Goal: Task Accomplishment & Management: Manage account settings

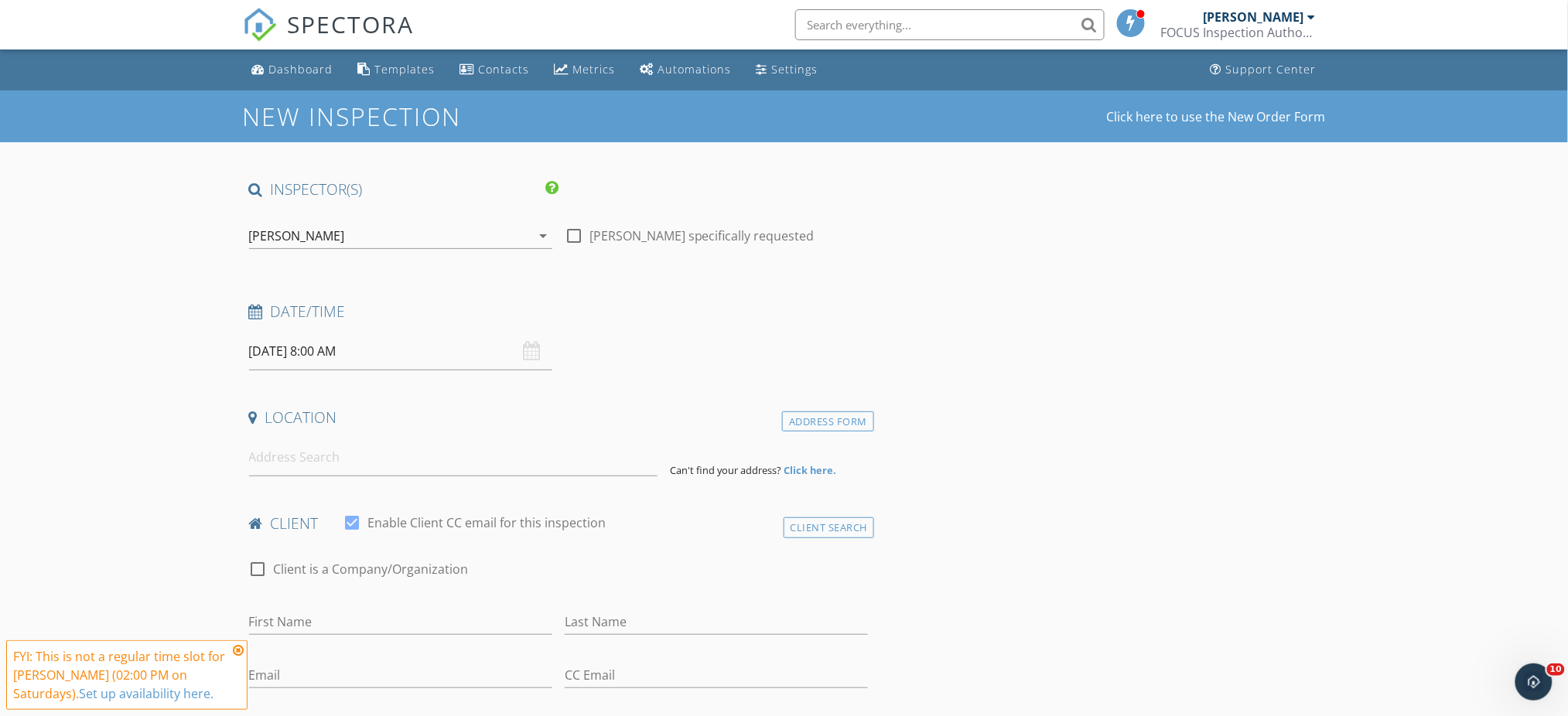
click at [453, 348] on input "10/04/2025 8:00 AM" at bounding box center [400, 351] width 303 height 38
type input "09"
type input "10/04/2025 9:00 AM"
click at [338, 605] on span at bounding box center [338, 608] width 11 height 15
type input "10"
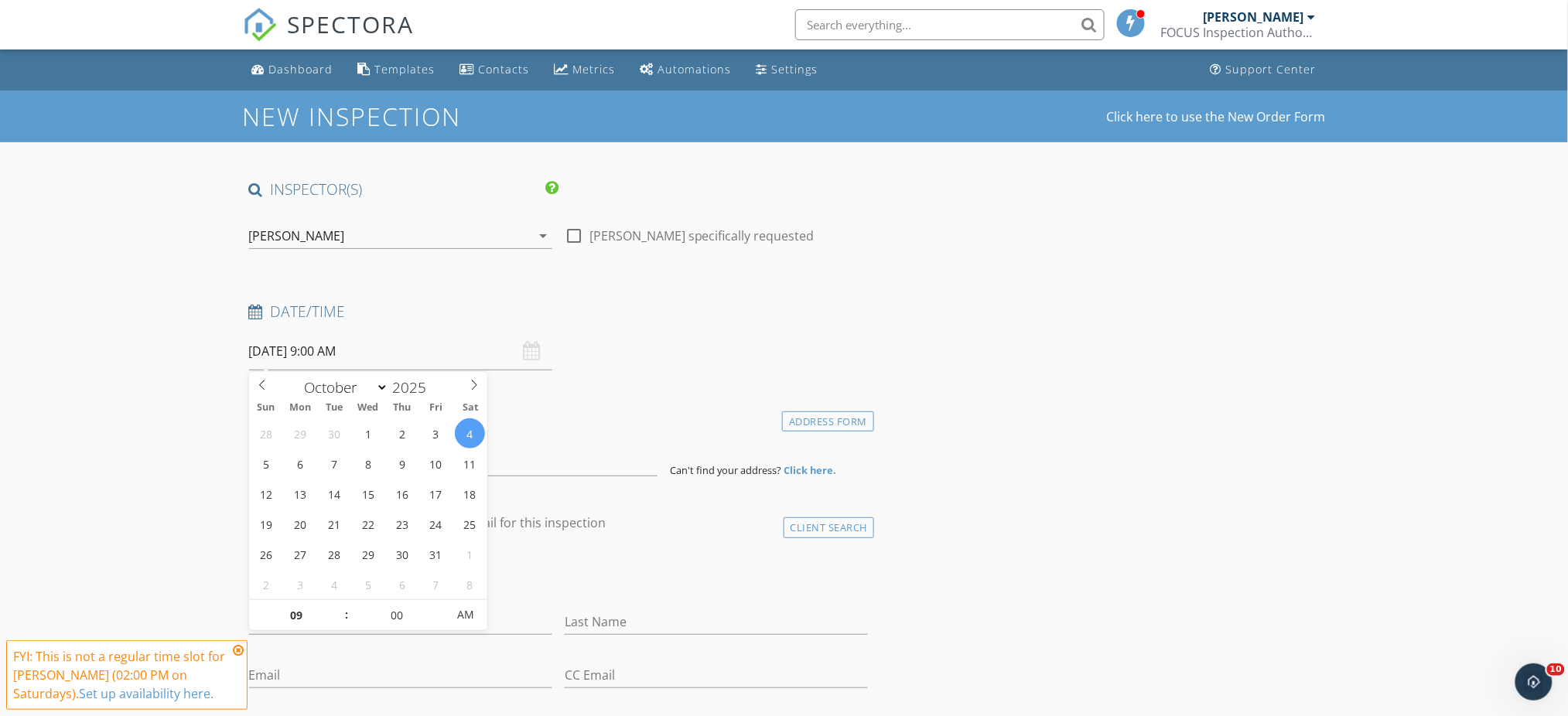
type input "10/04/2025 10:00 AM"
click at [338, 605] on span at bounding box center [338, 608] width 11 height 15
type input "11"
type input "10/04/2025 11:00 AM"
click at [338, 605] on span at bounding box center [338, 608] width 11 height 15
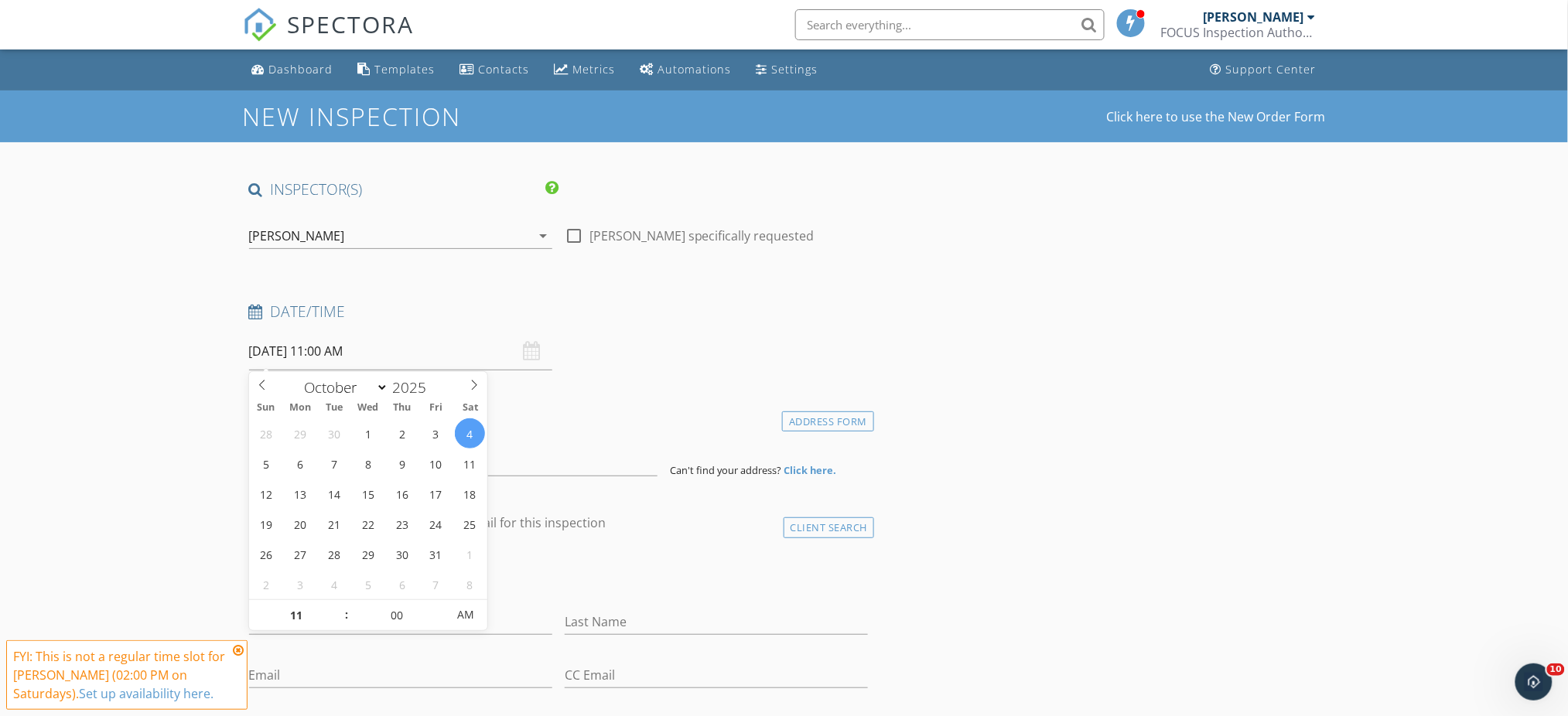
type input "12"
type input "10/04/2025 12:00 PM"
click at [338, 605] on span at bounding box center [338, 608] width 11 height 15
type input "01"
type input "10/04/2025 1:00 PM"
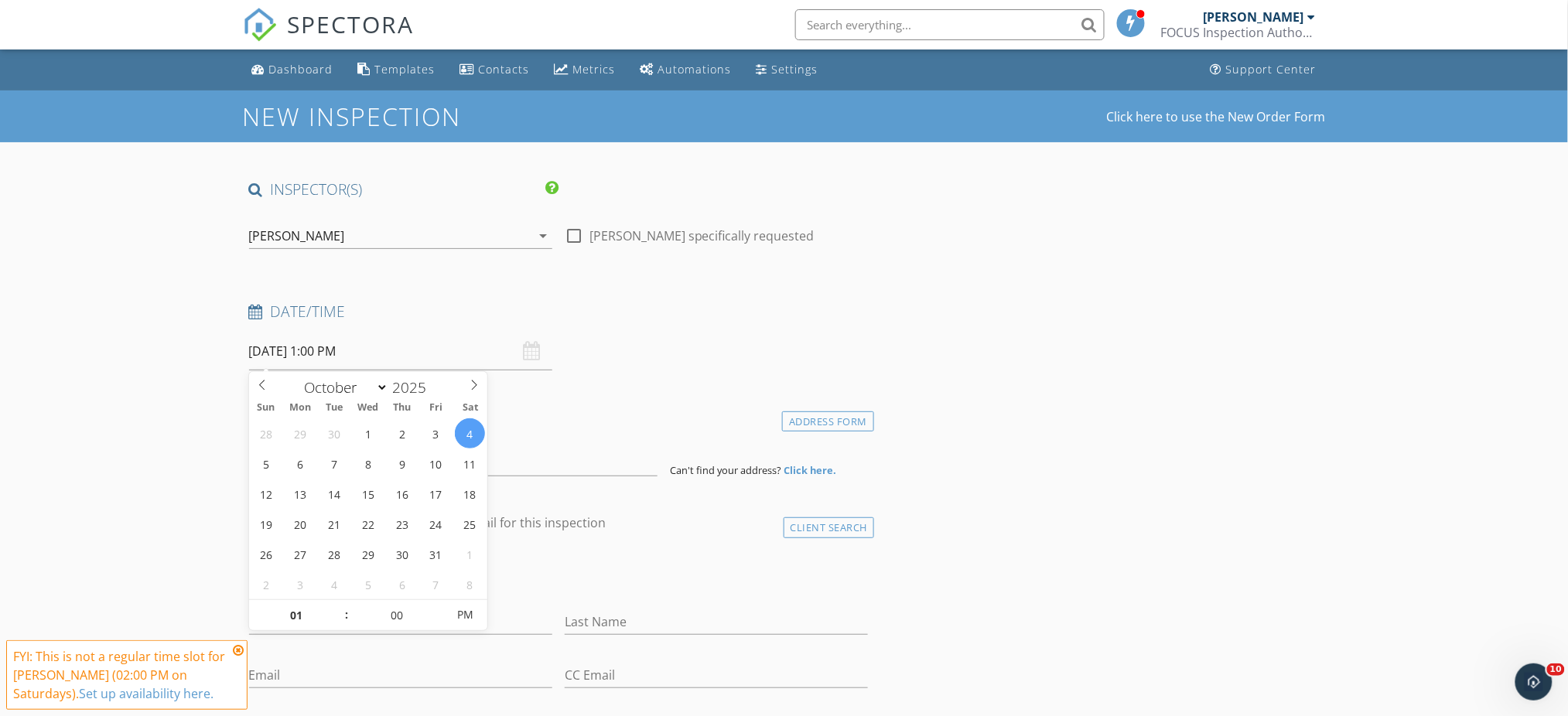
click at [338, 605] on span at bounding box center [338, 608] width 11 height 15
type input "05"
type input "10/04/2025 1:05 PM"
click at [439, 608] on span at bounding box center [438, 608] width 11 height 15
type input "10"
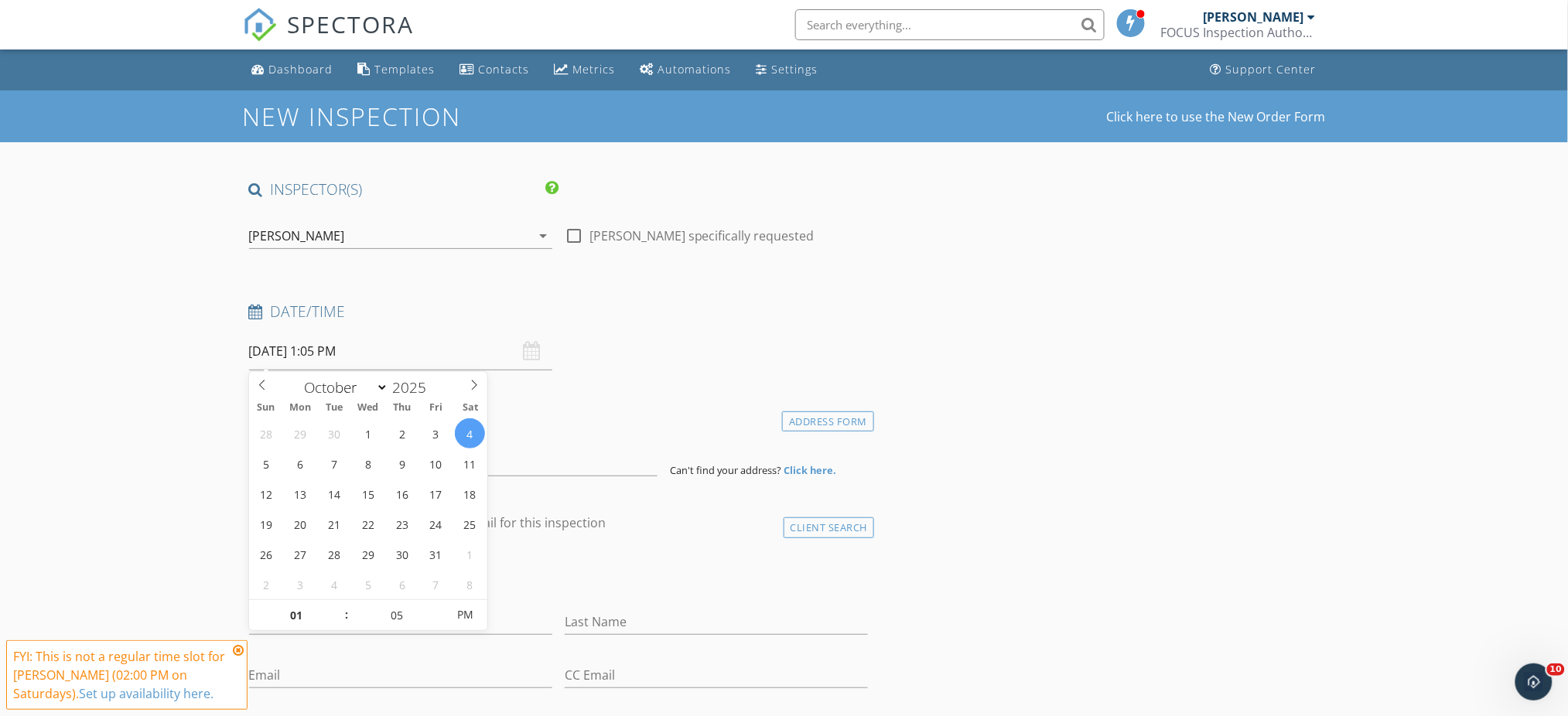
type input "10/04/2025 1:10 PM"
click at [439, 608] on span at bounding box center [438, 608] width 11 height 15
type input "15"
type input "10/04/2025 1:15 PM"
click at [439, 608] on span at bounding box center [438, 608] width 11 height 15
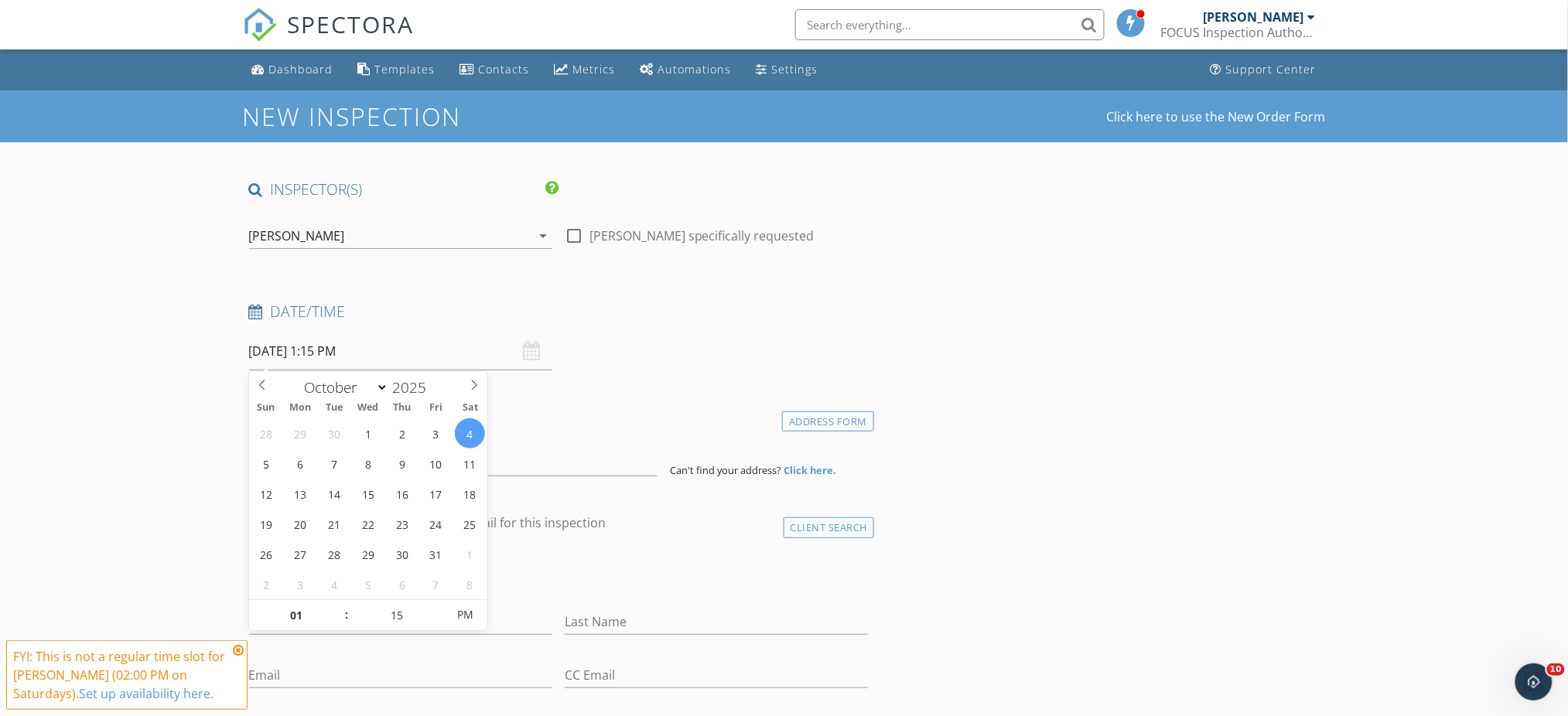
type input "20"
type input "10/04/2025 1:20 PM"
click at [439, 608] on span at bounding box center [438, 608] width 11 height 15
type input "25"
type input "10/04/2025 1:25 PM"
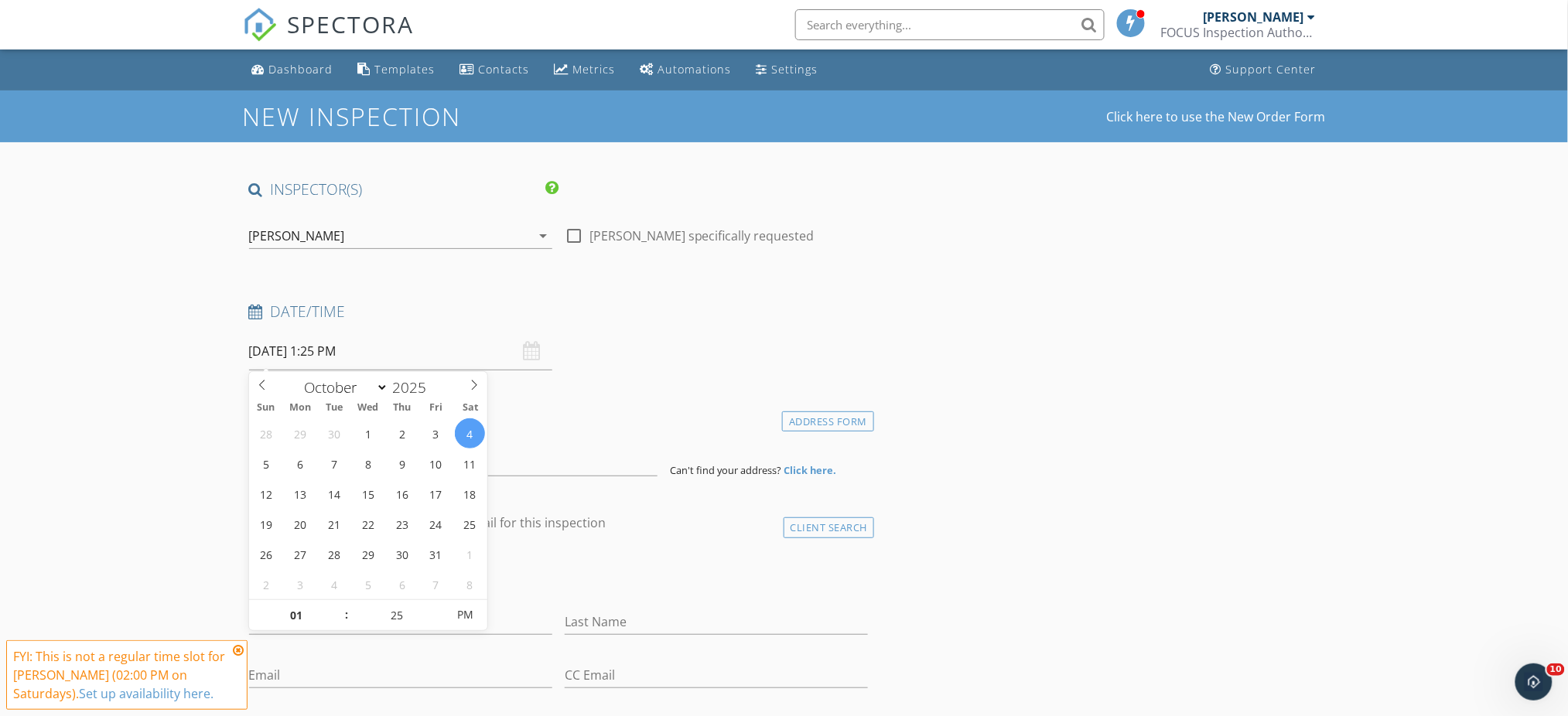
click at [439, 608] on span at bounding box center [438, 608] width 11 height 15
type input "30"
type input "[DATE] 1:30 PM"
click at [439, 608] on span at bounding box center [438, 608] width 11 height 15
type input "35"
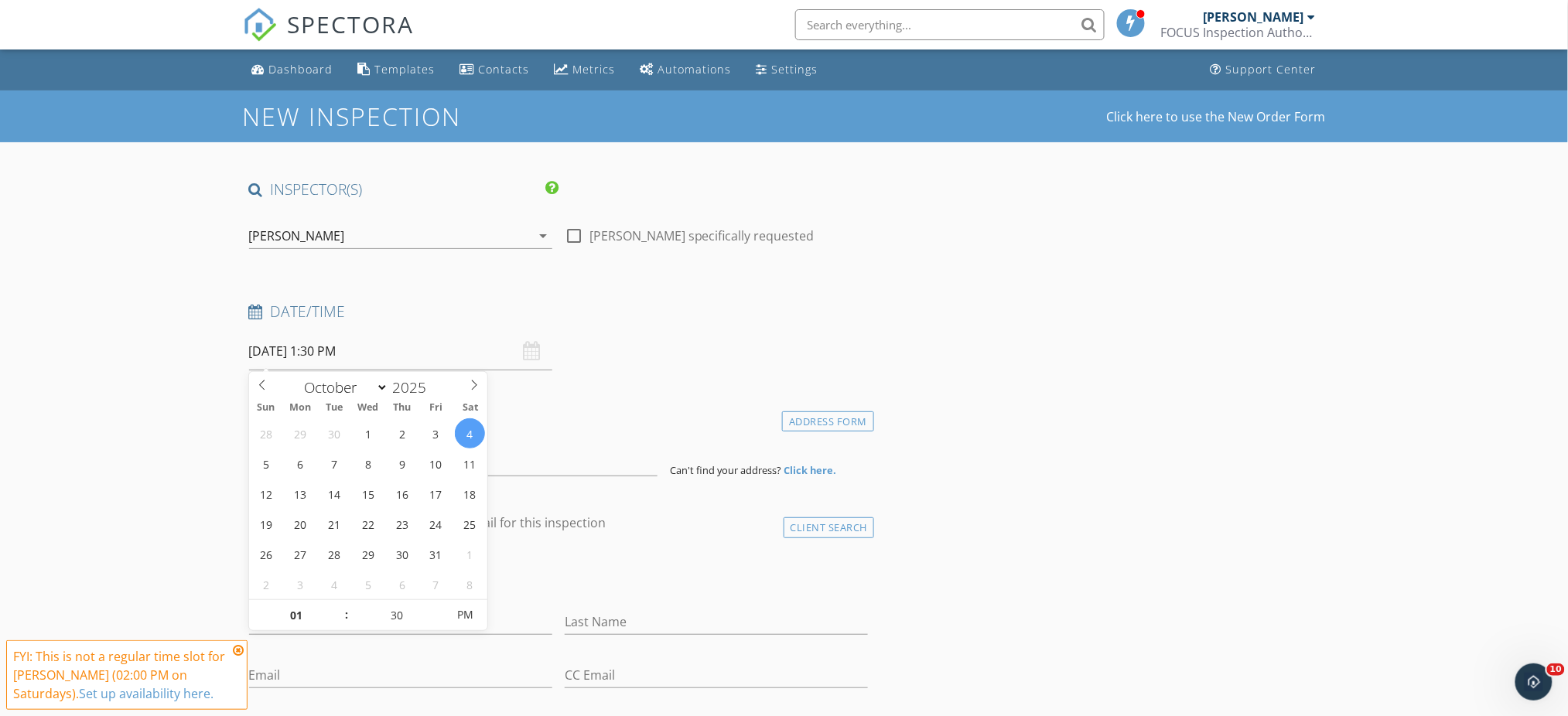
type input "10/04/2025 1:35 PM"
click at [439, 608] on span at bounding box center [438, 608] width 11 height 15
type input "30"
type input "[DATE] 1:30 PM"
click at [439, 621] on span at bounding box center [438, 623] width 11 height 15
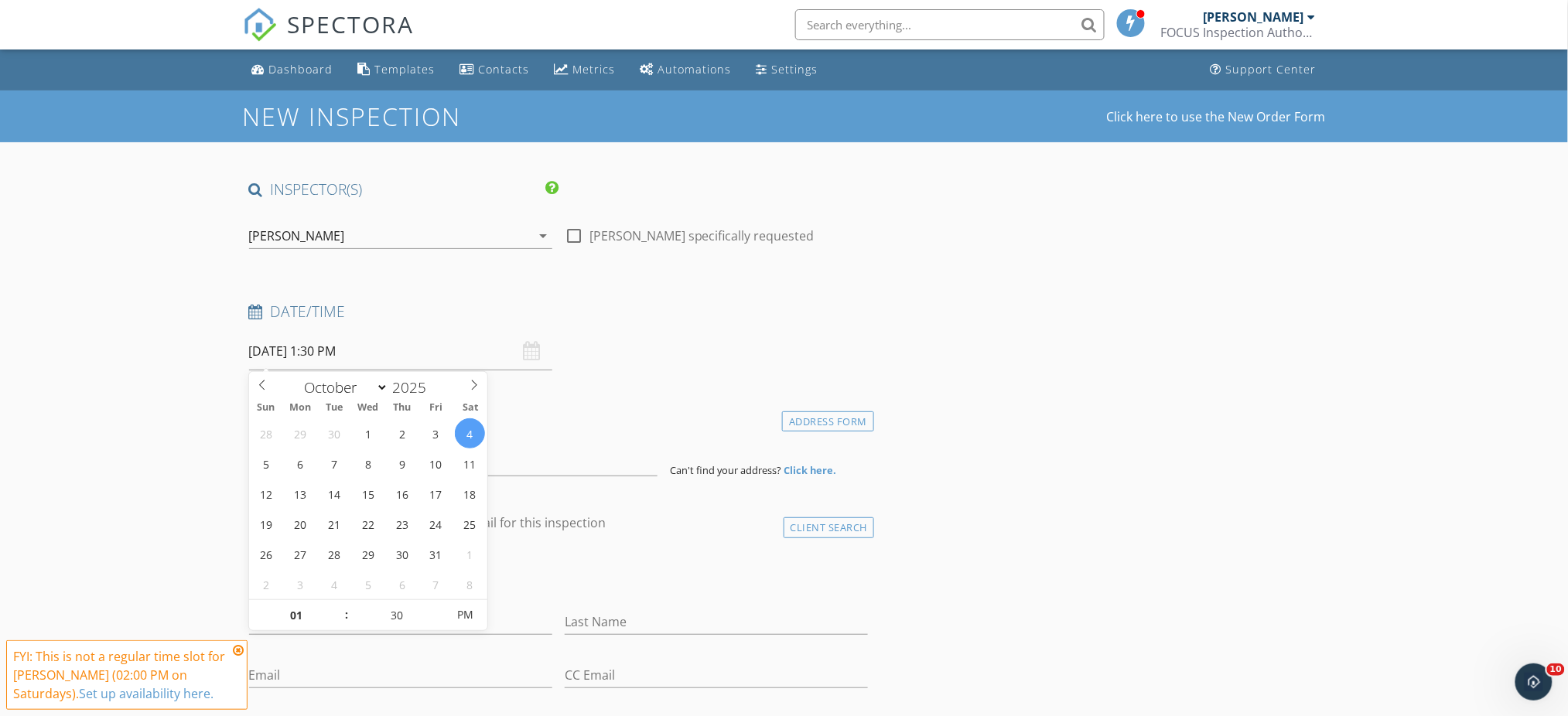
click at [542, 230] on icon "arrow_drop_down" at bounding box center [543, 236] width 18 height 18
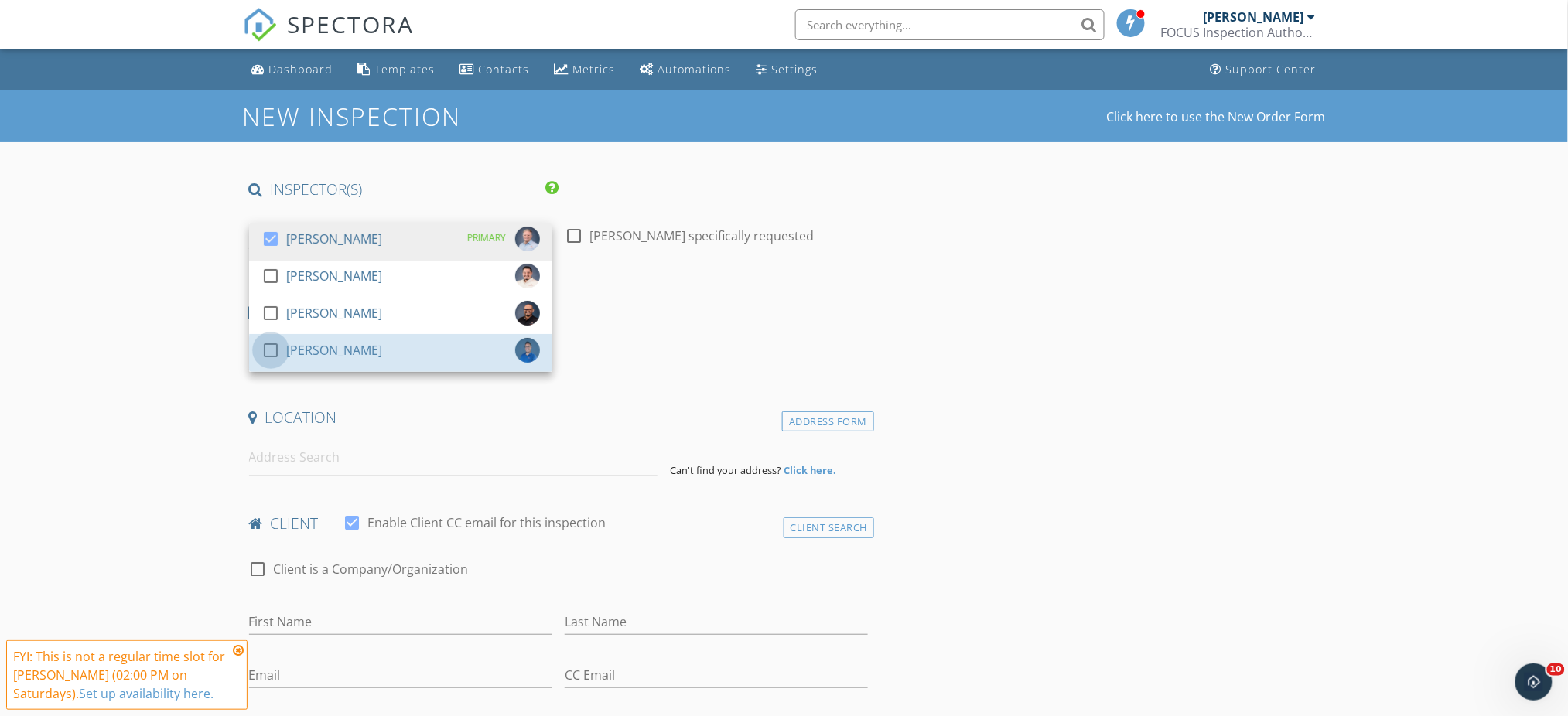
click at [269, 345] on div at bounding box center [271, 350] width 26 height 26
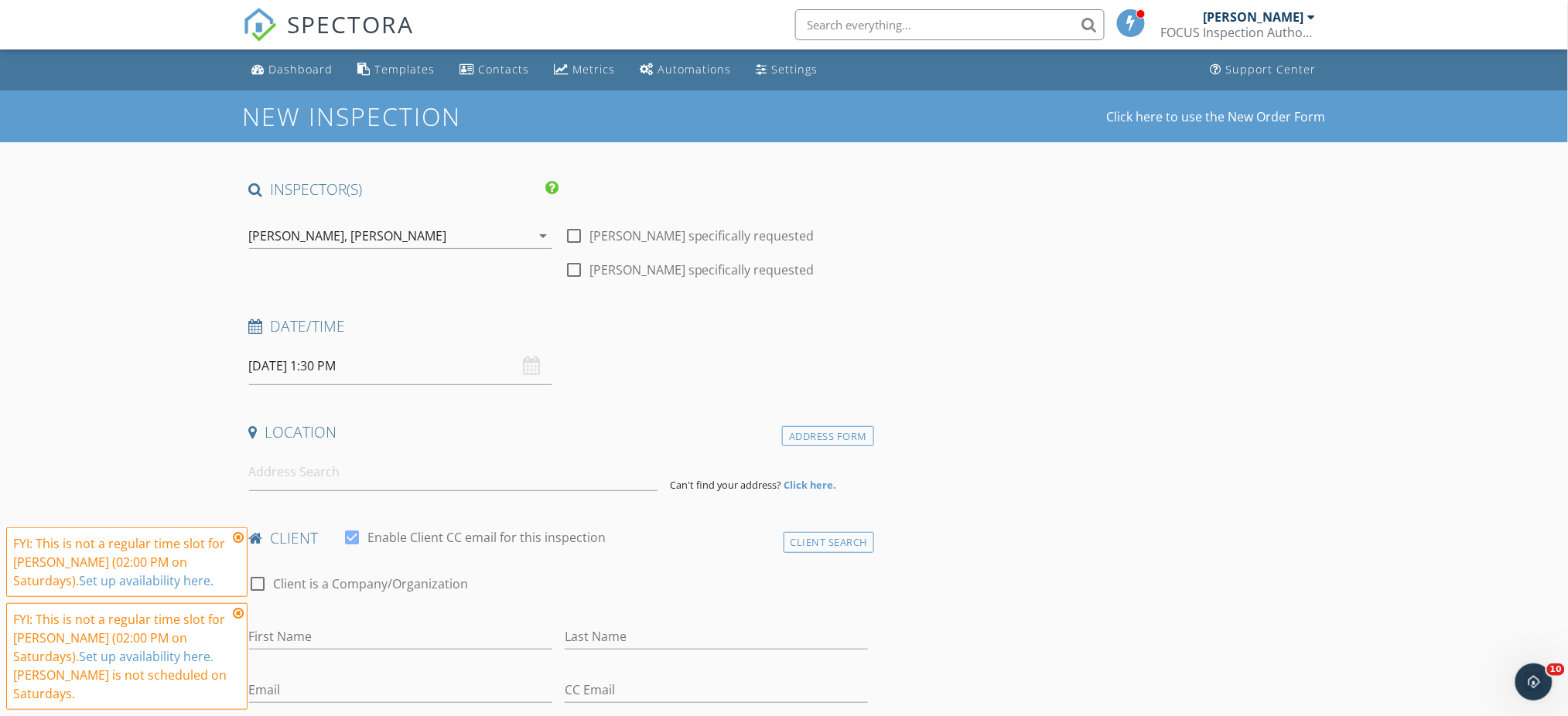
click at [239, 537] on icon at bounding box center [238, 538] width 11 height 13
click at [240, 612] on icon at bounding box center [238, 613] width 11 height 13
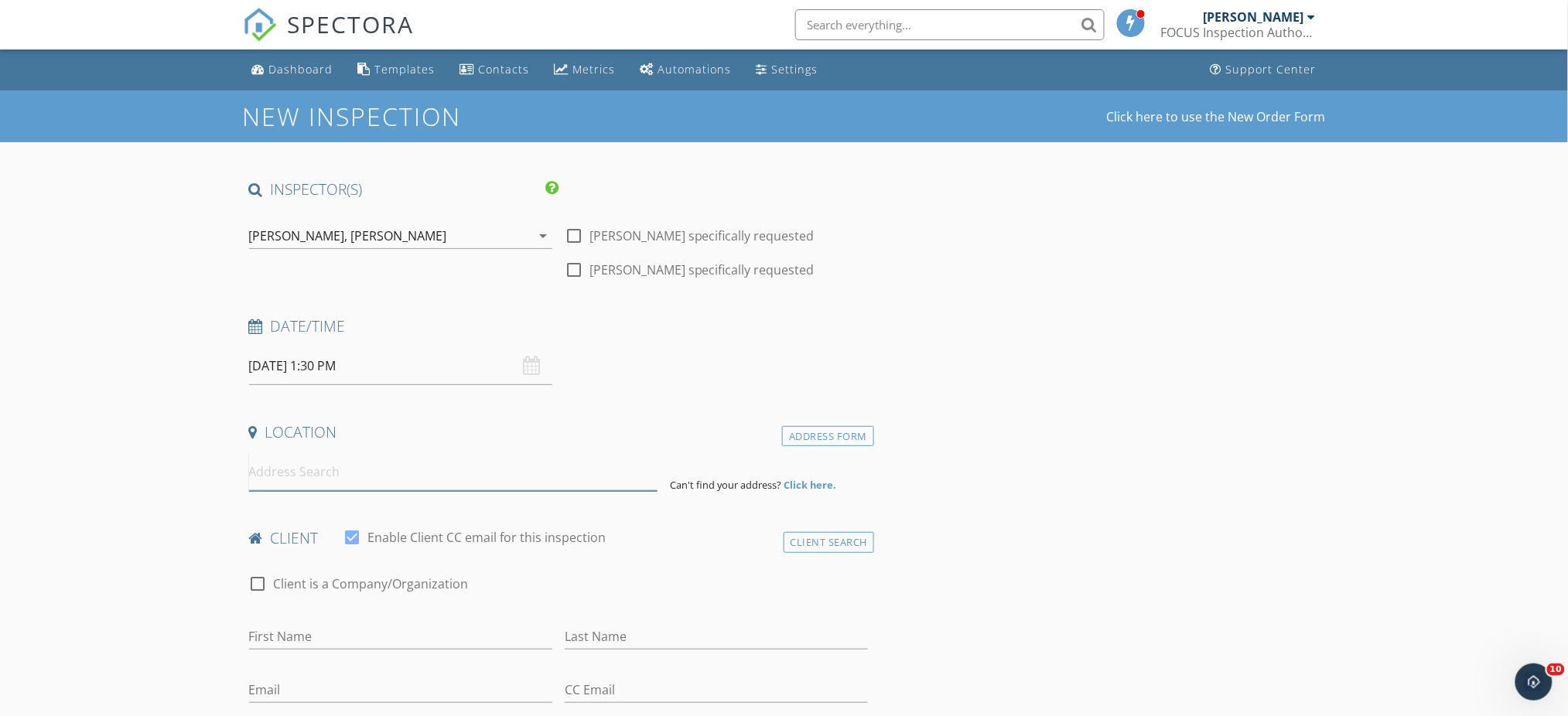
click at [364, 480] on input at bounding box center [453, 471] width 409 height 38
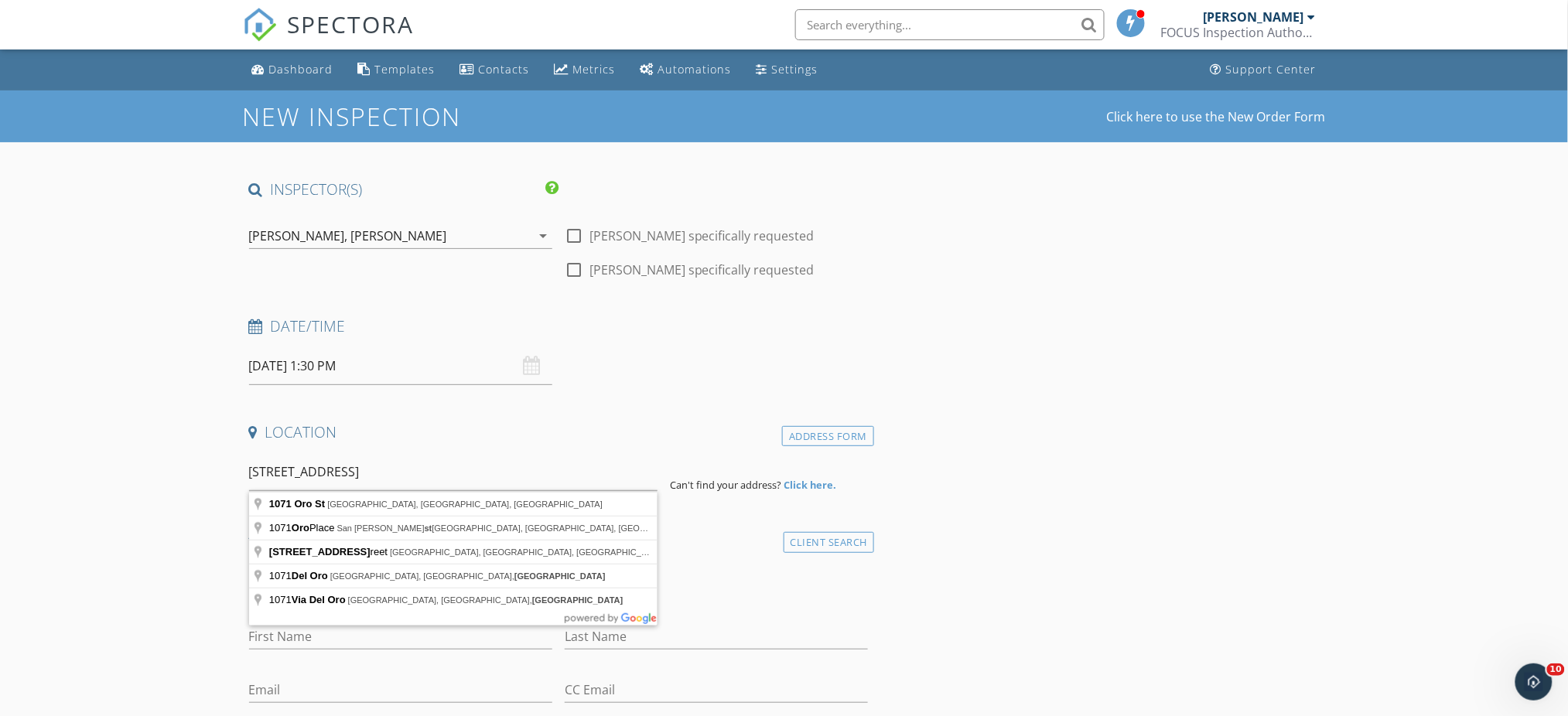
type input "1071 Oro St, Laguna Beach, CA, USA"
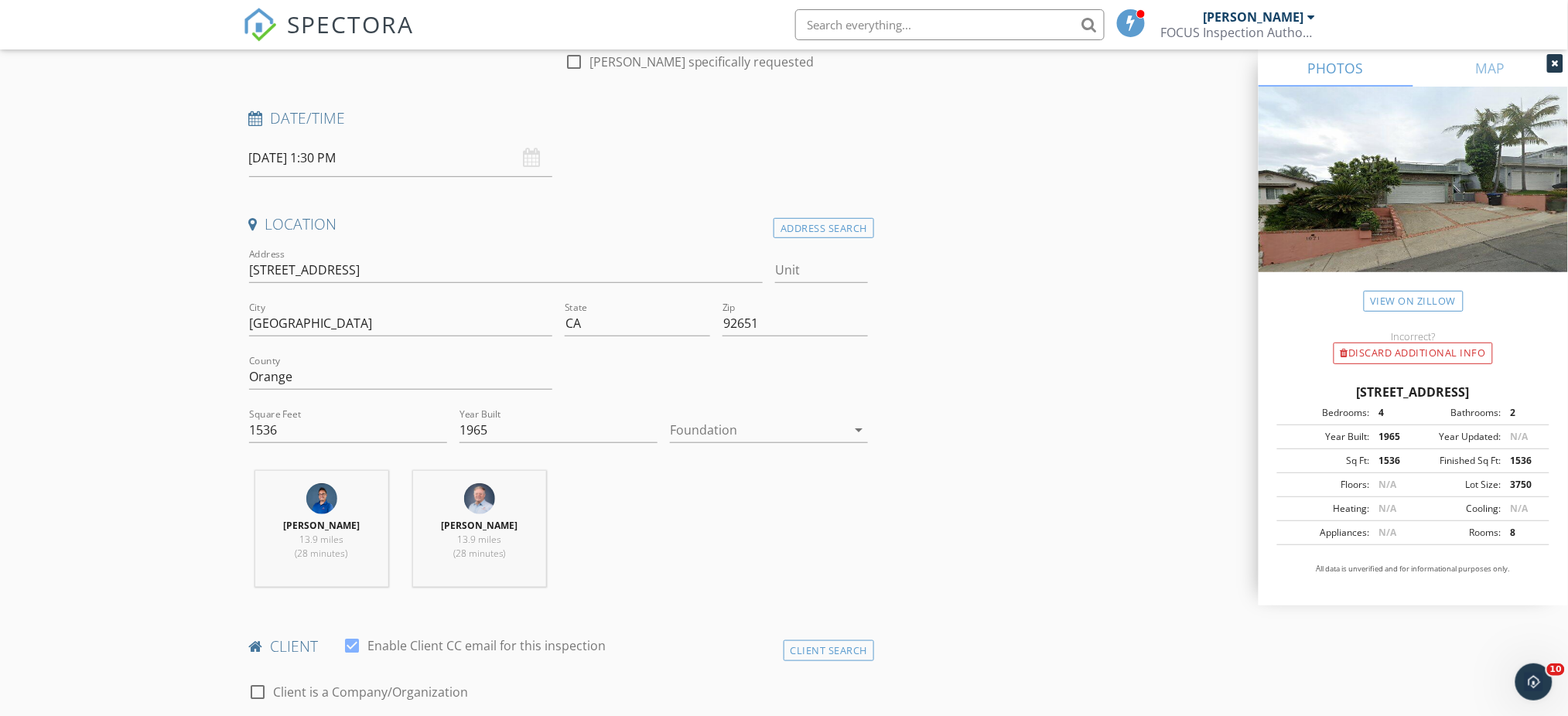
scroll to position [219, 0]
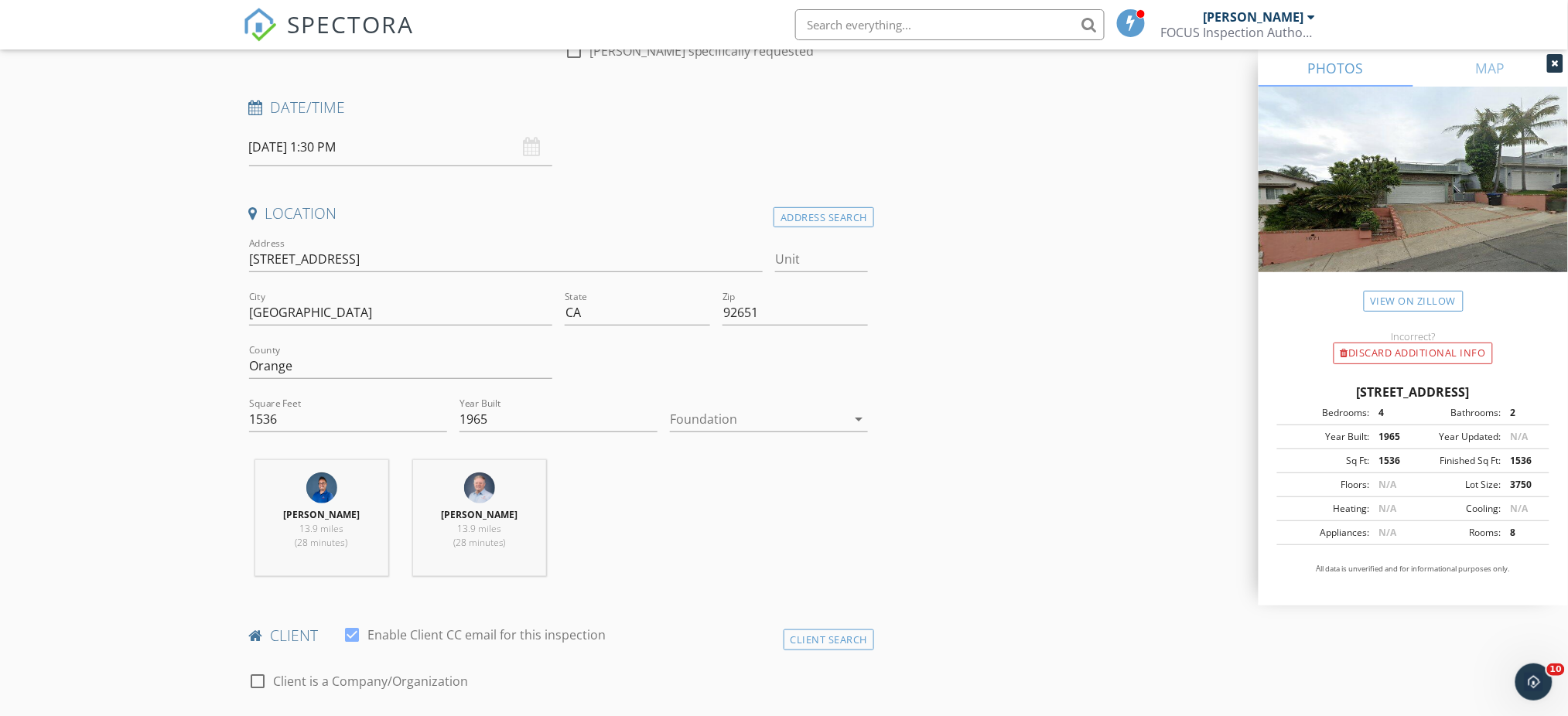
click at [856, 419] on icon "arrow_drop_down" at bounding box center [859, 420] width 18 height 18
click at [705, 502] on div "Slab" at bounding box center [769, 501] width 173 height 18
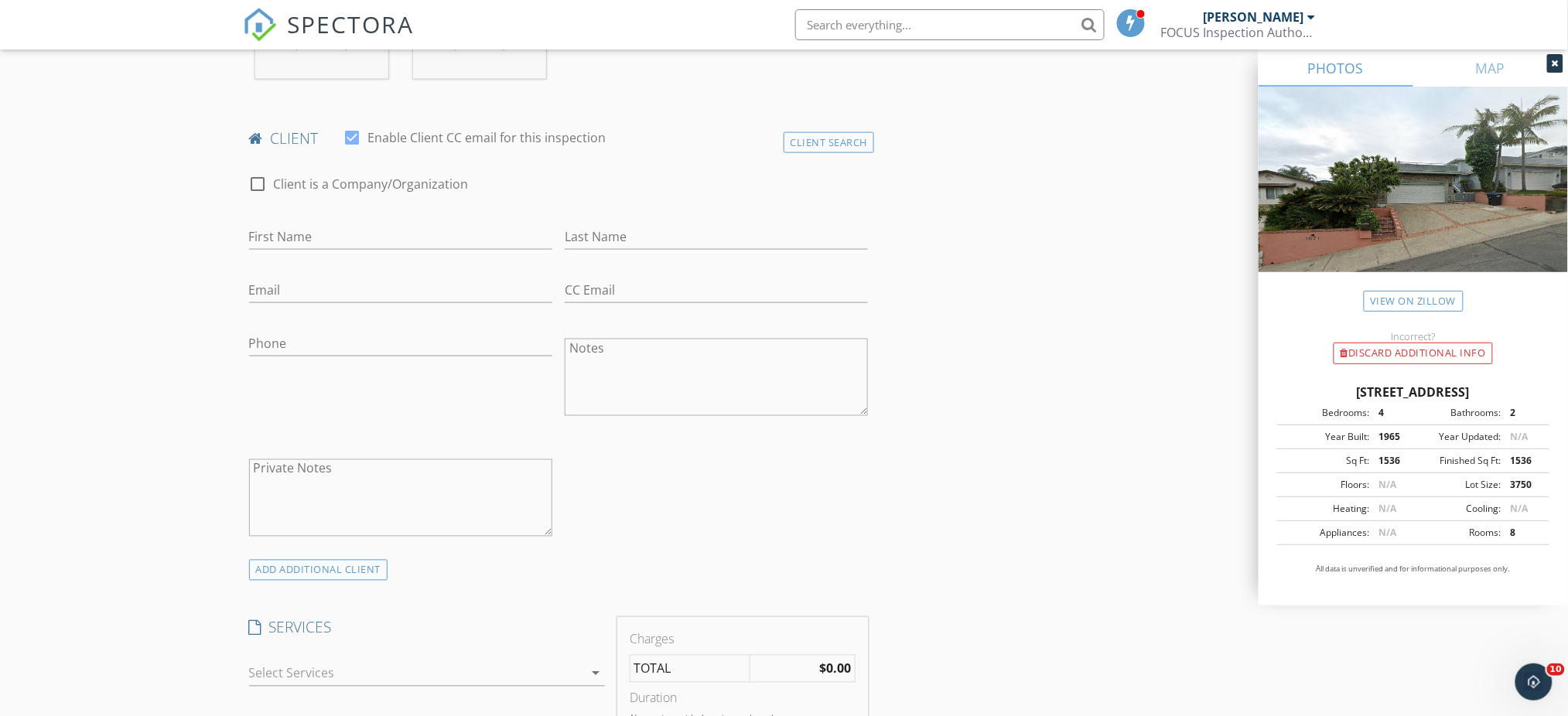
scroll to position [727, 0]
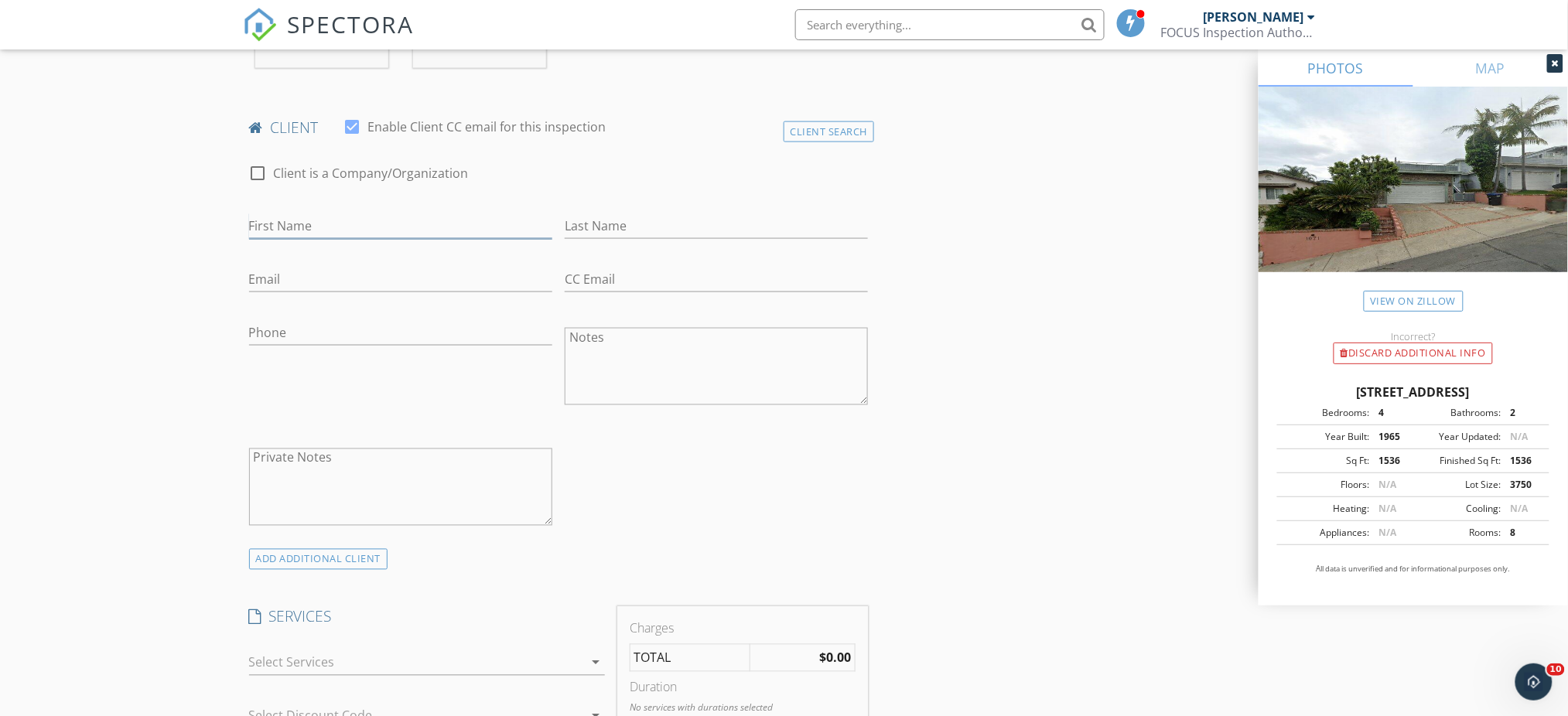
click at [377, 229] on input "First Name" at bounding box center [400, 226] width 303 height 25
type input "Arezou"
type input "Azani"
type input "[EMAIL_ADDRESS][DOMAIN_NAME]"
click at [322, 554] on div "ADD ADDITIONAL client" at bounding box center [318, 559] width 139 height 21
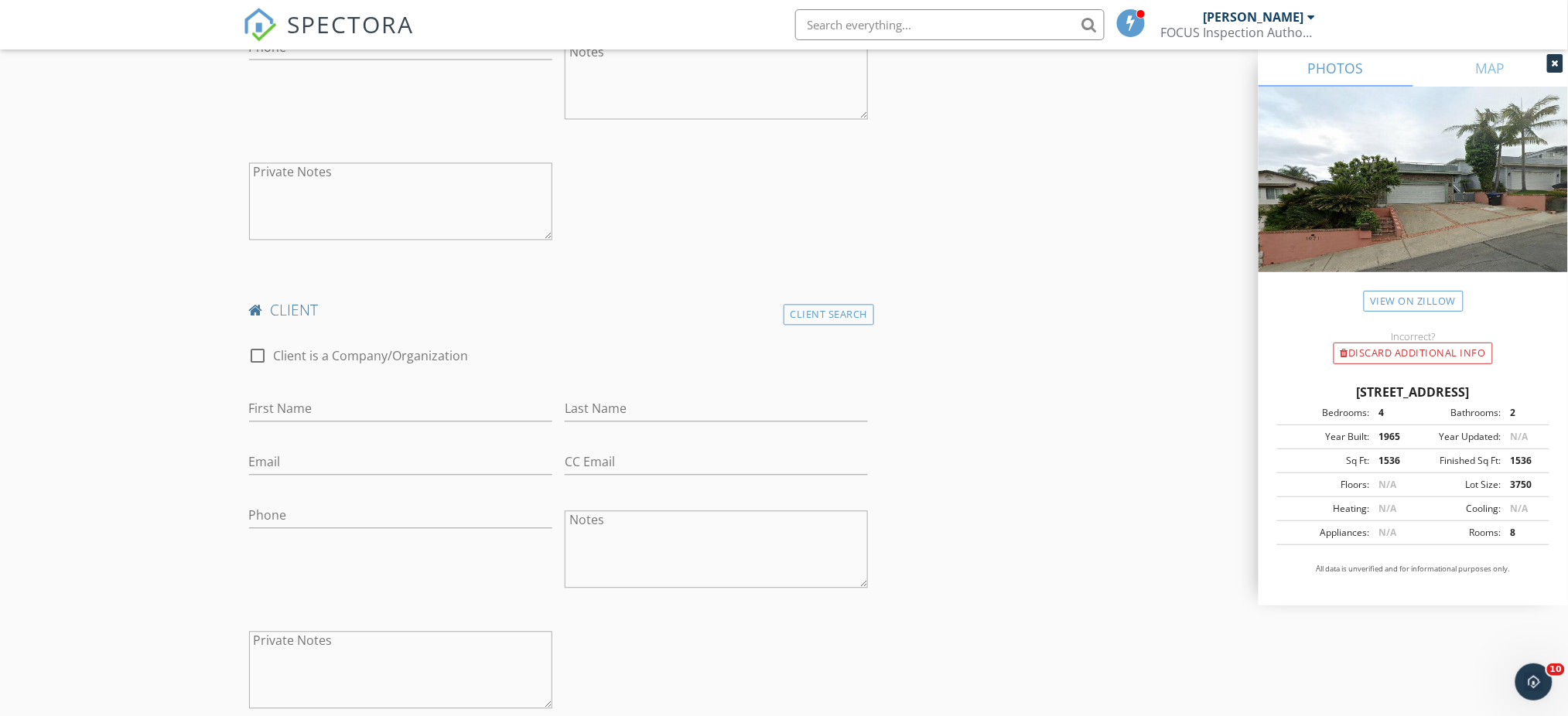
scroll to position [1021, 0]
click at [364, 389] on input "First Name" at bounding box center [400, 401] width 303 height 25
type input "Mehrdad"
type input "Ayati"
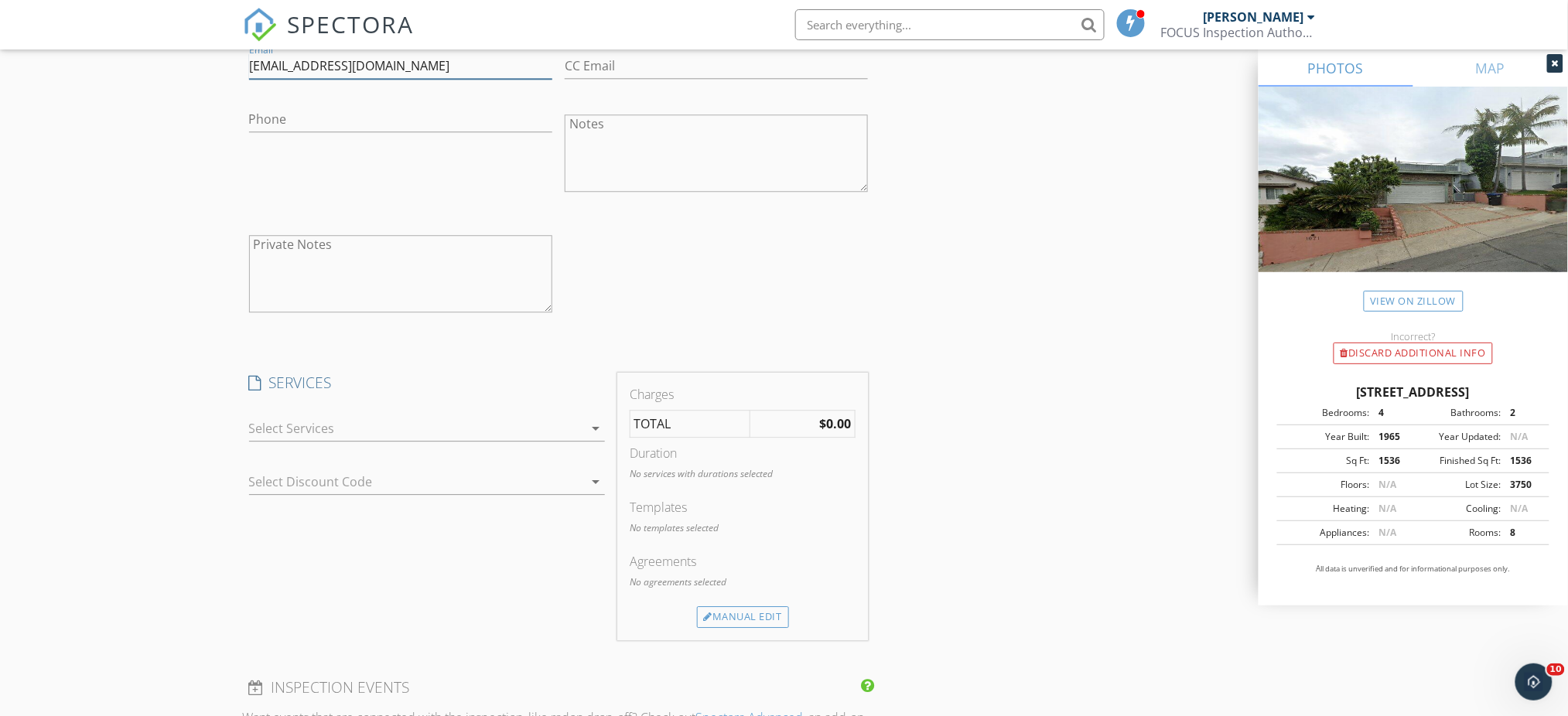
scroll to position [1451, 0]
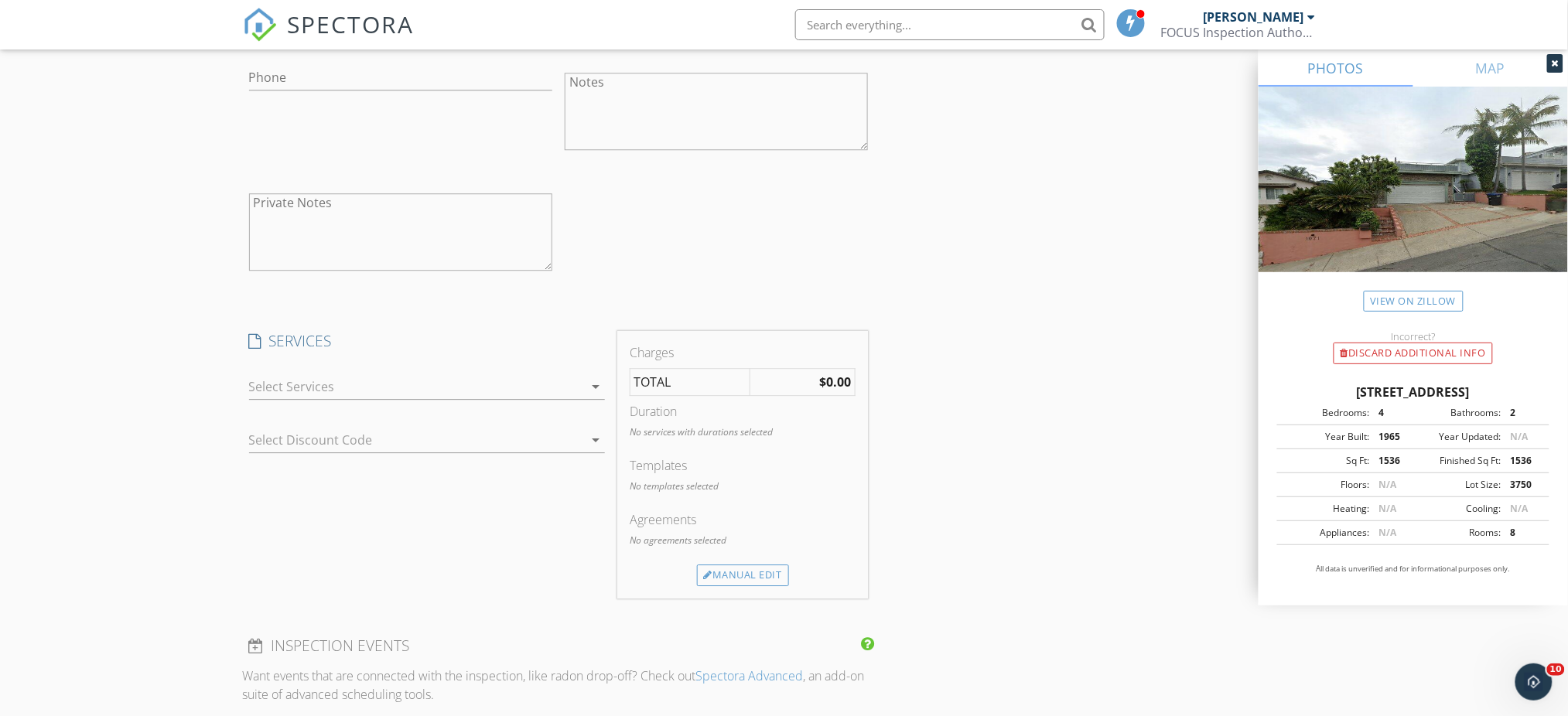
type input "mehrdadayati@gmail.com"
click at [597, 382] on icon "arrow_drop_down" at bounding box center [596, 387] width 18 height 18
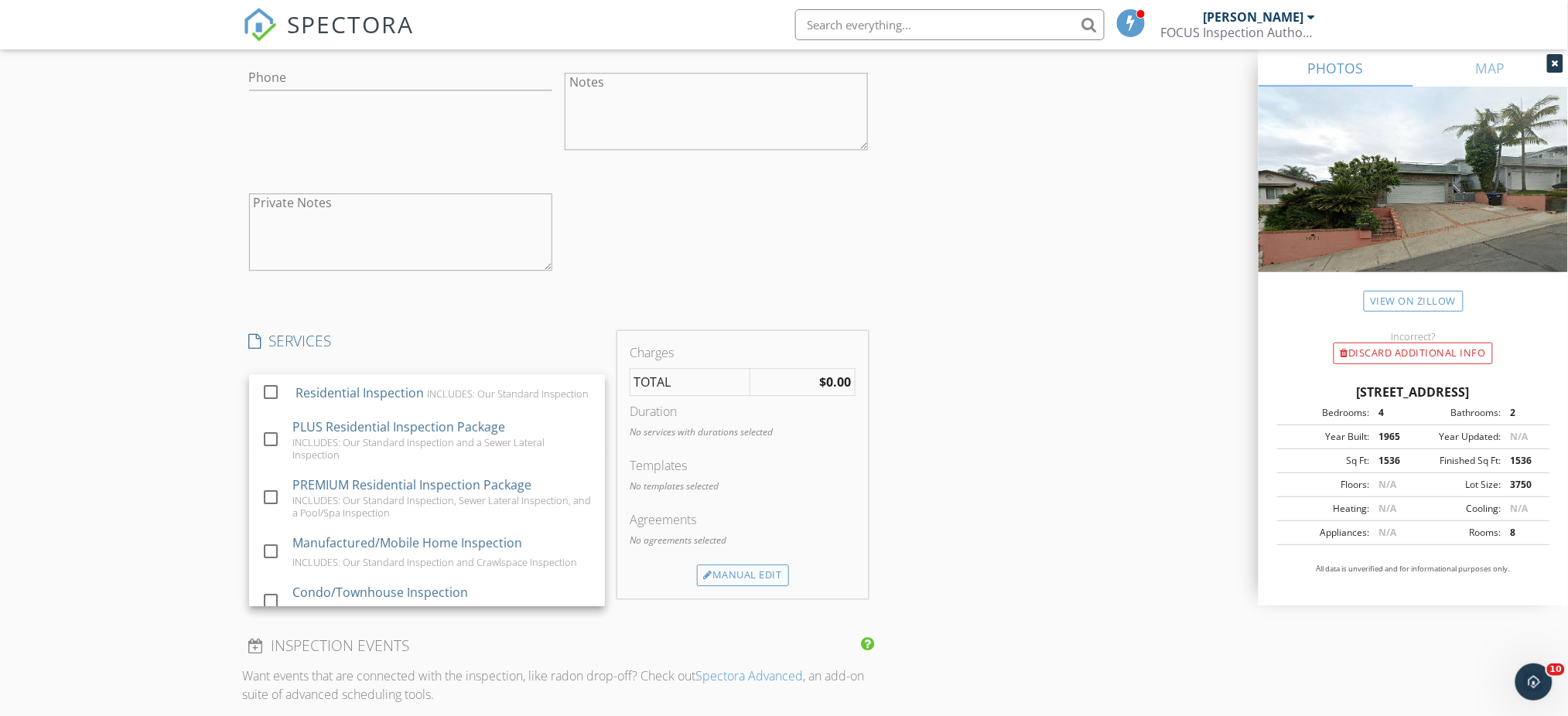
click at [271, 446] on div at bounding box center [271, 439] width 26 height 26
checkbox input "true"
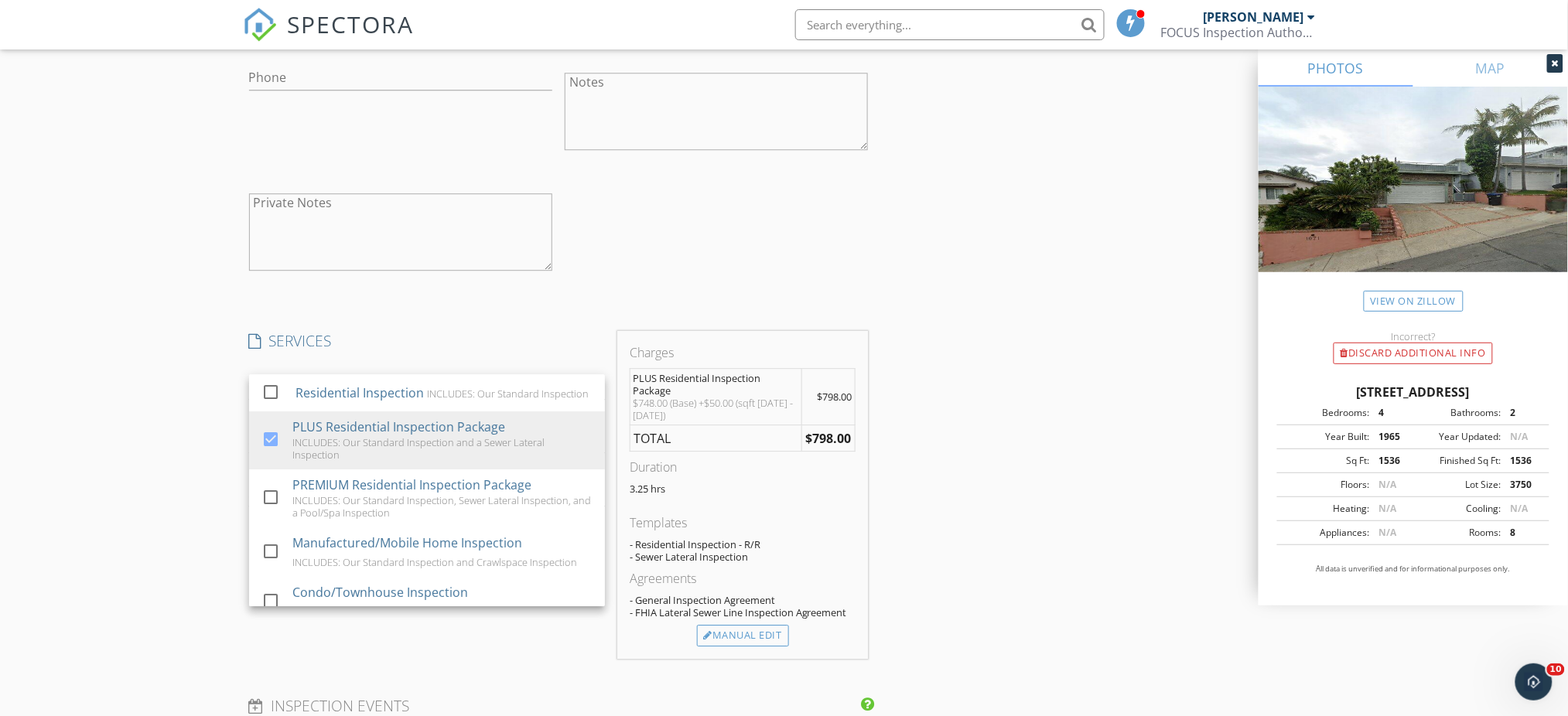
click at [986, 335] on div "INSPECTOR(S) check_box Randall Meadows PRIMARY check_box_outline_blank Abraham …" at bounding box center [784, 344] width 1083 height 3233
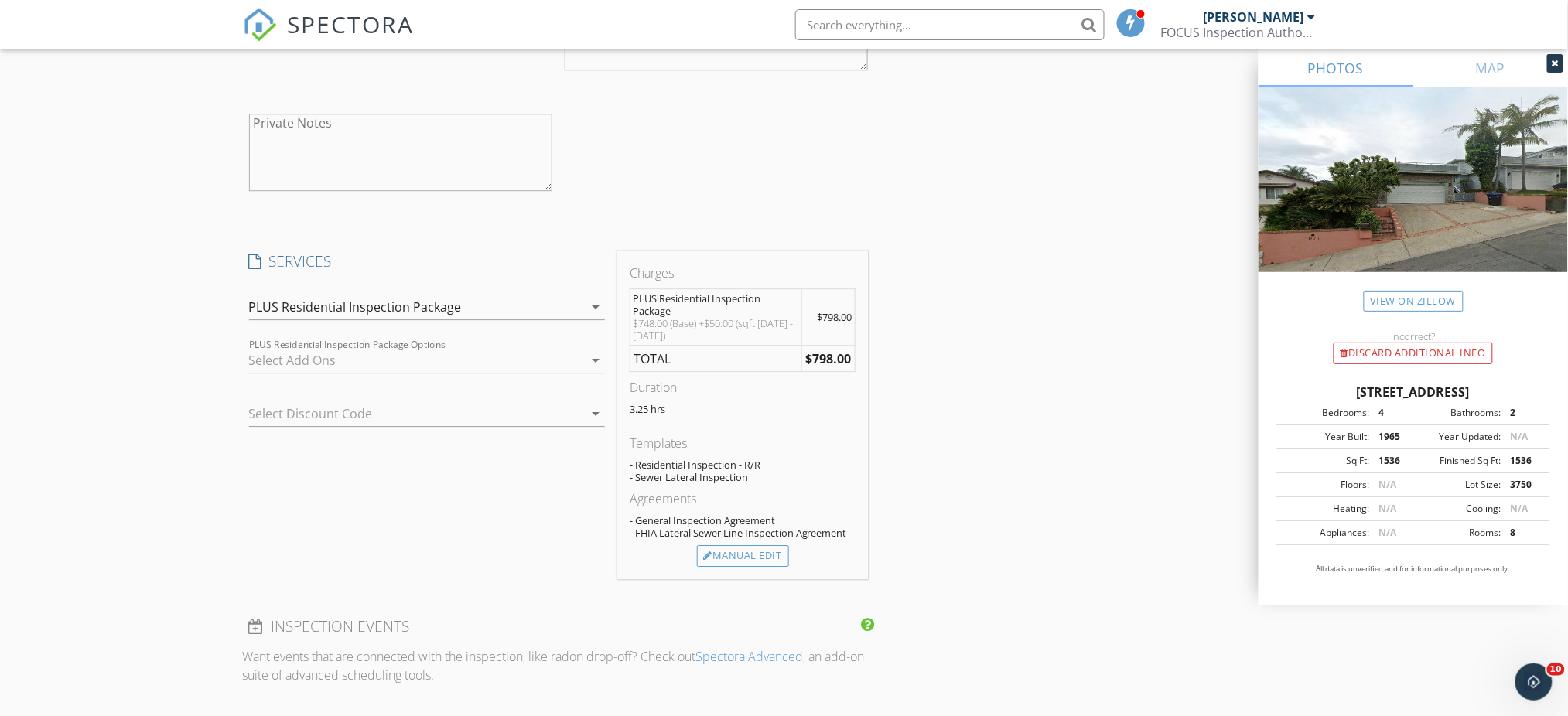
scroll to position [1578, 0]
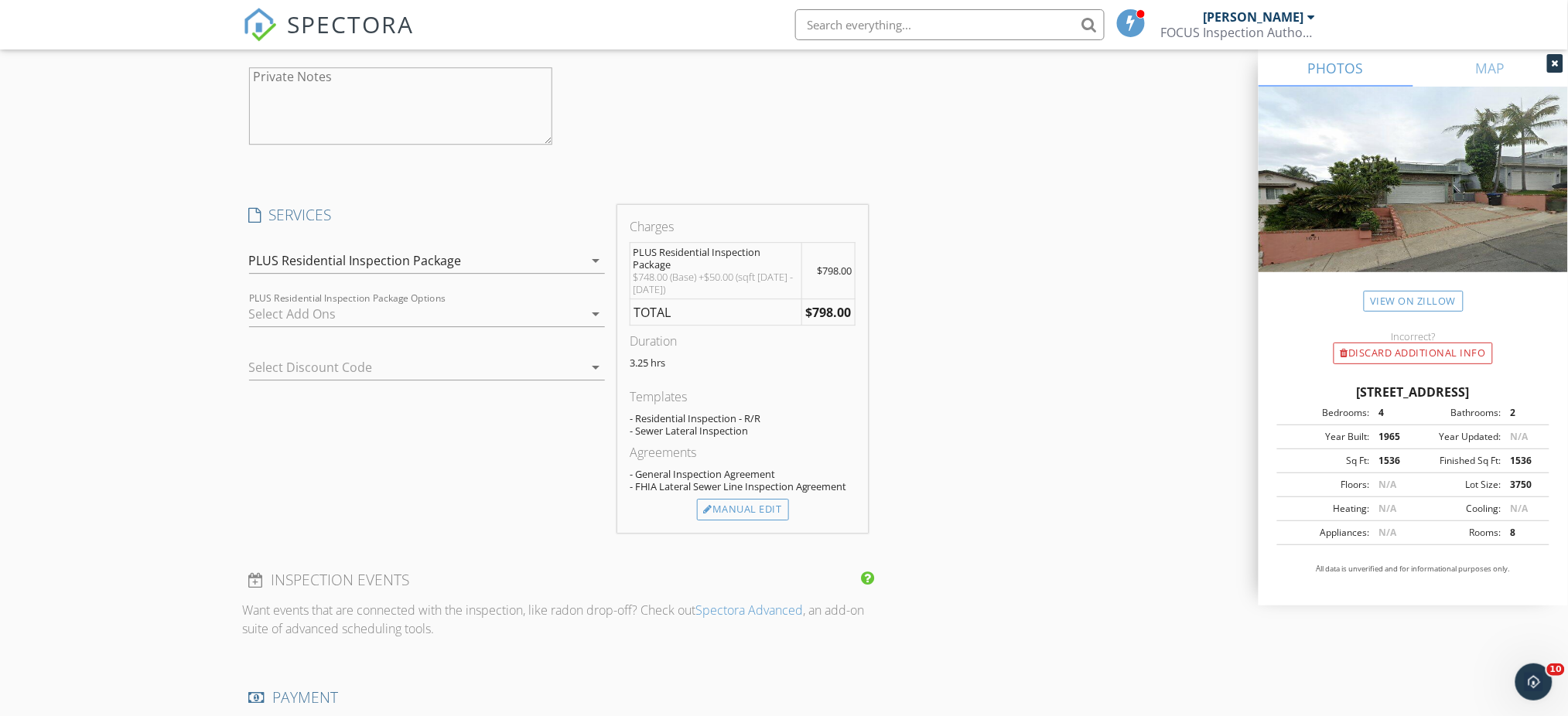
click at [737, 509] on div "Manual Edit" at bounding box center [743, 510] width 92 height 22
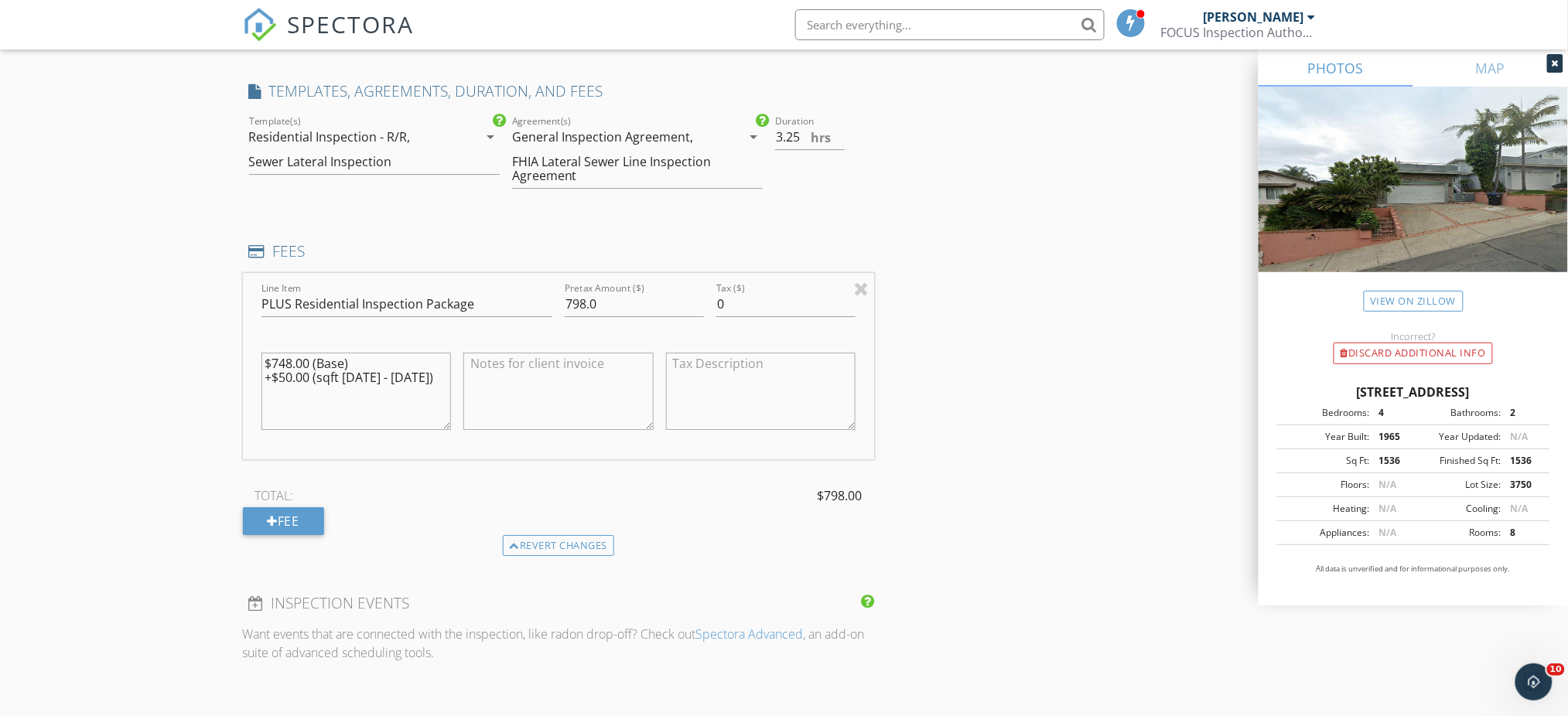
scroll to position [1714, 0]
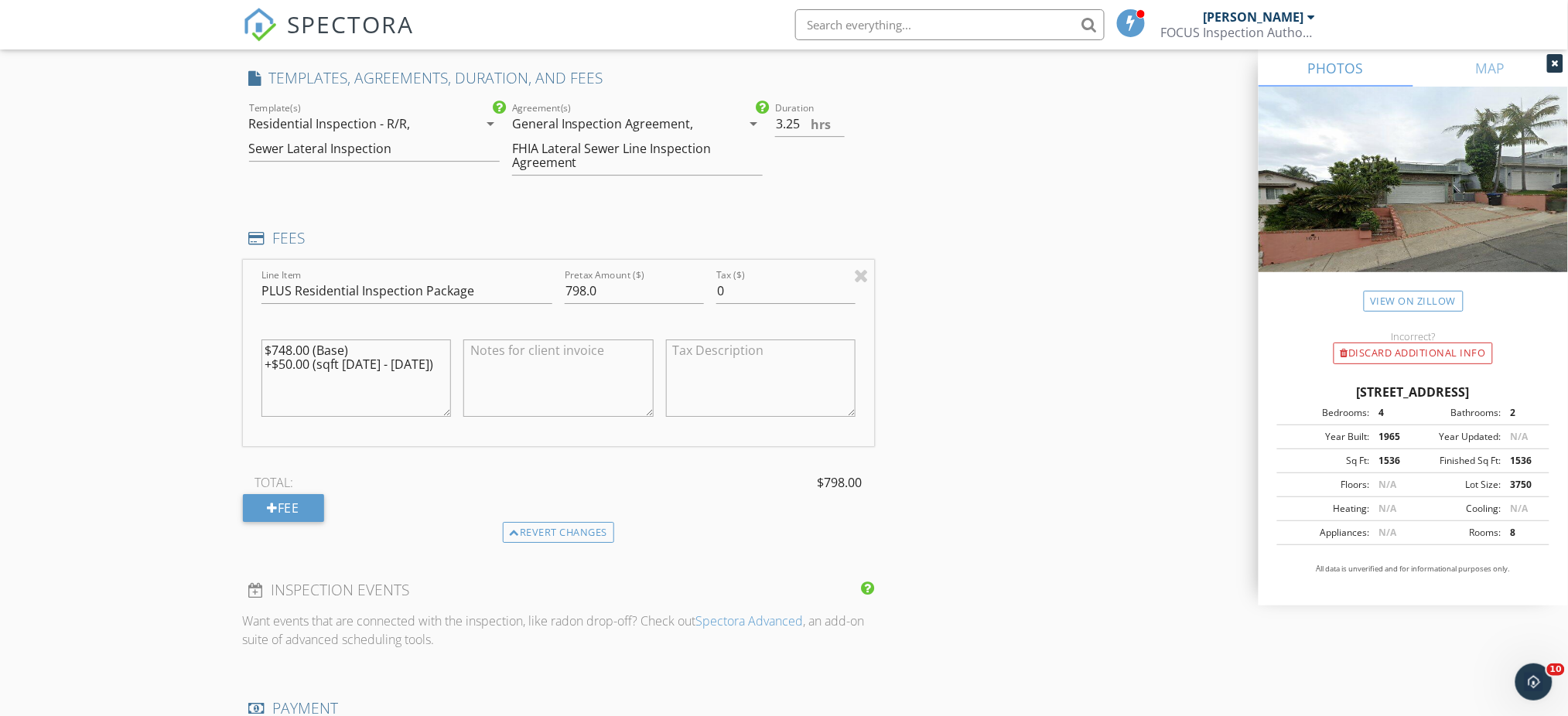
click at [276, 505] on div at bounding box center [273, 508] width 11 height 13
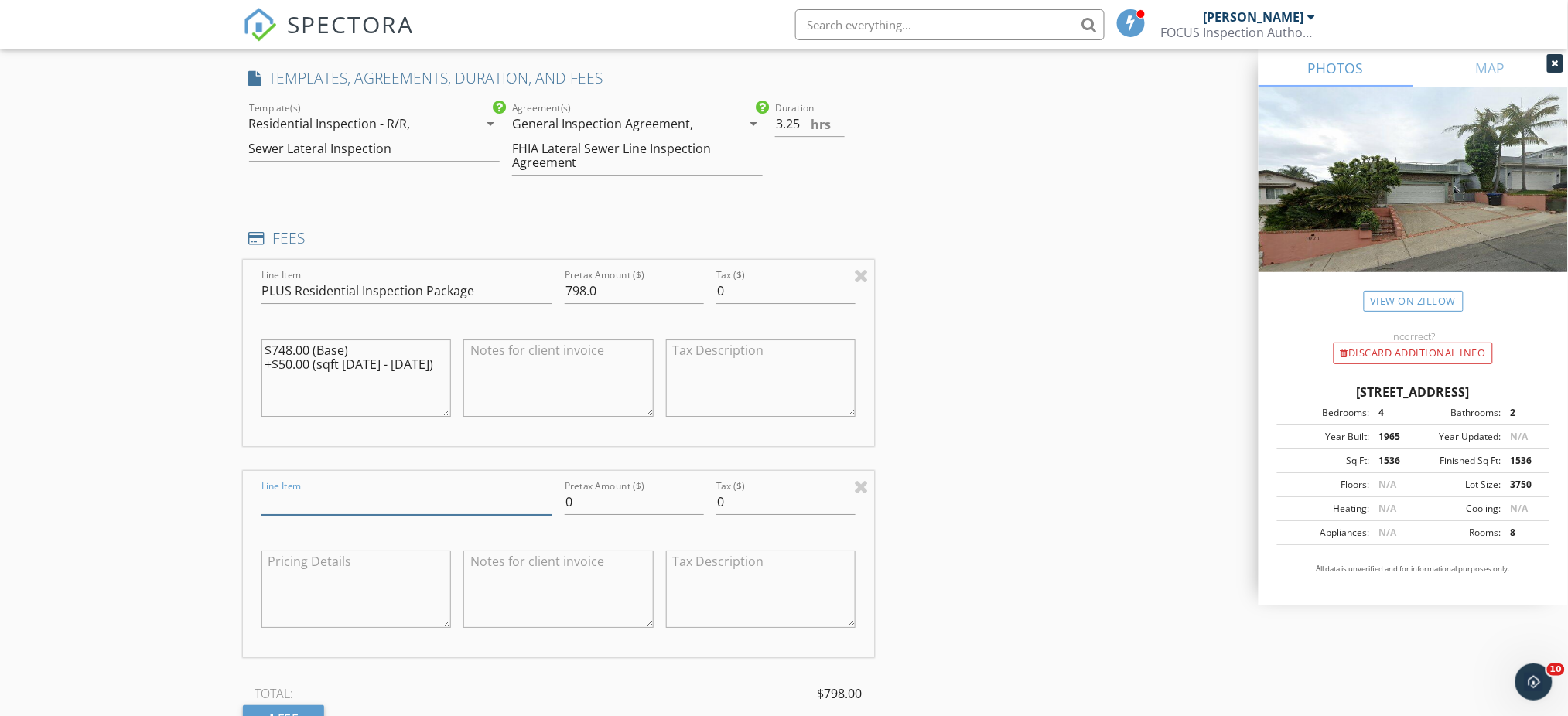
click at [343, 503] on input "Line Item" at bounding box center [406, 502] width 291 height 25
type input "Mold/Air Quality Testing"
click at [624, 493] on input "0" at bounding box center [634, 502] width 139 height 25
type input "410.00"
click at [347, 574] on textarea at bounding box center [356, 590] width 190 height 77
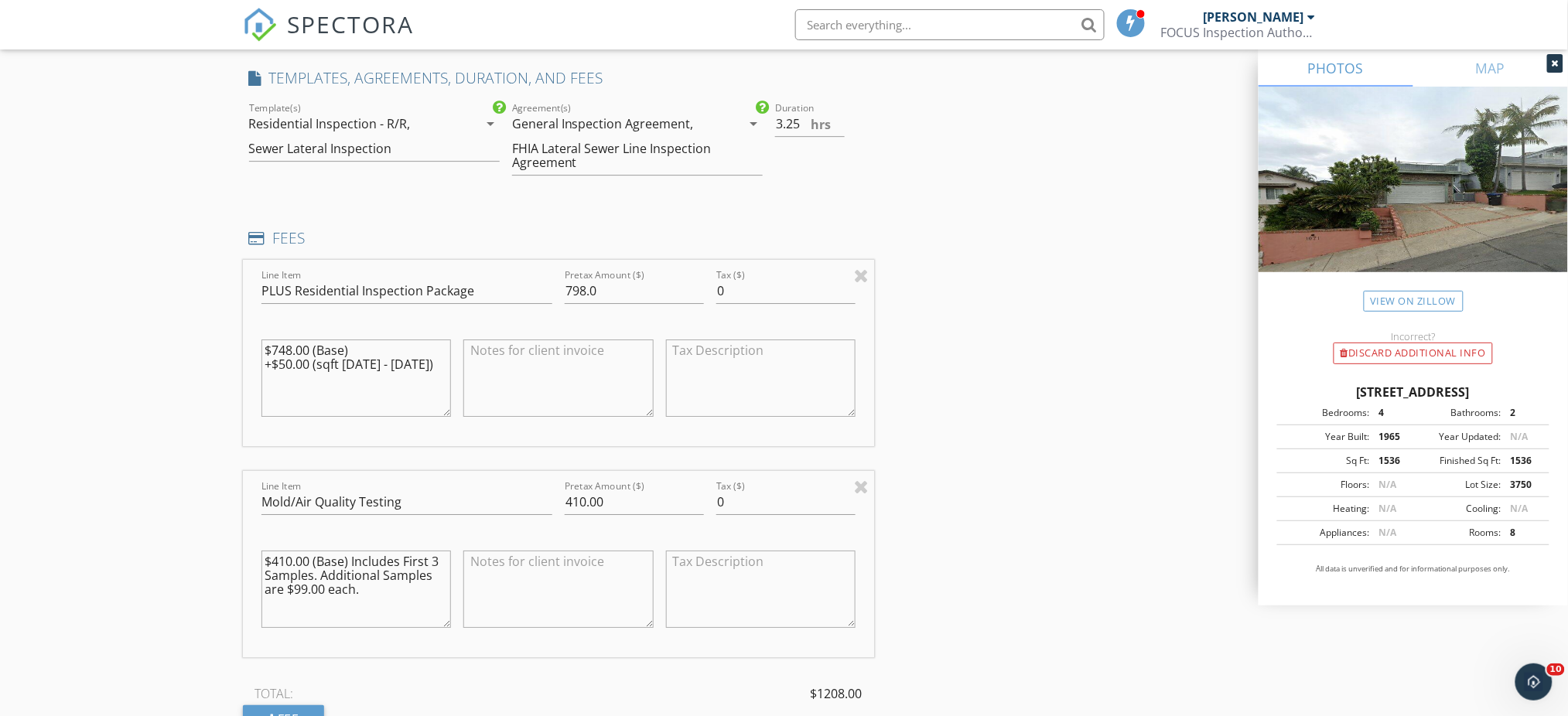
click at [434, 579] on textarea "$410.00 (Base) Includes First 3 Samples. Additional Samples are $99.00 each." at bounding box center [356, 590] width 190 height 77
click at [415, 592] on textarea "$410.00 (Base) Includes First 3 Samples. Additional Samples if needed are $99.0…" at bounding box center [356, 590] width 190 height 77
type textarea "$410.00 (Base) Includes First 3 Samples. Additional Samples if needed are $99.0…"
click at [441, 504] on input "Mold/Air Quality Testing" at bounding box center [406, 502] width 291 height 25
type input "Mold/Air Quality Testing"
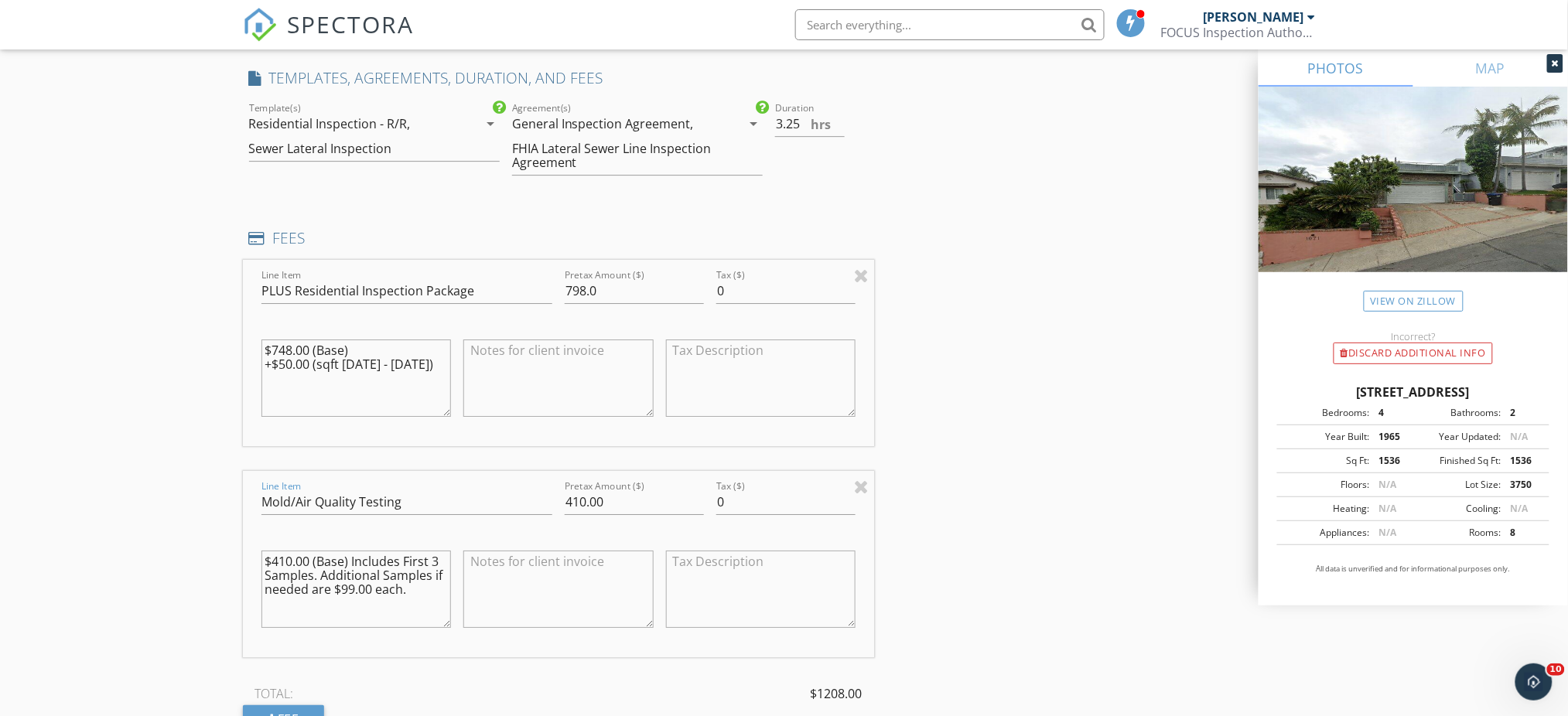
click at [490, 119] on icon "arrow_drop_down" at bounding box center [491, 124] width 18 height 18
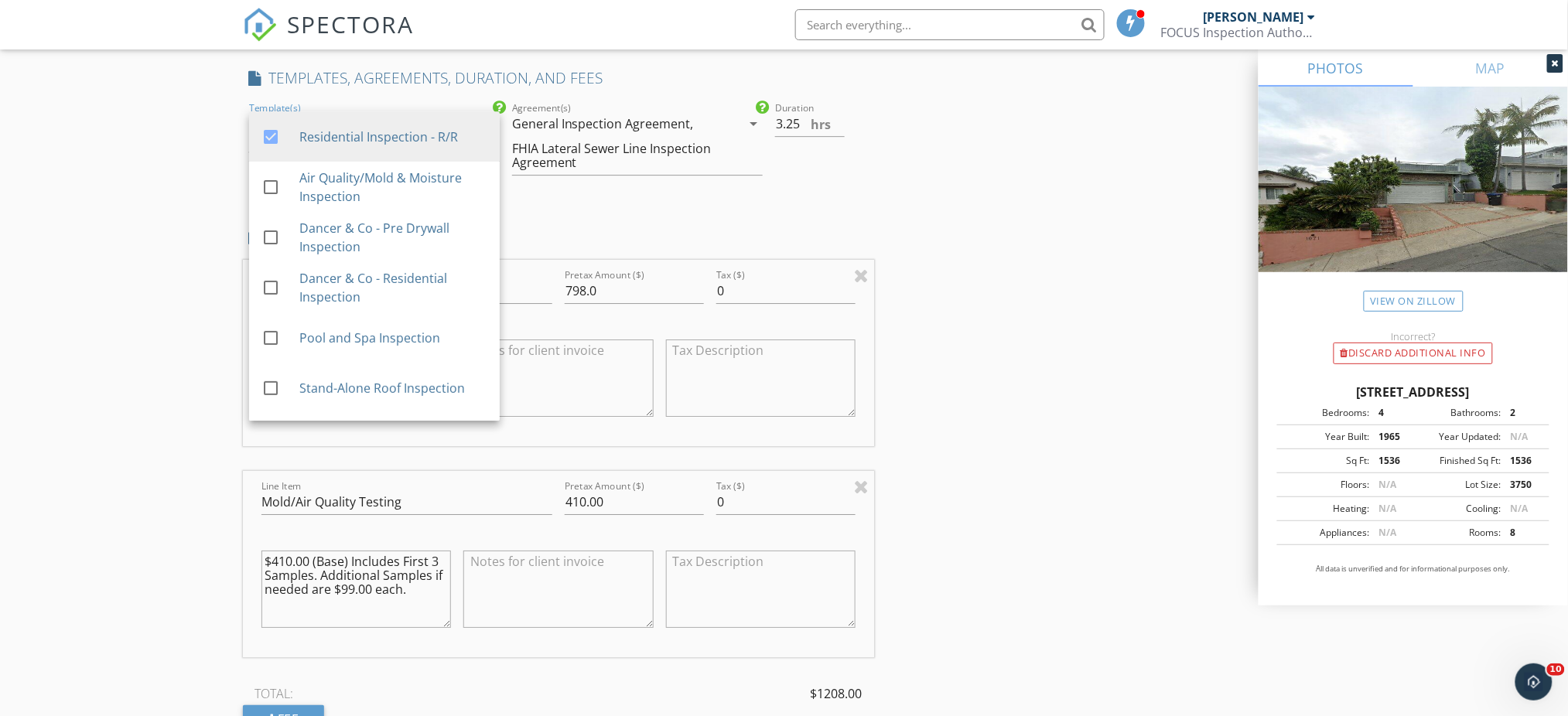
click at [266, 183] on div at bounding box center [271, 187] width 26 height 26
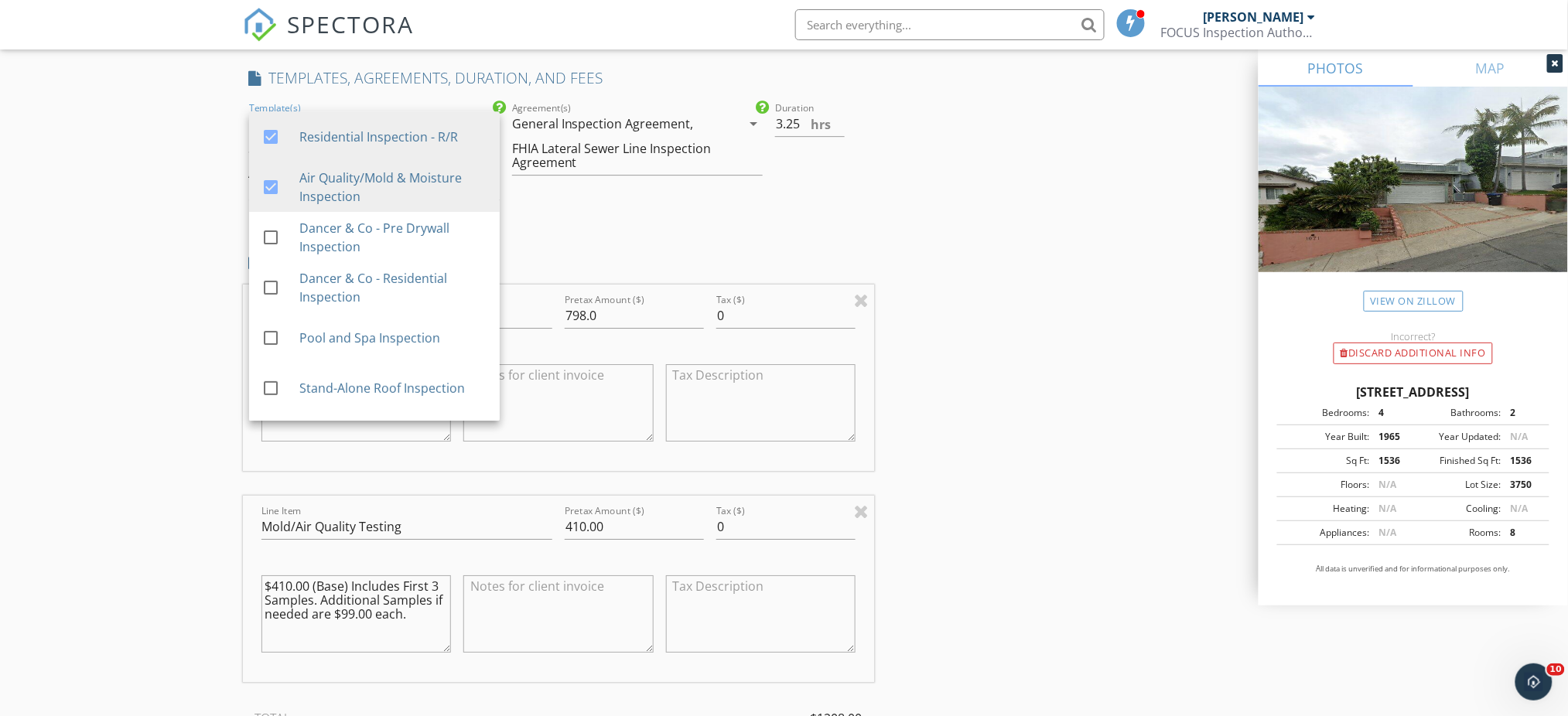
click at [1023, 192] on div "INSPECTOR(S) check_box Randall Meadows PRIMARY check_box_outline_blank Abraham …" at bounding box center [784, 273] width 1083 height 3617
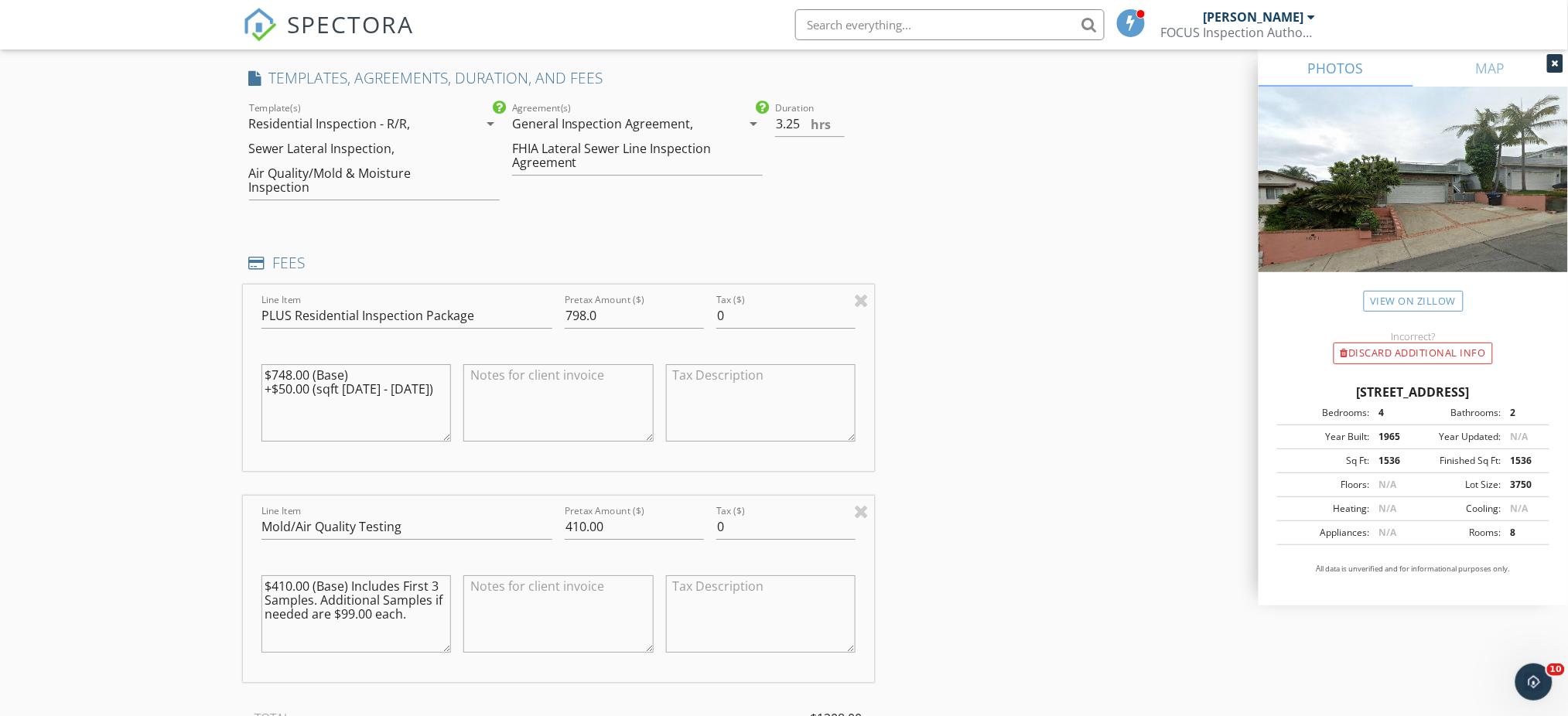
click at [752, 117] on icon "arrow_drop_down" at bounding box center [754, 124] width 18 height 18
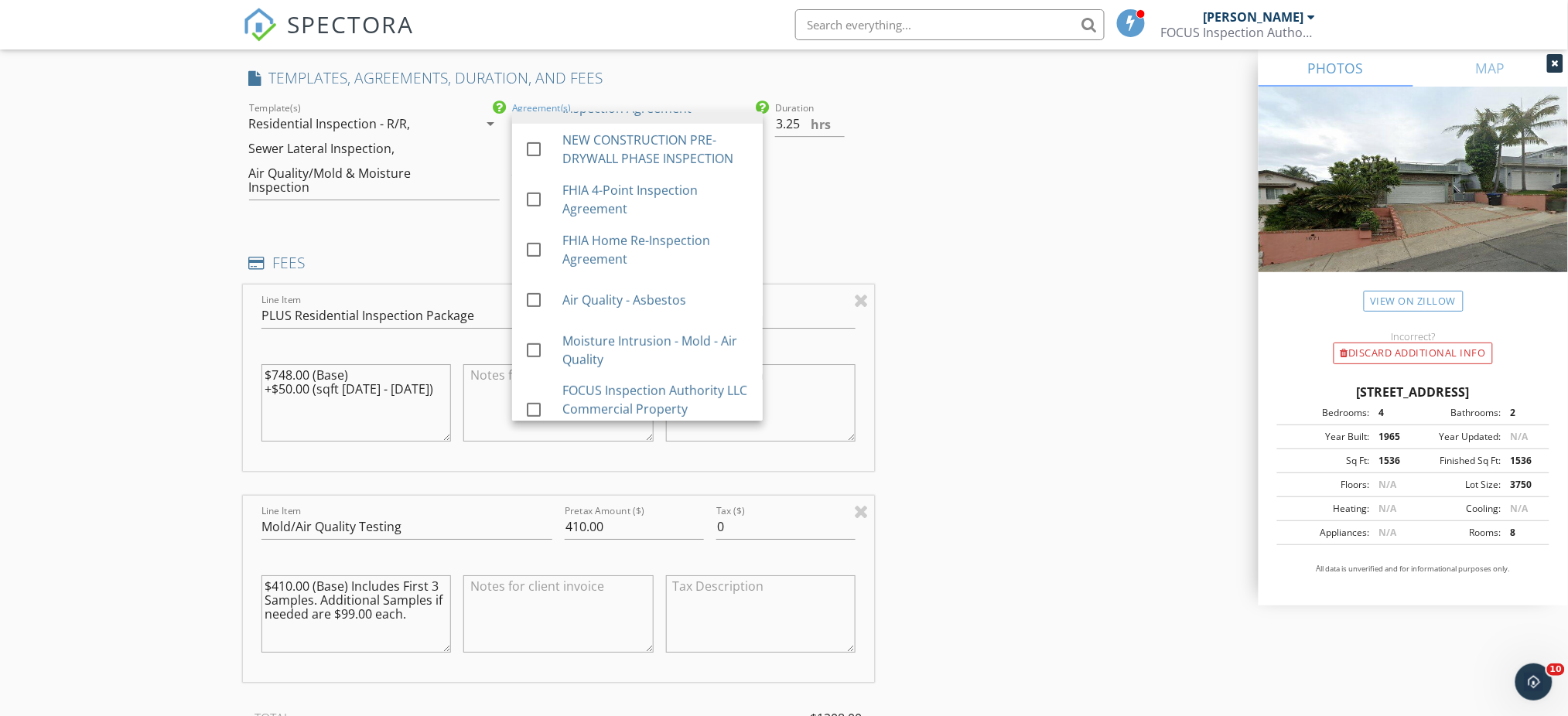
scroll to position [219, 0]
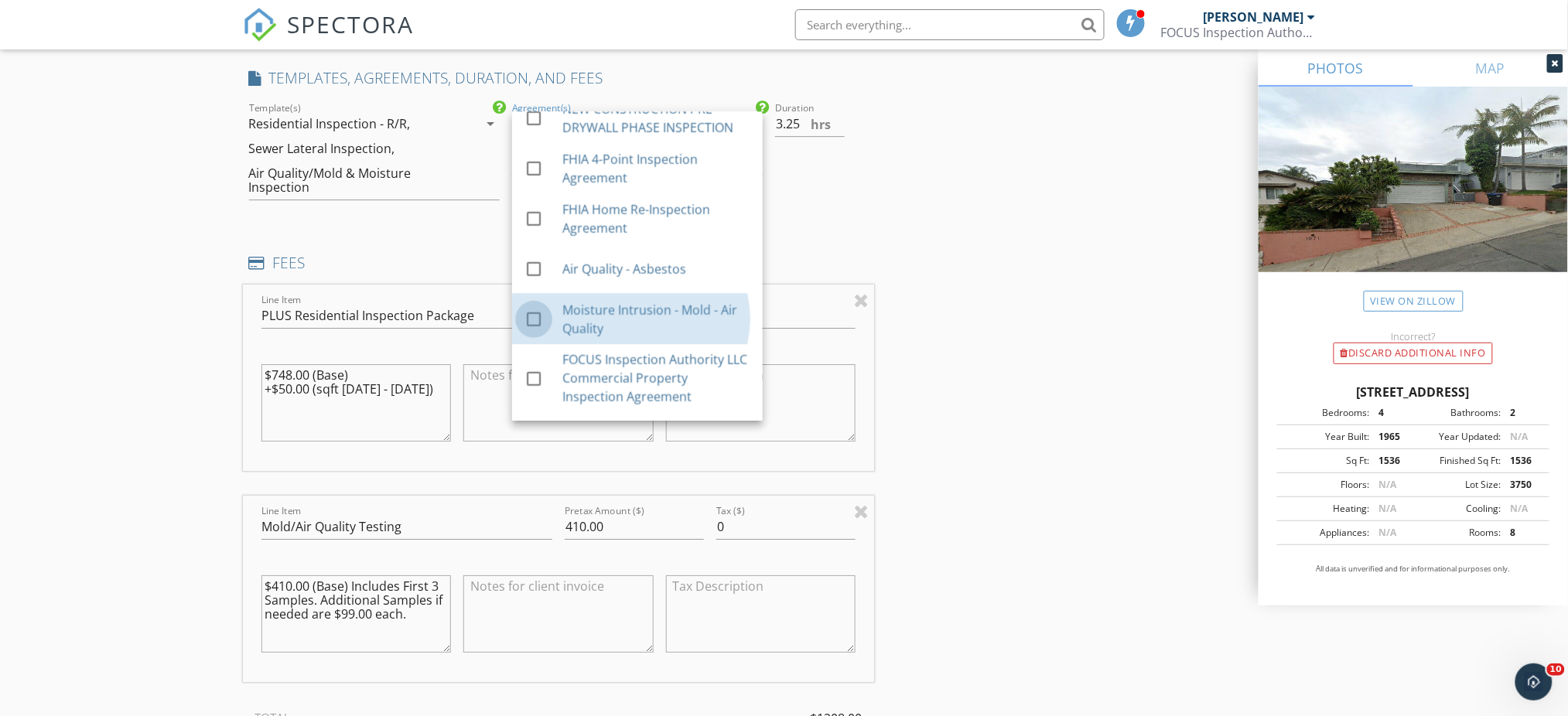
click at [529, 310] on div at bounding box center [534, 319] width 26 height 26
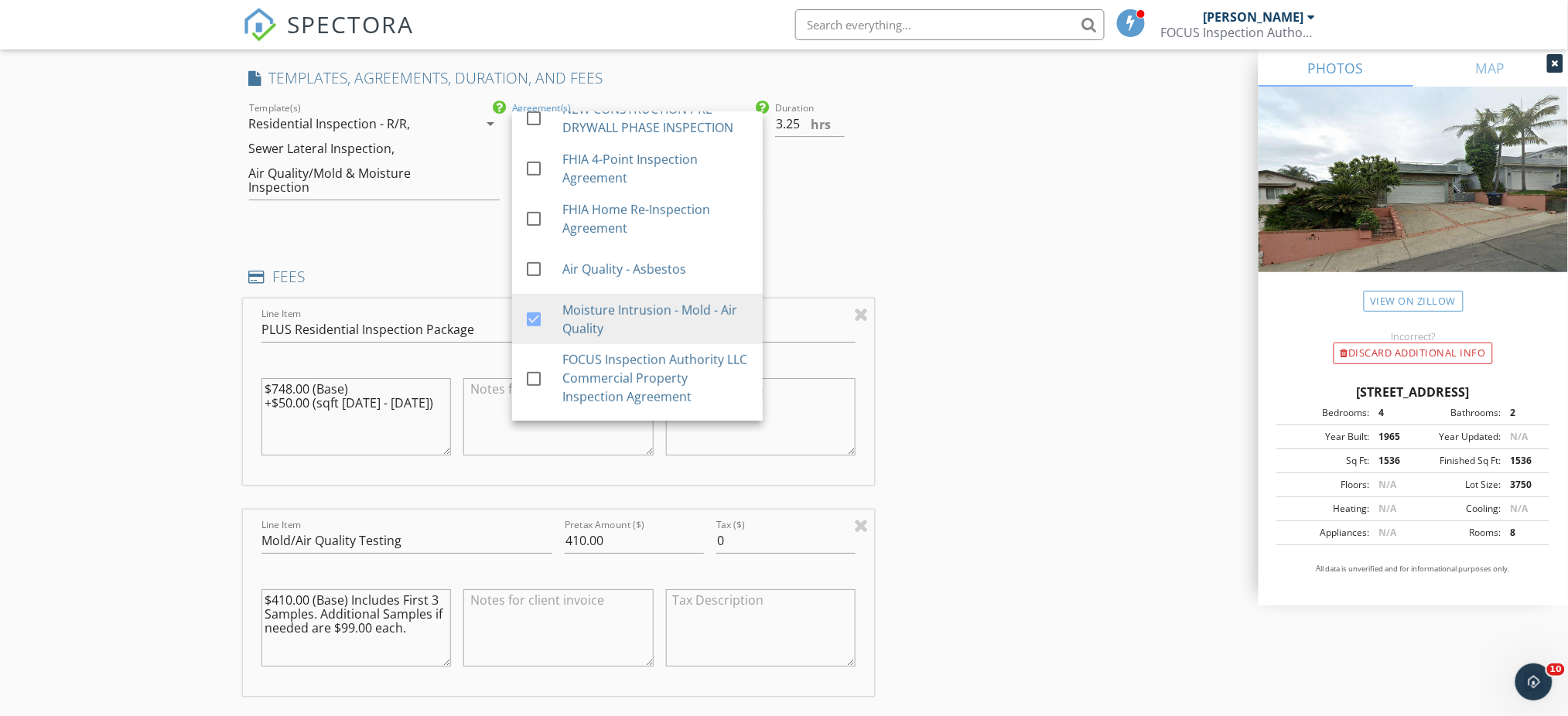
click at [983, 247] on div "INSPECTOR(S) check_box Randall Meadows PRIMARY check_box_outline_blank Abraham …" at bounding box center [784, 280] width 1083 height 3630
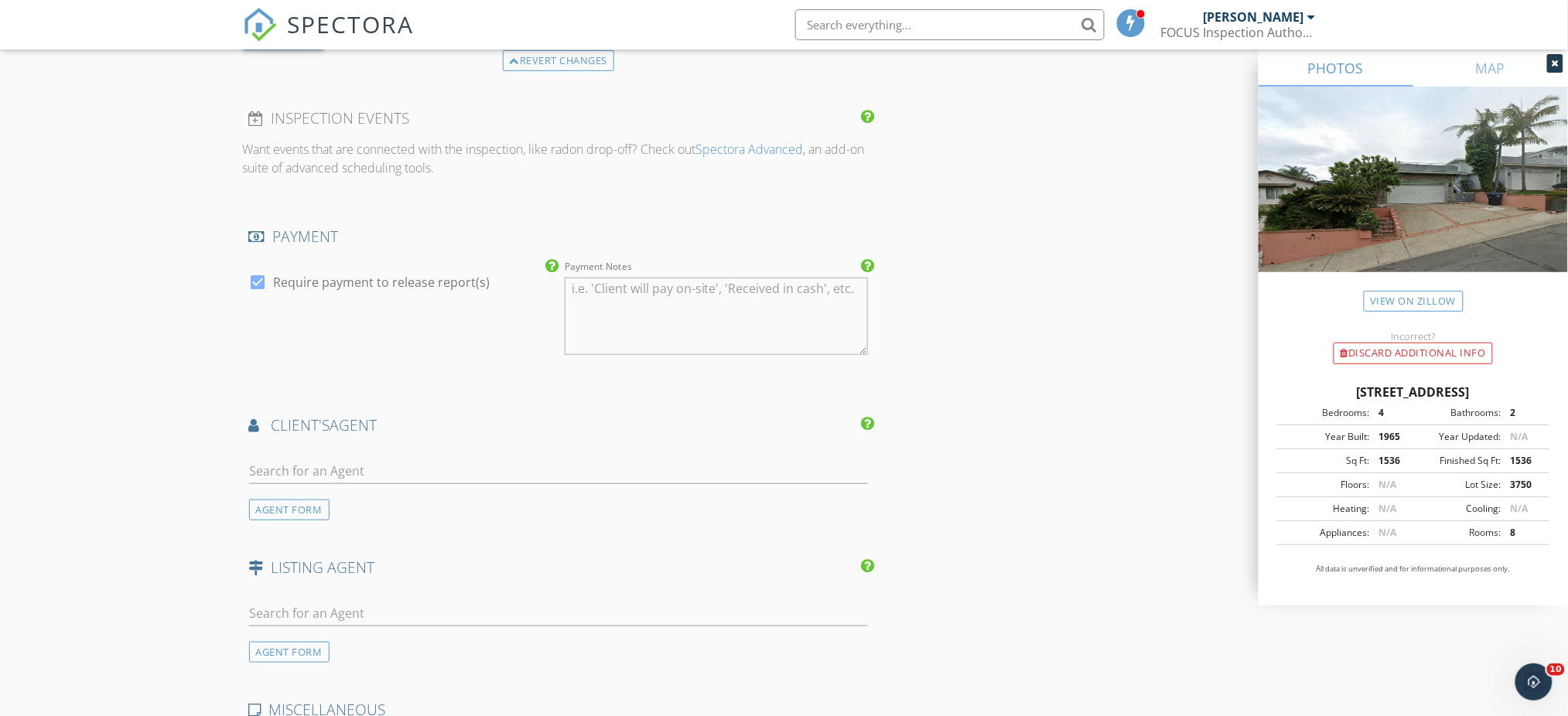
scroll to position [2553, 0]
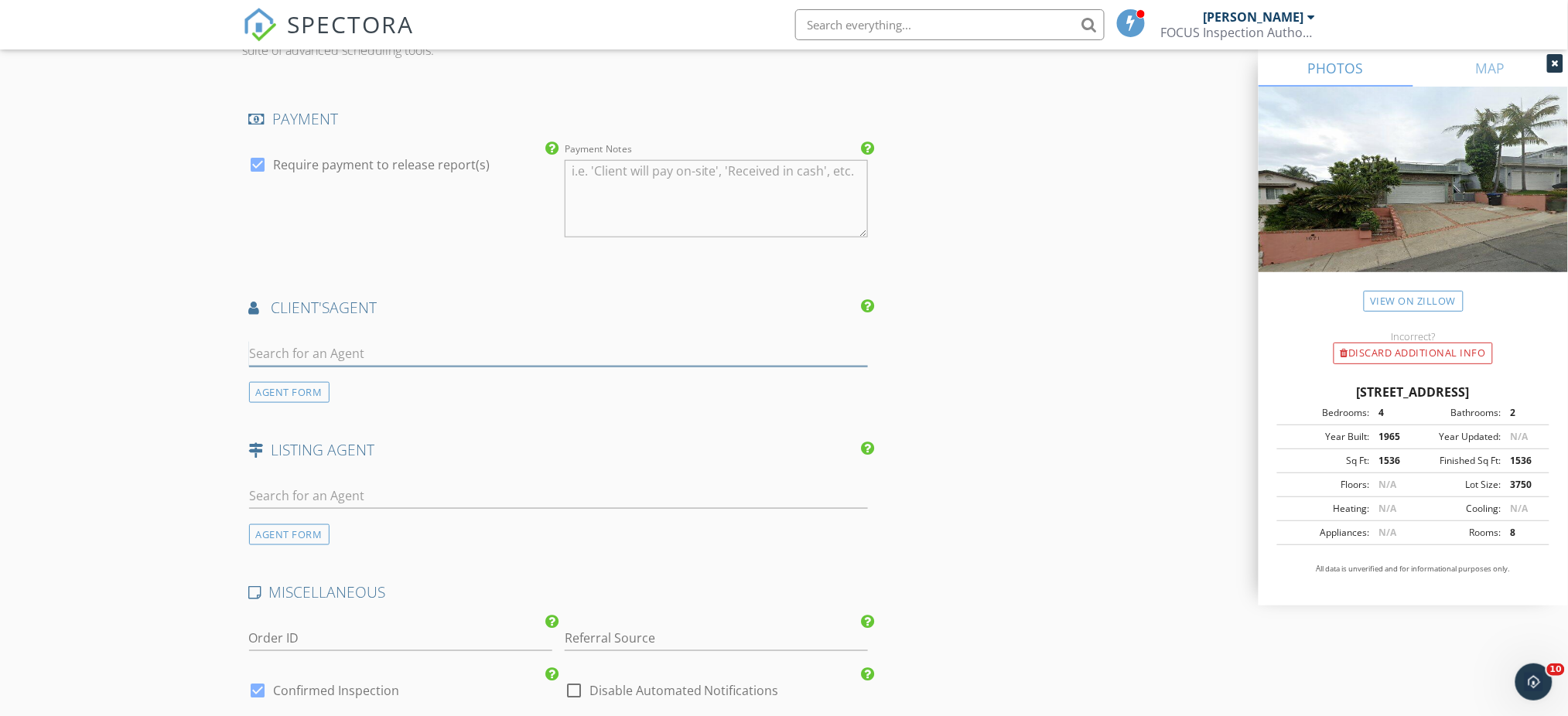
click at [454, 353] on input "text" at bounding box center [559, 353] width 620 height 25
type input "K"
click at [277, 395] on div "AGENT FORM" at bounding box center [289, 392] width 80 height 21
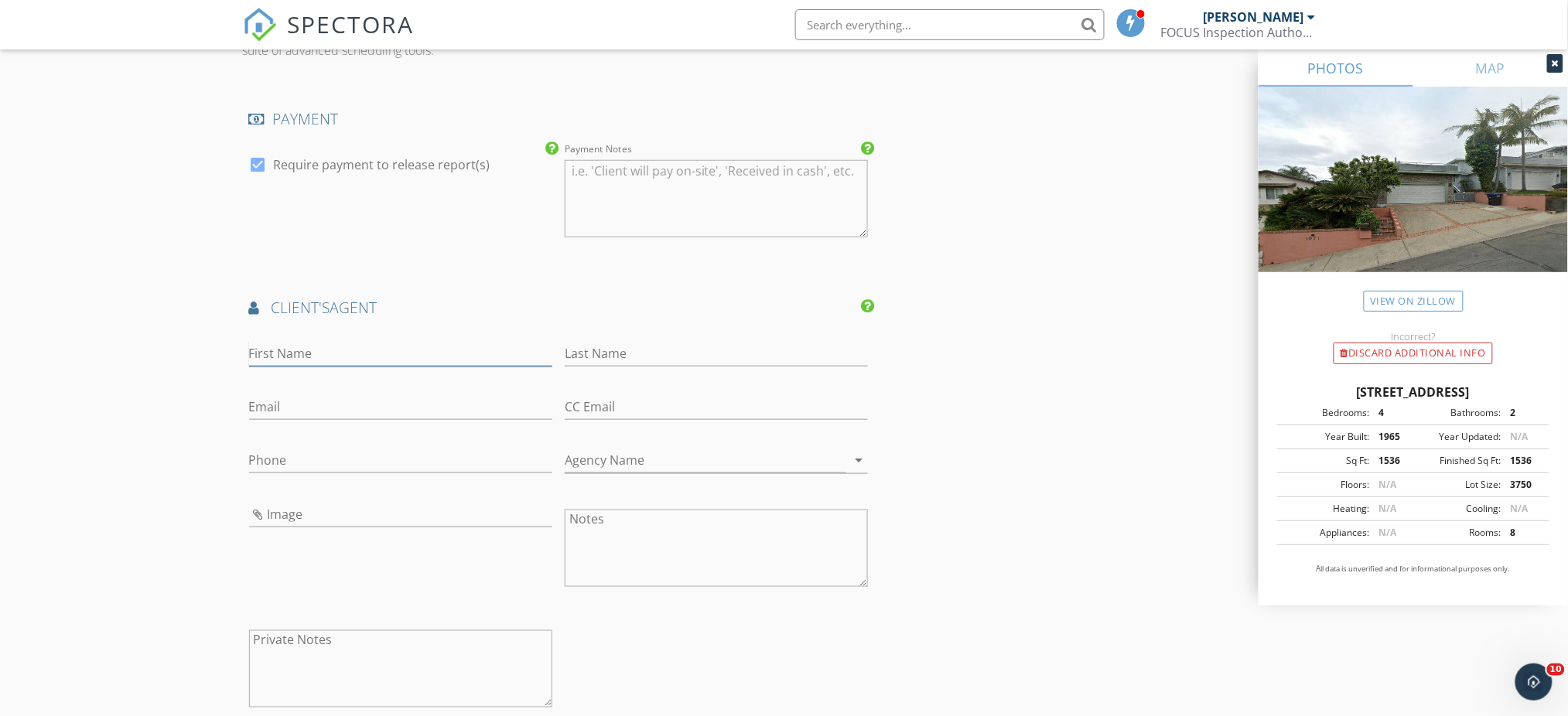
click at [340, 351] on input "First Name" at bounding box center [400, 353] width 303 height 25
type input "Kayla"
type input "Breneman"
type input "kayla@homesbyverso.com"
click at [322, 459] on input "Phone" at bounding box center [400, 461] width 303 height 25
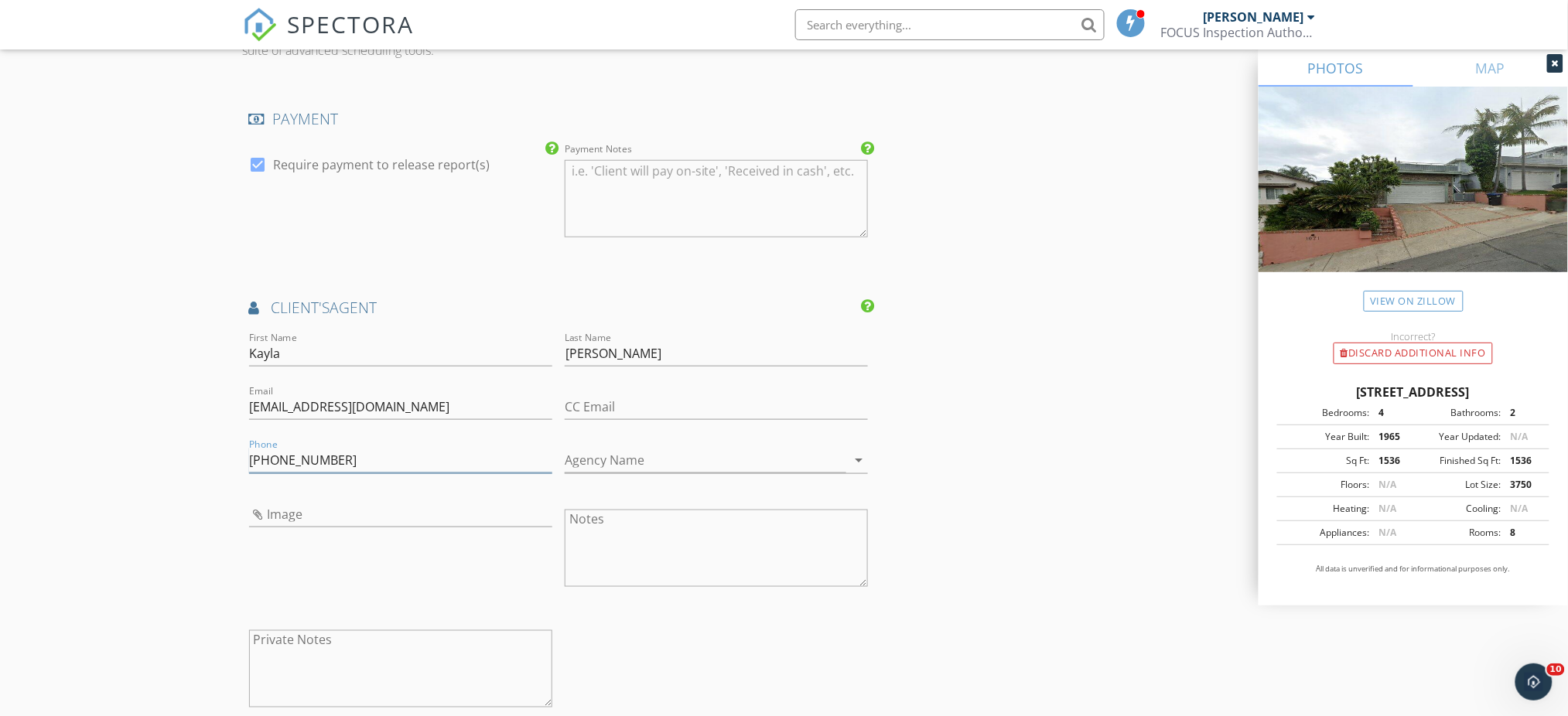
type input "949-415-9162"
click at [660, 459] on input "Agency Name" at bounding box center [705, 461] width 281 height 25
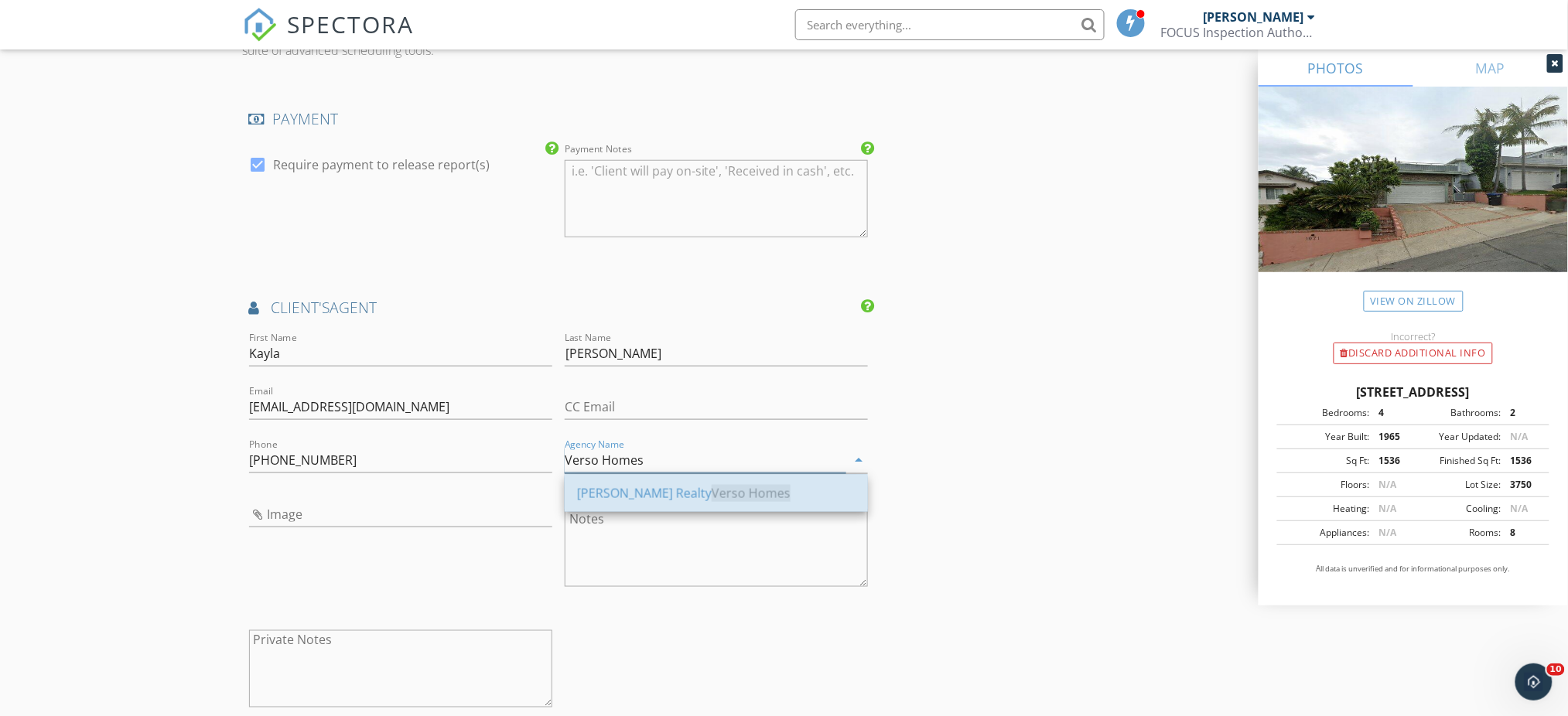
click at [725, 492] on span "Verso Homes" at bounding box center [751, 493] width 79 height 17
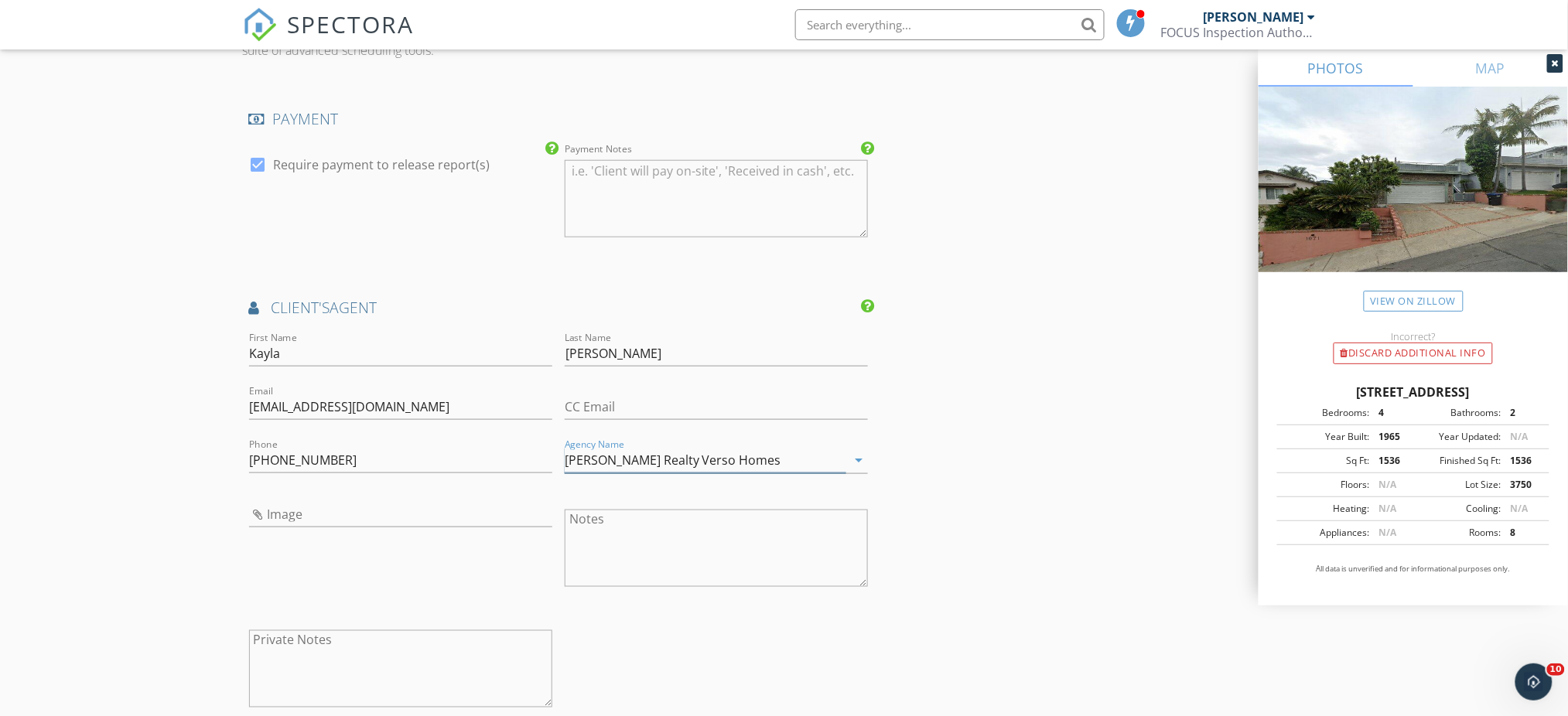
type input "Keller William Realty Verso Homes"
click at [354, 513] on input "Image" at bounding box center [400, 515] width 303 height 25
type input "Kayla Breneman Realtor.jpg"
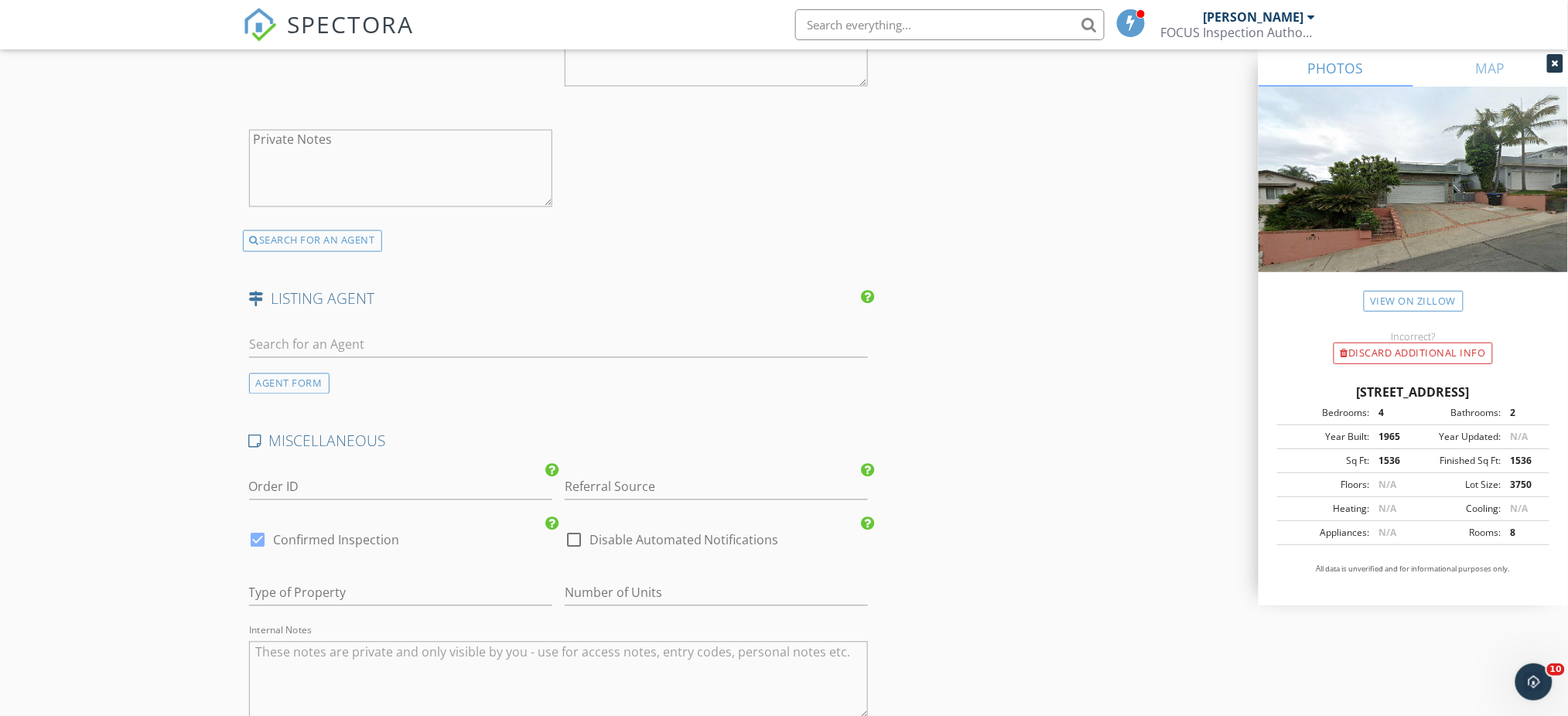
scroll to position [3059, 0]
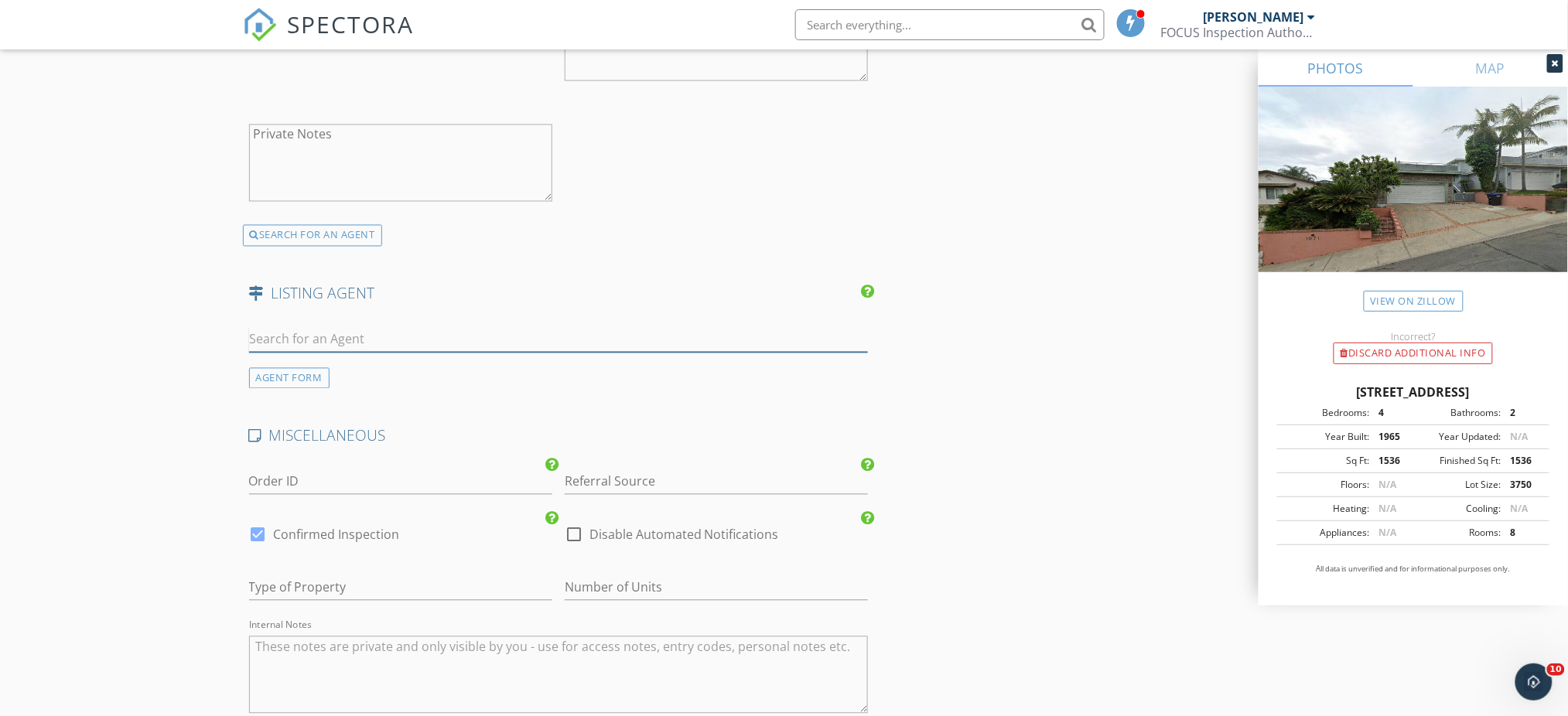
click at [357, 341] on input "text" at bounding box center [559, 340] width 620 height 25
paste input "John Stanaland"
type input "J"
click at [301, 380] on div "AGENT FORM" at bounding box center [289, 379] width 80 height 21
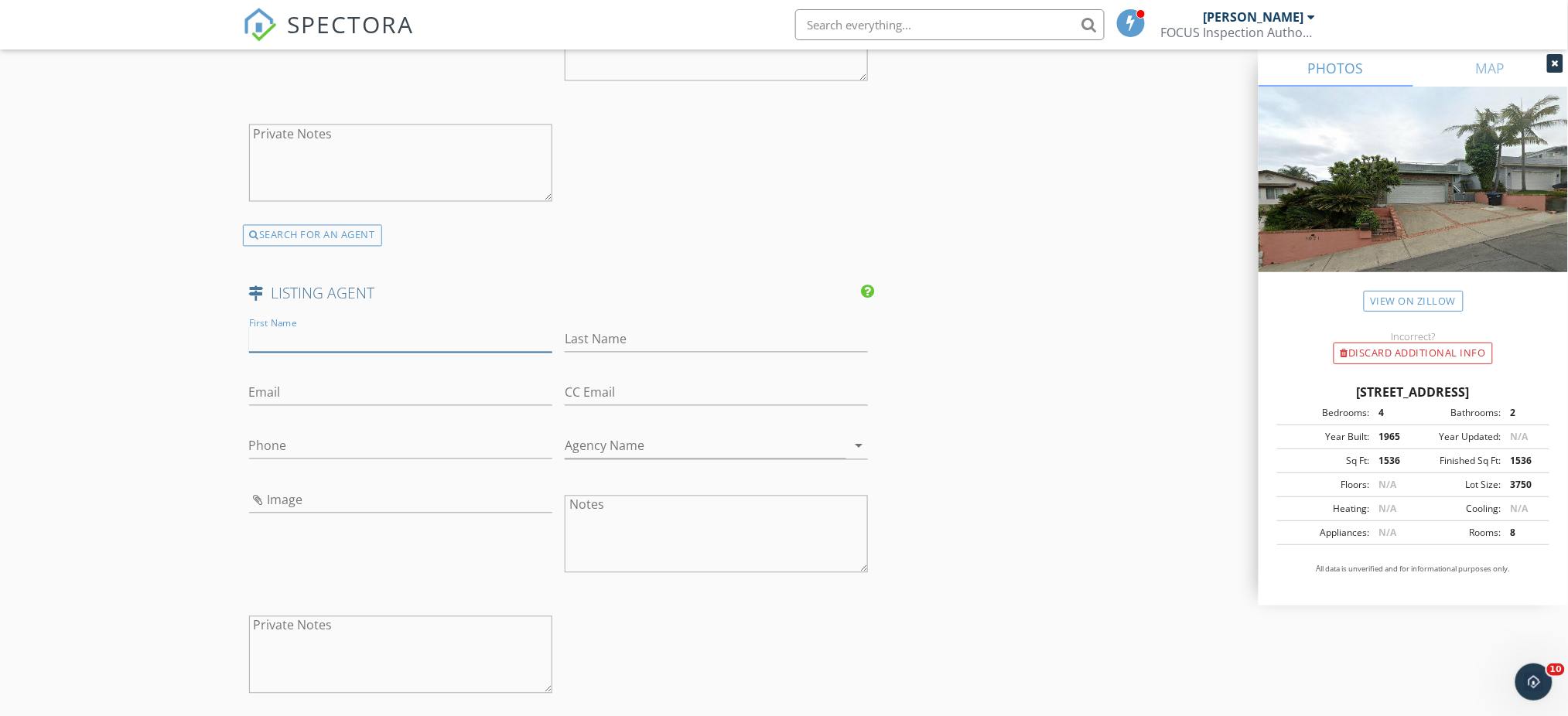
click at [319, 341] on input "First Name" at bounding box center [400, 340] width 303 height 25
paste input "John Stanaland"
type input "John Stanaland"
click at [609, 341] on input "Last Name" at bounding box center [716, 340] width 303 height 25
paste input "John Stanaland"
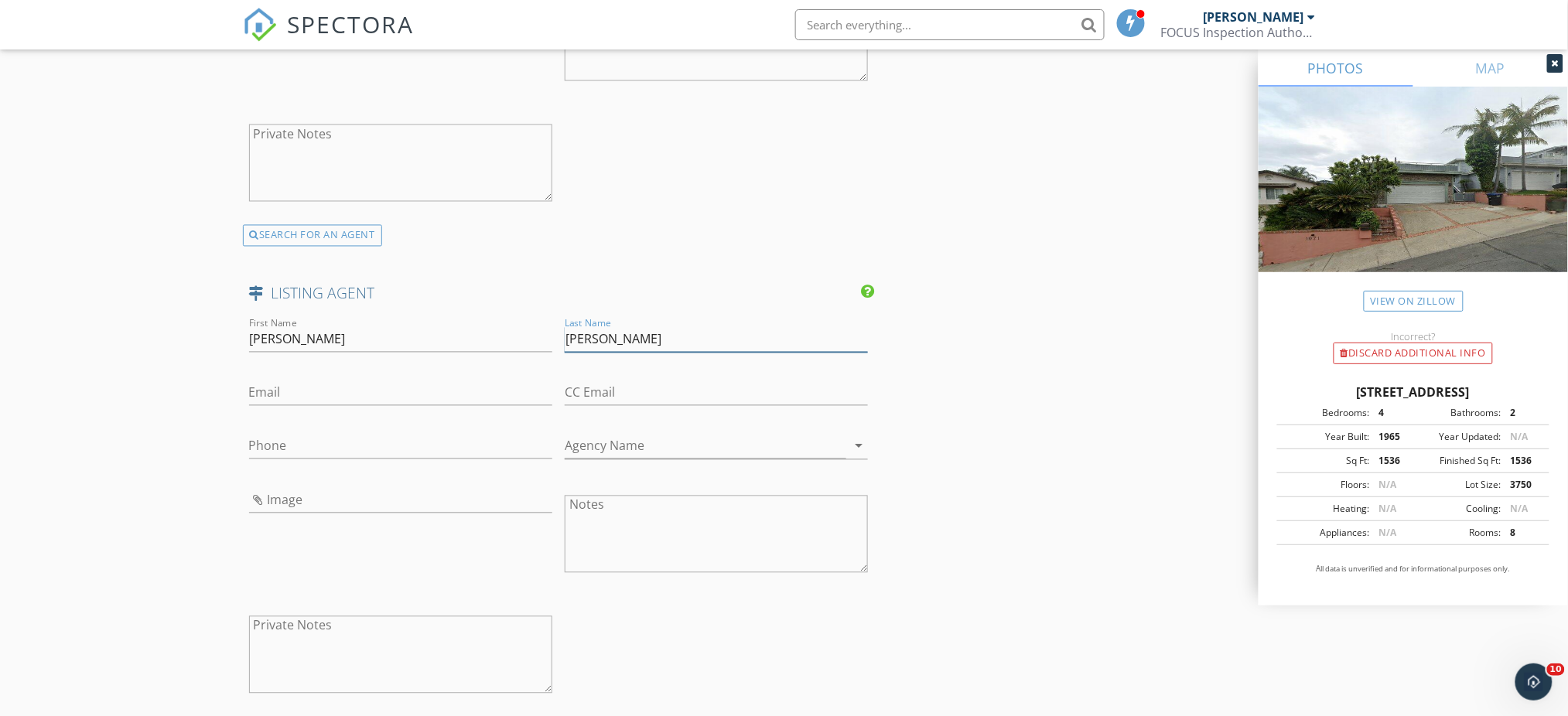
click at [609, 341] on input "John Stanaland" at bounding box center [716, 340] width 303 height 25
click at [595, 336] on input "John Stanaland" at bounding box center [716, 340] width 303 height 25
type input "Stanaland"
click at [385, 351] on input "John Stanaland" at bounding box center [400, 340] width 303 height 25
type input "John"
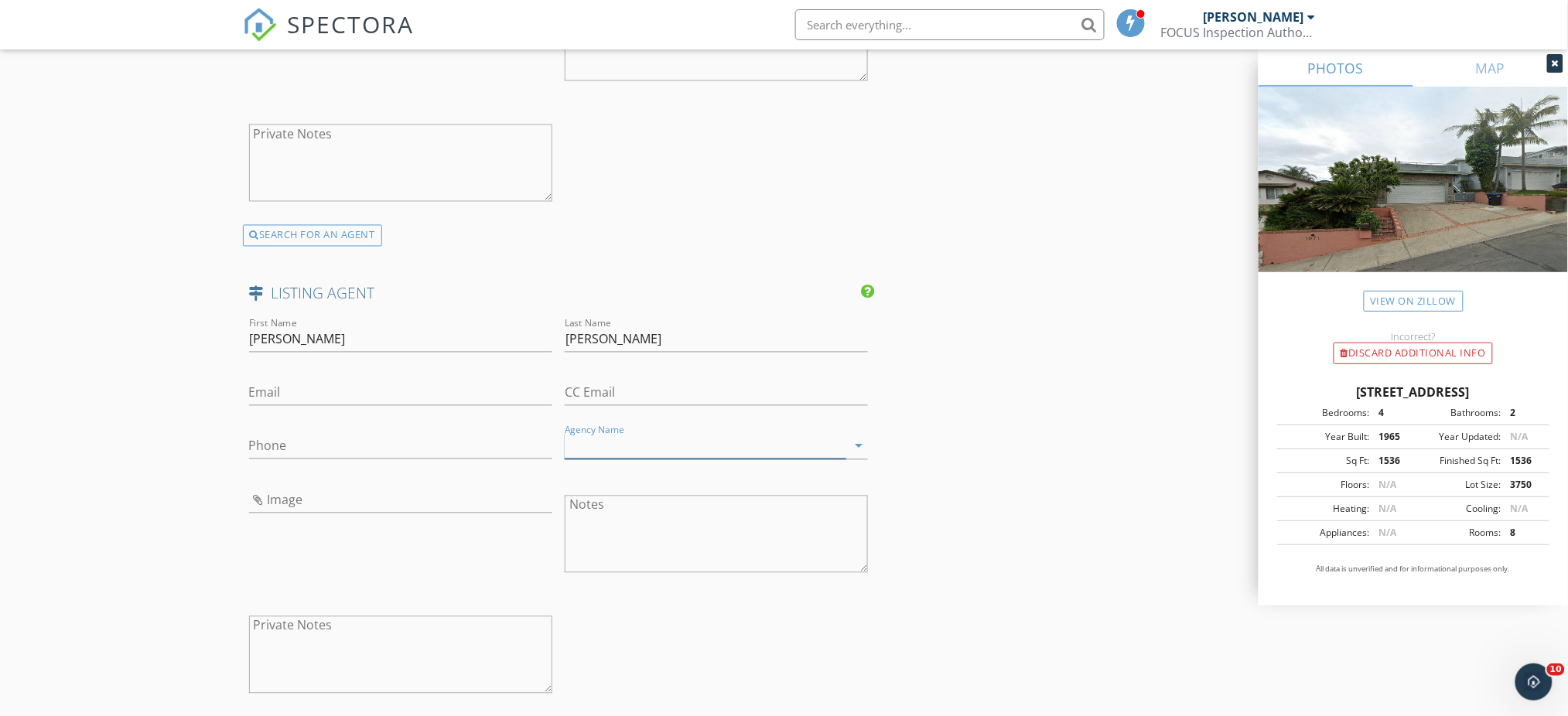
click at [624, 447] on input "Agency Name" at bounding box center [705, 446] width 281 height 25
paste input "DOUGLAS ELLIMAN OF CALIFORNIA, INC."
type input "DOUGLAS ELLIMAN OF CALIFORNIA, INC."
click at [366, 499] on input "Image" at bounding box center [400, 501] width 303 height 25
type input "John Stanaland Realtor.jpg"
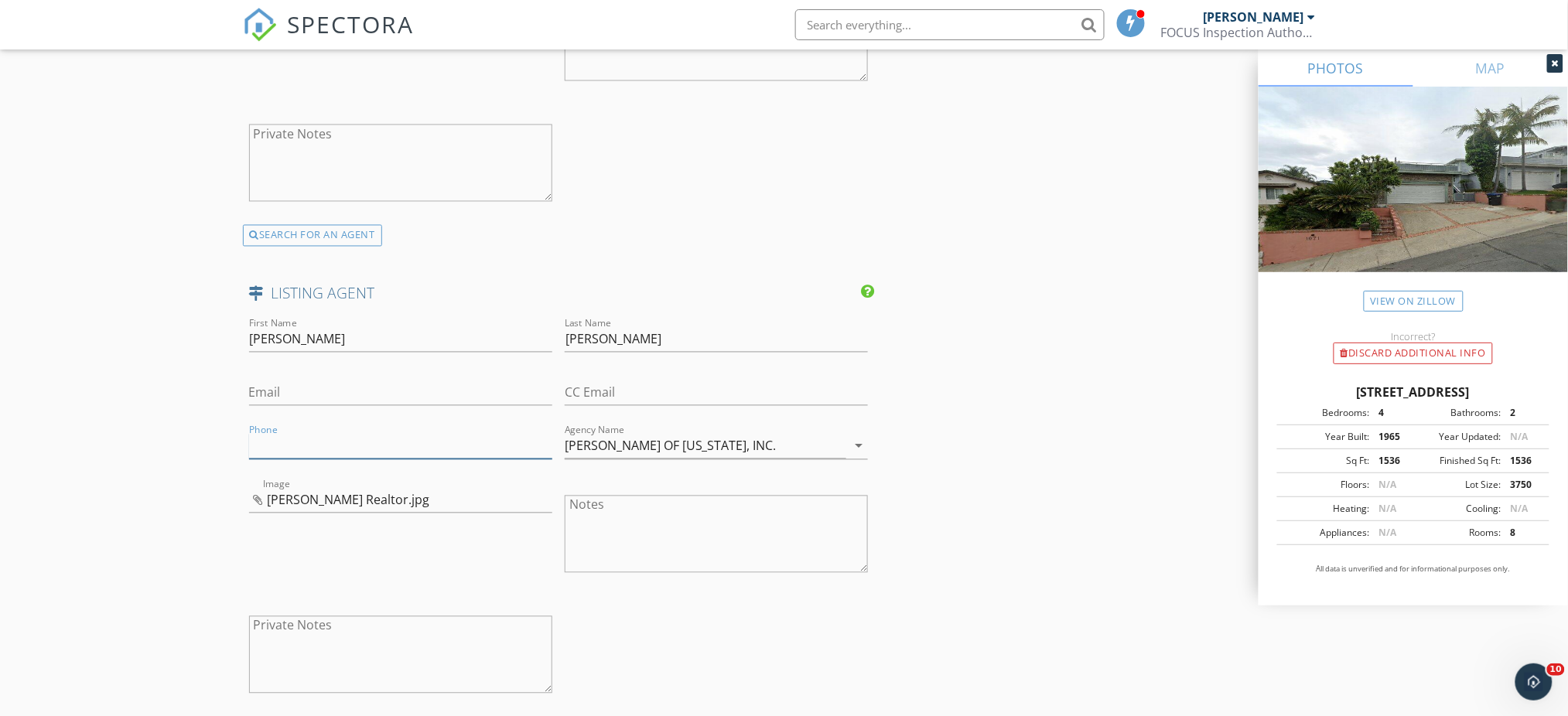
click at [348, 449] on input "Phone" at bounding box center [400, 446] width 303 height 25
paste input "949-689-9047"
type input "949-689-9047"
click at [316, 388] on input "Email" at bounding box center [400, 393] width 303 height 25
paste input "john@johnstanaland.com"
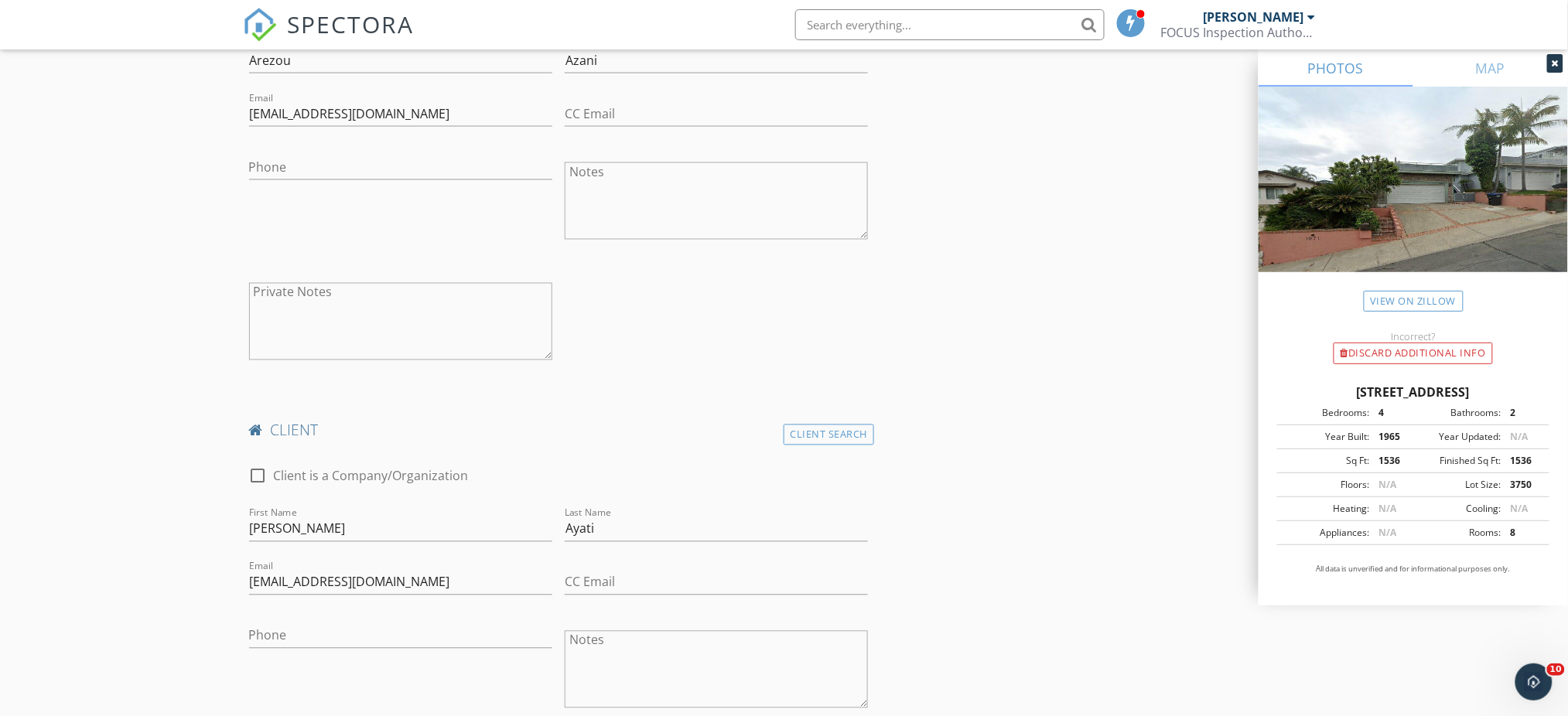
scroll to position [754, 0]
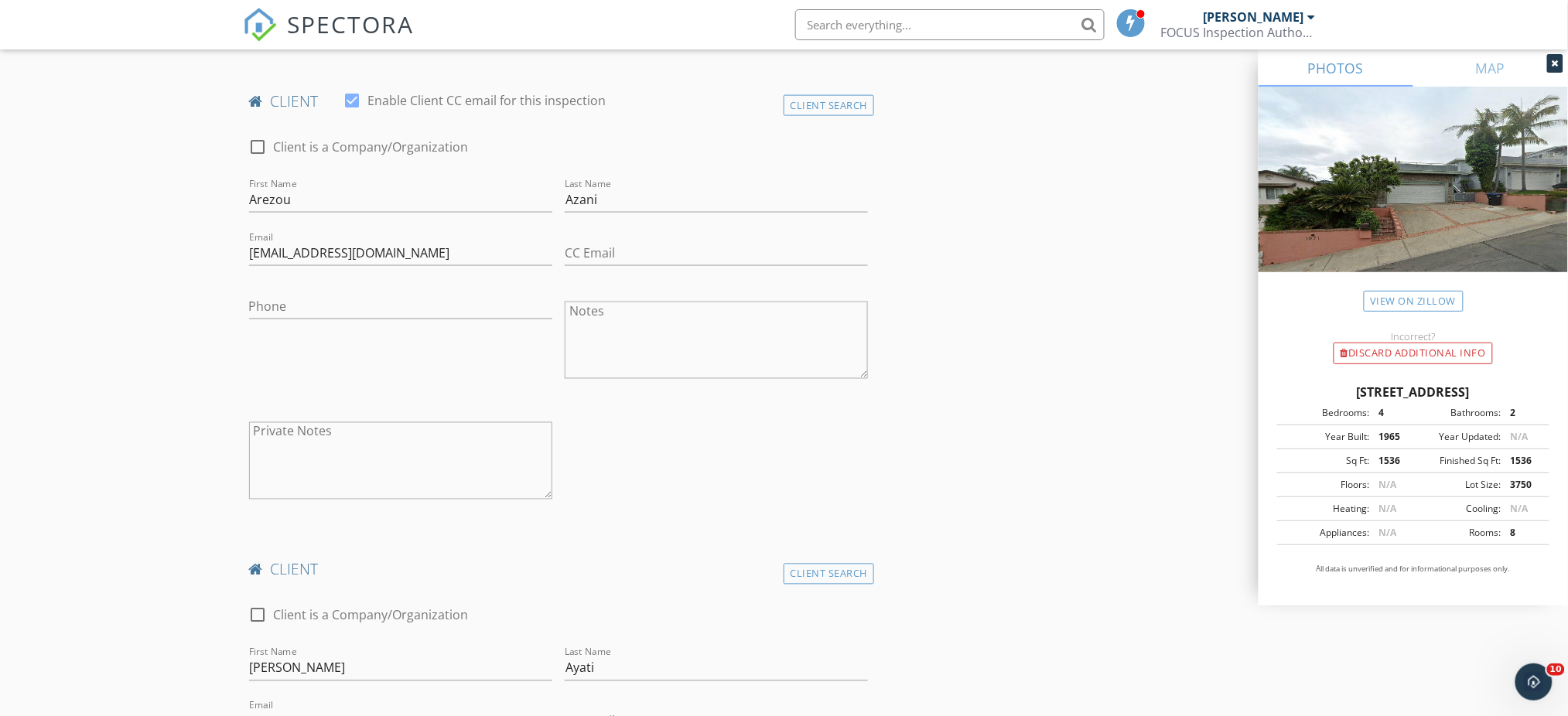
type input "john@johnstanaland.com"
click at [423, 301] on input "Phone" at bounding box center [400, 306] width 303 height 25
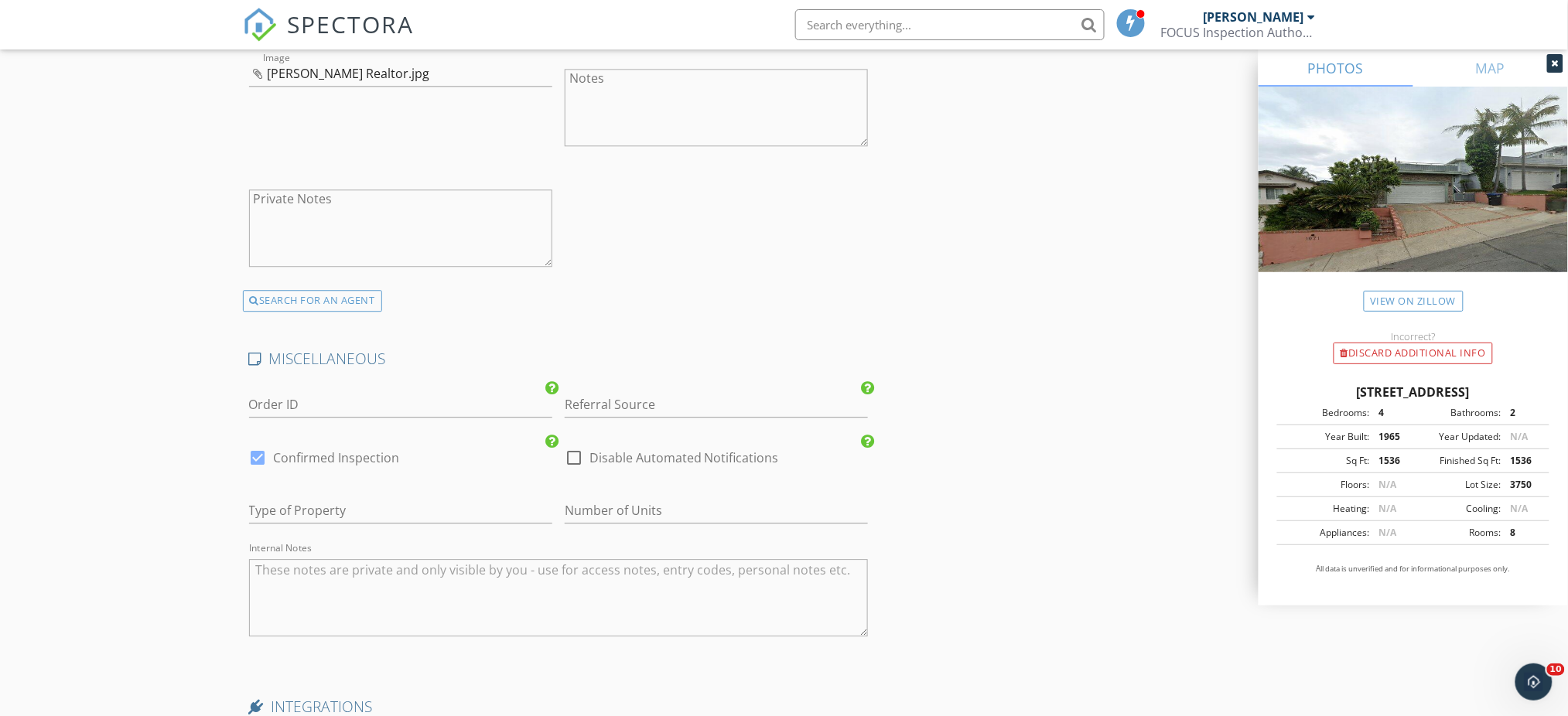
scroll to position [3492, 0]
type input "[PHONE_NUMBER]"
click at [707, 401] on input "Referral Source" at bounding box center [716, 399] width 303 height 25
click at [652, 425] on div "Previous Client" at bounding box center [716, 430] width 302 height 31
type input "Previous Client"
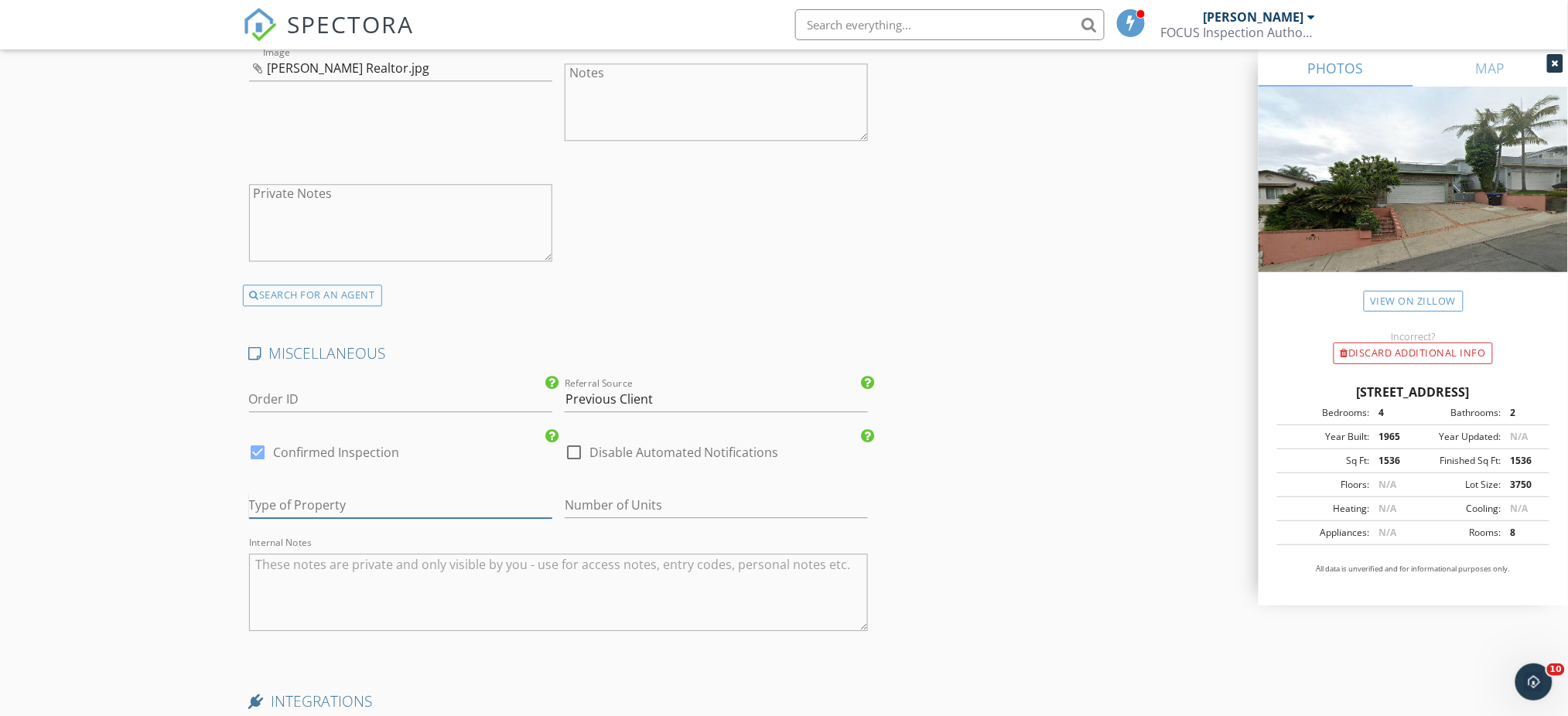
click at [413, 502] on input "text" at bounding box center [400, 505] width 303 height 25
type input "SF"
type input "2.75"
type input "SFR"
type input "3.25"
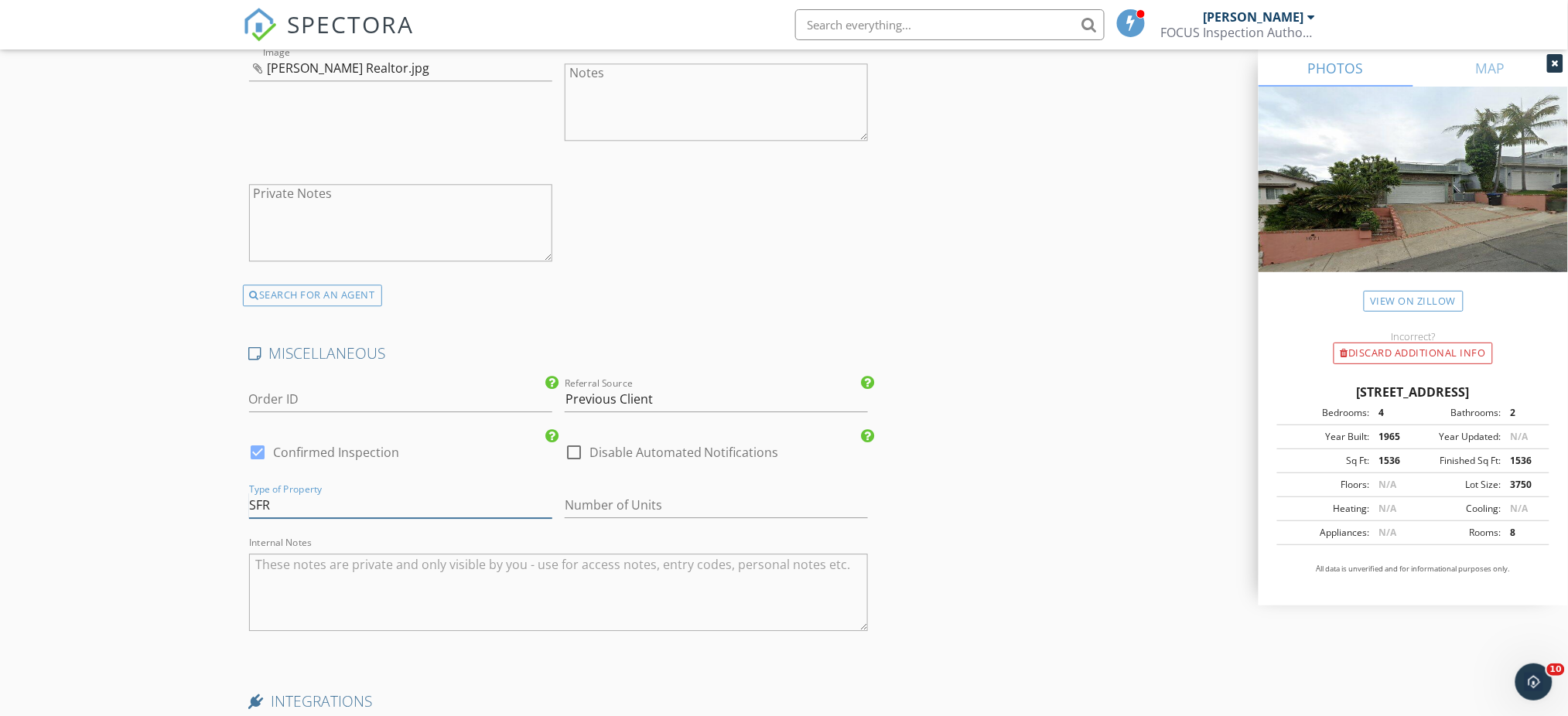
type input "SFR"
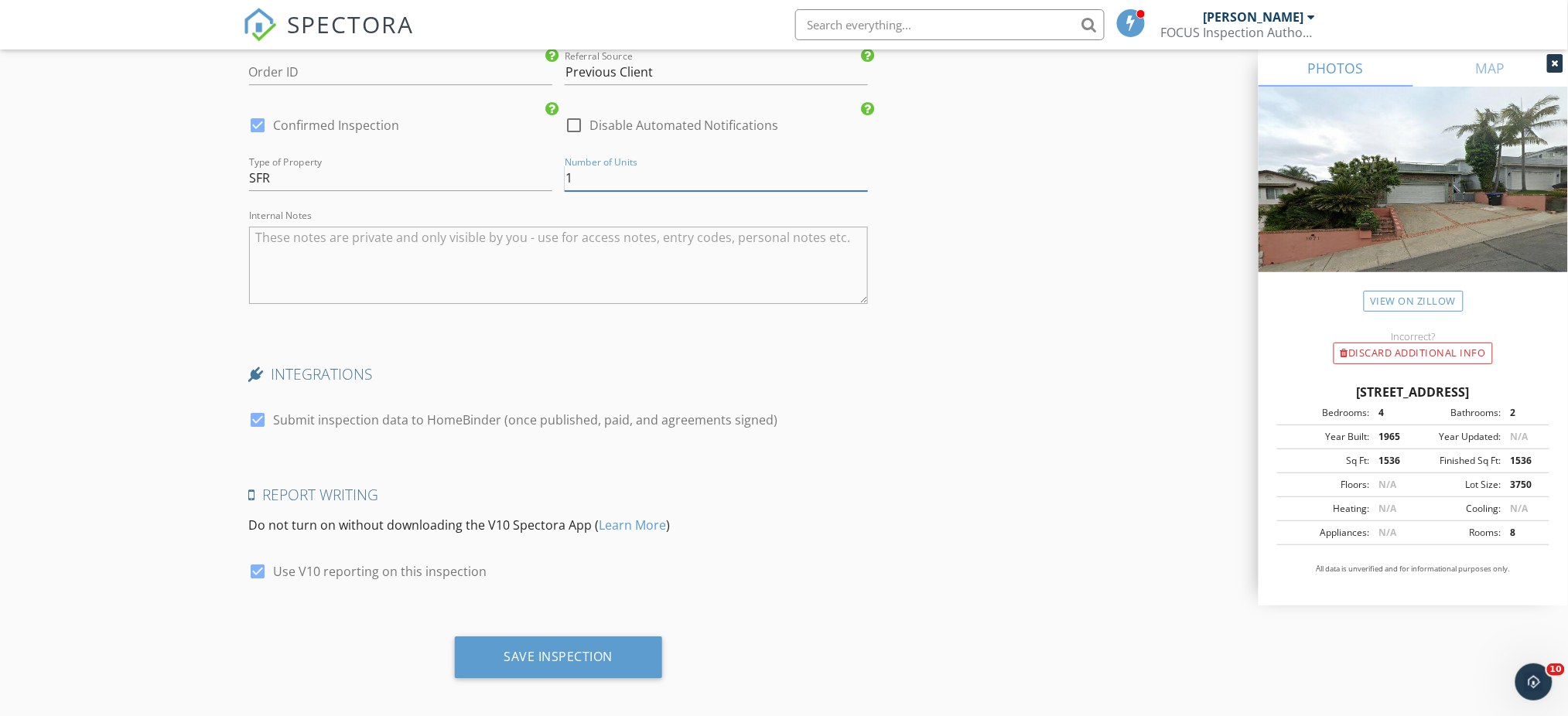
scroll to position [3830, 0]
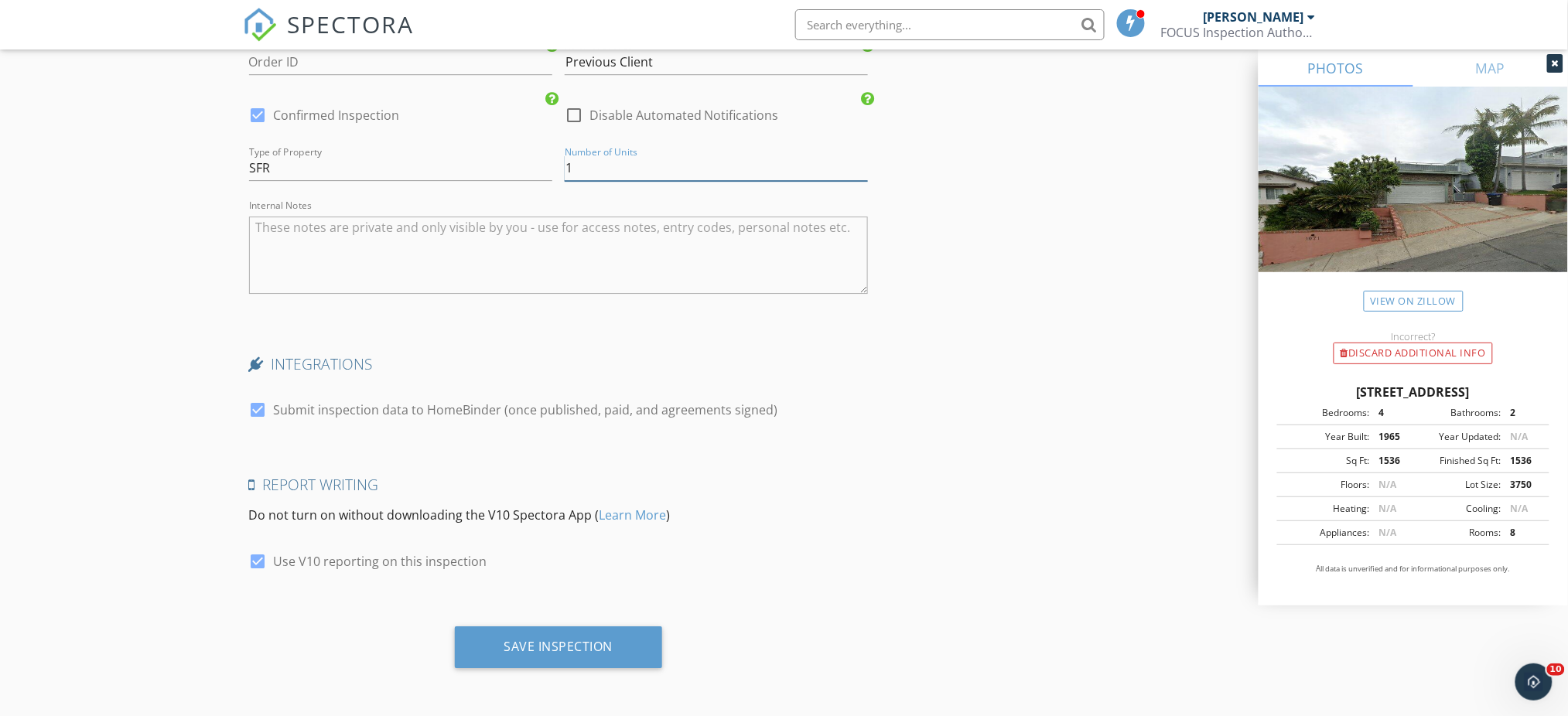
type input "1"
click at [501, 255] on textarea "Internal Notes" at bounding box center [559, 255] width 620 height 77
type textarea "Full Inspection, sewer and mold/air test."
click at [517, 636] on div "Save Inspection" at bounding box center [559, 647] width 208 height 42
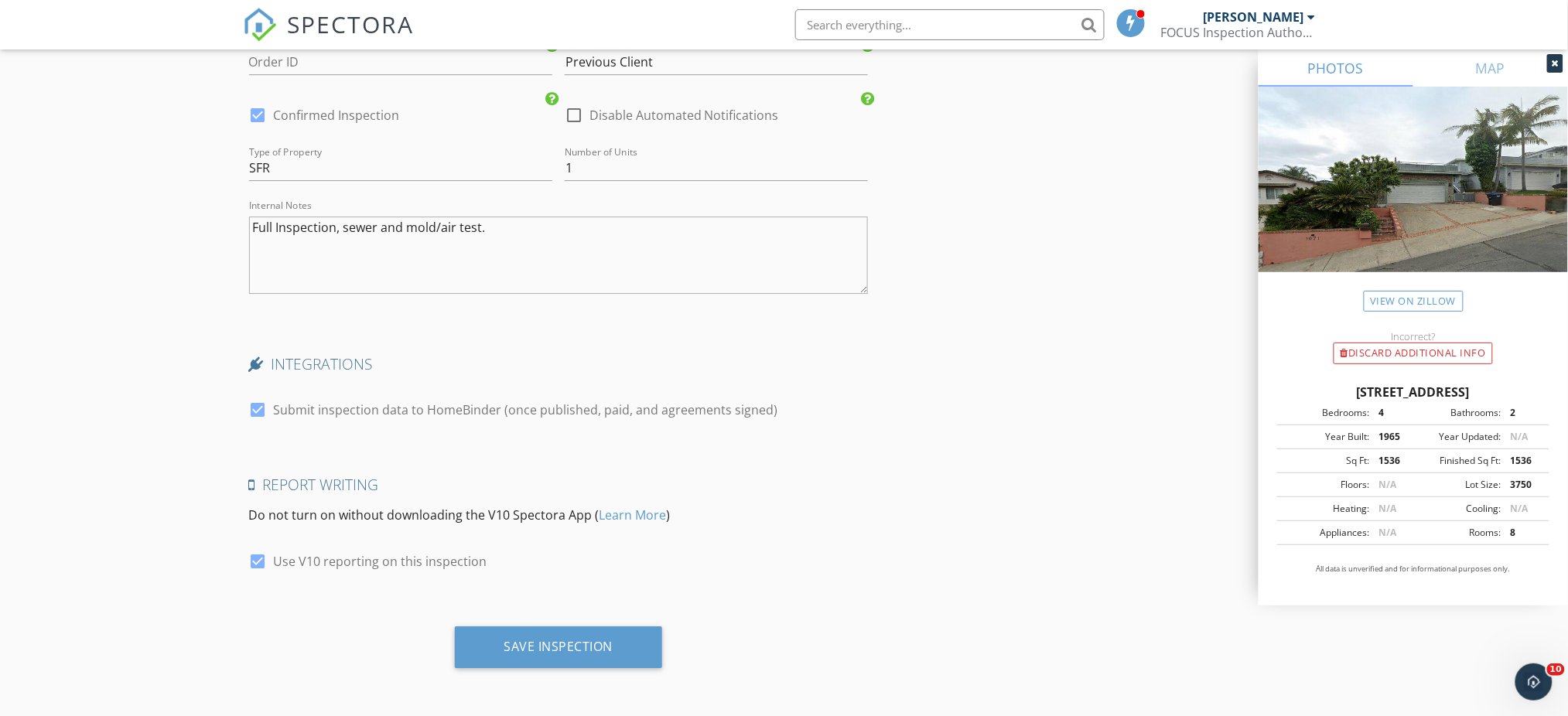
click at [562, 644] on div "Save Inspection" at bounding box center [559, 646] width 109 height 15
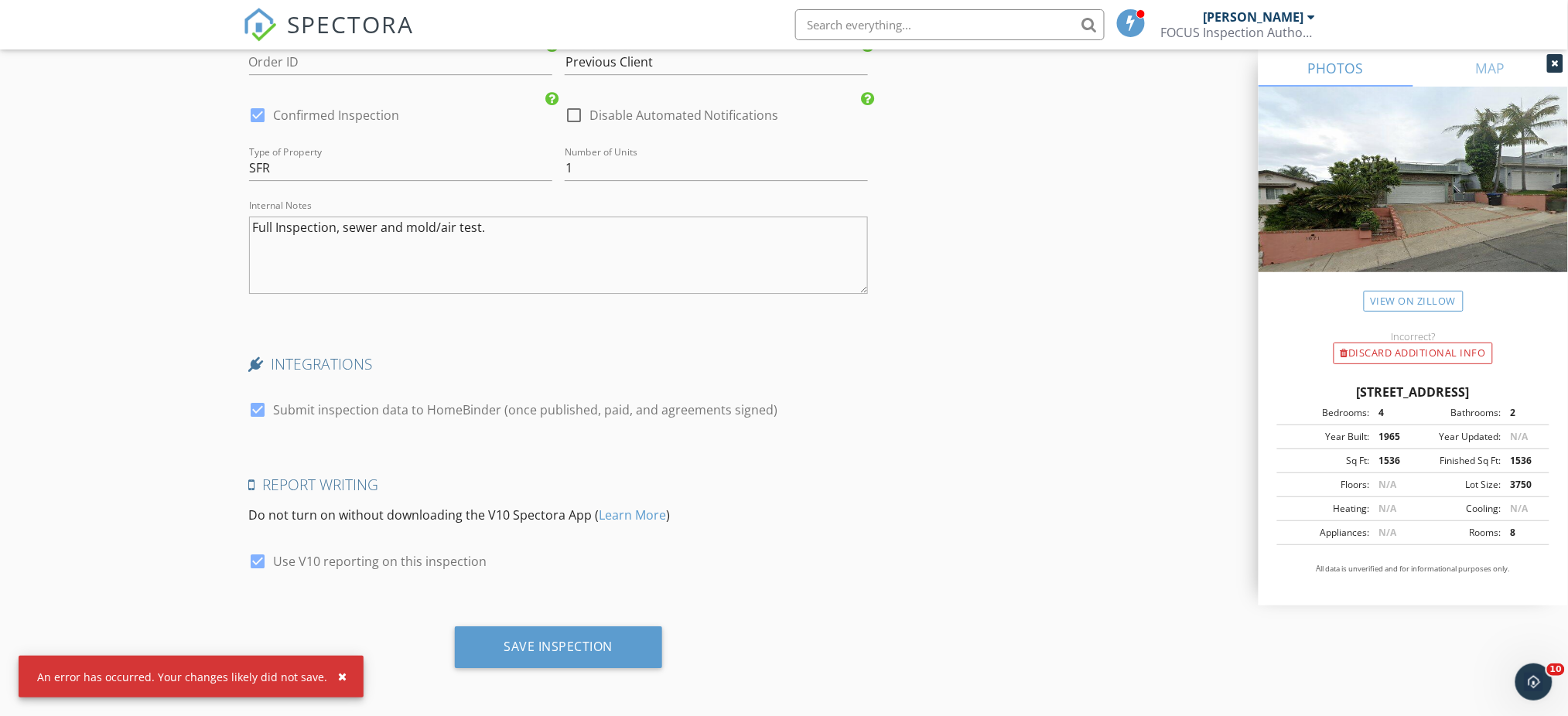
click at [869, 585] on div "Report Writing Do not turn on without downloading the V10 Spectora App ( Learn …" at bounding box center [559, 532] width 632 height 115
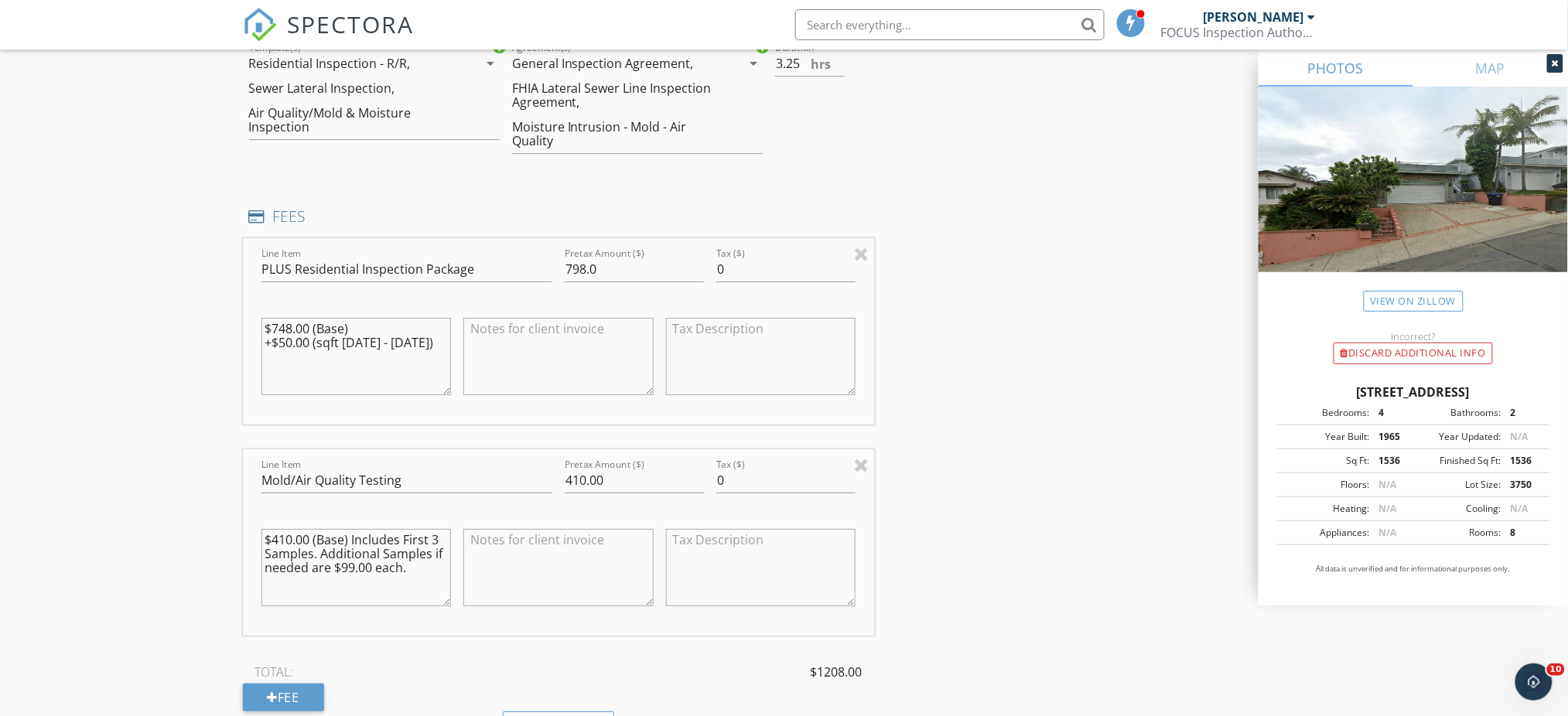
scroll to position [1780, 0]
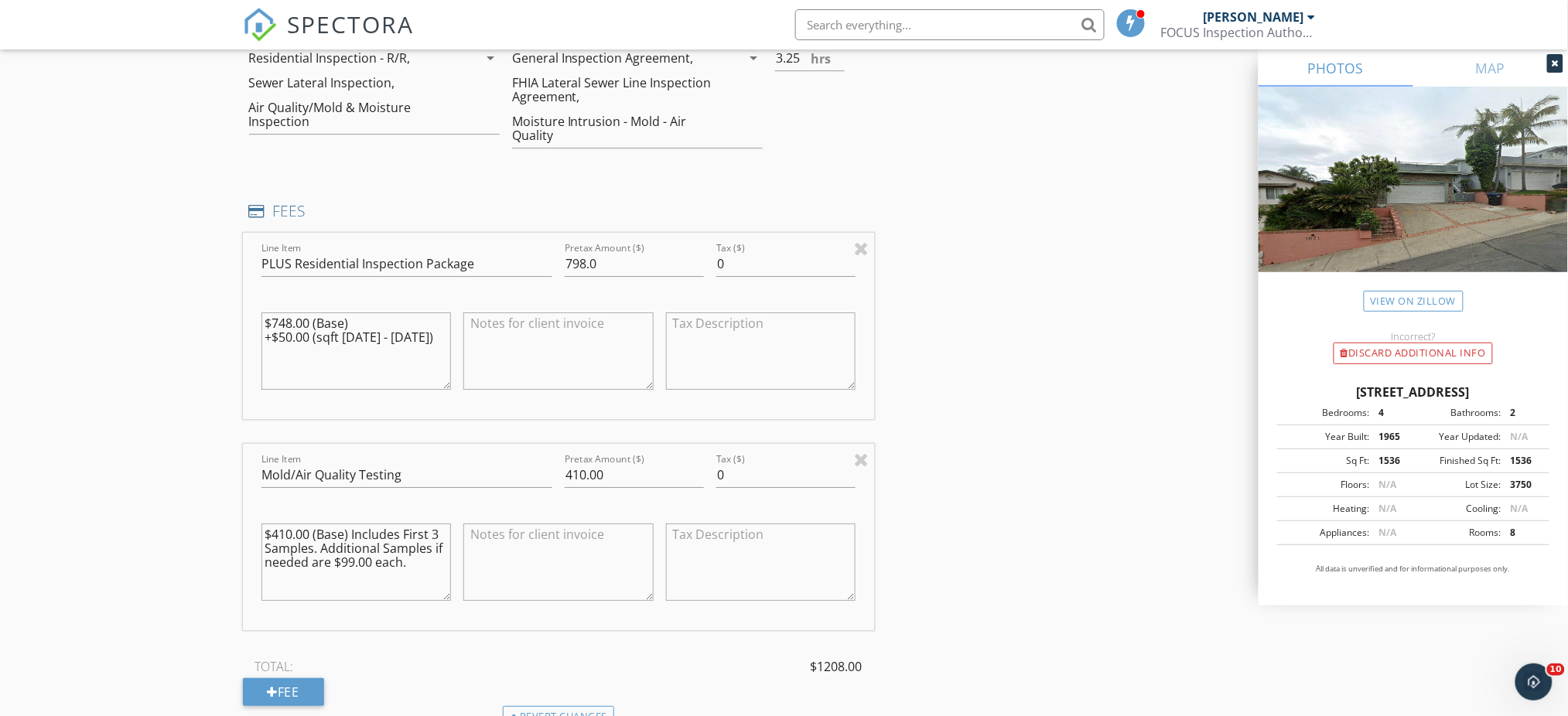
click at [420, 336] on textarea "$748.00 (Base) +$50.00 (sqft 1501 - 2000)" at bounding box center [356, 351] width 190 height 77
click at [286, 322] on textarea "$748.00 (Base) +$50.00 (sqft 1501 - 2000) Includes Sewer Lateral Inspection" at bounding box center [356, 351] width 190 height 77
type textarea "$798.00 (Base) +$50.00 (sqft 1501 - 2000) Includes Sewer Lateral Inspection"
click at [498, 330] on textarea at bounding box center [558, 351] width 190 height 77
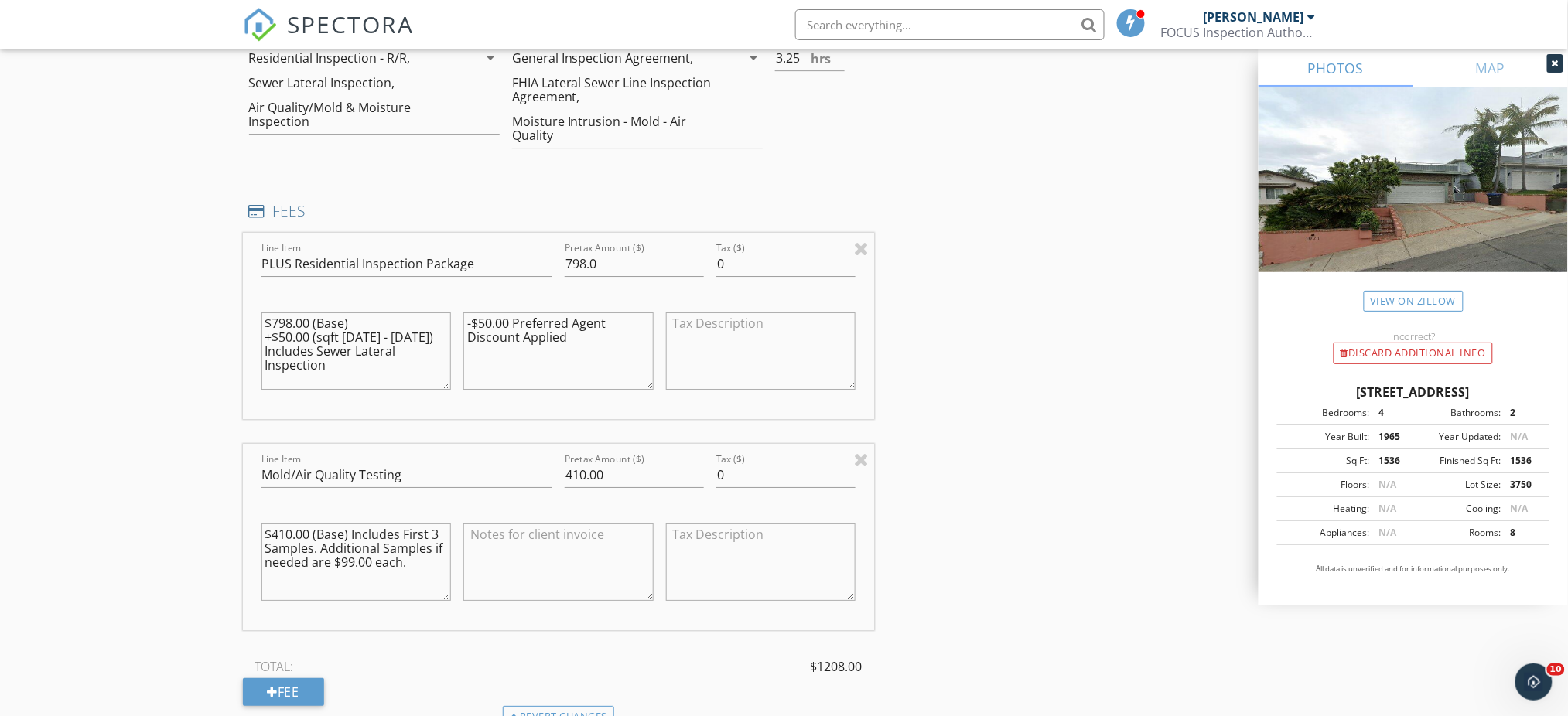
type textarea "-$50.00 Preferred Agent Discount Applied"
click at [624, 266] on input "798.0" at bounding box center [634, 264] width 139 height 25
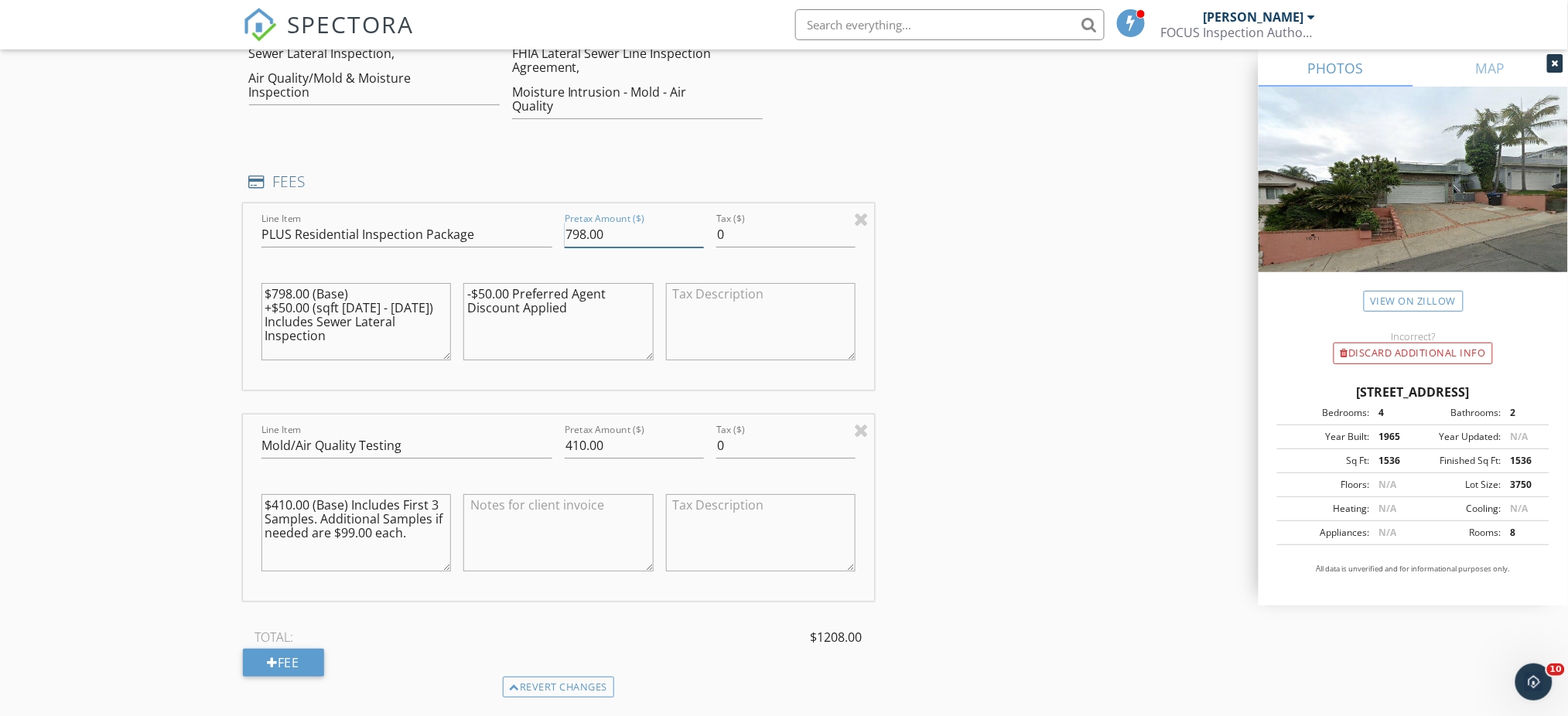
scroll to position [1660, 0]
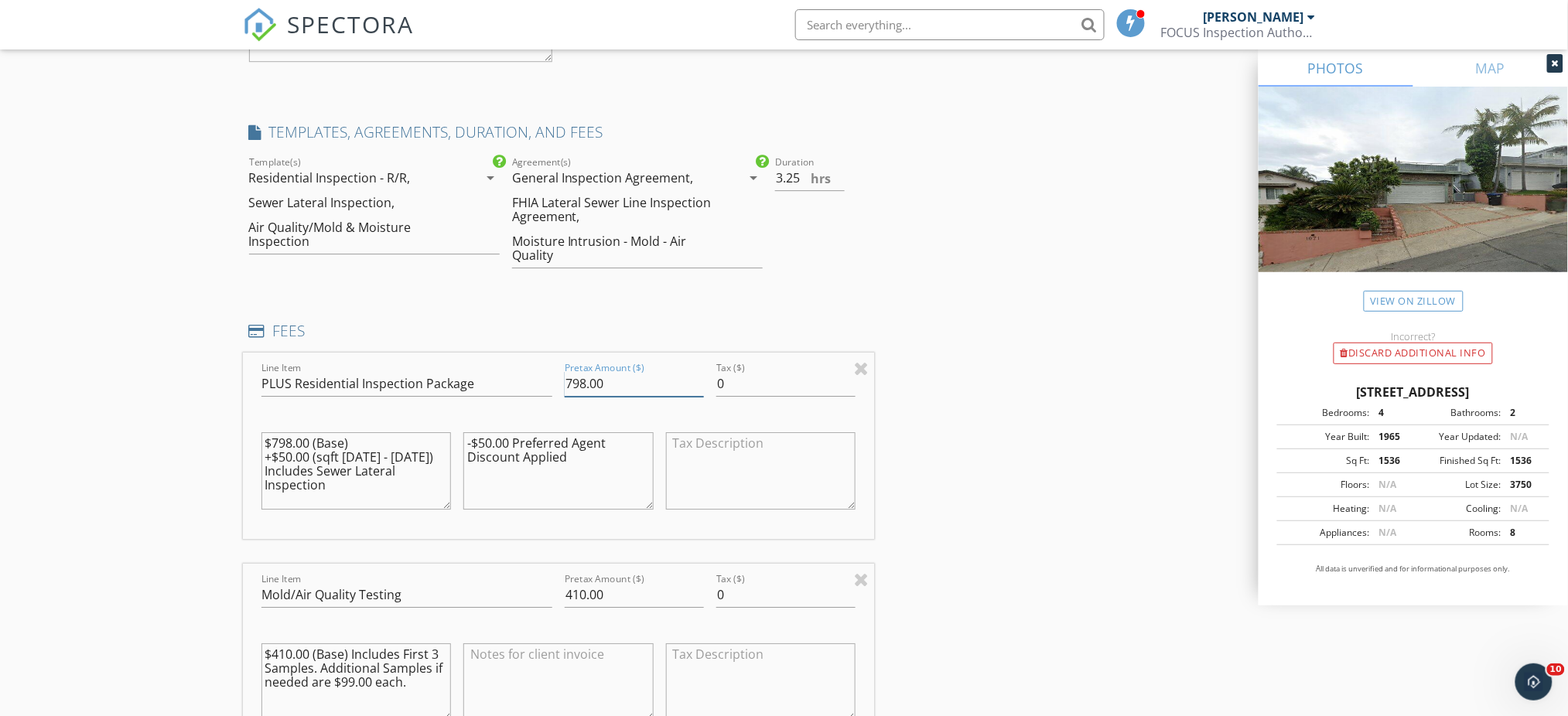
type input "798.00"
click at [838, 180] on input "3" at bounding box center [810, 178] width 70 height 25
click at [838, 172] on input "3.5" at bounding box center [810, 178] width 70 height 25
click at [838, 185] on input "3" at bounding box center [810, 178] width 70 height 25
type input "3.25"
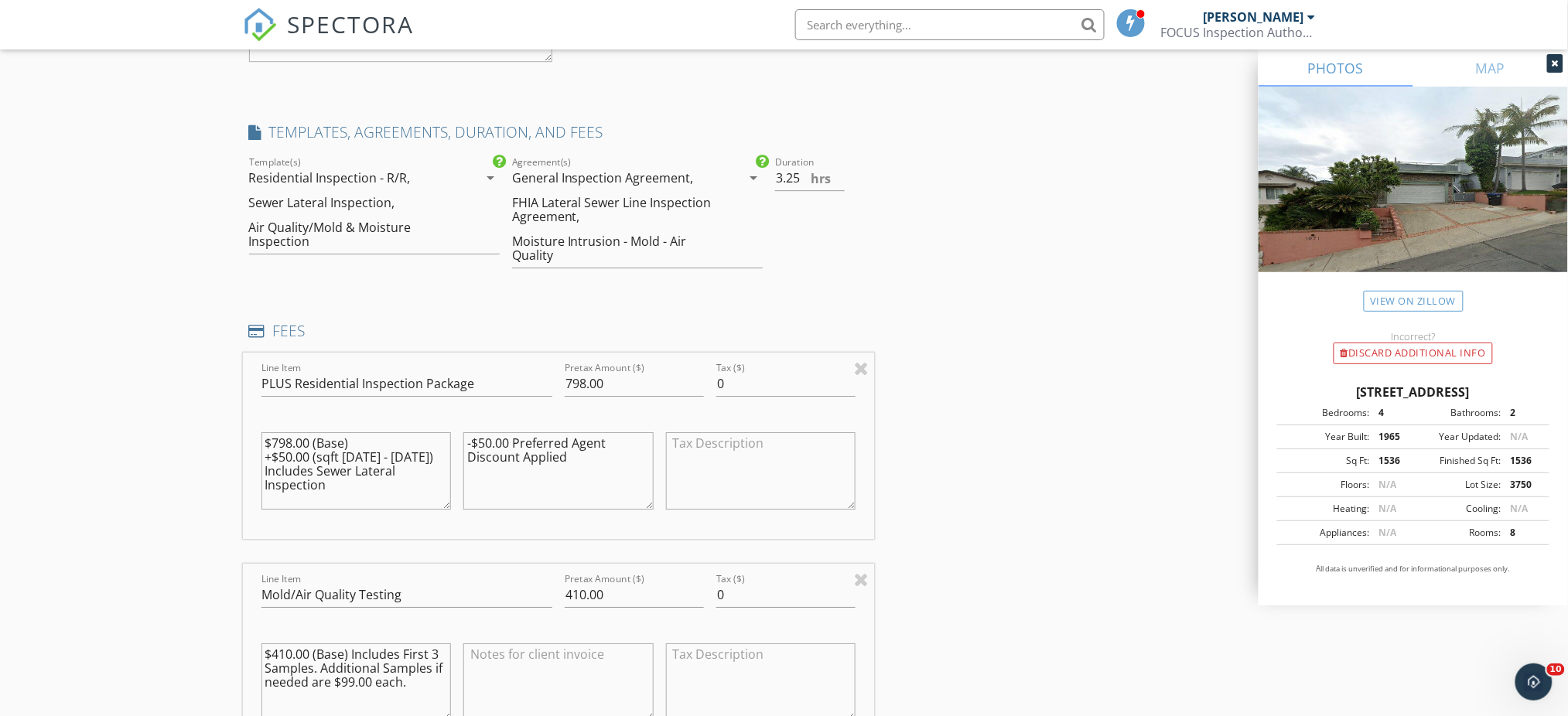
click at [994, 279] on div "INSPECTOR(S) check_box Randall Meadows PRIMARY check_box_outline_blank Abraham …" at bounding box center [784, 684] width 1083 height 4329
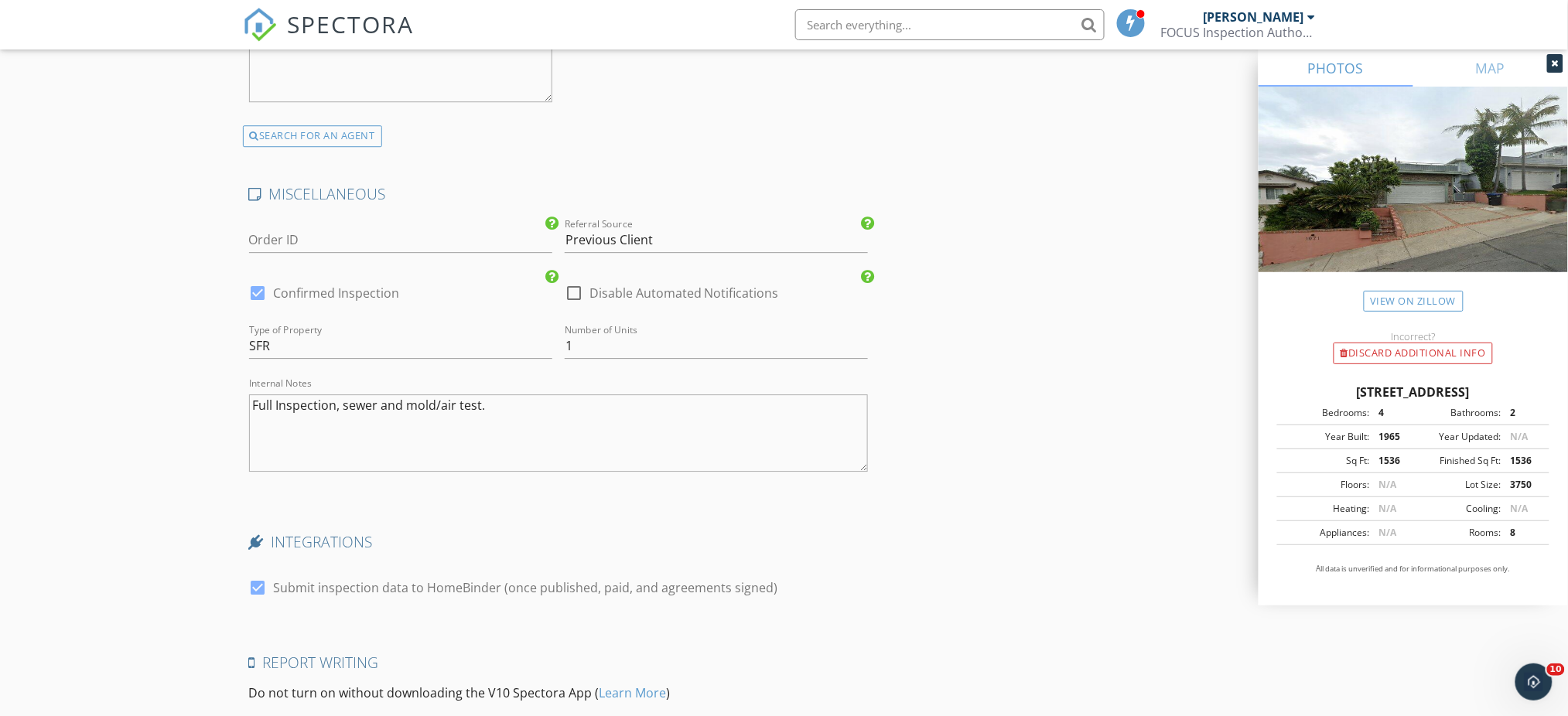
scroll to position [3830, 0]
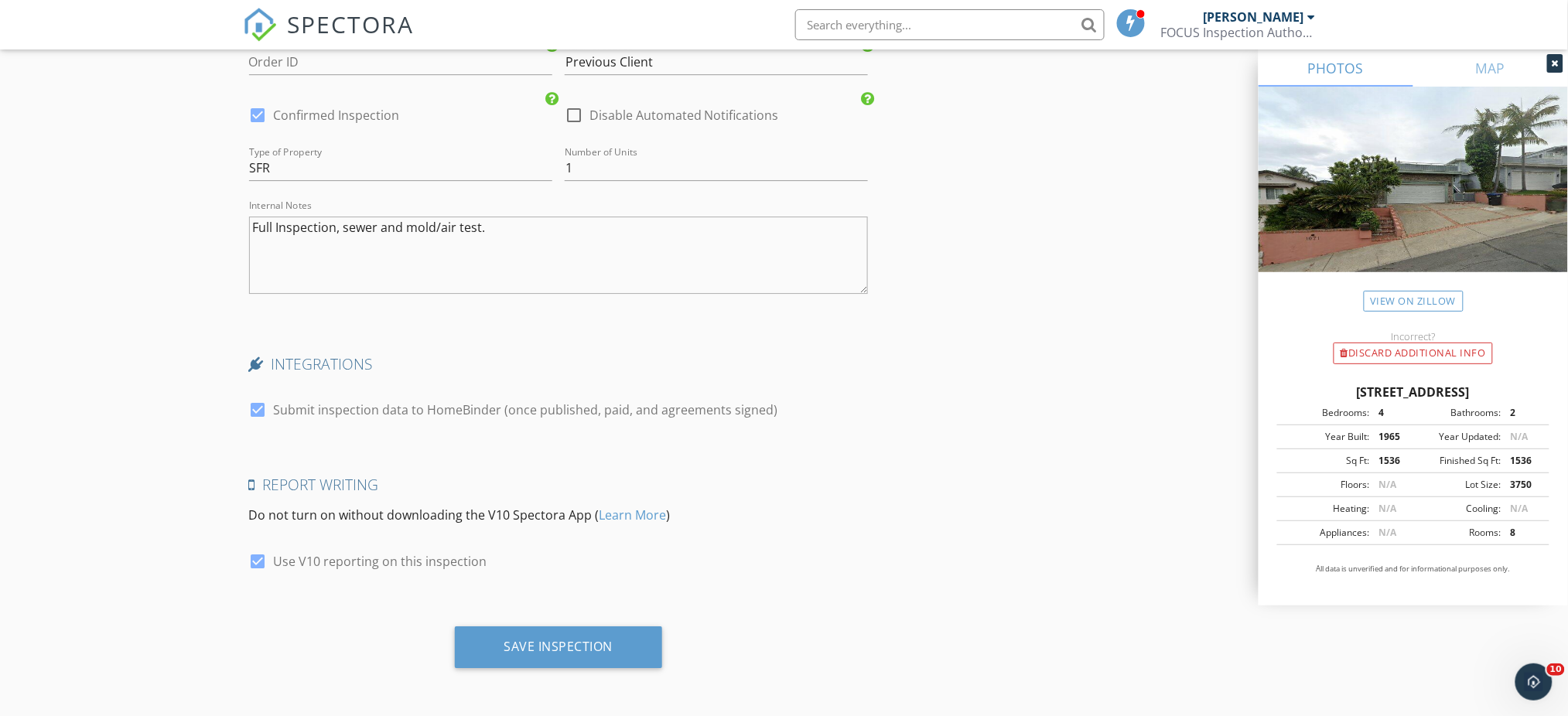
click at [575, 649] on div "Save Inspection" at bounding box center [559, 646] width 109 height 15
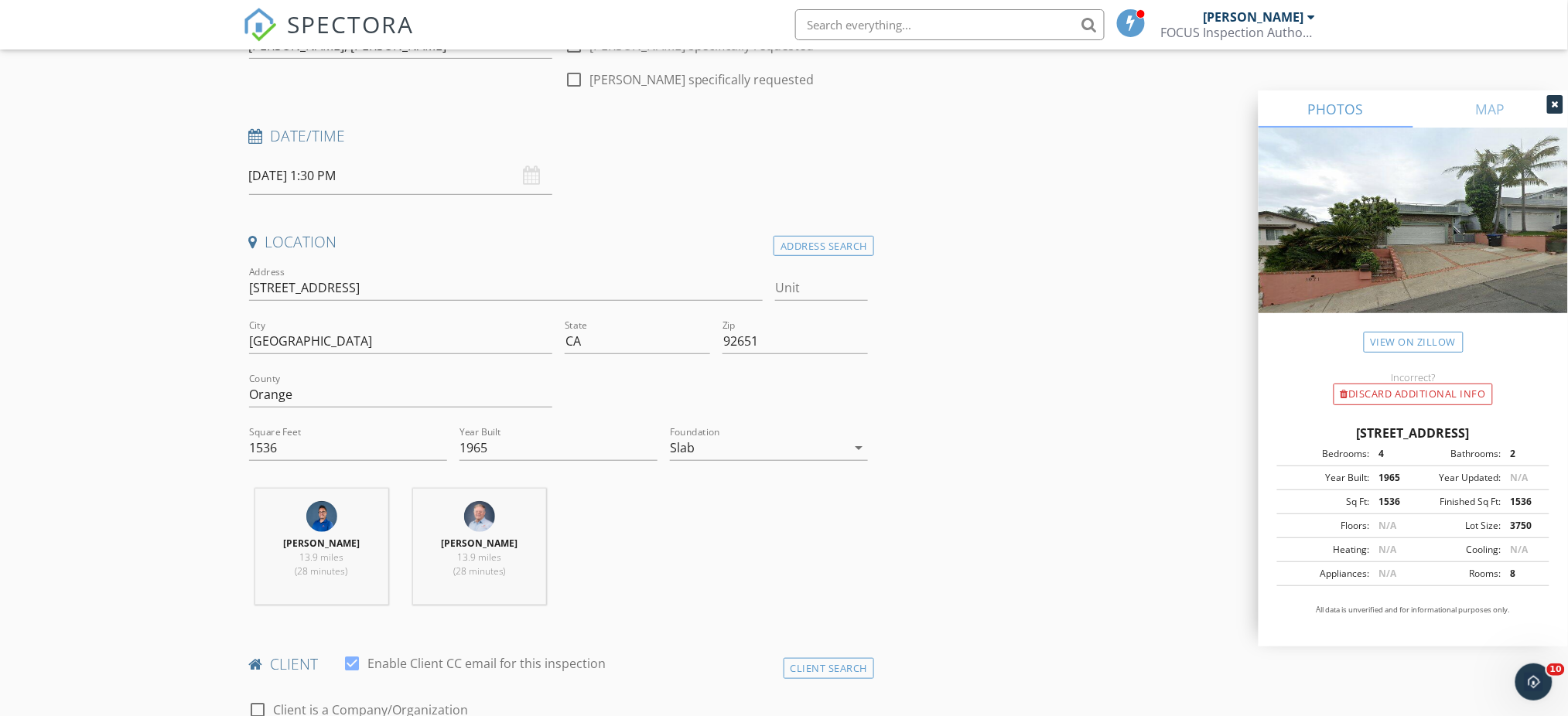
scroll to position [0, 0]
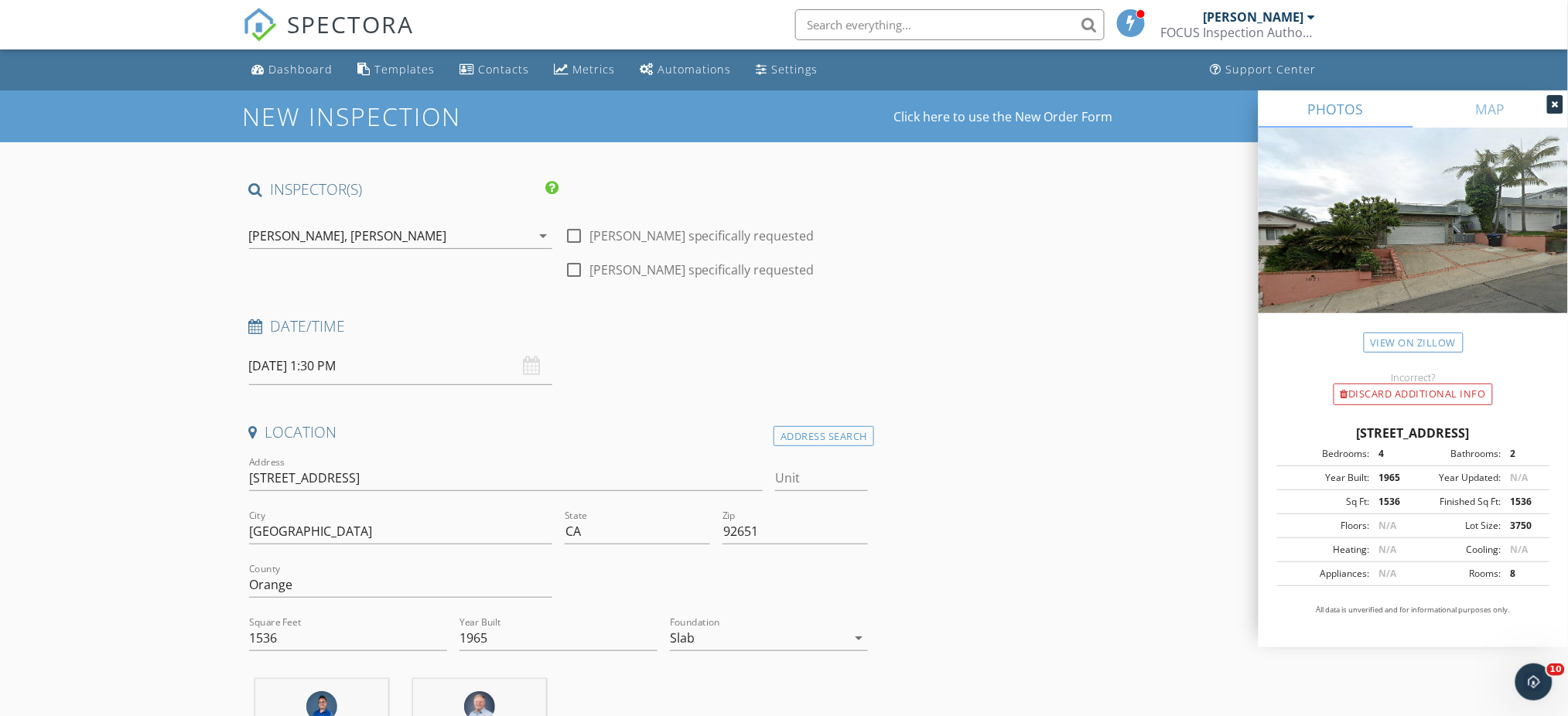
click at [1041, 116] on link "Click here to use the New Order Form" at bounding box center [1003, 116] width 219 height 13
click at [466, 228] on div "Randall Meadows, Anthony Perez" at bounding box center [389, 236] width 281 height 25
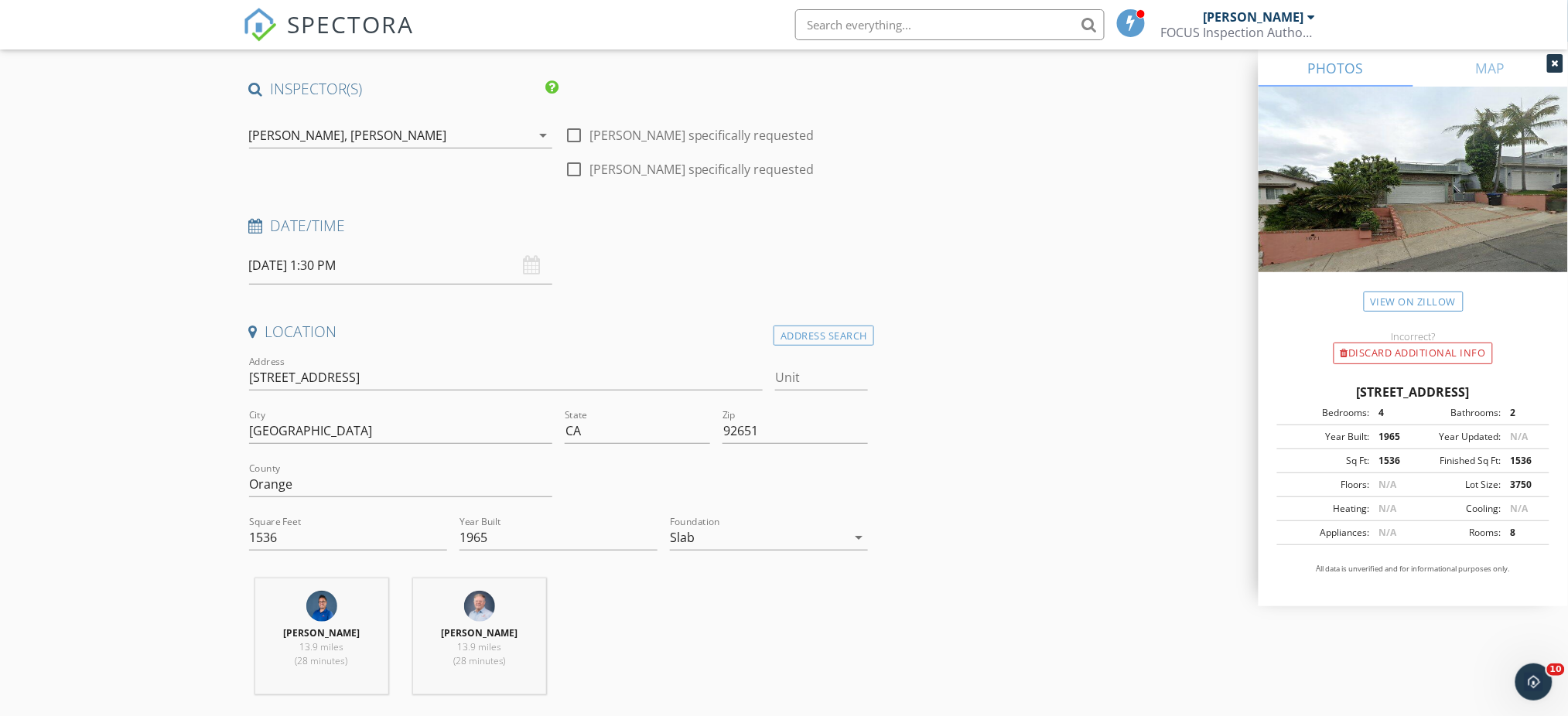
scroll to position [112, 0]
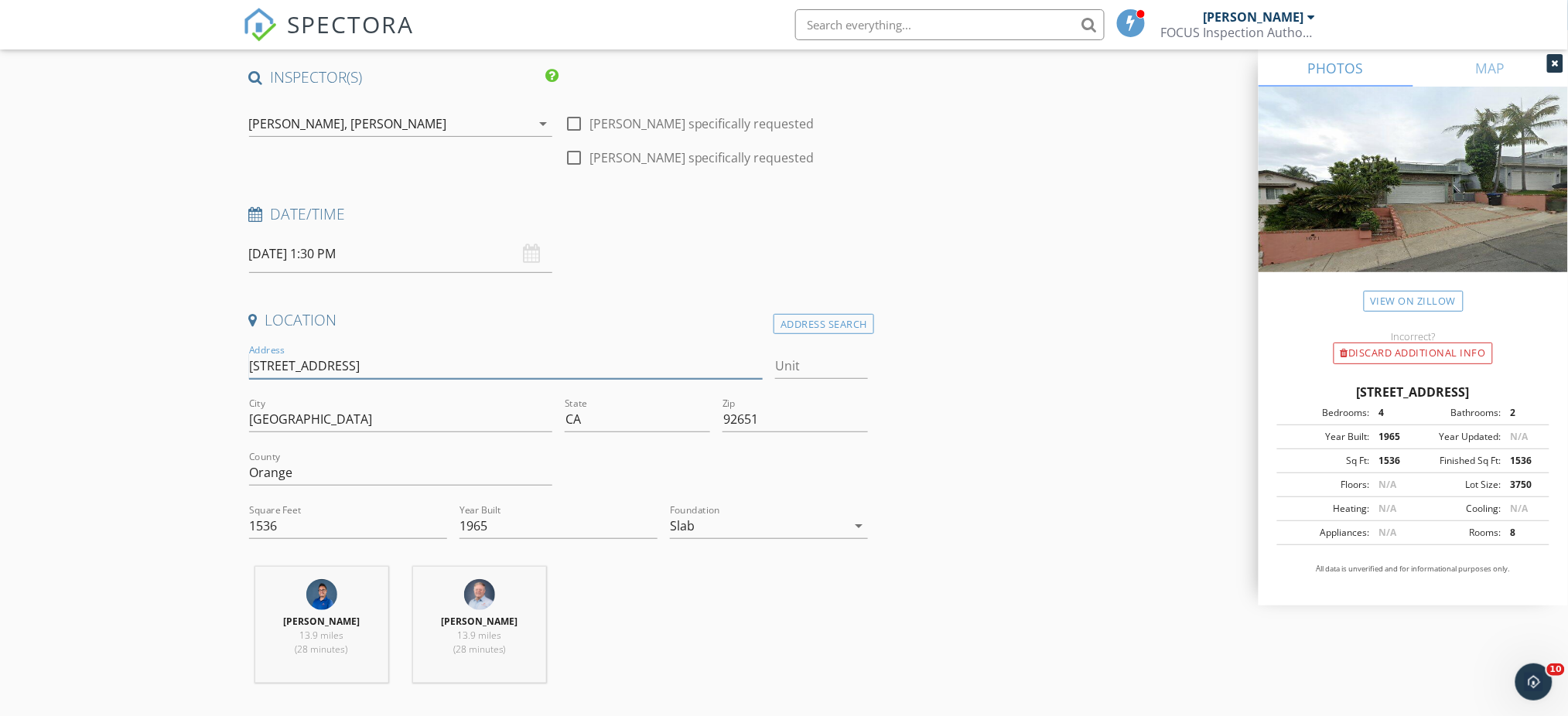
click at [405, 360] on input "1071 Oro St" at bounding box center [506, 366] width 514 height 25
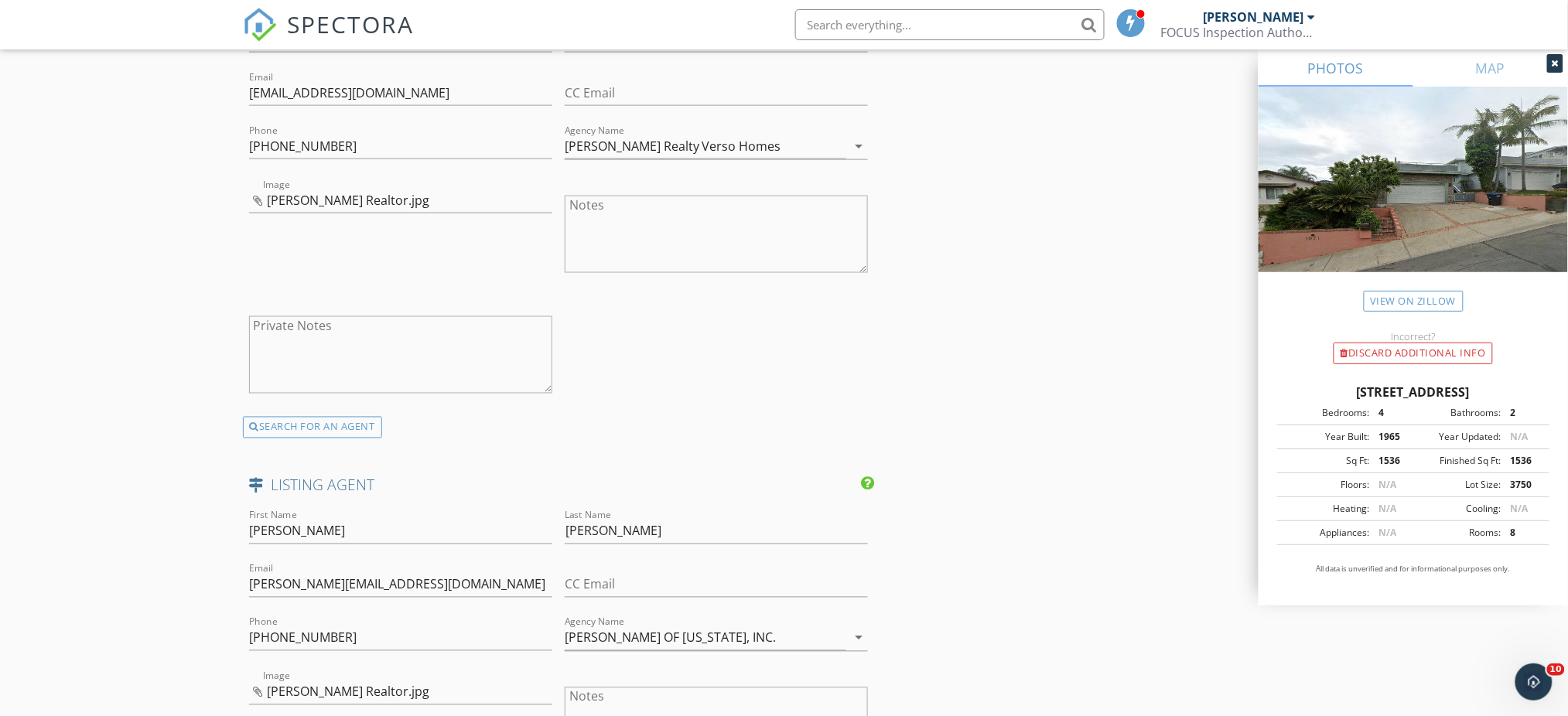
scroll to position [3830, 0]
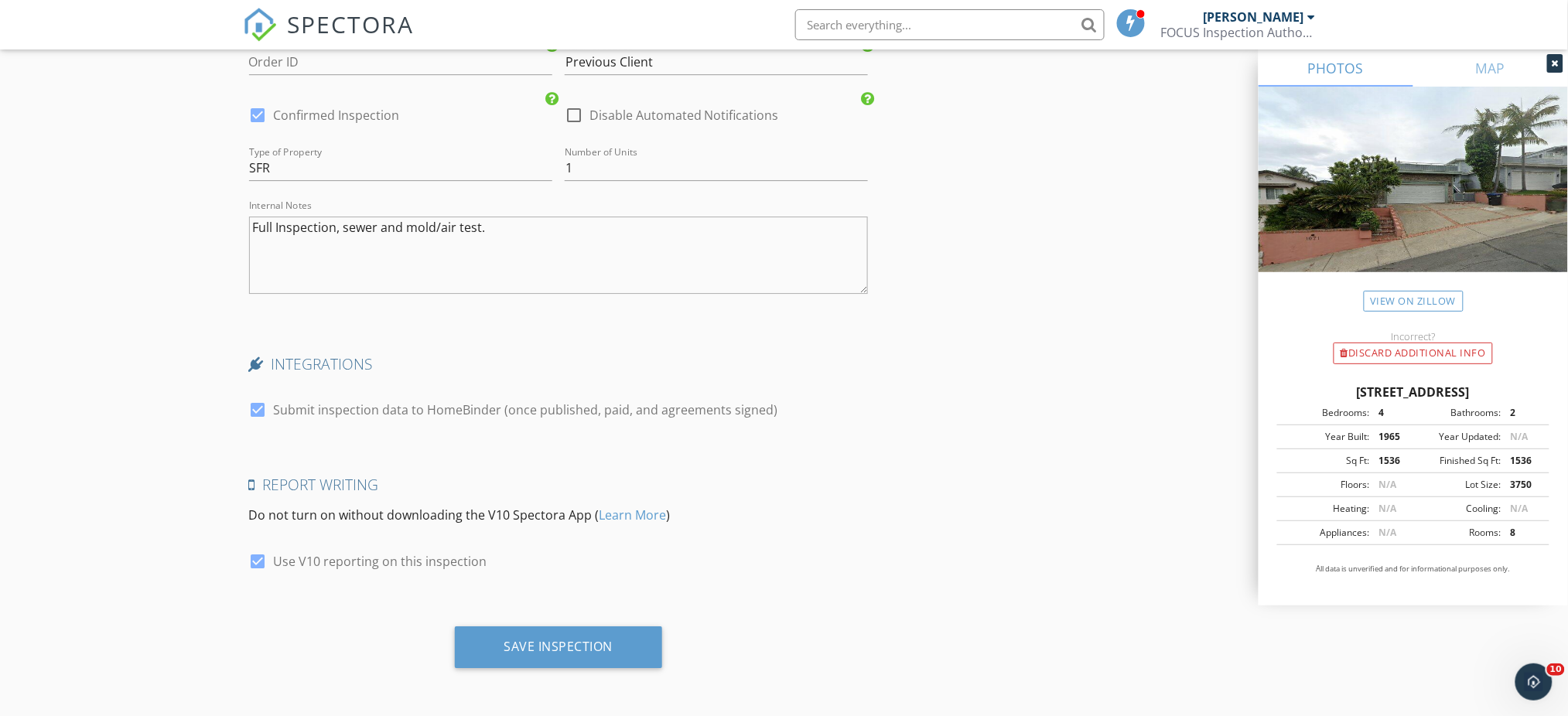
click at [546, 644] on div "Save Inspection" at bounding box center [559, 646] width 109 height 15
click at [563, 652] on div "Save Inspection" at bounding box center [559, 646] width 109 height 15
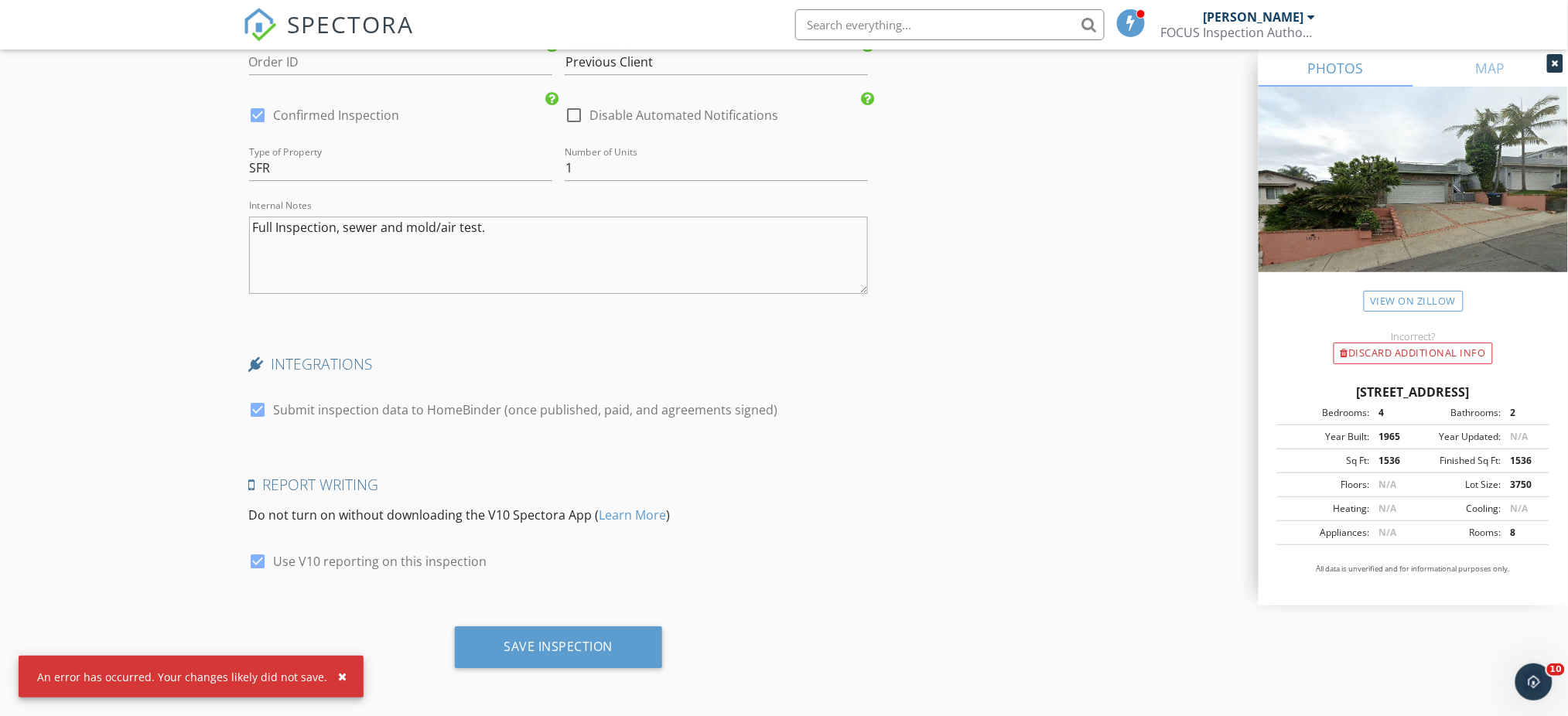
click at [1531, 679] on icon "Open Intercom Messenger" at bounding box center [1534, 682] width 25 height 25
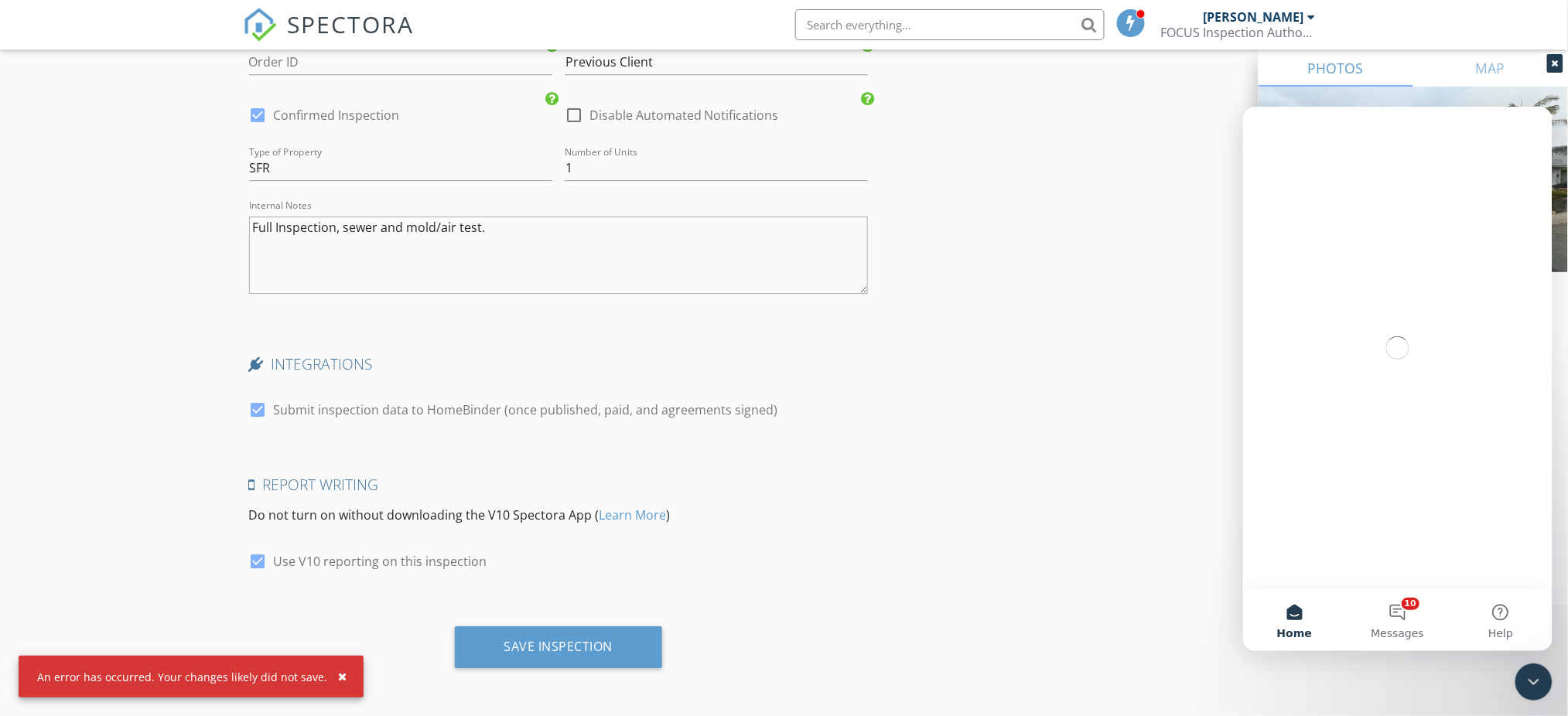
scroll to position [0, 0]
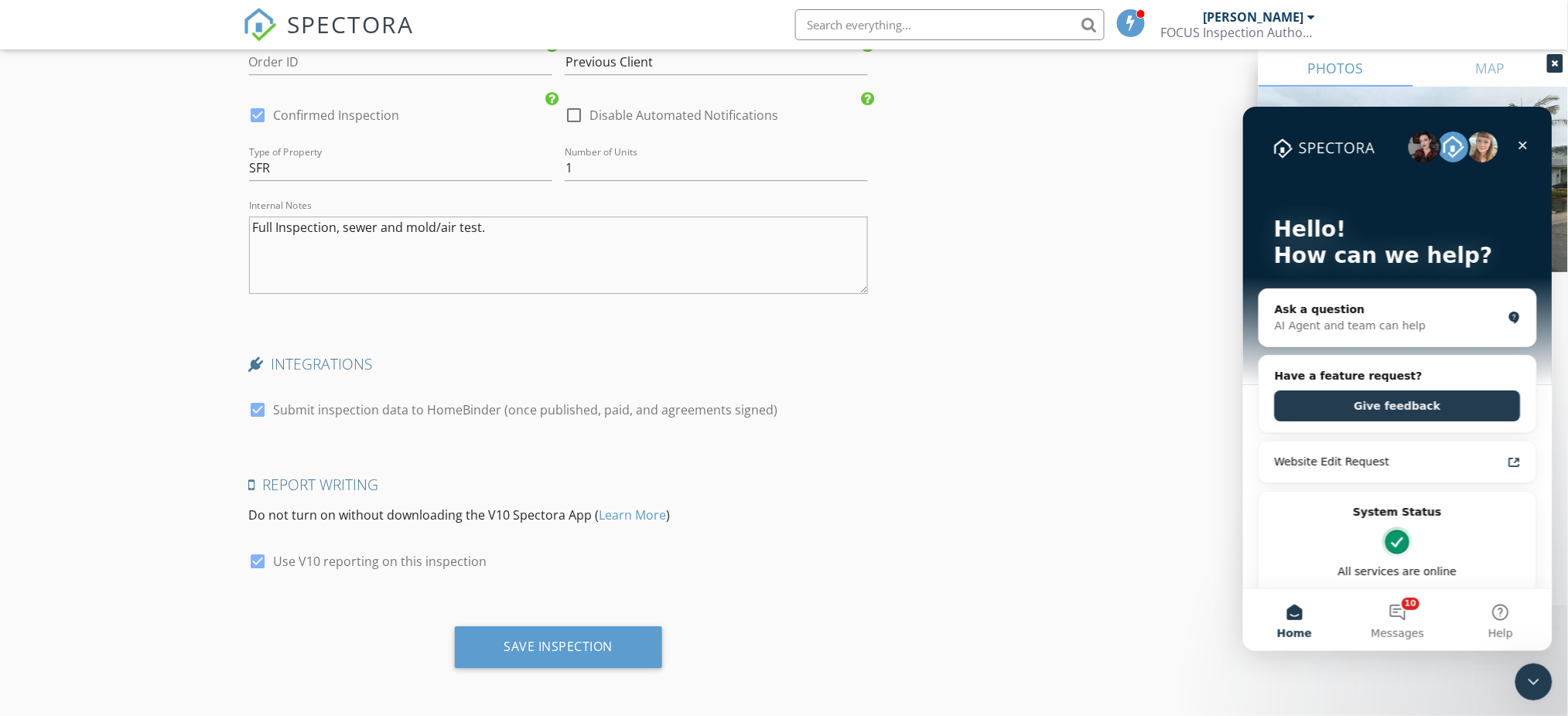
click at [1352, 306] on div "Ask a question" at bounding box center [1388, 308] width 228 height 16
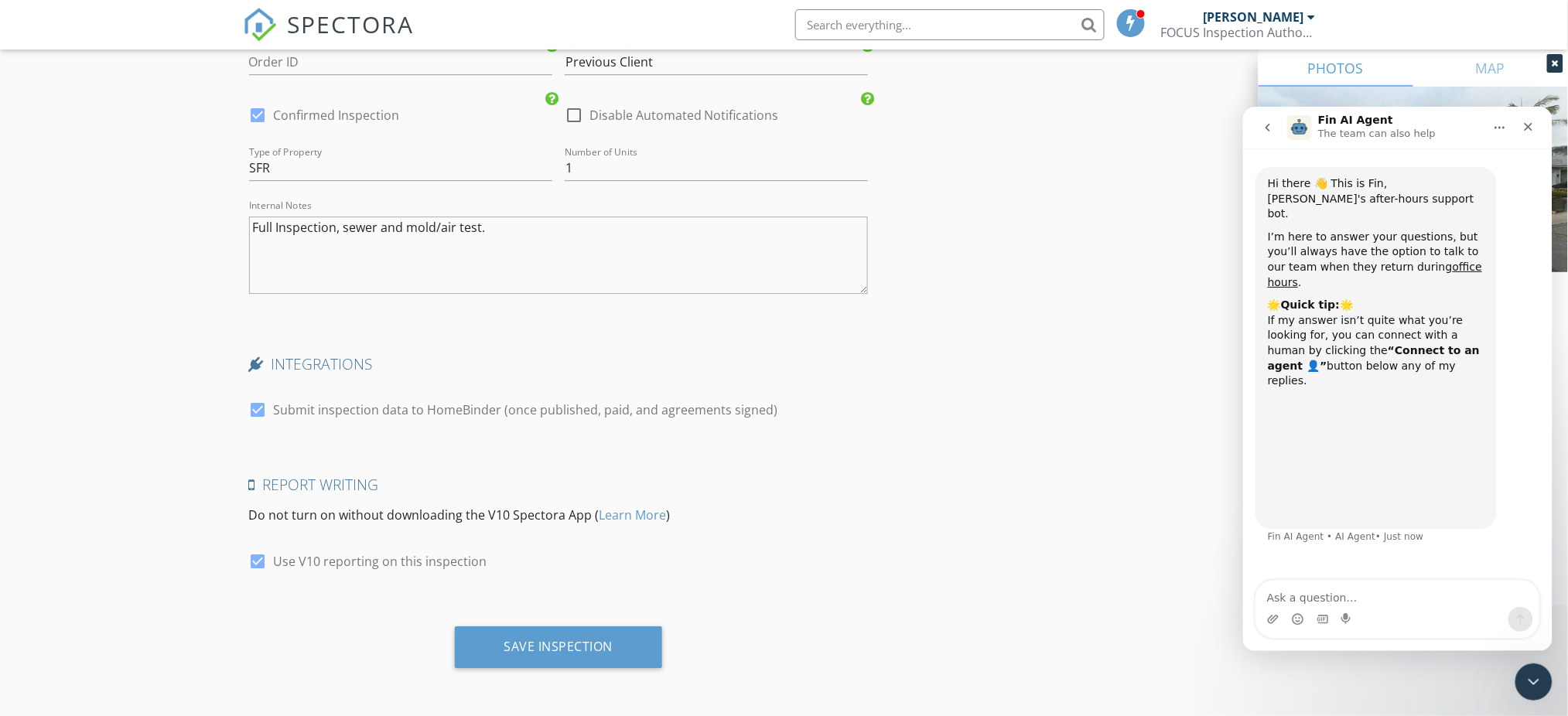
click at [1363, 598] on textarea "Ask a question…" at bounding box center [1397, 593] width 283 height 26
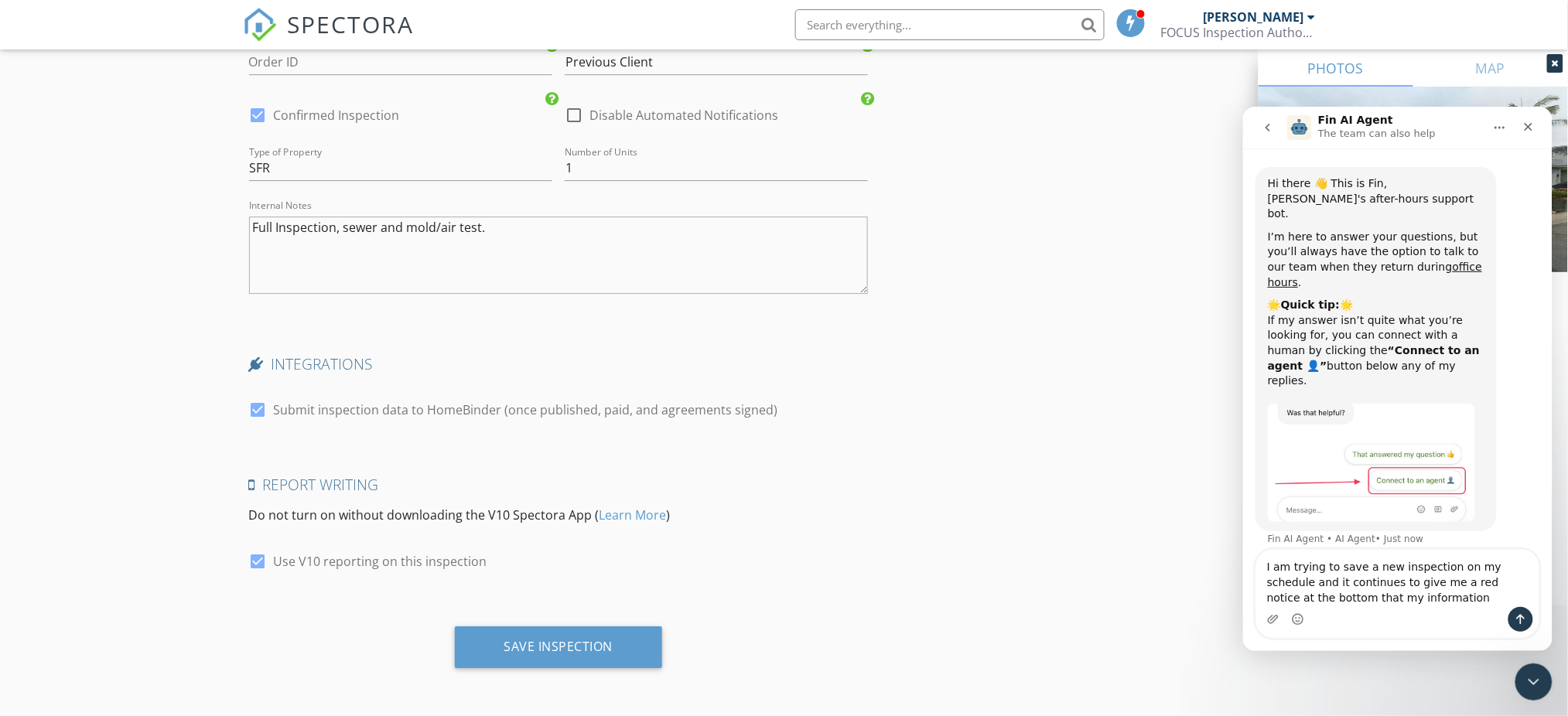
click at [564, 639] on div "Save Inspection" at bounding box center [559, 646] width 109 height 15
click at [1264, 596] on textarea "I am trying to save a new inspection on my schedule and it continues to give me…" at bounding box center [1397, 578] width 283 height 57
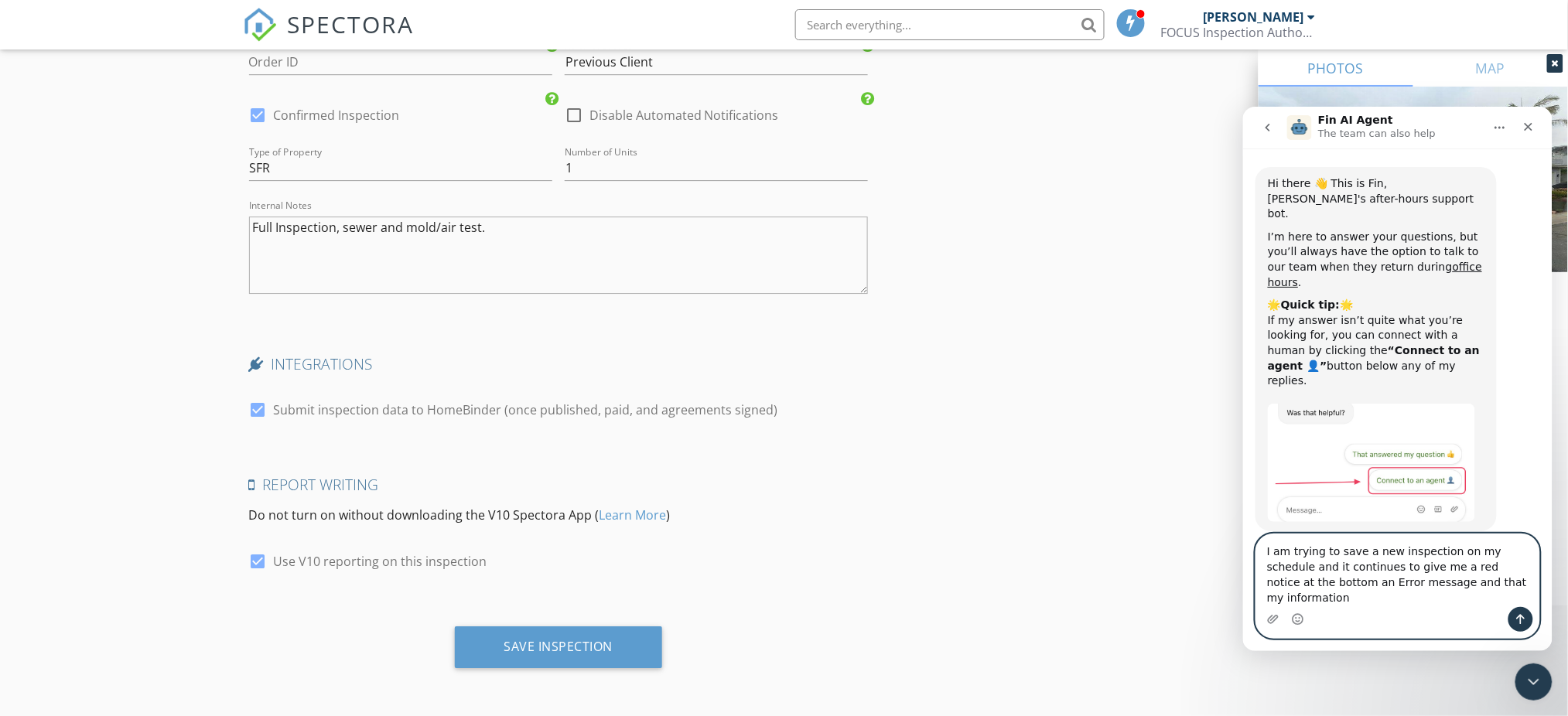
click at [1467, 599] on textarea "I am trying to save a new inspection on my schedule and it continues to give me…" at bounding box center [1397, 569] width 283 height 73
click at [545, 653] on div "Save Inspection" at bounding box center [559, 646] width 109 height 15
click at [1415, 600] on textarea "I am trying to save a new inspection on my schedule and it continues to give me…" at bounding box center [1397, 569] width 283 height 73
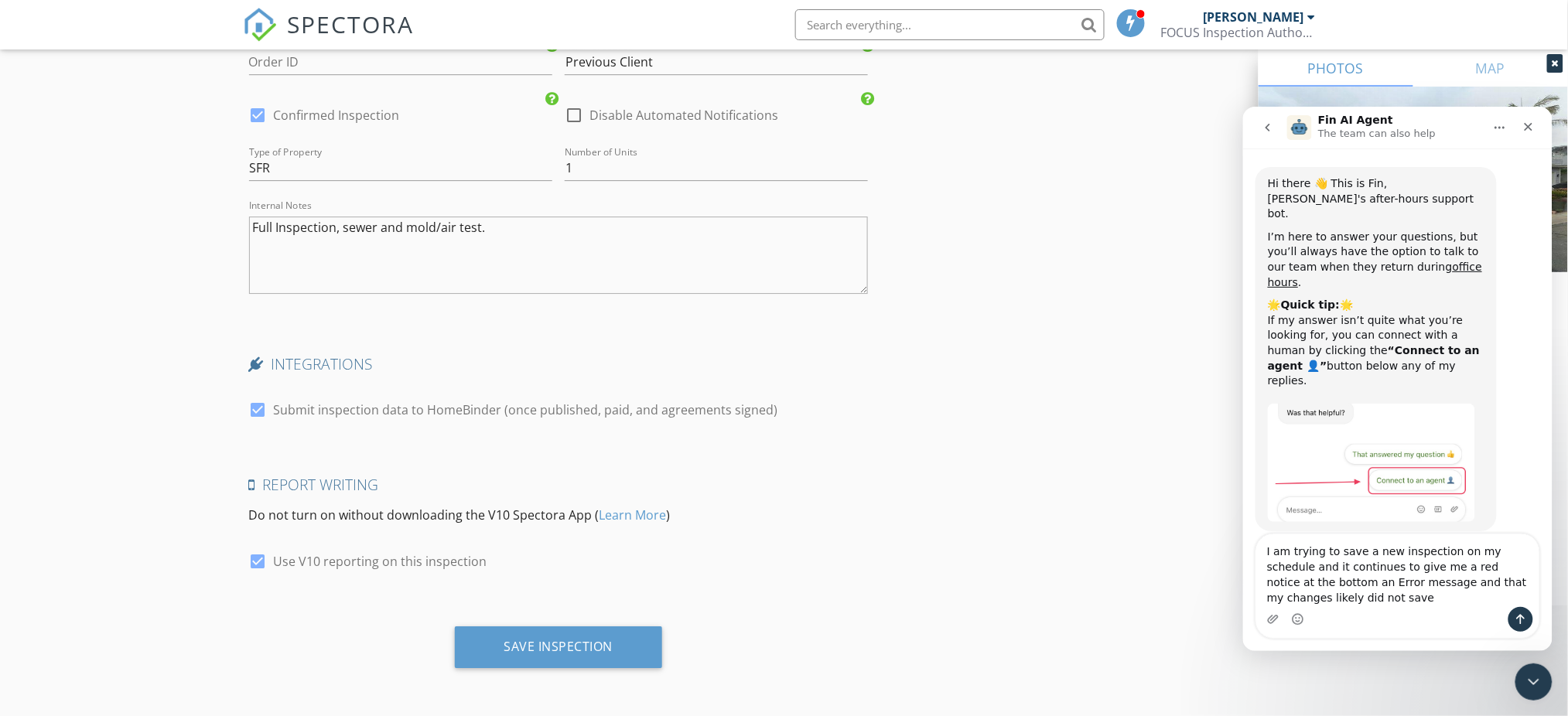
click at [566, 639] on div "Save Inspection" at bounding box center [559, 646] width 109 height 15
click at [1349, 580] on textarea "I am trying to save a new inspection on my schedule and it continues to give me…" at bounding box center [1397, 569] width 283 height 73
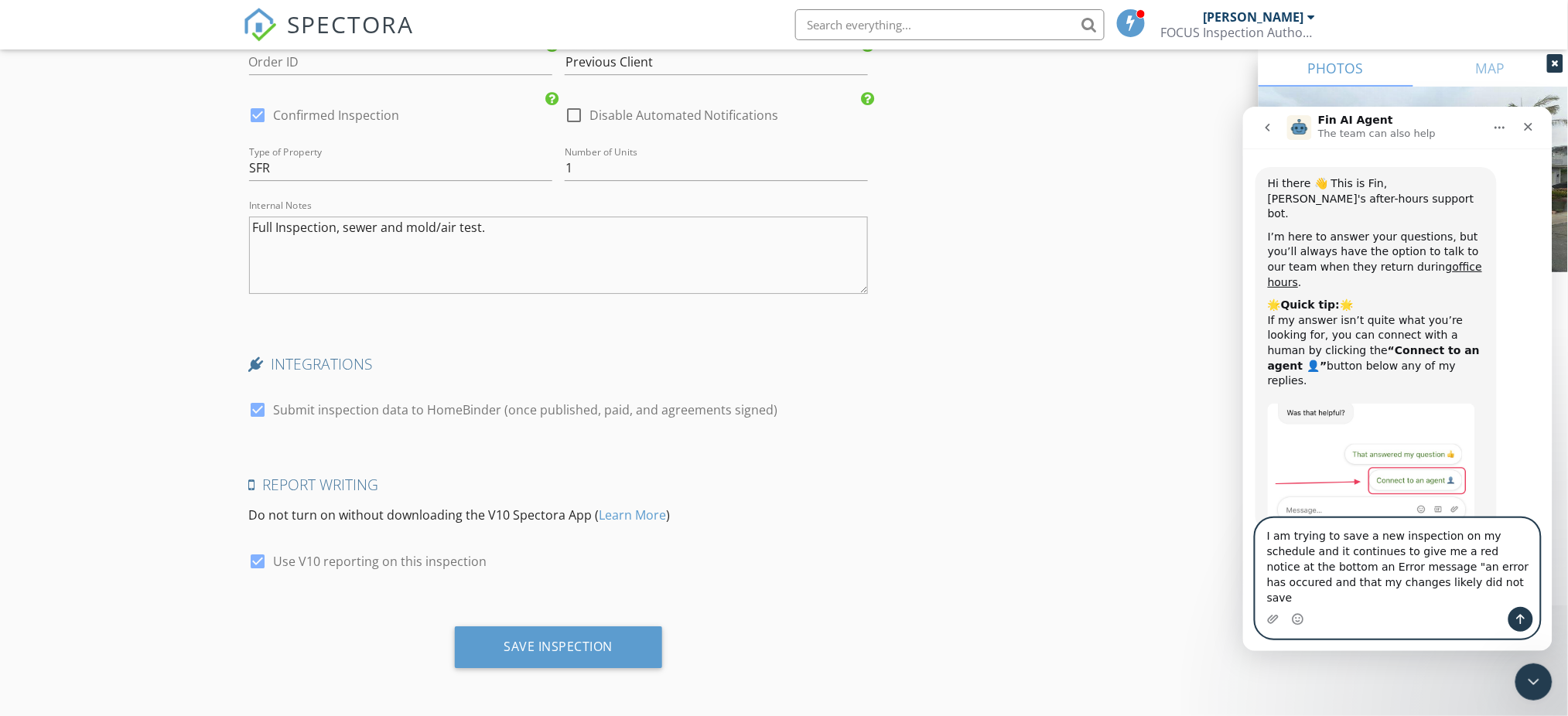
click at [1478, 583] on textarea "I am trying to save a new inspection on my schedule and it continues to give me…" at bounding box center [1397, 562] width 283 height 88
click at [1438, 584] on textarea "I am trying to save a new inspection on my schedule and it continues to give me…" at bounding box center [1397, 562] width 283 height 88
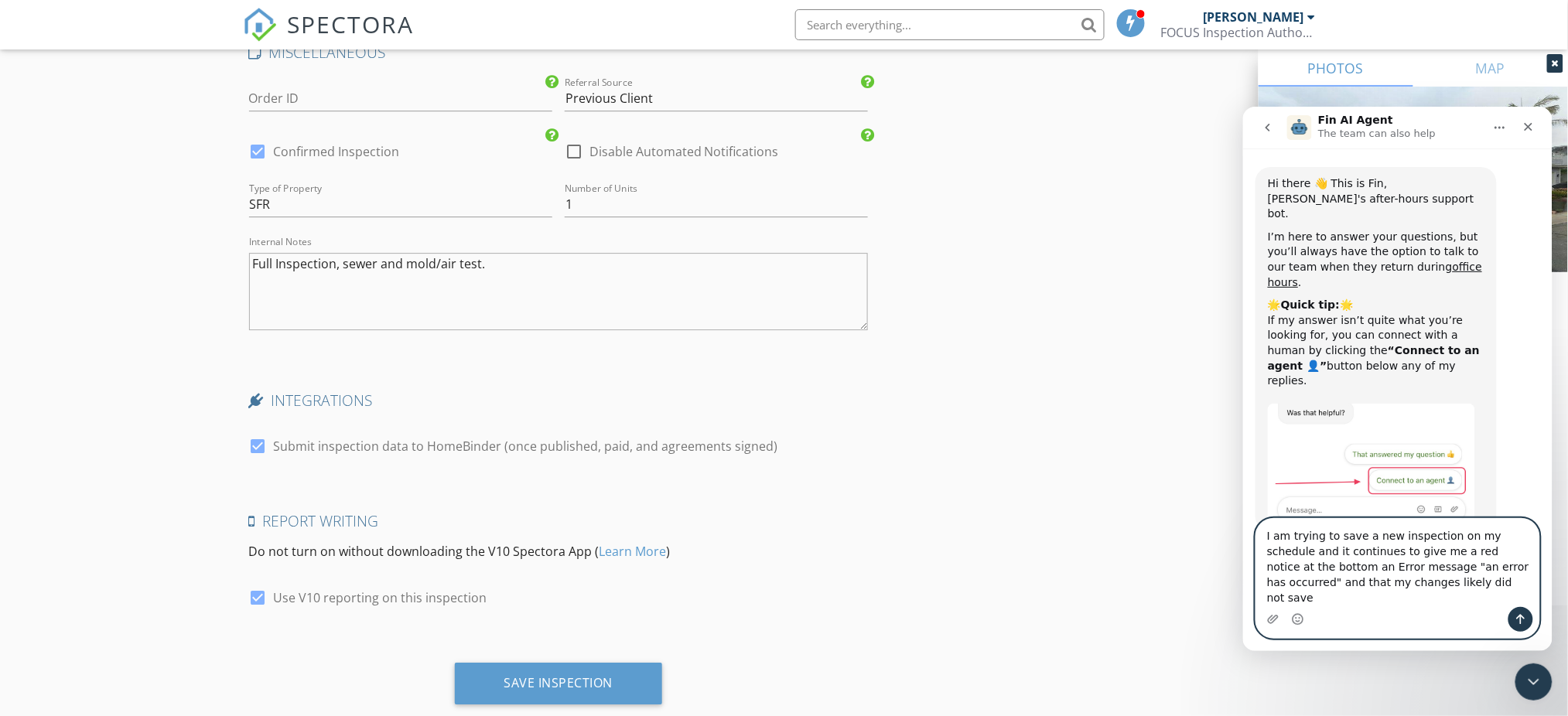
scroll to position [3830, 0]
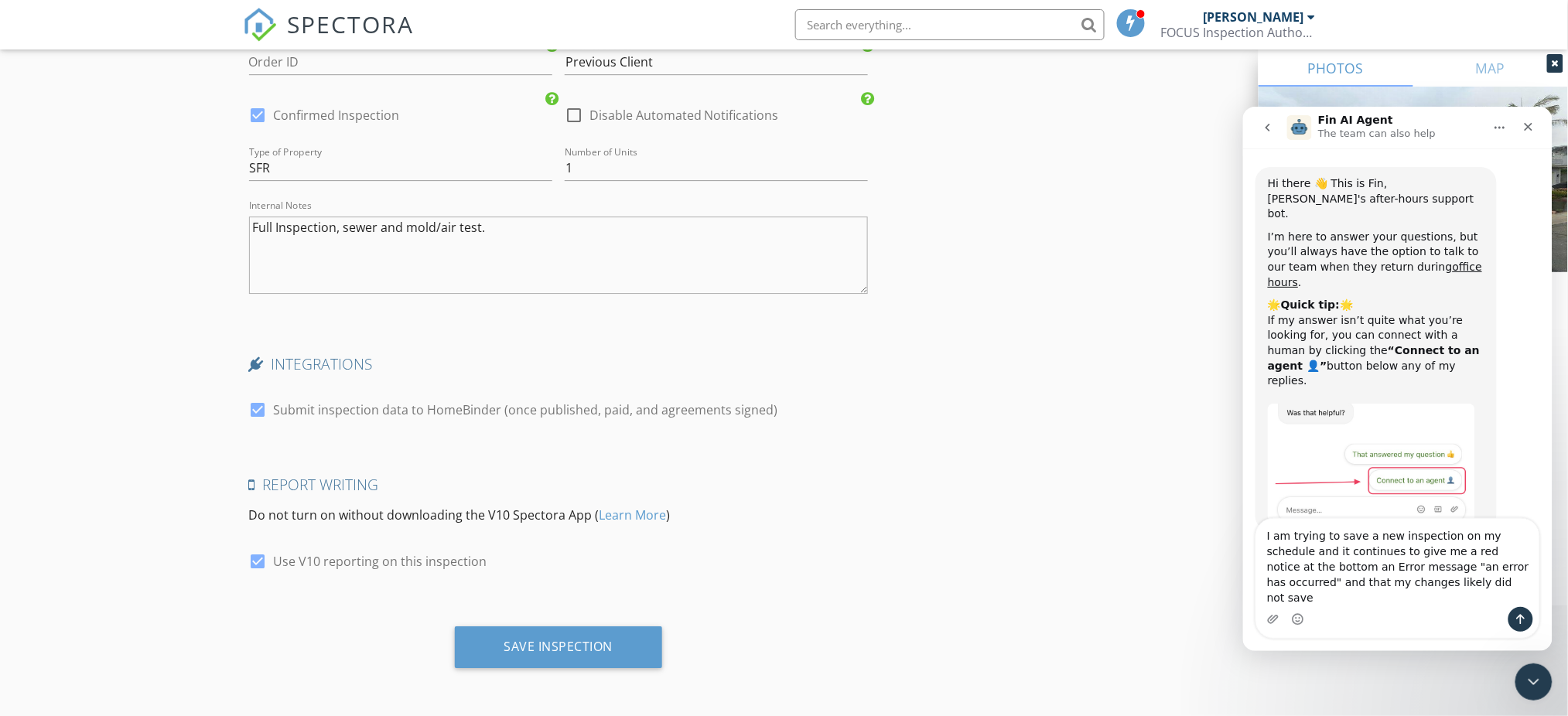
click at [562, 640] on div "Save Inspection" at bounding box center [559, 646] width 109 height 15
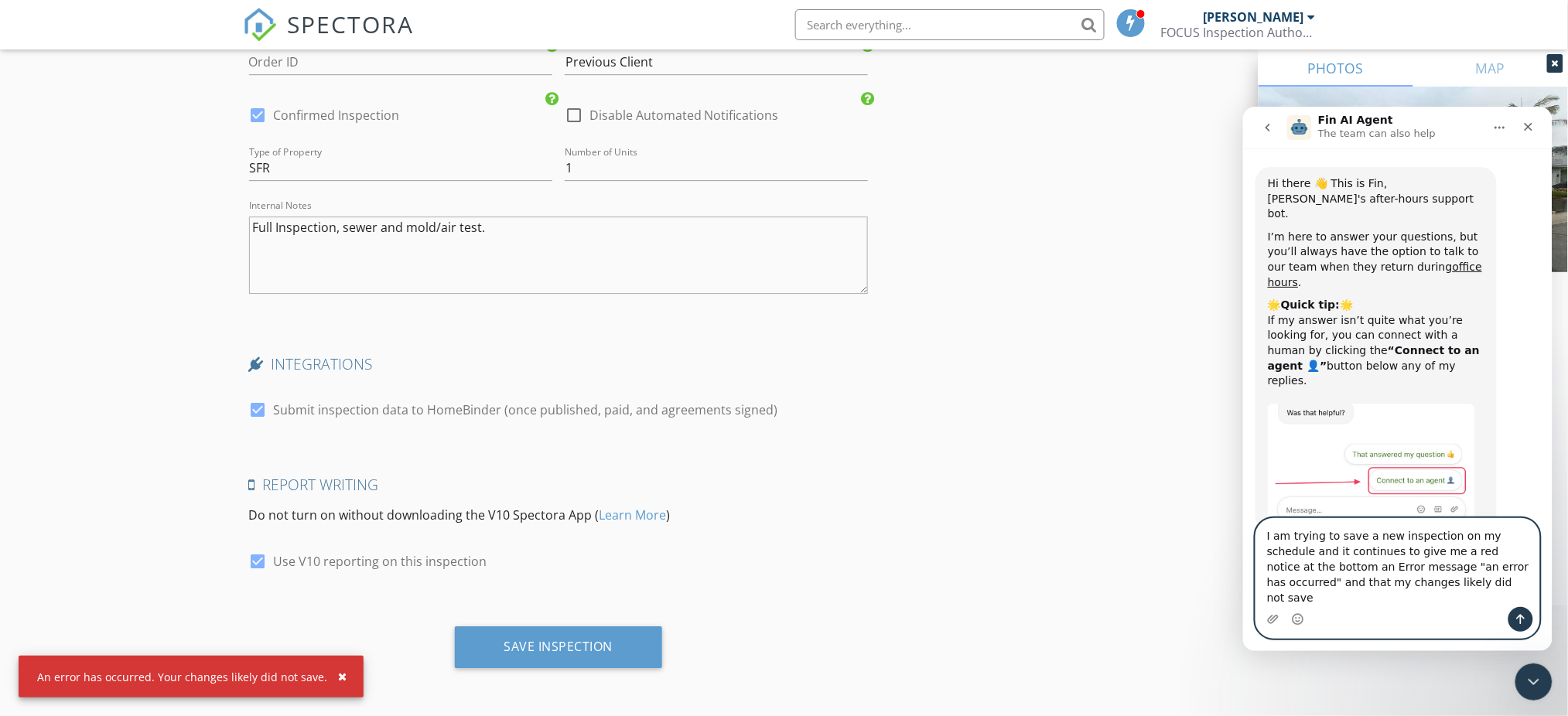
click at [1423, 600] on textarea "I am trying to save a new inspection on my schedule and it continues to give me…" at bounding box center [1397, 562] width 283 height 88
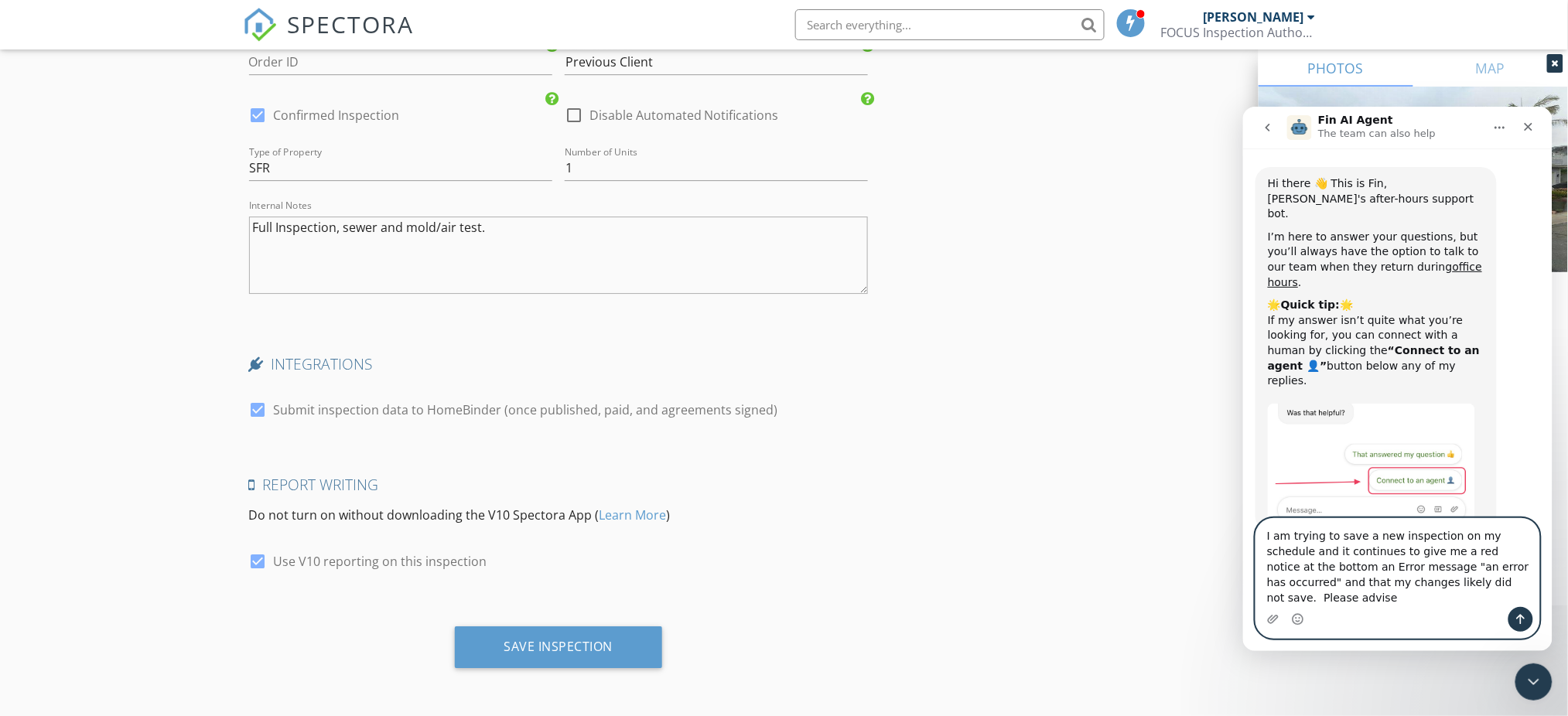
type textarea "I am trying to save a new inspection on my schedule and it continues to give me…"
click at [1519, 621] on icon "Send a message…" at bounding box center [1521, 619] width 8 height 10
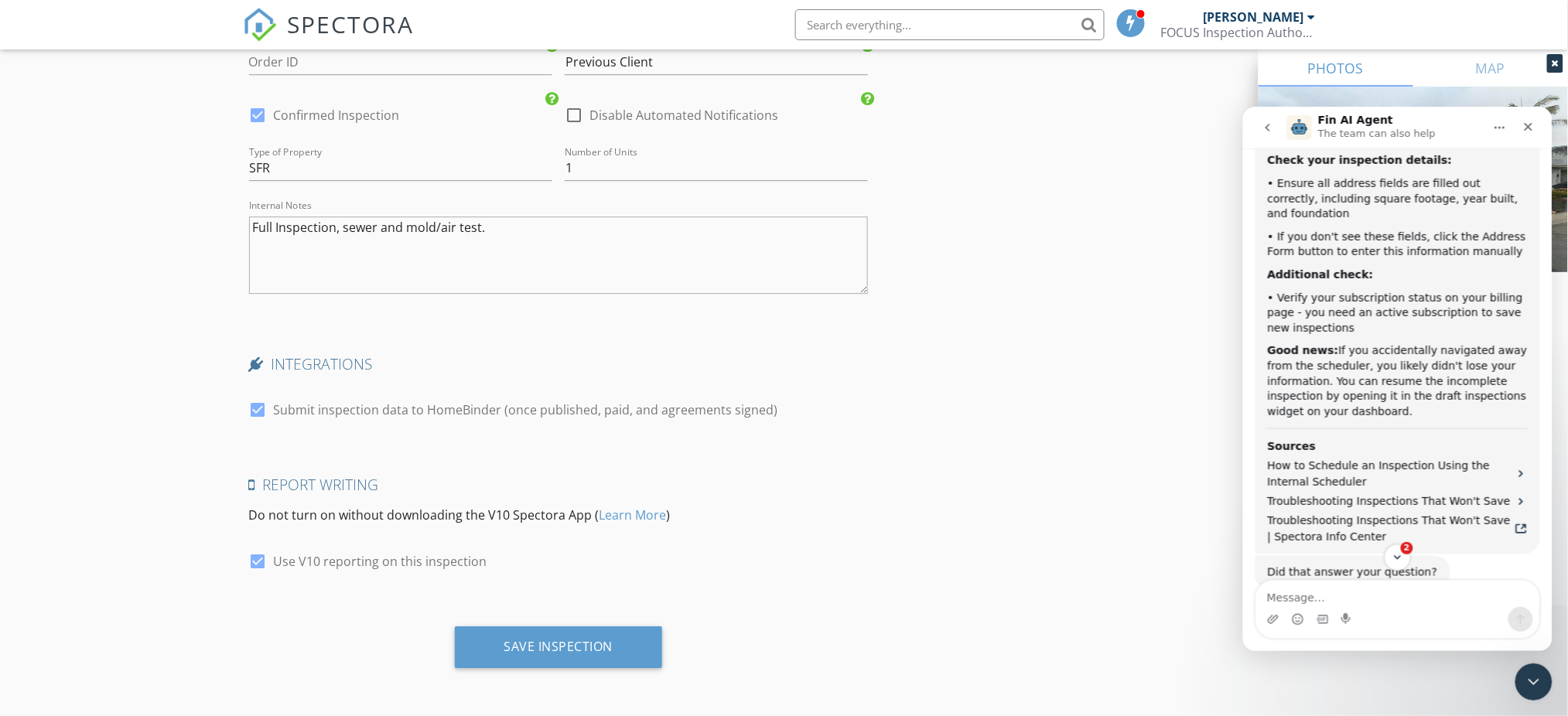
scroll to position [0, 0]
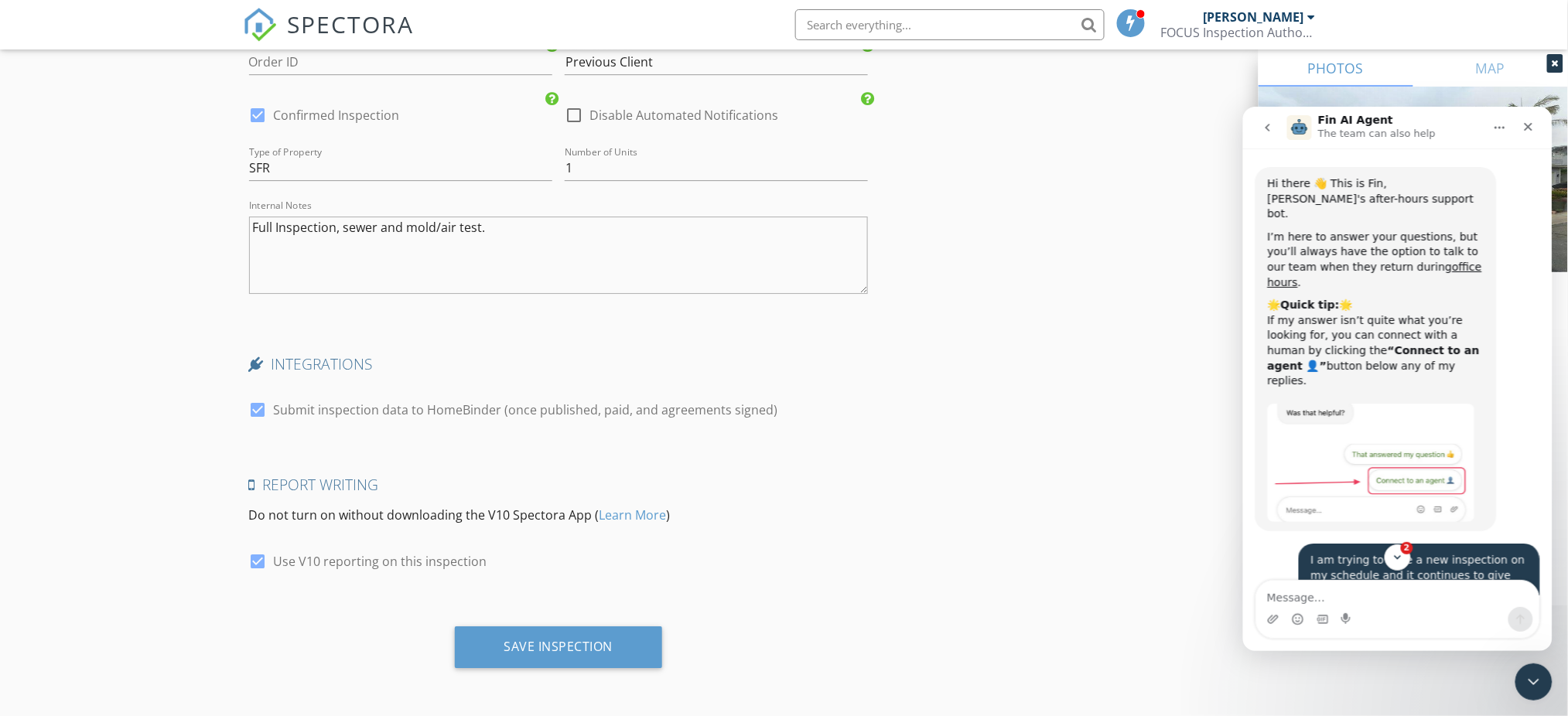
click at [1527, 125] on icon "Close" at bounding box center [1529, 126] width 8 height 8
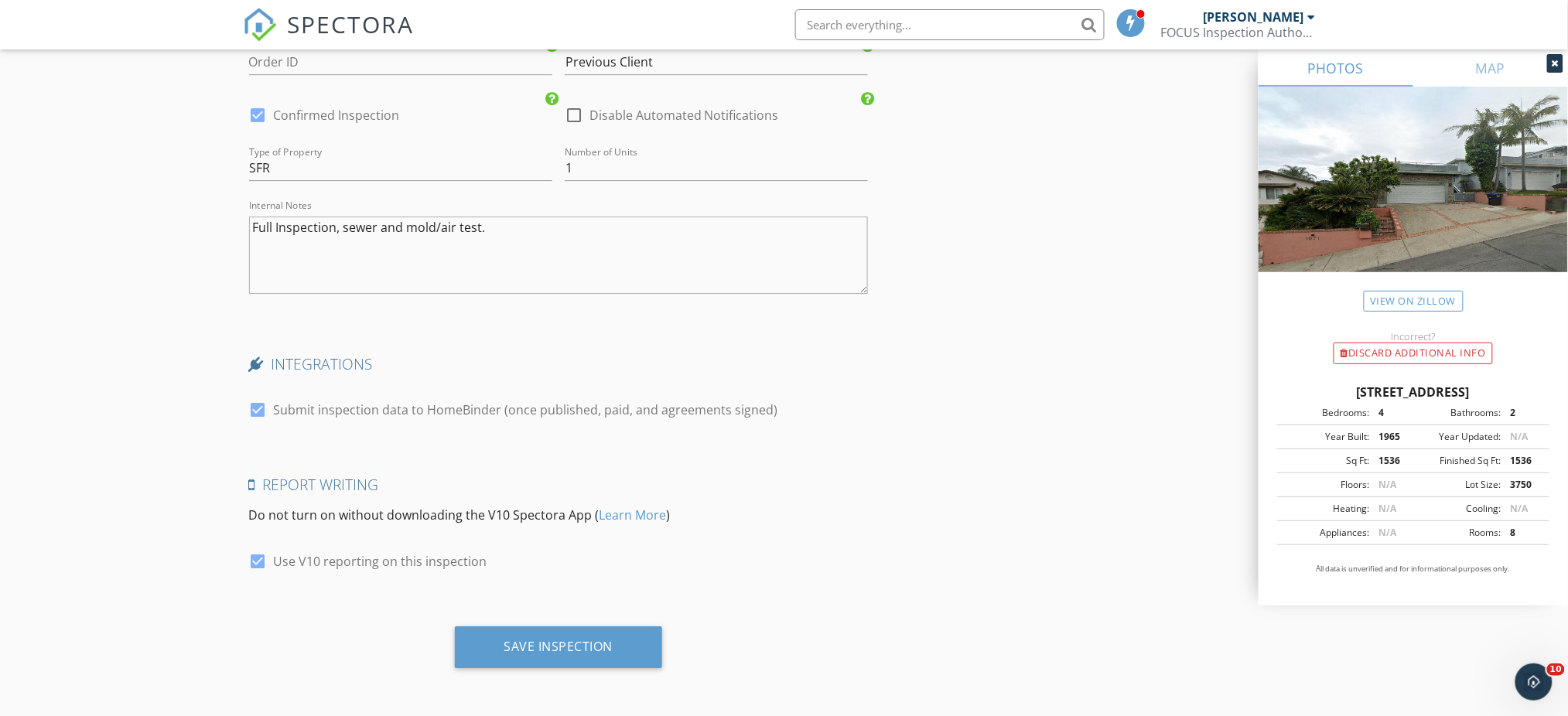
scroll to position [815, 0]
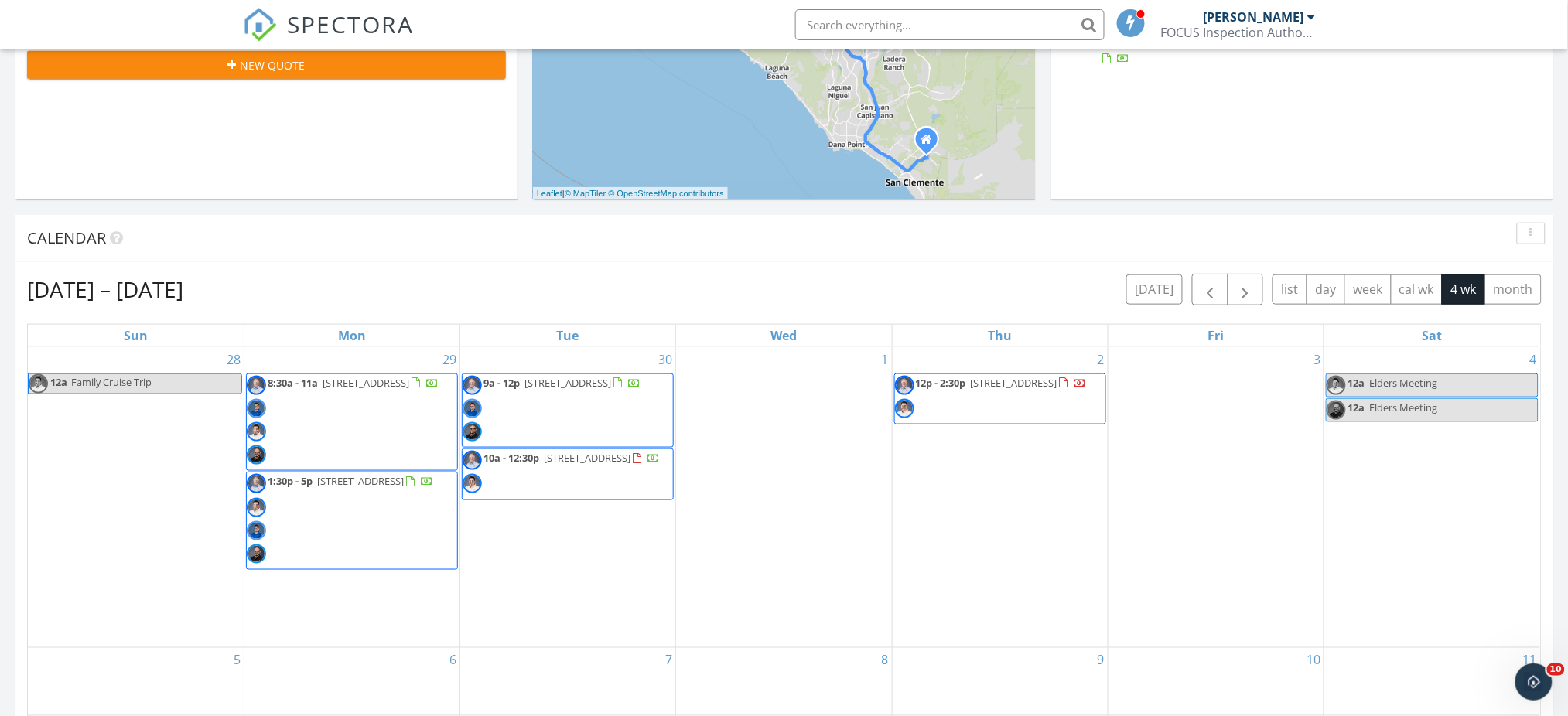
scroll to position [461, 0]
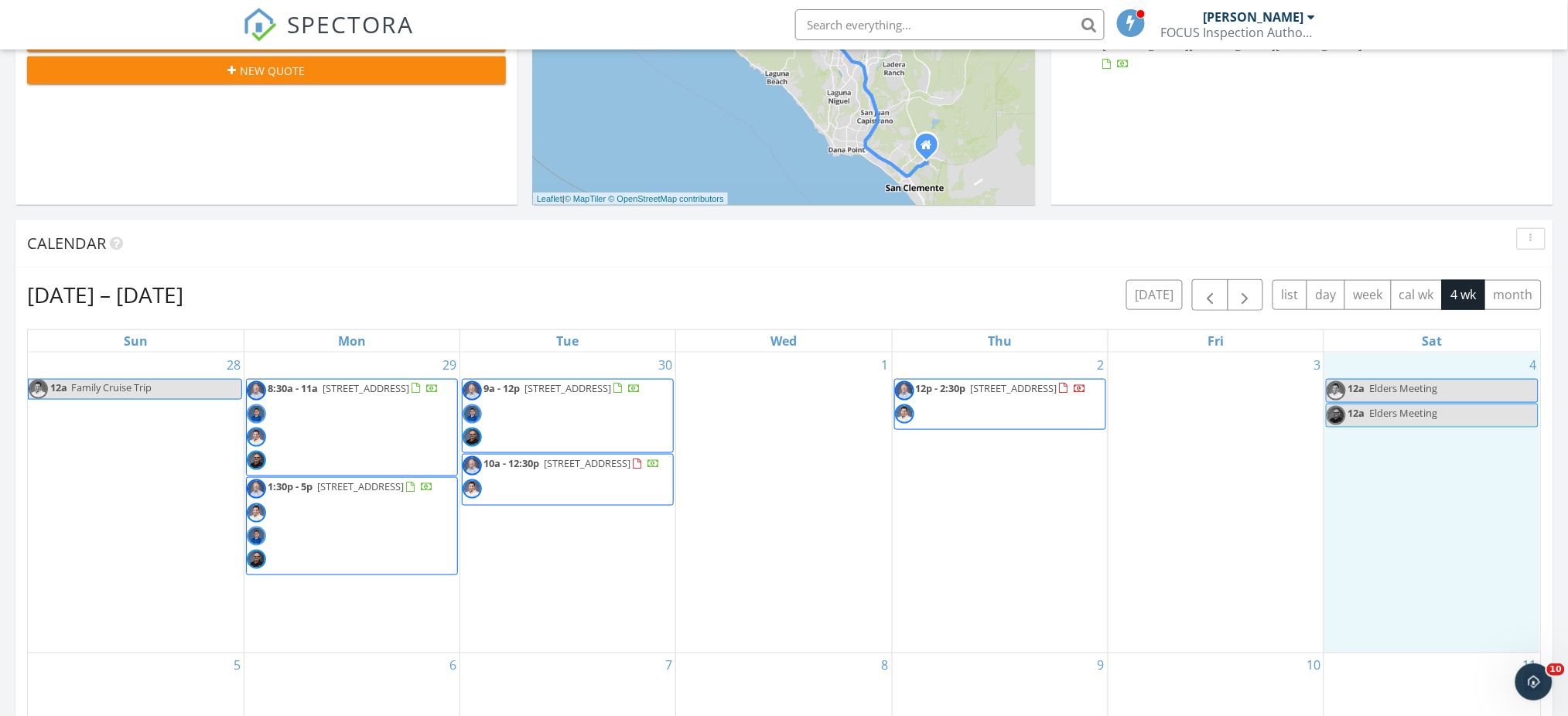
click at [1400, 364] on div "4 12a Elders Meeting 12a Elders Meeting" at bounding box center [1432, 502] width 216 height 300
click at [1429, 300] on link "Inspection" at bounding box center [1432, 301] width 80 height 25
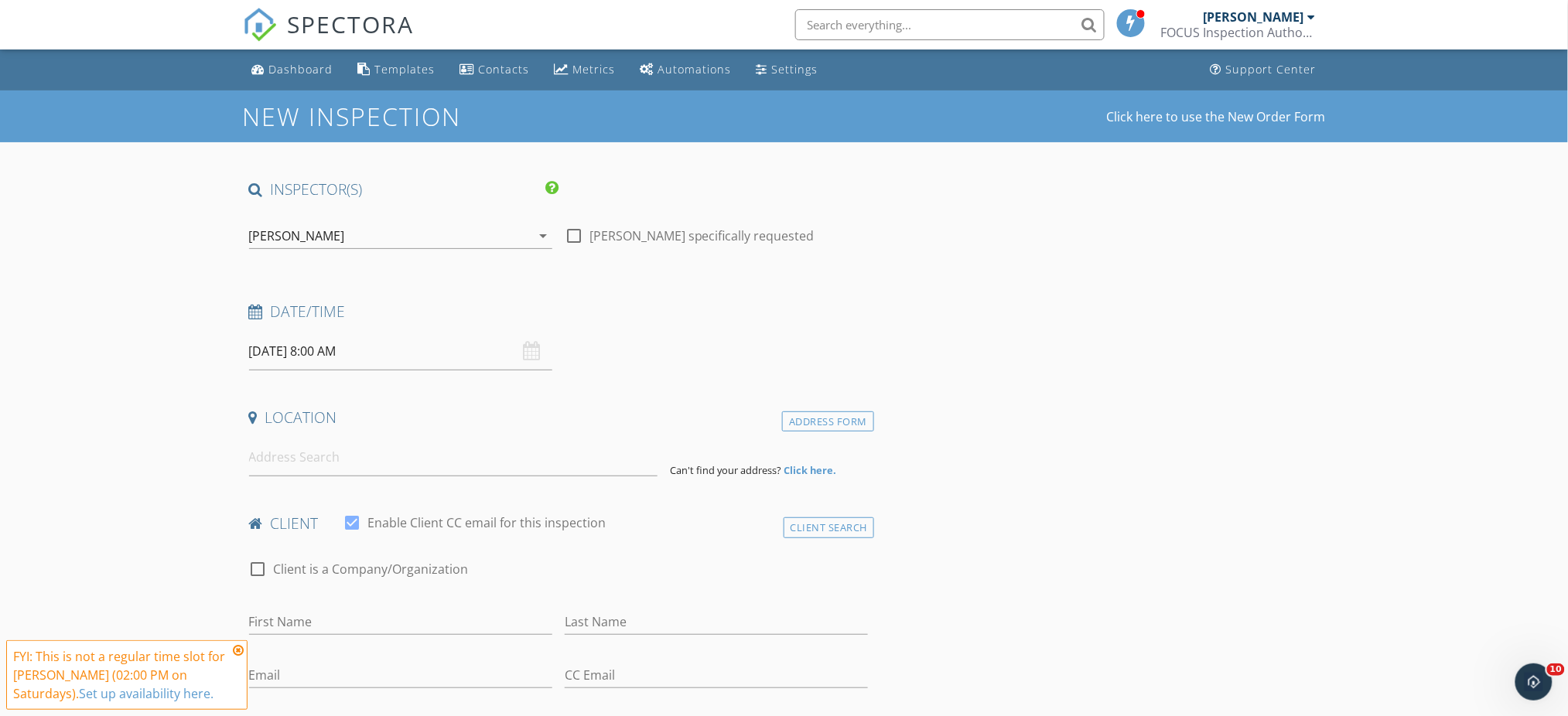
click at [542, 233] on icon "arrow_drop_down" at bounding box center [543, 236] width 18 height 18
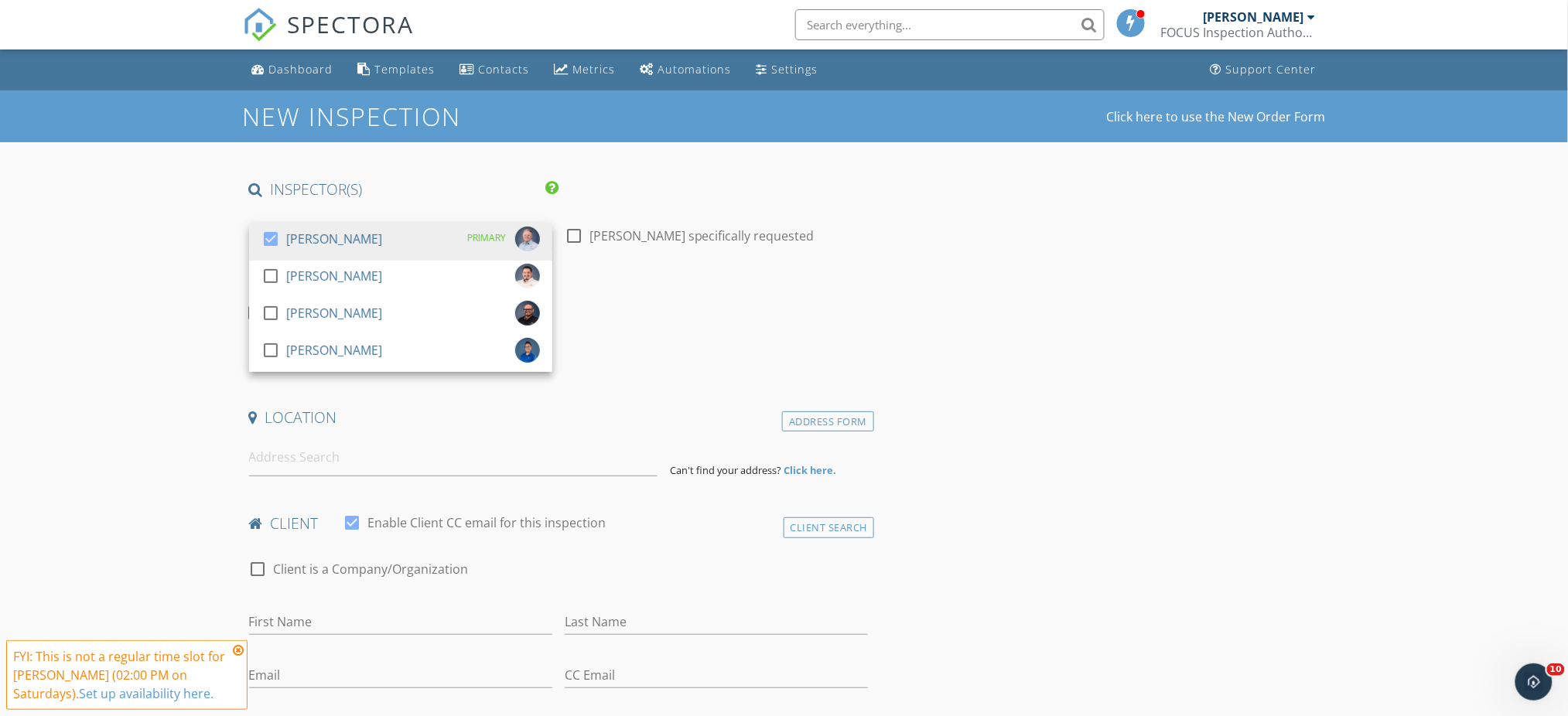
click at [266, 353] on div at bounding box center [271, 350] width 26 height 26
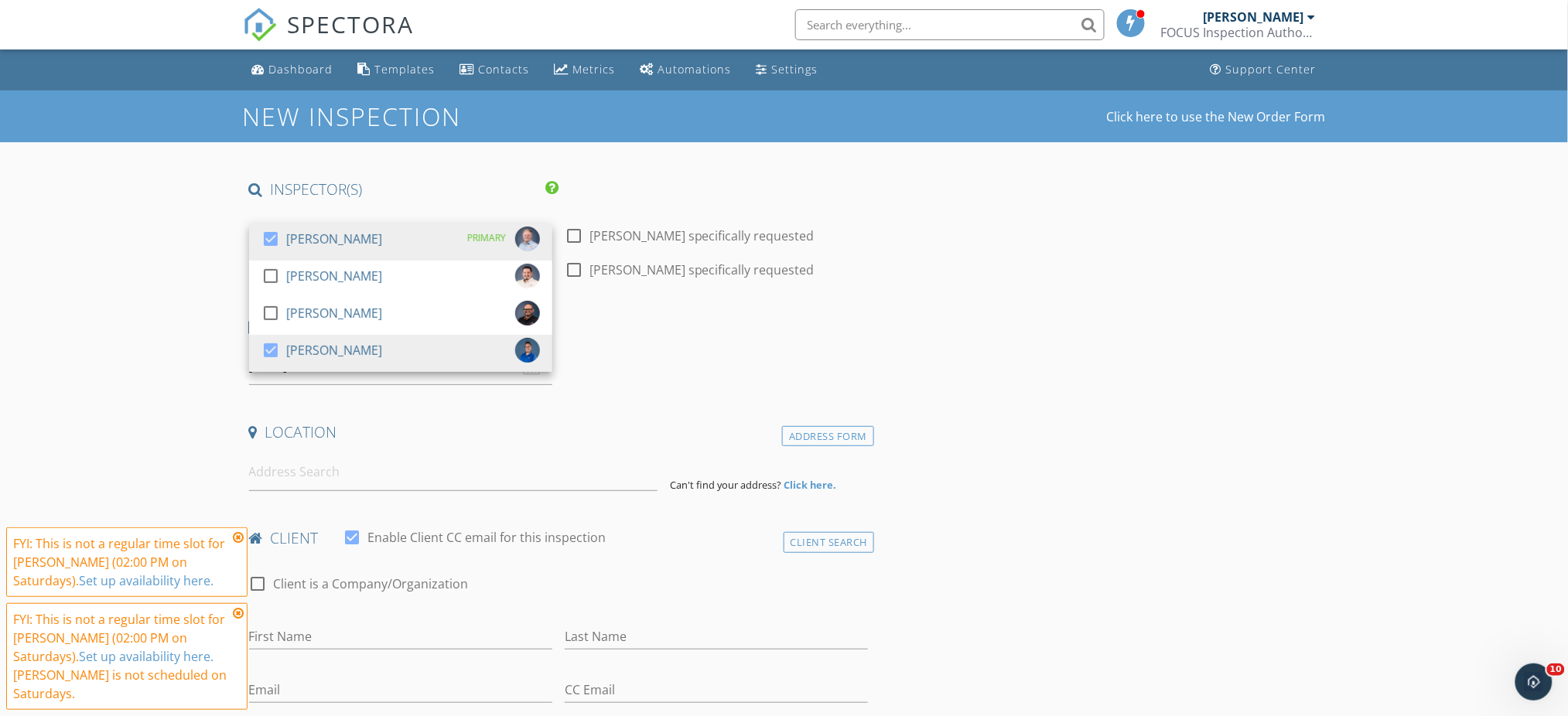
click at [743, 347] on div "Date/Time 10/04/2025 8:00 AM" at bounding box center [559, 351] width 632 height 69
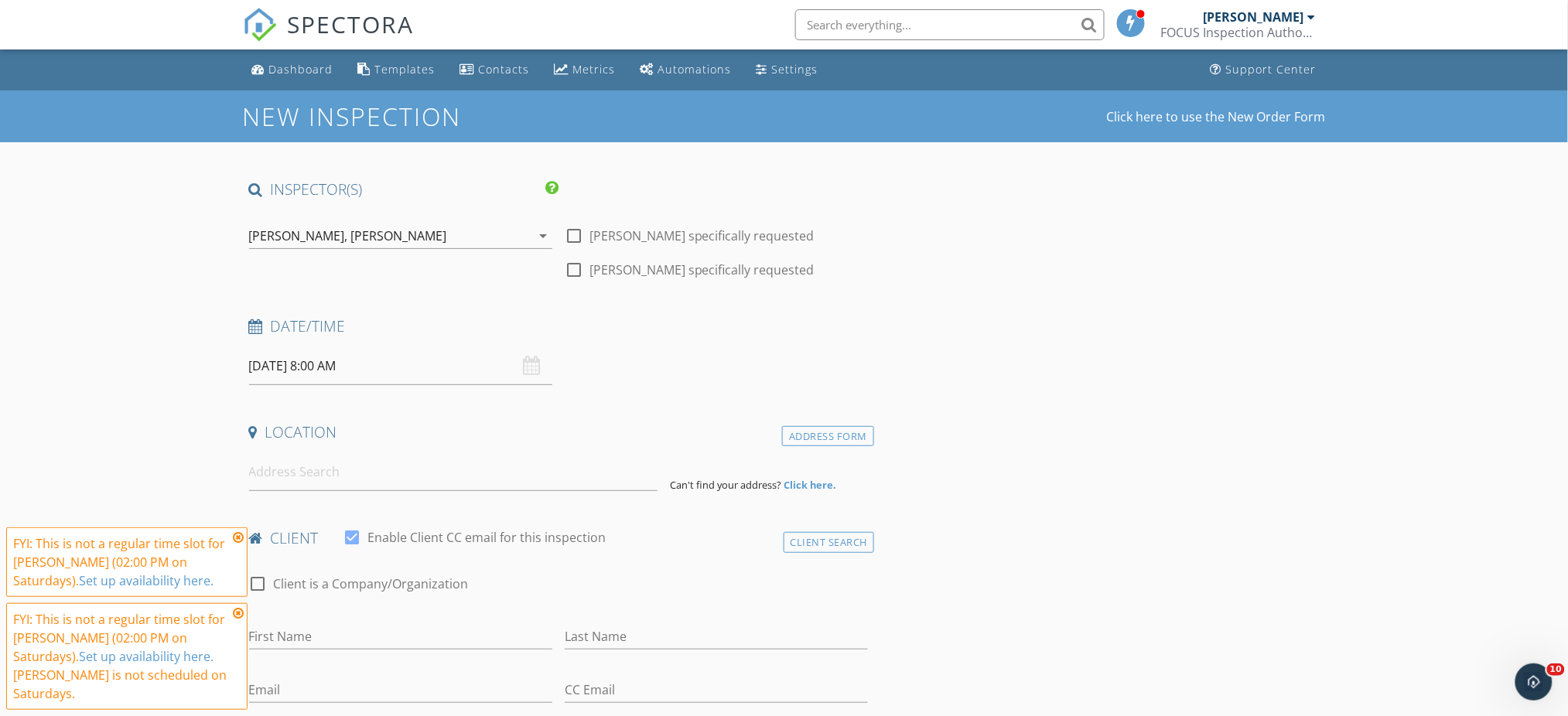
click at [239, 535] on icon at bounding box center [238, 538] width 11 height 13
click at [239, 614] on icon at bounding box center [238, 613] width 11 height 13
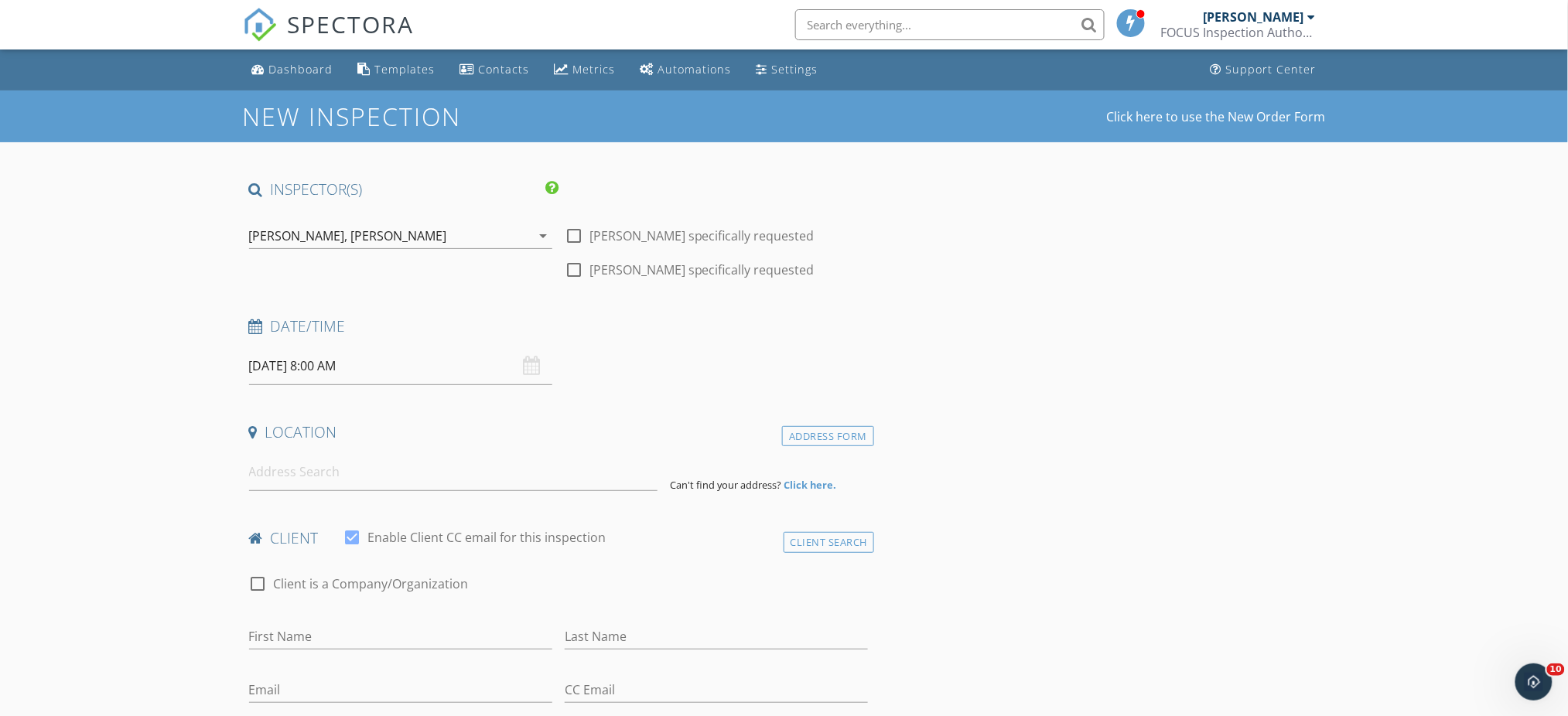
click at [419, 376] on input "10/04/2025 8:00 AM" at bounding box center [400, 366] width 303 height 38
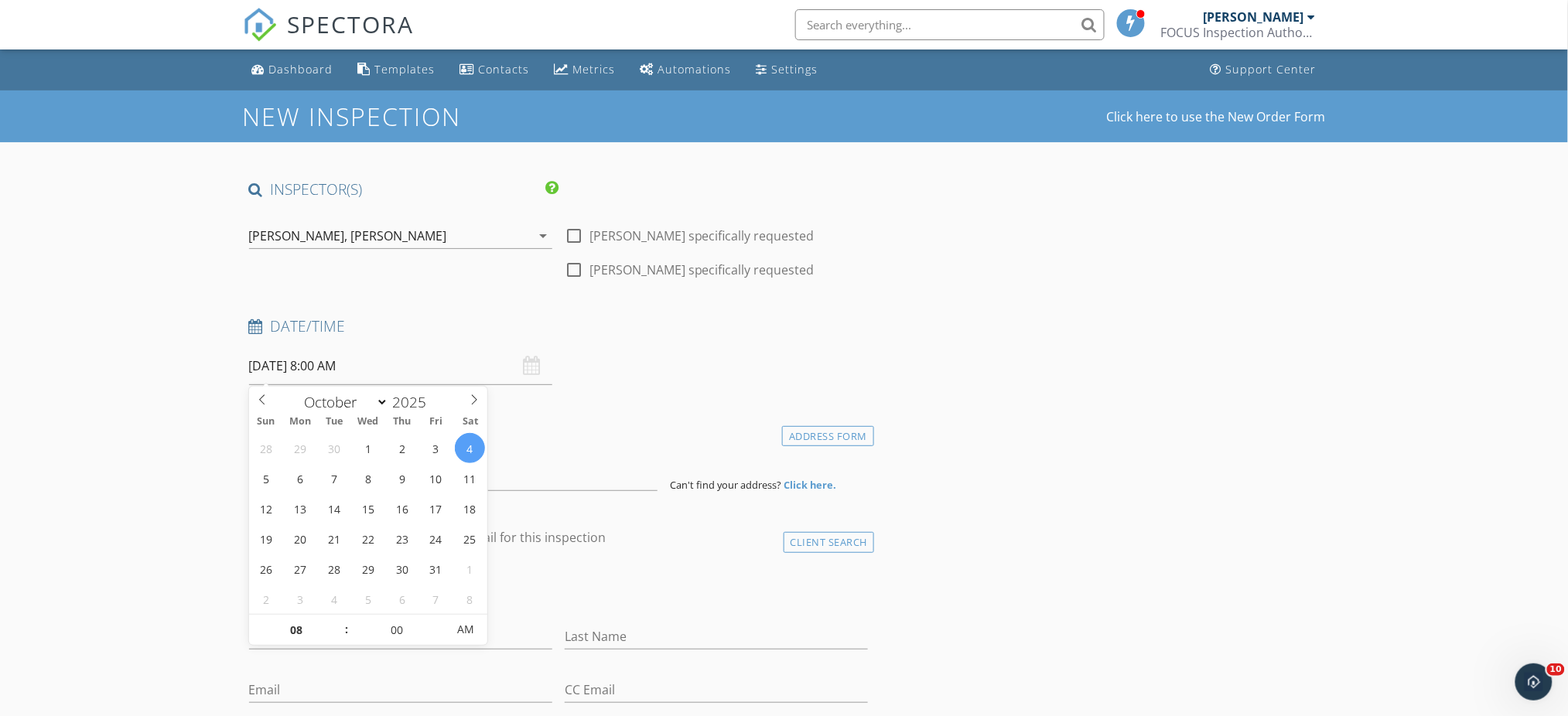
type input "09"
type input "10/04/2025 9:00 AM"
click at [340, 620] on span at bounding box center [338, 622] width 11 height 15
type input "10"
type input "10/04/2025 10:00 AM"
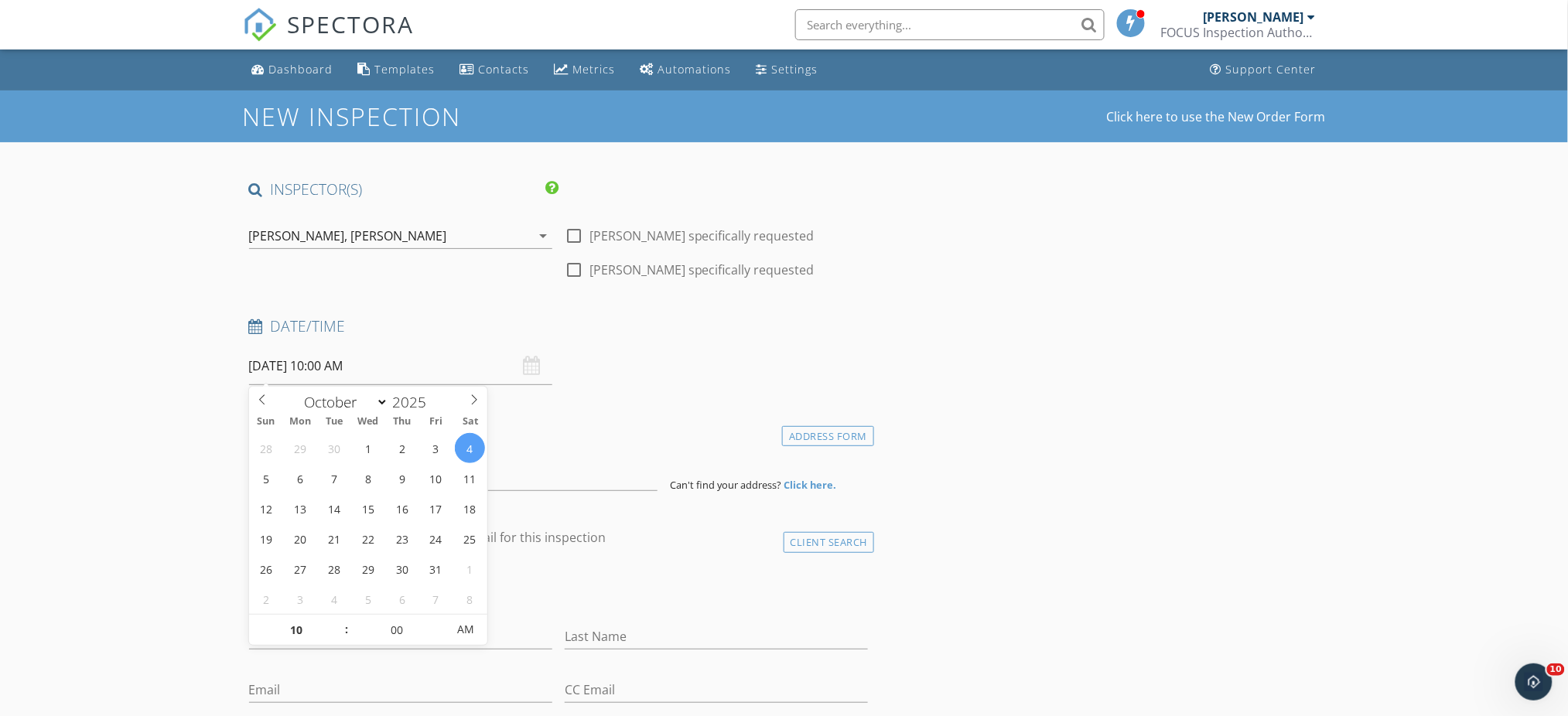
click at [340, 620] on span at bounding box center [338, 622] width 11 height 15
type input "11"
type input "10/04/2025 11:00 AM"
click at [340, 620] on span at bounding box center [338, 622] width 11 height 15
type input "12"
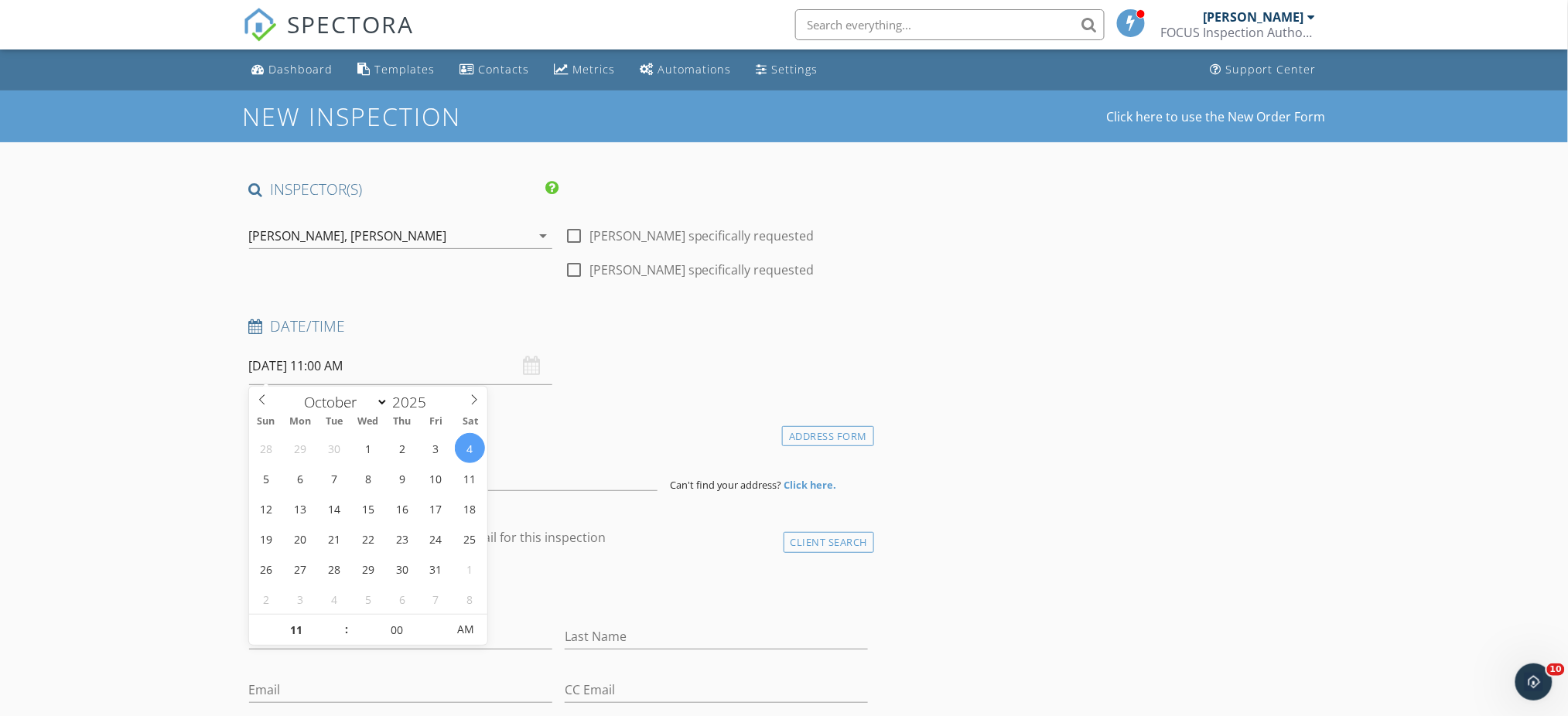
type input "10/04/2025 12:00 PM"
click at [340, 620] on span at bounding box center [338, 622] width 11 height 15
type input "01"
type input "10/04/2025 1:00 PM"
click at [340, 620] on span at bounding box center [338, 622] width 11 height 15
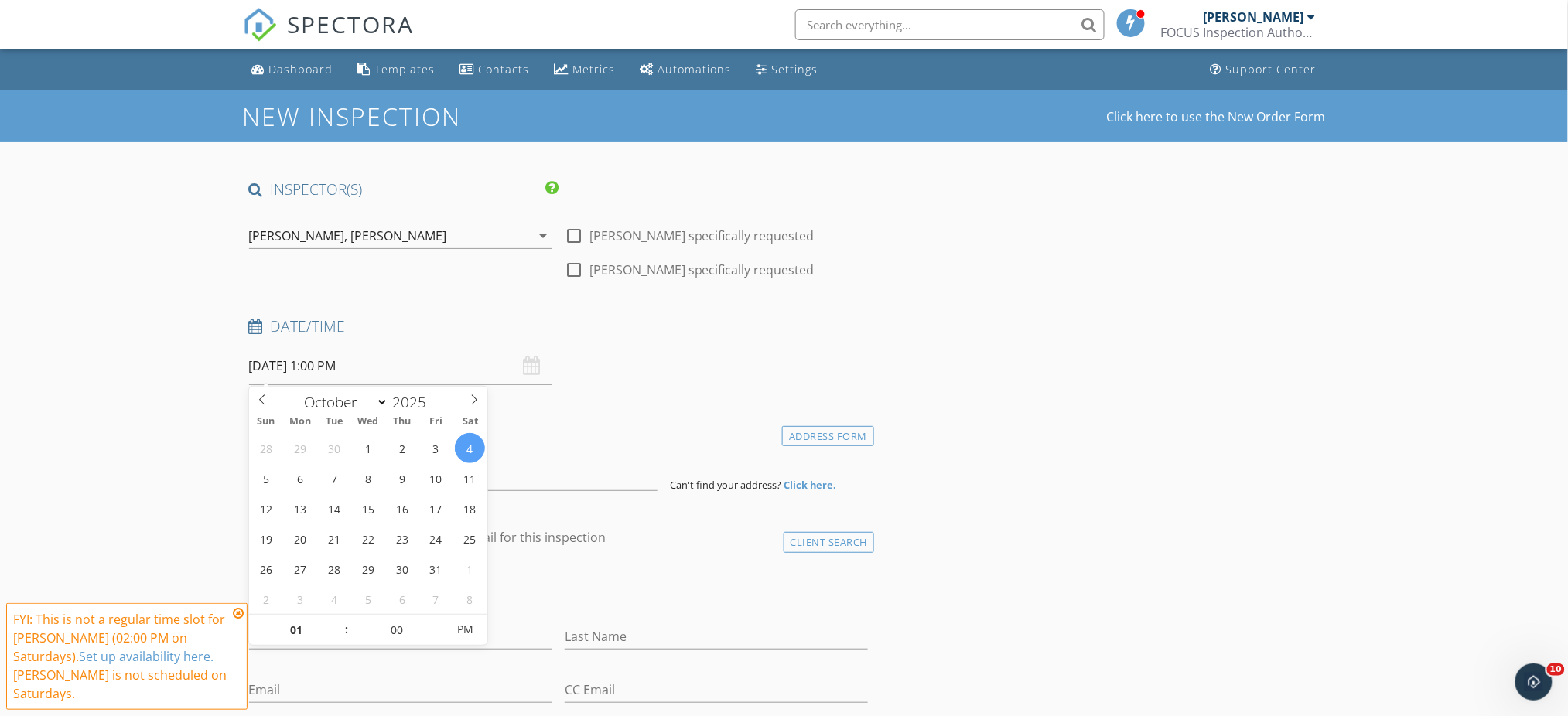
type input "05"
type input "10/04/2025 1:05 PM"
click at [438, 619] on span at bounding box center [438, 622] width 11 height 15
type input "10"
type input "10/04/2025 1:10 PM"
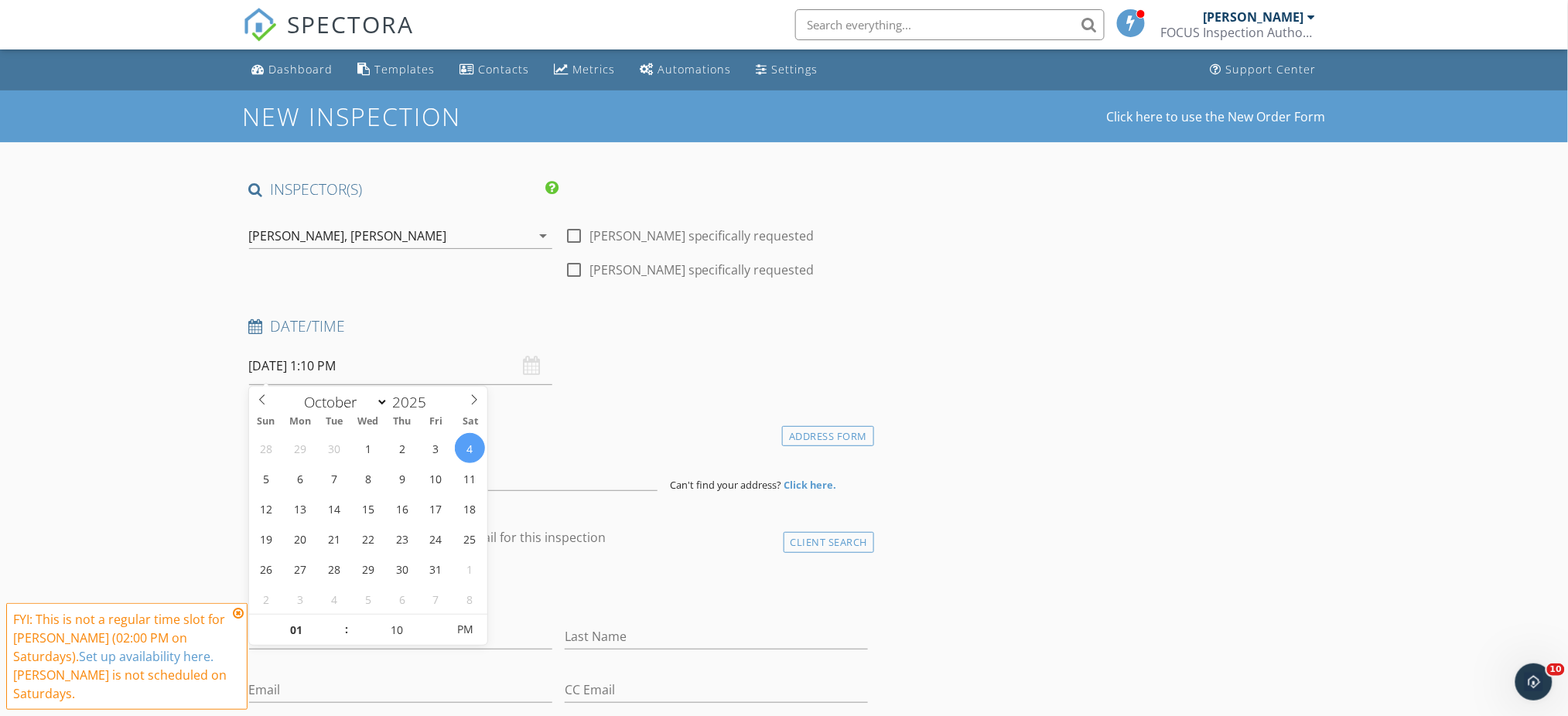
click at [438, 619] on span at bounding box center [438, 622] width 11 height 15
type input "15"
type input "10/04/2025 1:15 PM"
click at [438, 619] on span at bounding box center [438, 622] width 11 height 15
type input "20"
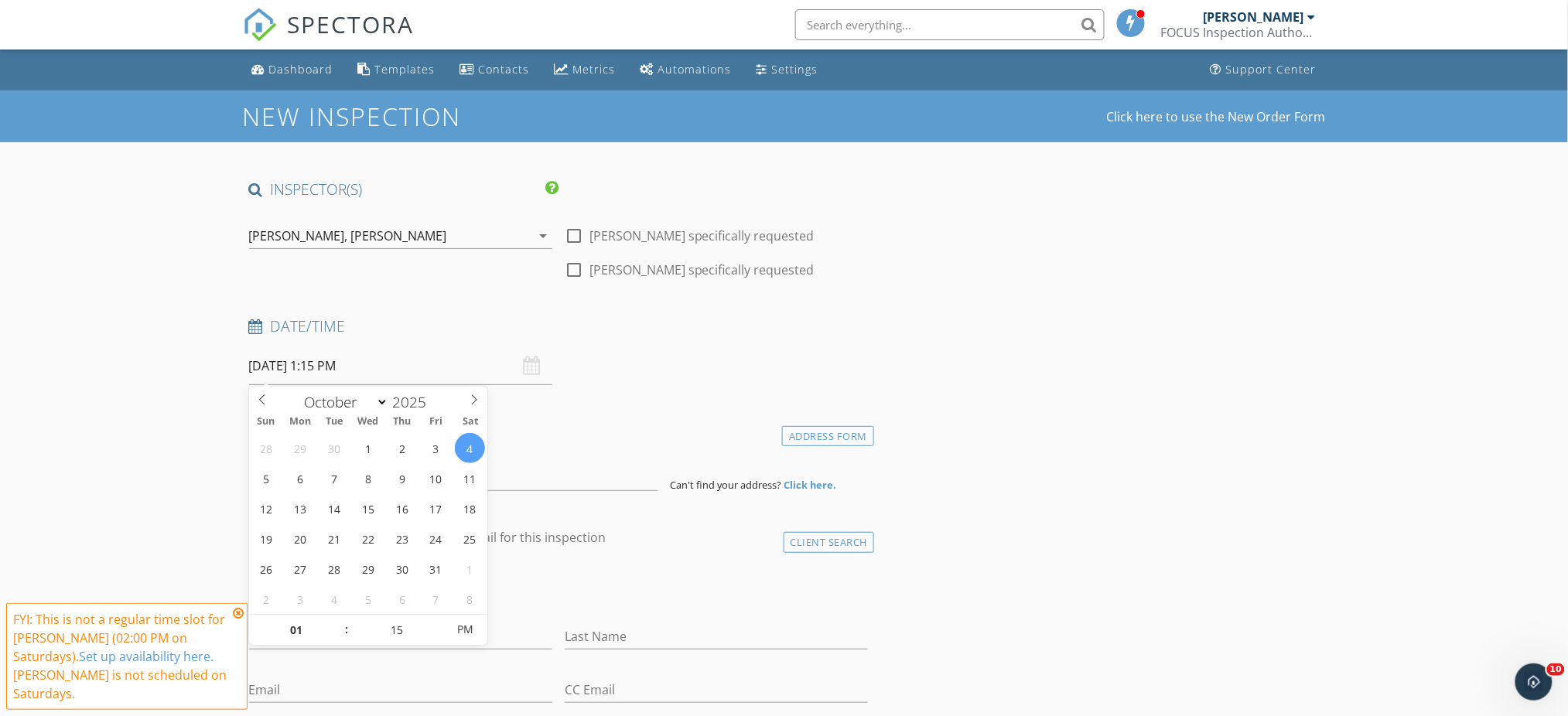
type input "10/04/2025 1:20 PM"
click at [438, 619] on span at bounding box center [438, 622] width 11 height 15
type input "25"
type input "10/04/2025 1:25 PM"
click at [438, 619] on span at bounding box center [438, 622] width 11 height 15
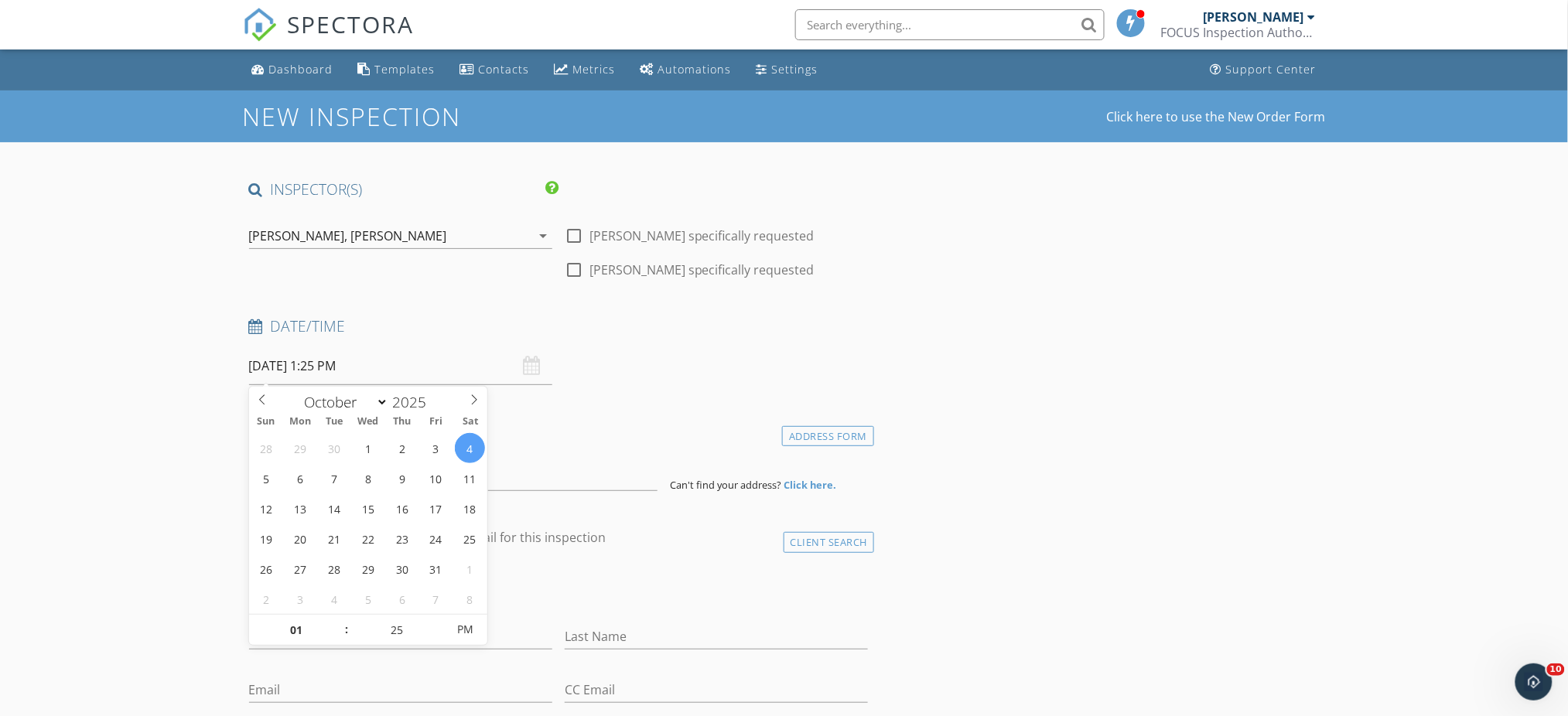
type input "30"
type input "[DATE] 1:30 PM"
click at [438, 619] on span at bounding box center [438, 622] width 11 height 15
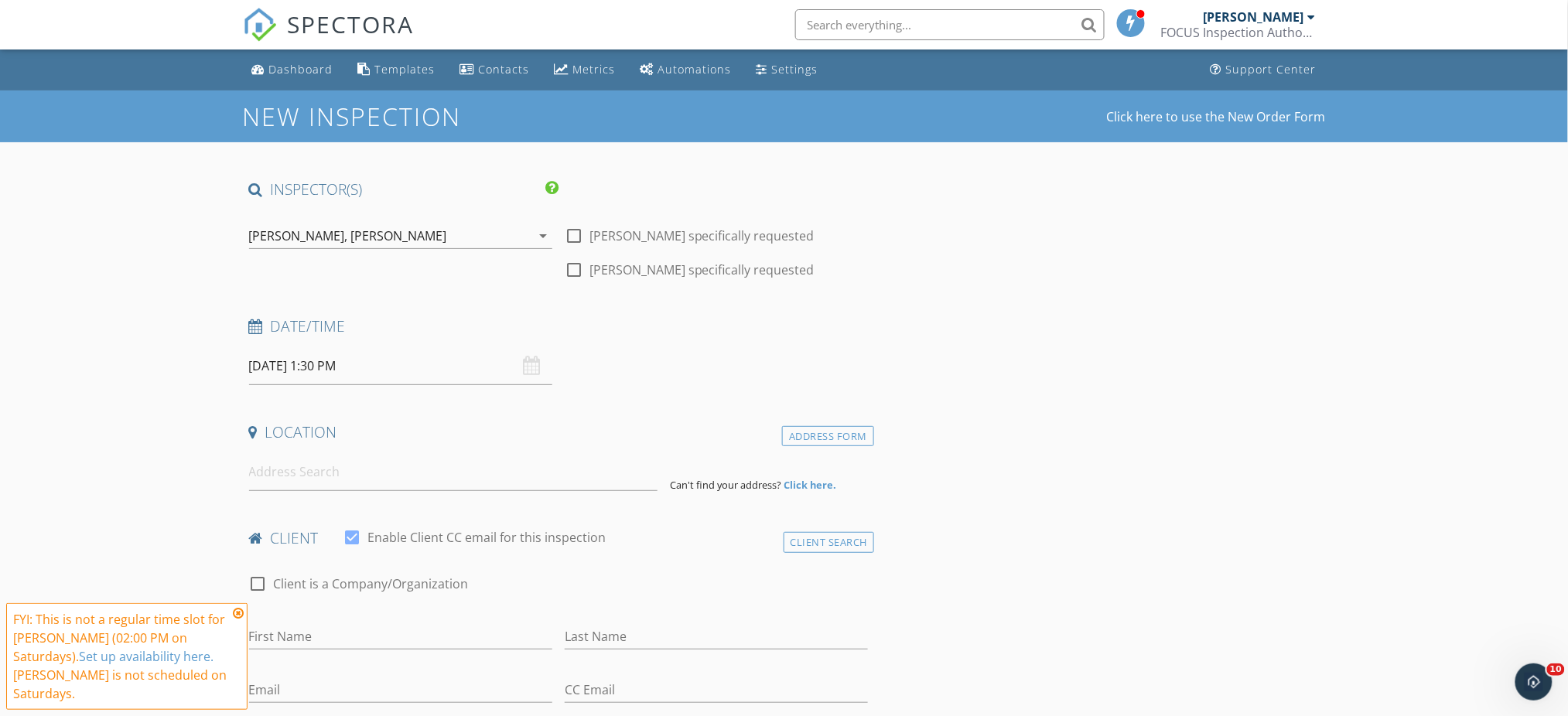
click at [234, 613] on icon at bounding box center [238, 613] width 11 height 13
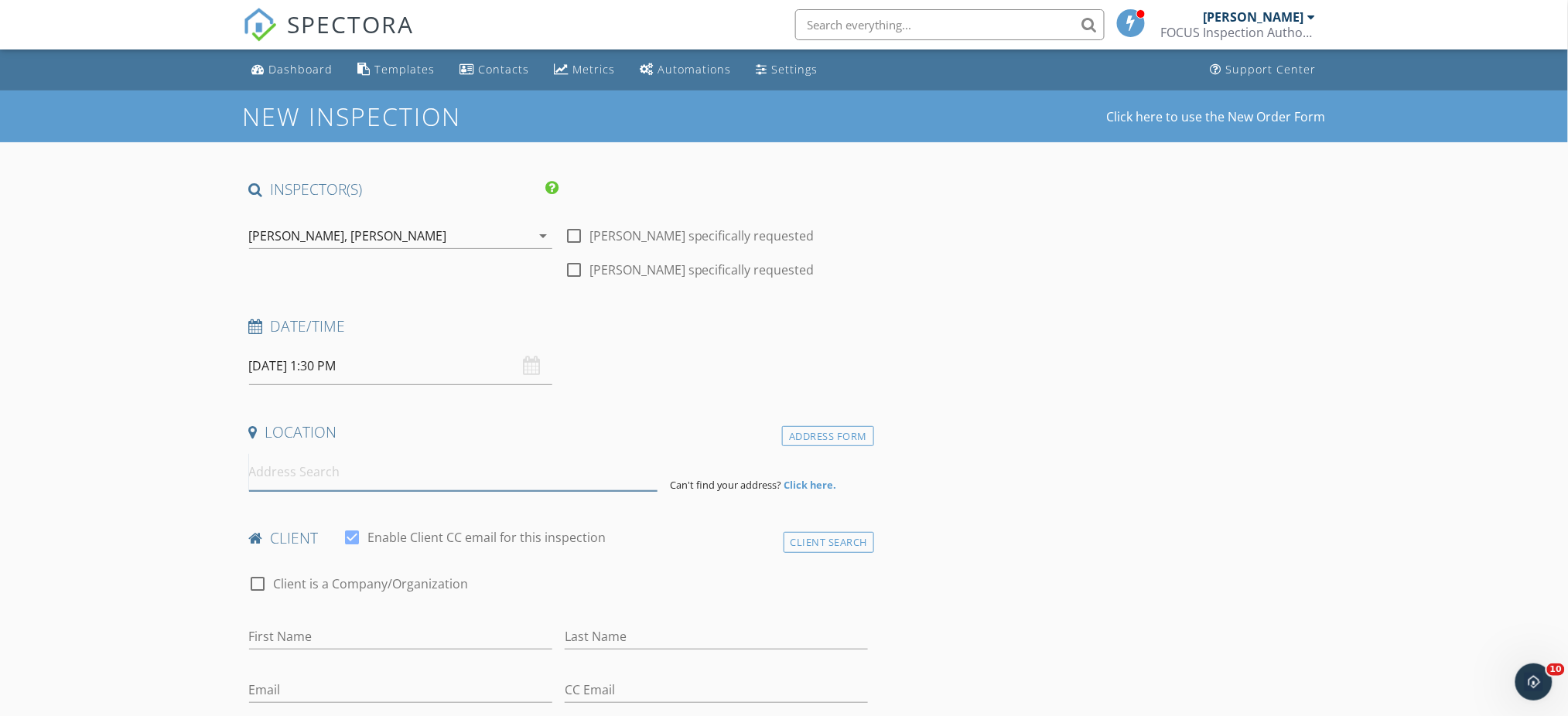
click at [387, 479] on input at bounding box center [453, 471] width 409 height 38
type input "1071 Oro St, Laguna Beach, CA, USA"
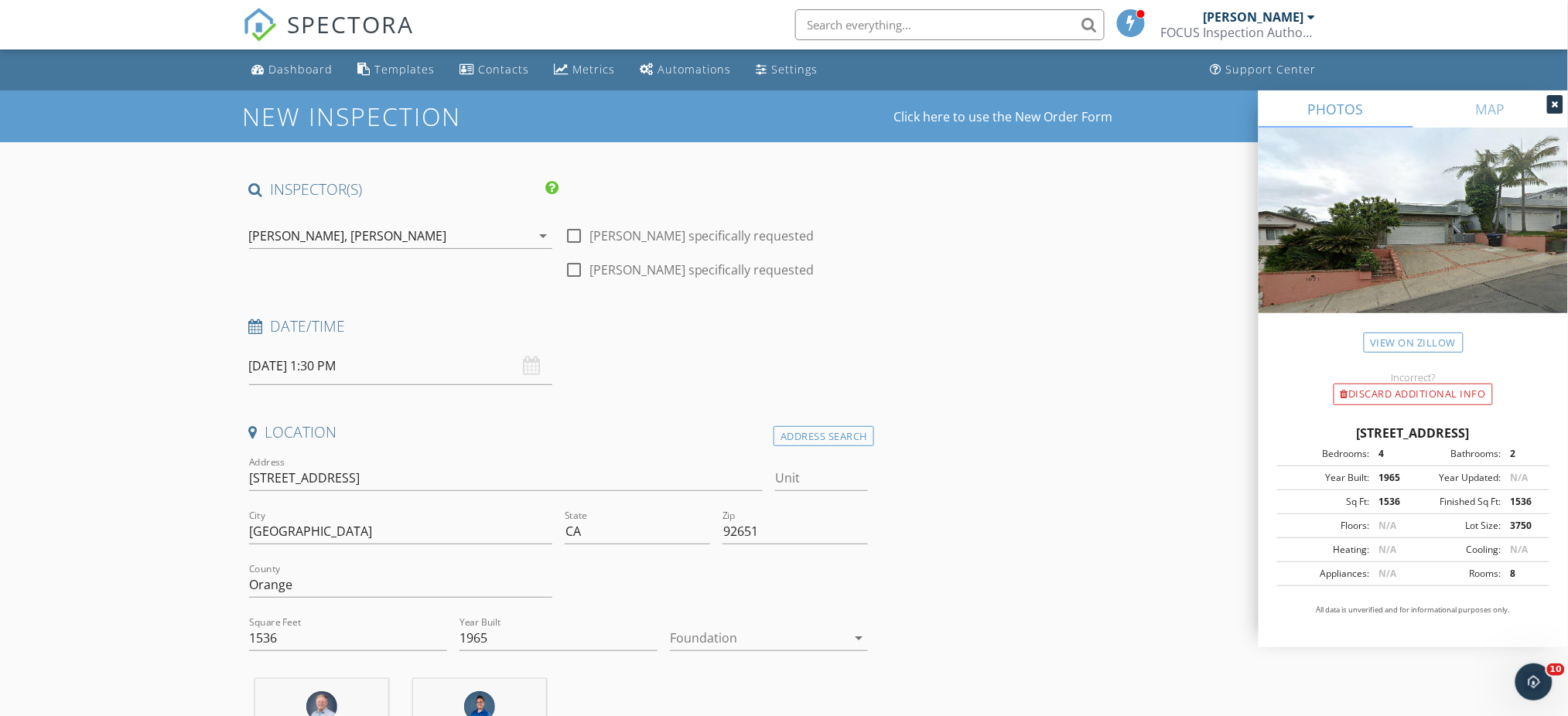
click at [858, 635] on icon "arrow_drop_down" at bounding box center [859, 638] width 18 height 18
click at [668, 651] on div "Foundation arrow_drop_down" at bounding box center [769, 641] width 210 height 54
click at [858, 639] on icon "arrow_drop_down" at bounding box center [859, 638] width 18 height 18
click at [697, 654] on div "Slab" at bounding box center [769, 652] width 173 height 18
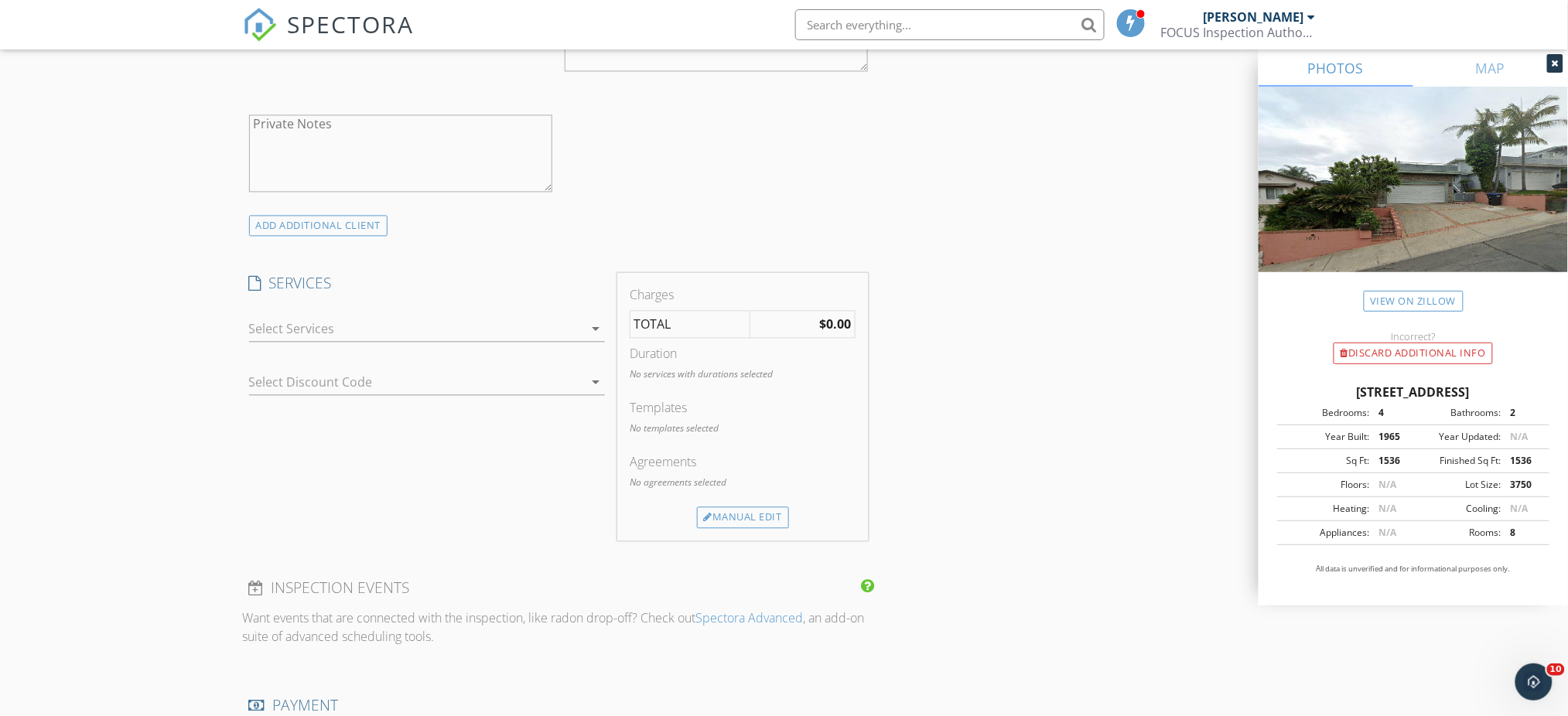
scroll to position [1089, 0]
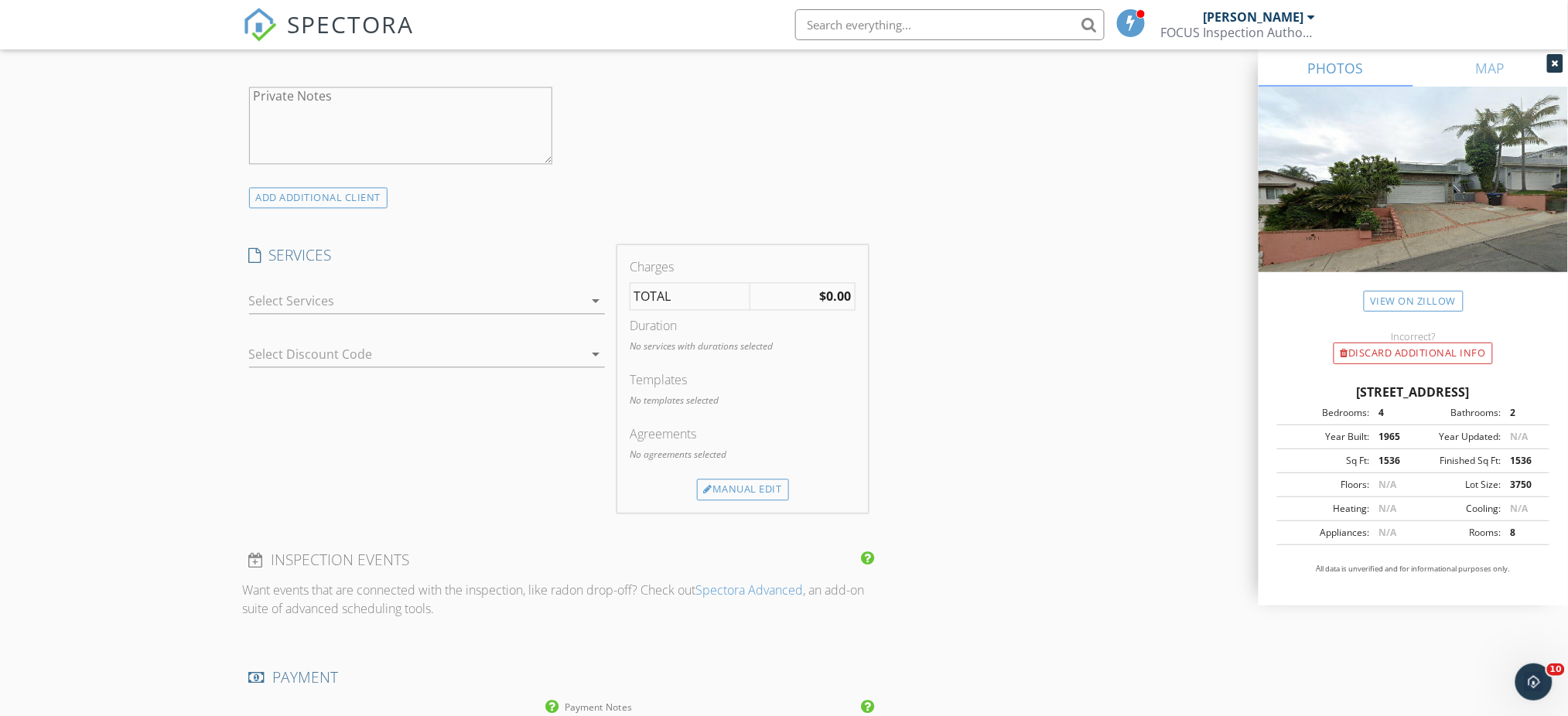
click at [593, 302] on icon "arrow_drop_down" at bounding box center [596, 301] width 18 height 18
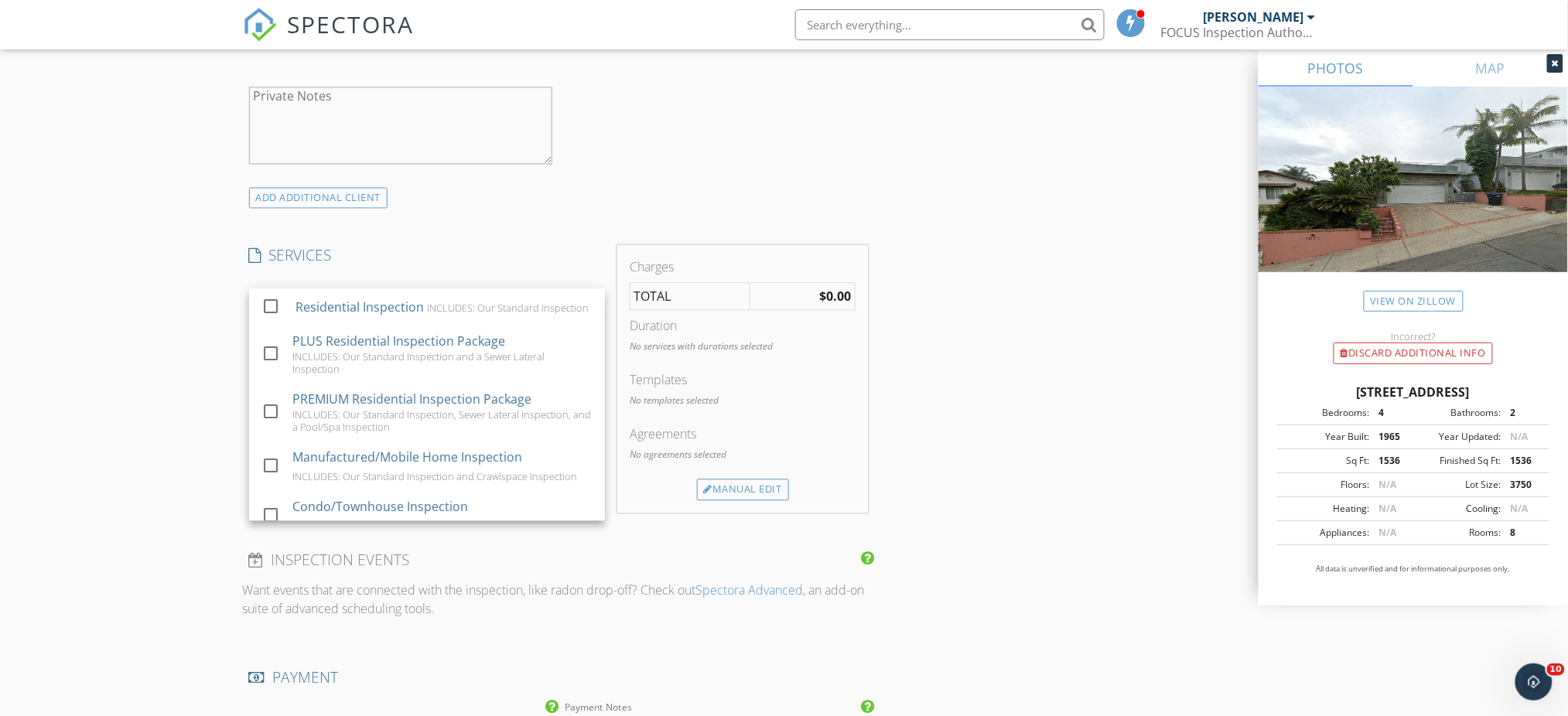
click at [269, 367] on div at bounding box center [271, 353] width 26 height 26
checkbox input "true"
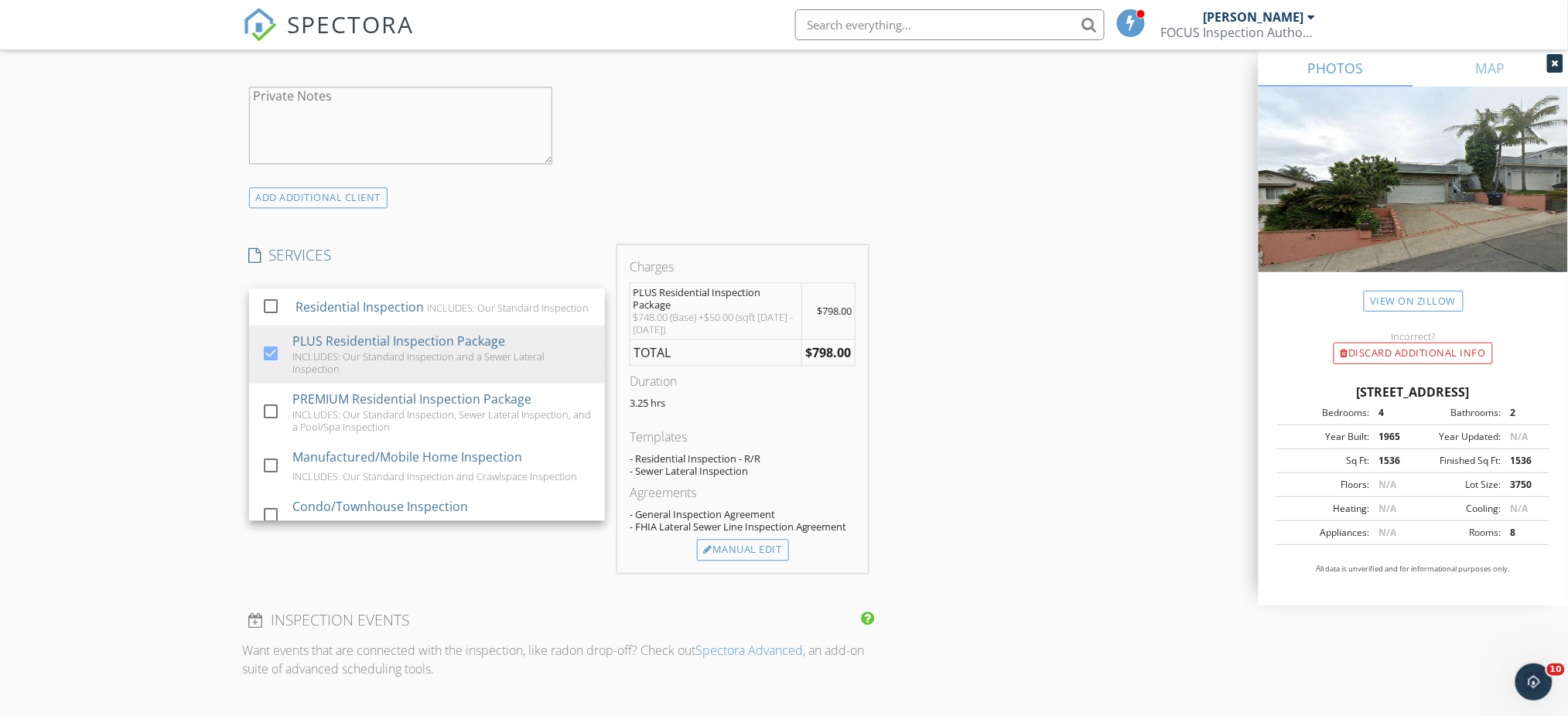
click at [988, 316] on div "INSPECTOR(S) check_box Randall Meadows PRIMARY check_box_outline_blank Abraham …" at bounding box center [784, 483] width 1083 height 2785
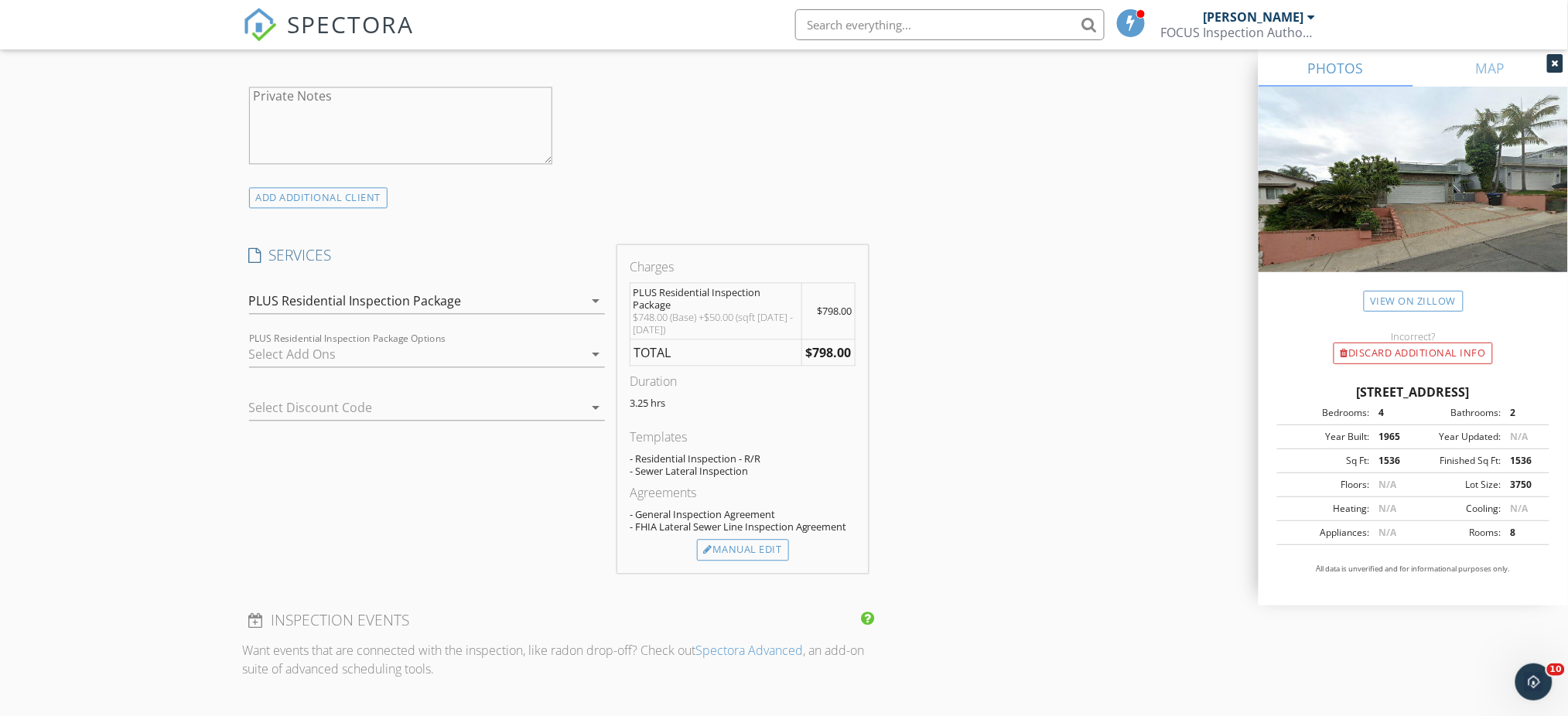
click at [733, 544] on div "Manual Edit" at bounding box center [743, 550] width 92 height 22
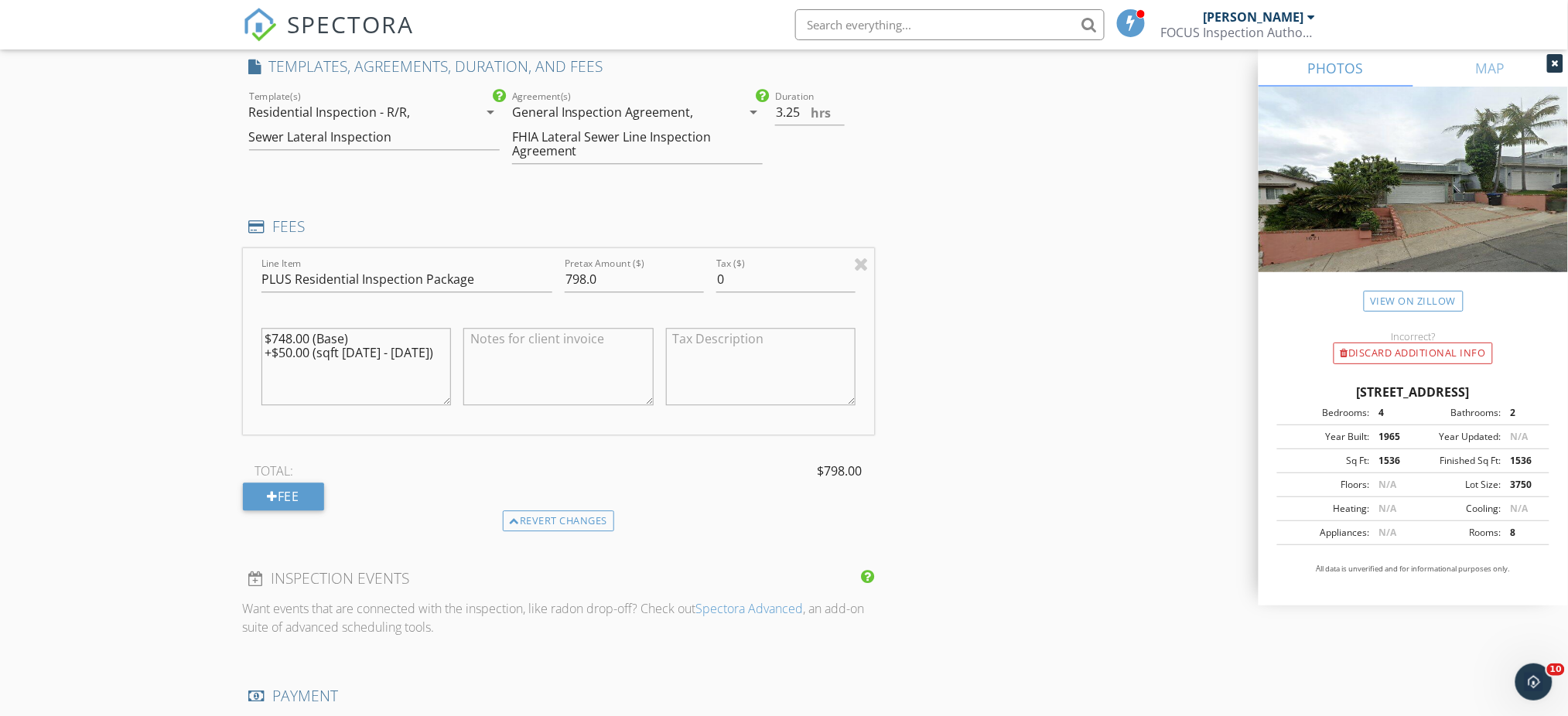
scroll to position [1285, 0]
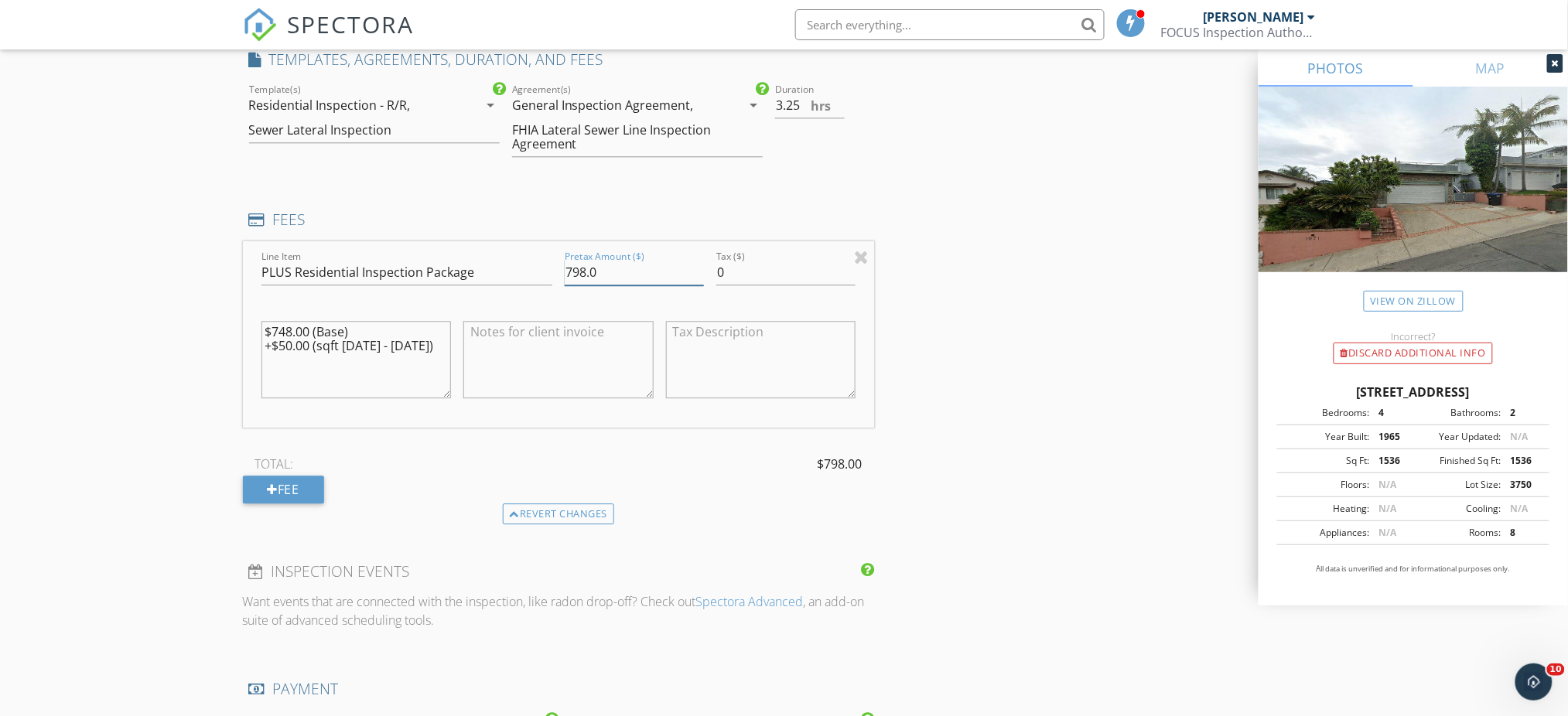
click at [617, 274] on input "798.0" at bounding box center [634, 272] width 139 height 25
type input "798.00"
click at [289, 484] on div "Fee" at bounding box center [283, 489] width 81 height 28
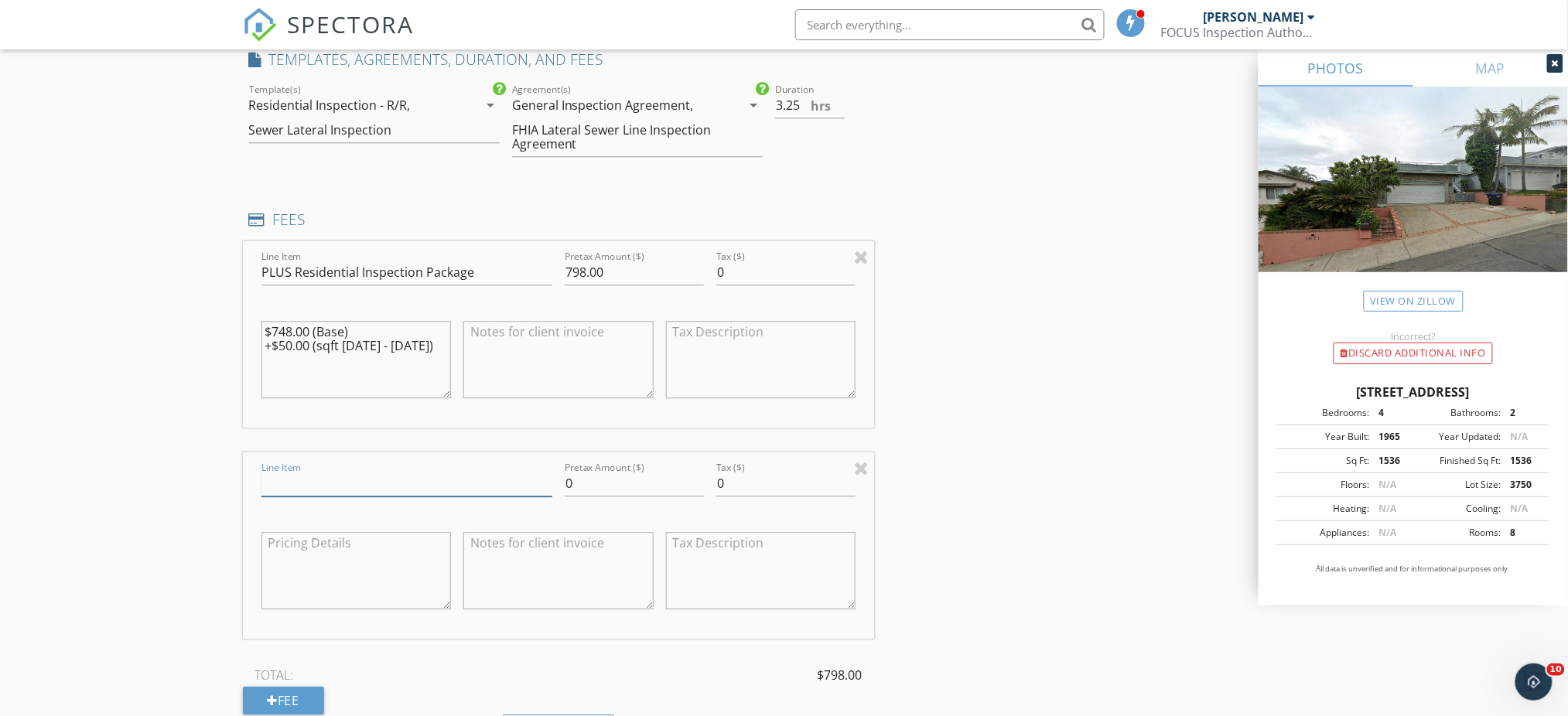
click at [330, 486] on input "Line Item" at bounding box center [406, 484] width 291 height 25
type input "Mold/Air Quality Testing"
click at [374, 562] on textarea at bounding box center [356, 571] width 190 height 77
type textarea "$410.00 (Base) Includes first 3 samples. Additional samples $99.00 Each"
click at [610, 479] on input "0" at bounding box center [634, 484] width 139 height 25
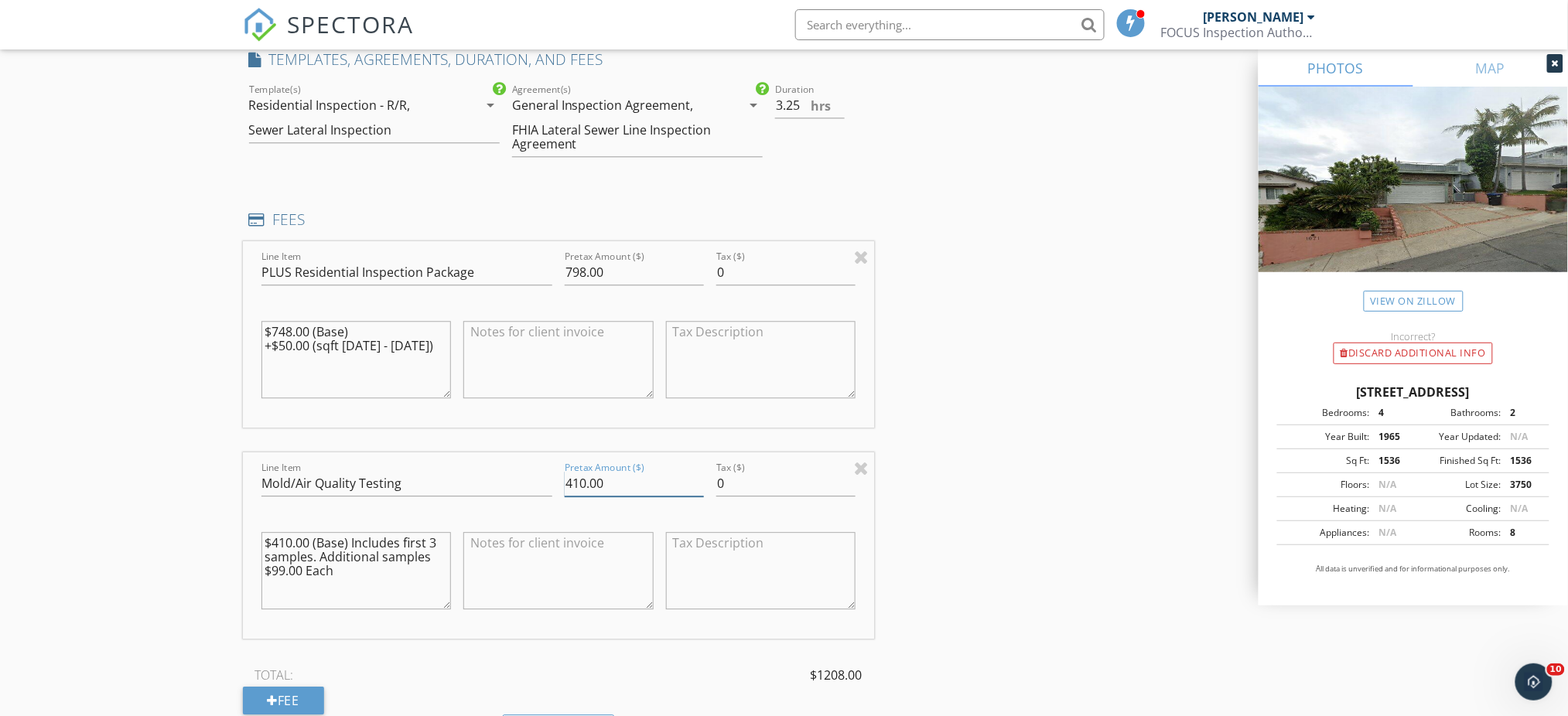
type input "410.00"
click at [286, 330] on textarea "$748.00 (Base) +$50.00 (sqft 1501 - 2000)" at bounding box center [356, 359] width 190 height 77
type textarea "$798.00 (Base) +$50.00 (sqft [DATE] - [DATE])"
click at [503, 353] on textarea at bounding box center [558, 359] width 190 height 77
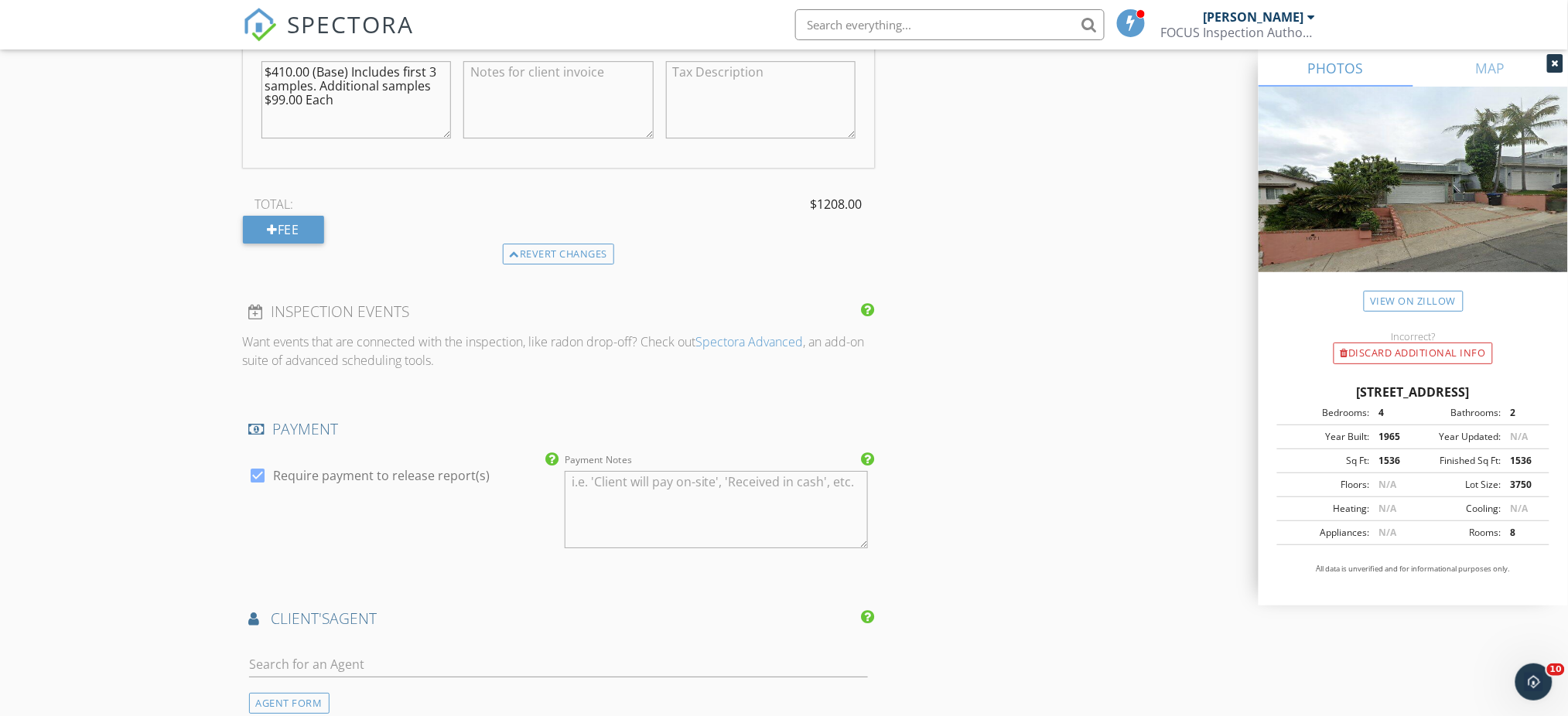
scroll to position [2644, 0]
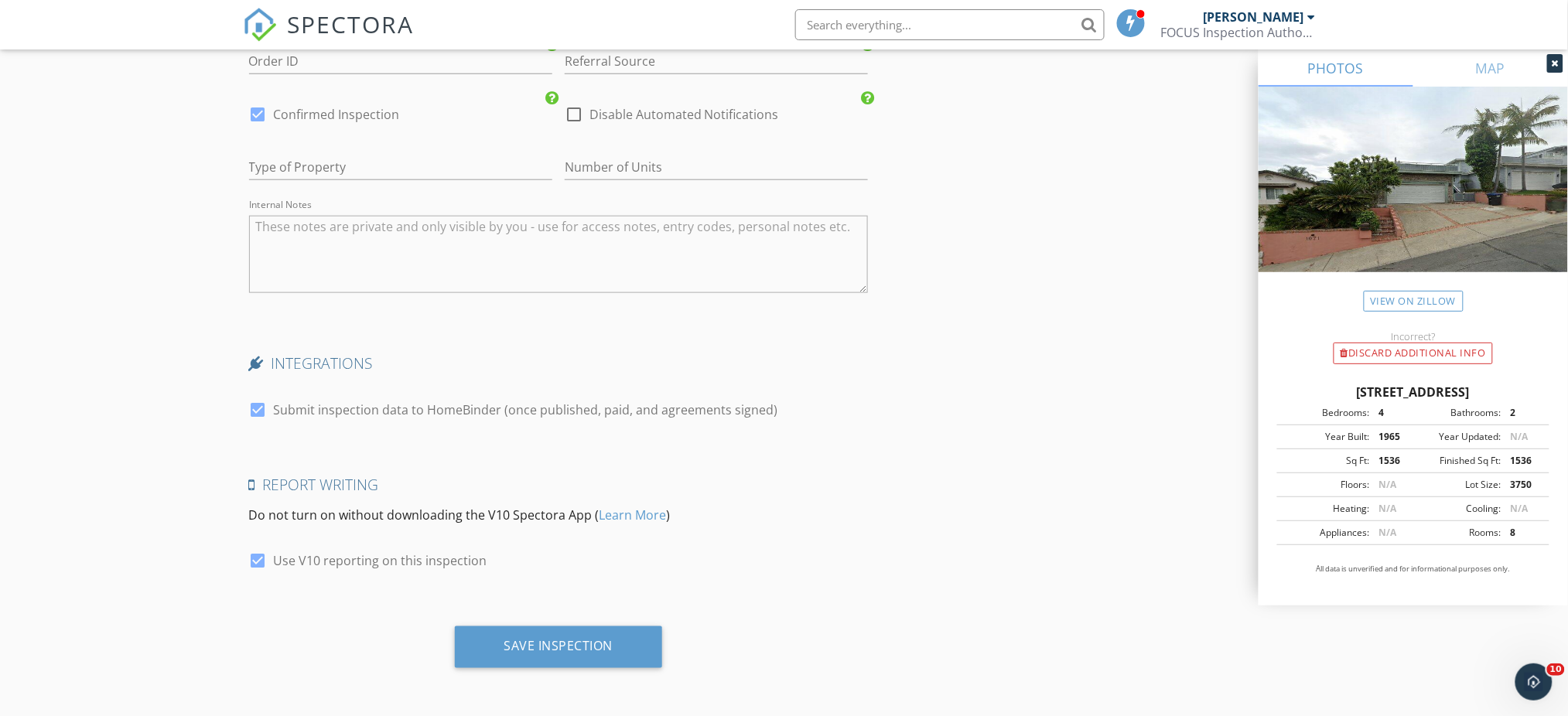
type textarea "-$50.00 Preferred Agent Discount Applied"
click at [560, 639] on div "Save Inspection" at bounding box center [559, 646] width 109 height 15
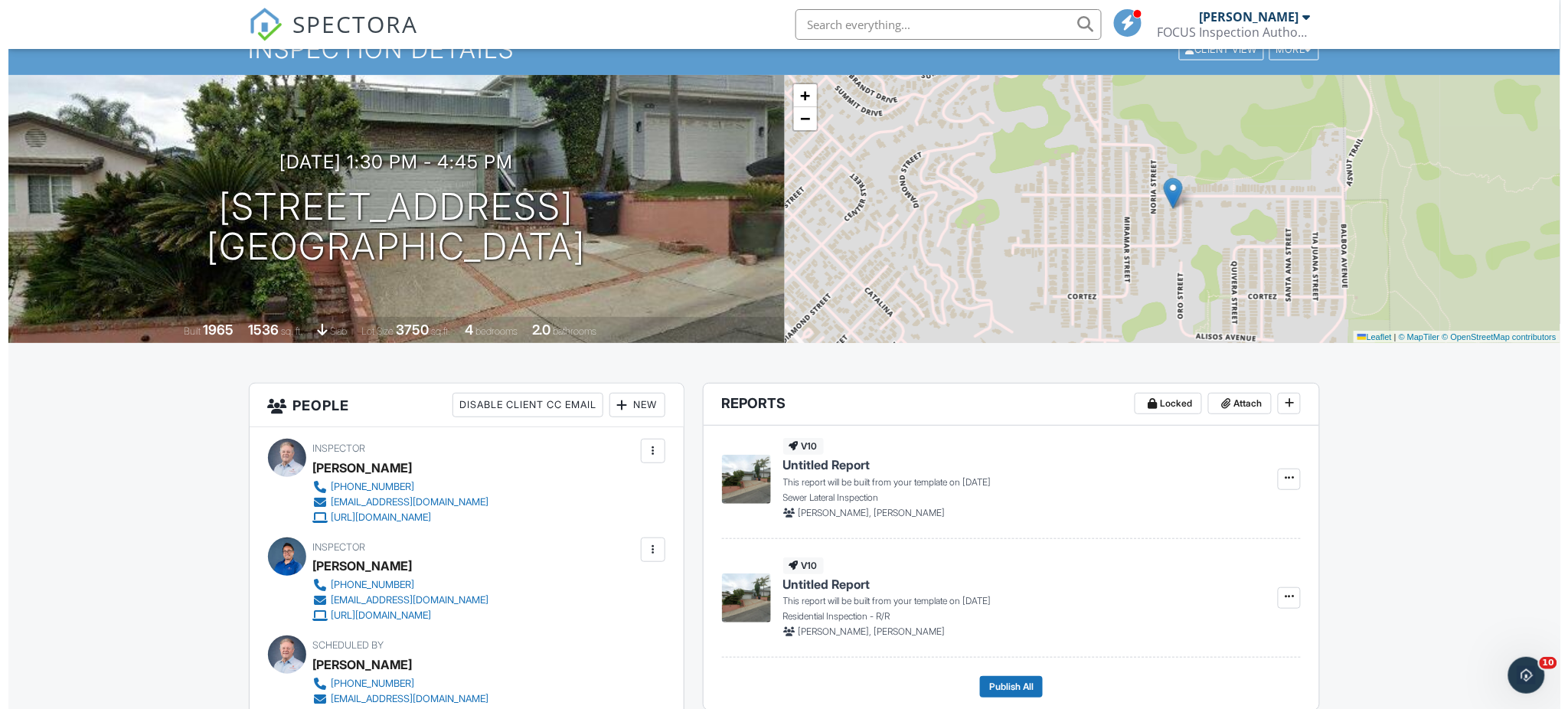
scroll to position [64, 0]
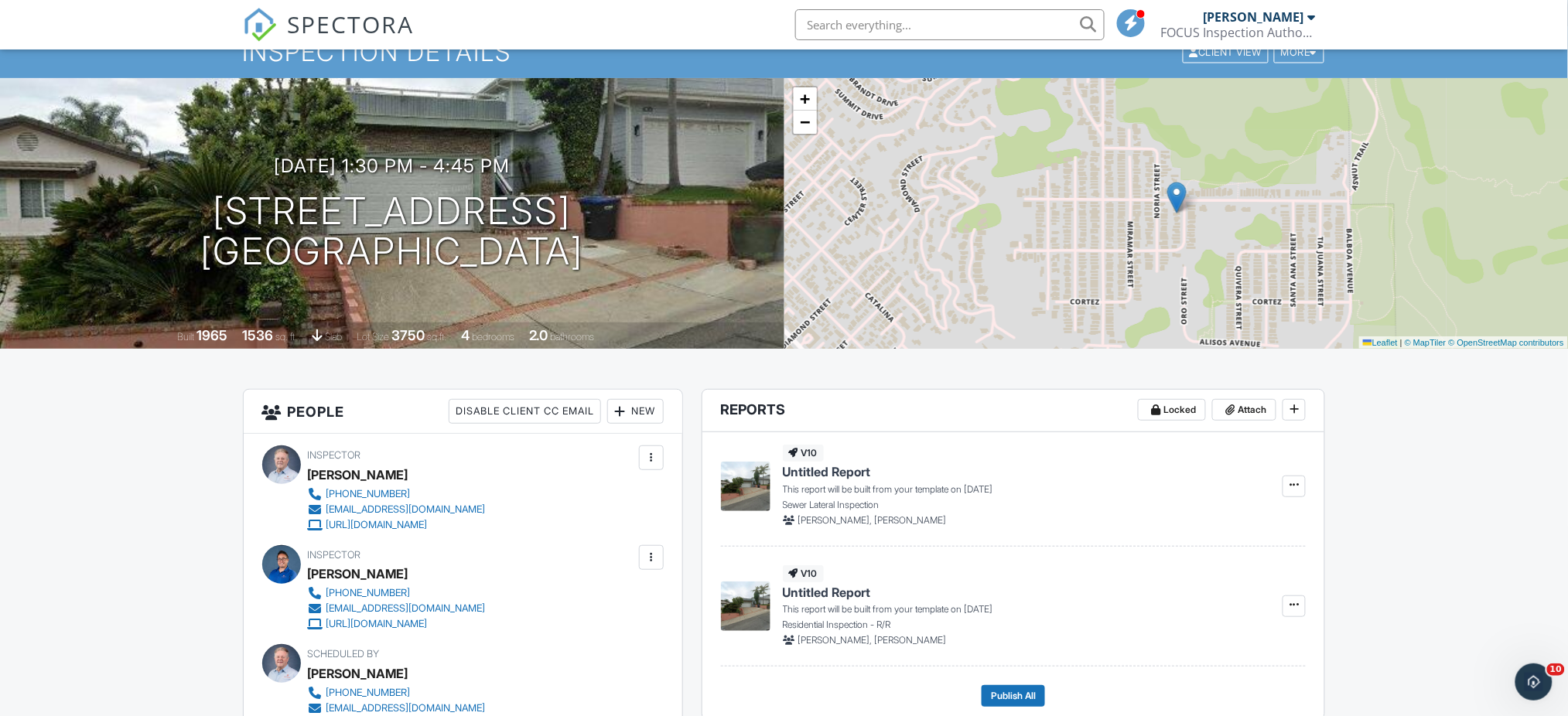
drag, startPoint x: 1579, startPoint y: 111, endPoint x: 1583, endPoint y: 131, distance: 20.4
click at [633, 410] on div "New" at bounding box center [635, 412] width 56 height 25
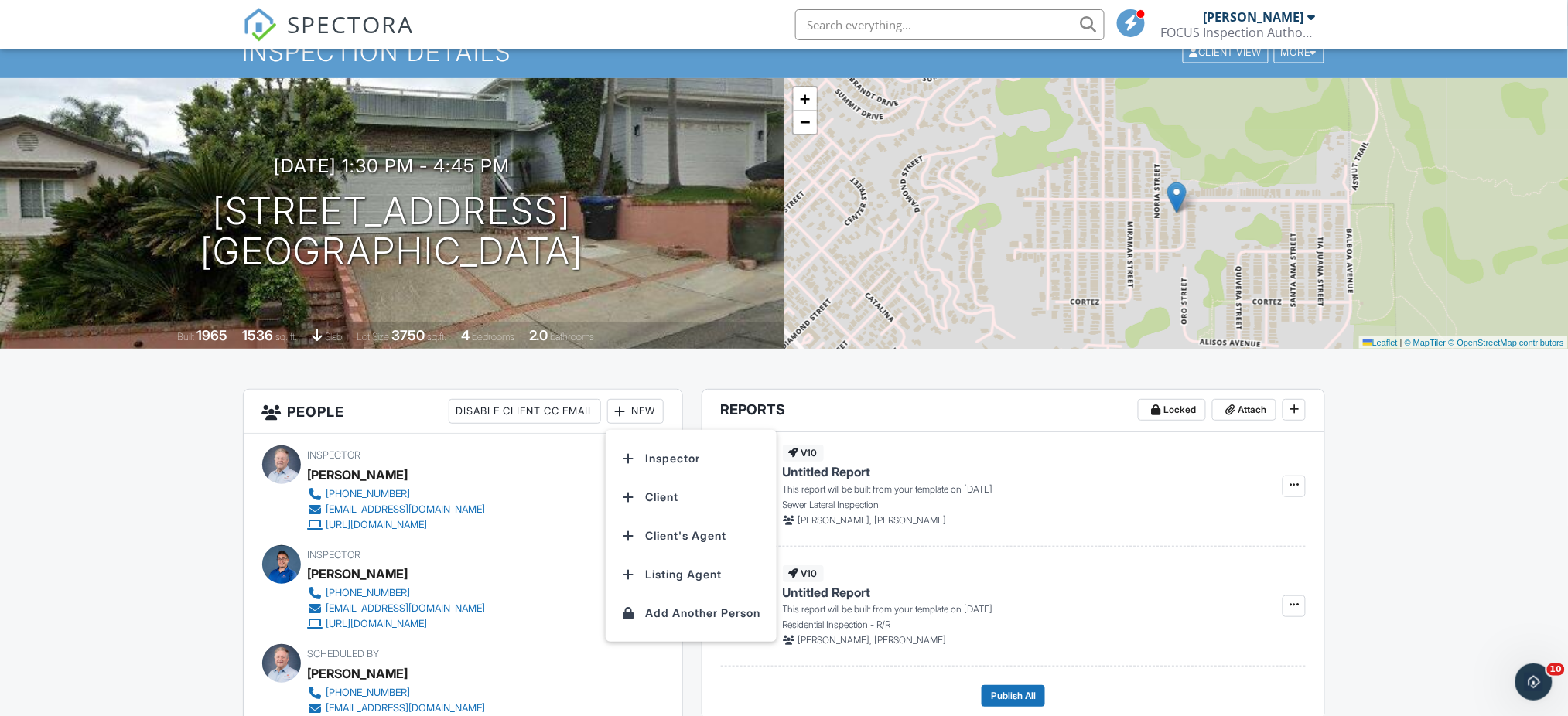
click at [658, 496] on li "Client" at bounding box center [691, 497] width 152 height 39
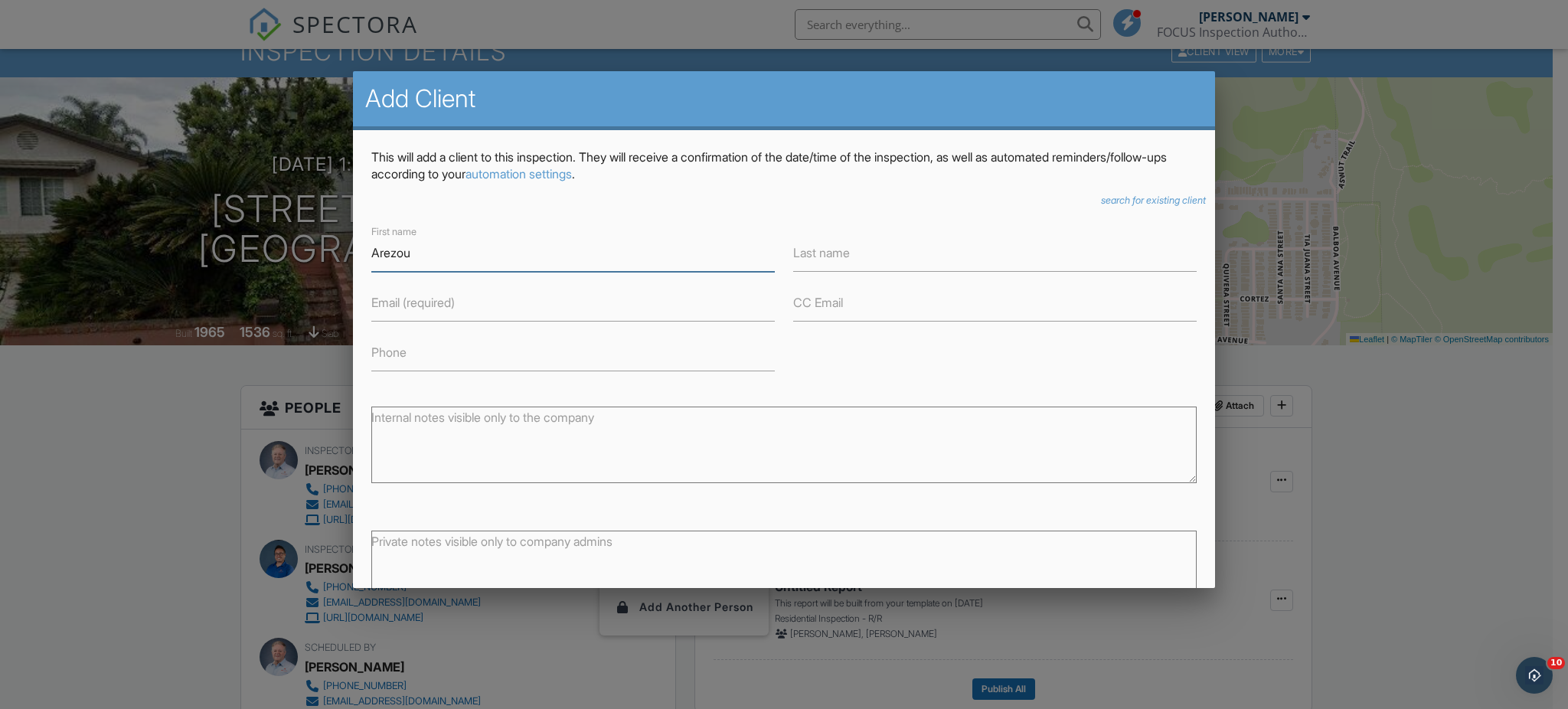
type input "Arezou"
type input "Azani"
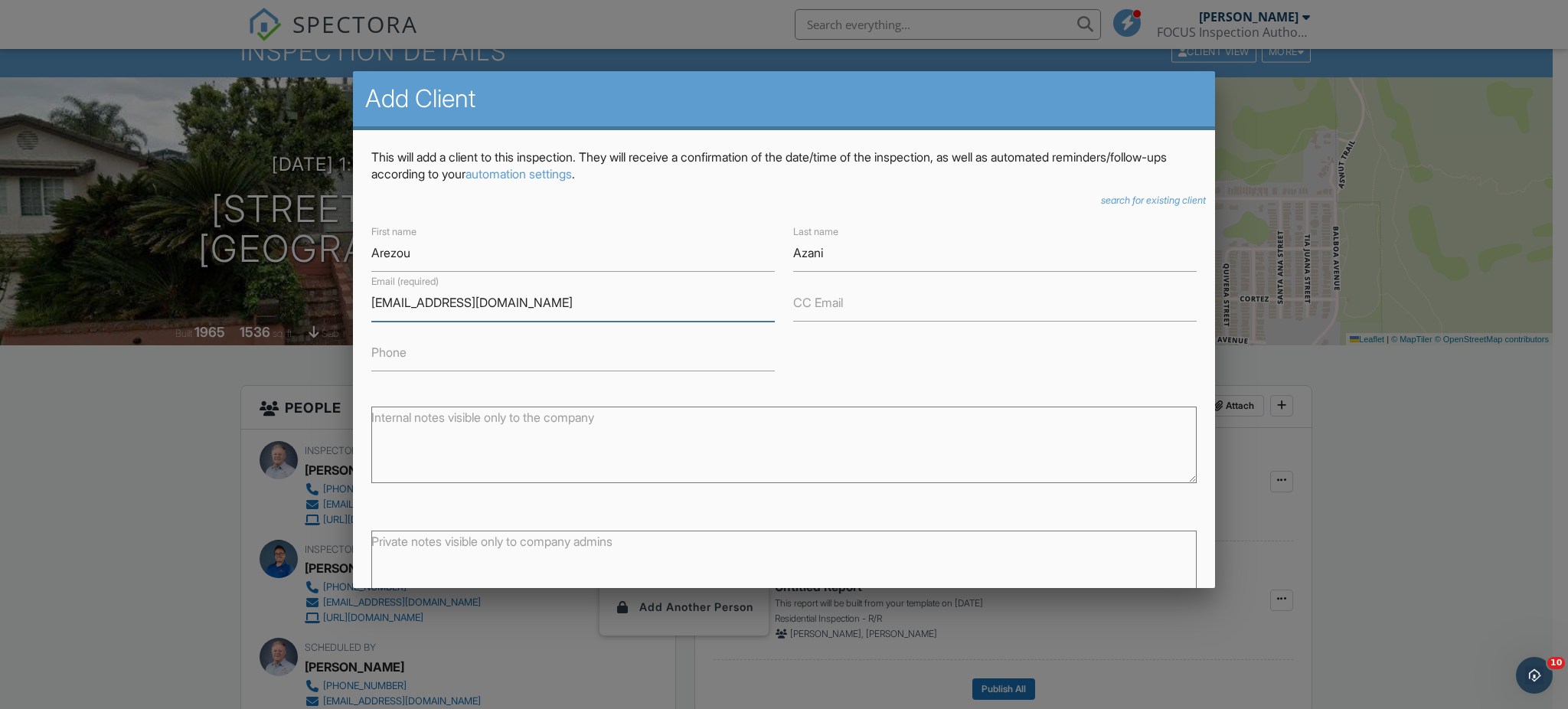
type input "[EMAIL_ADDRESS][DOMAIN_NAME]"
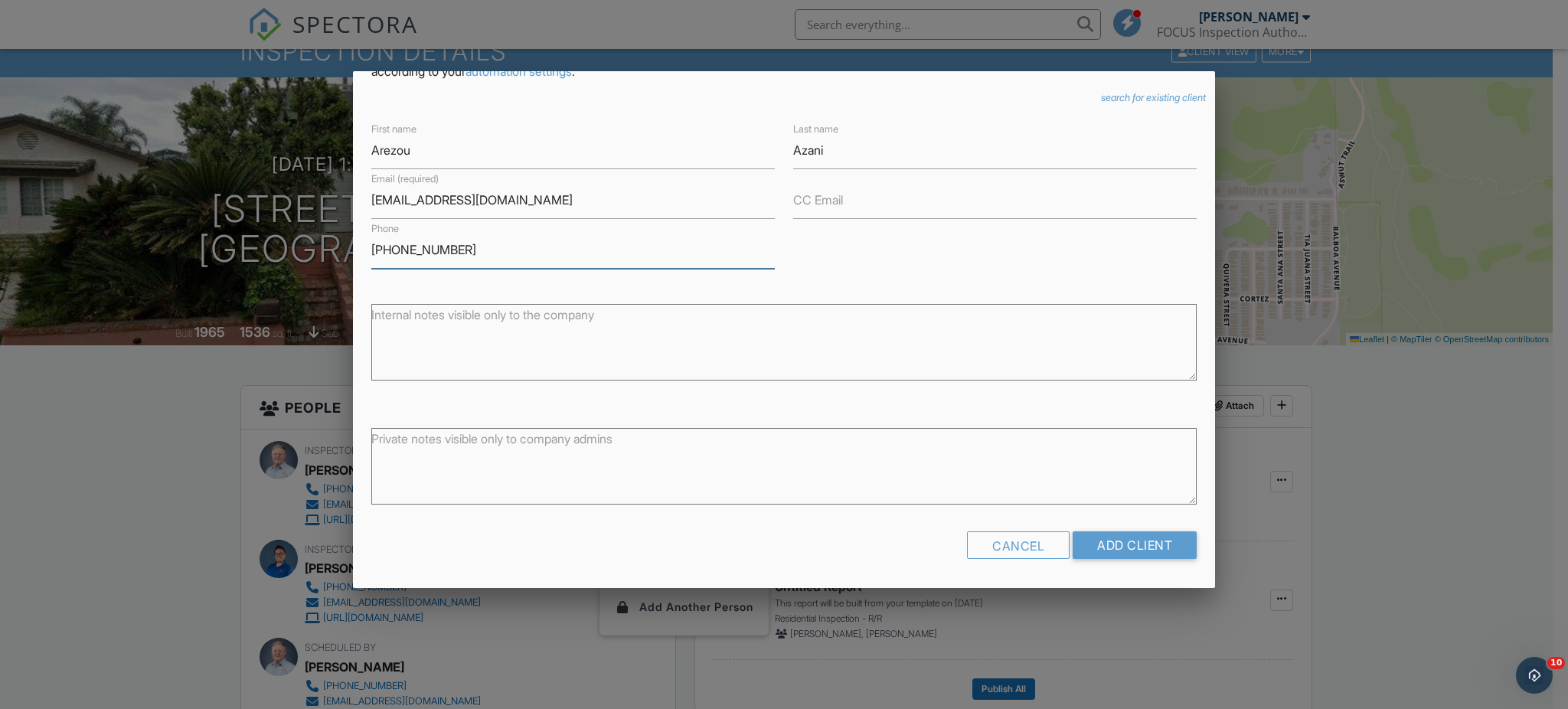
type input "[PHONE_NUMBER]"
click at [1110, 545] on input "Add Client" at bounding box center [1135, 545] width 124 height 27
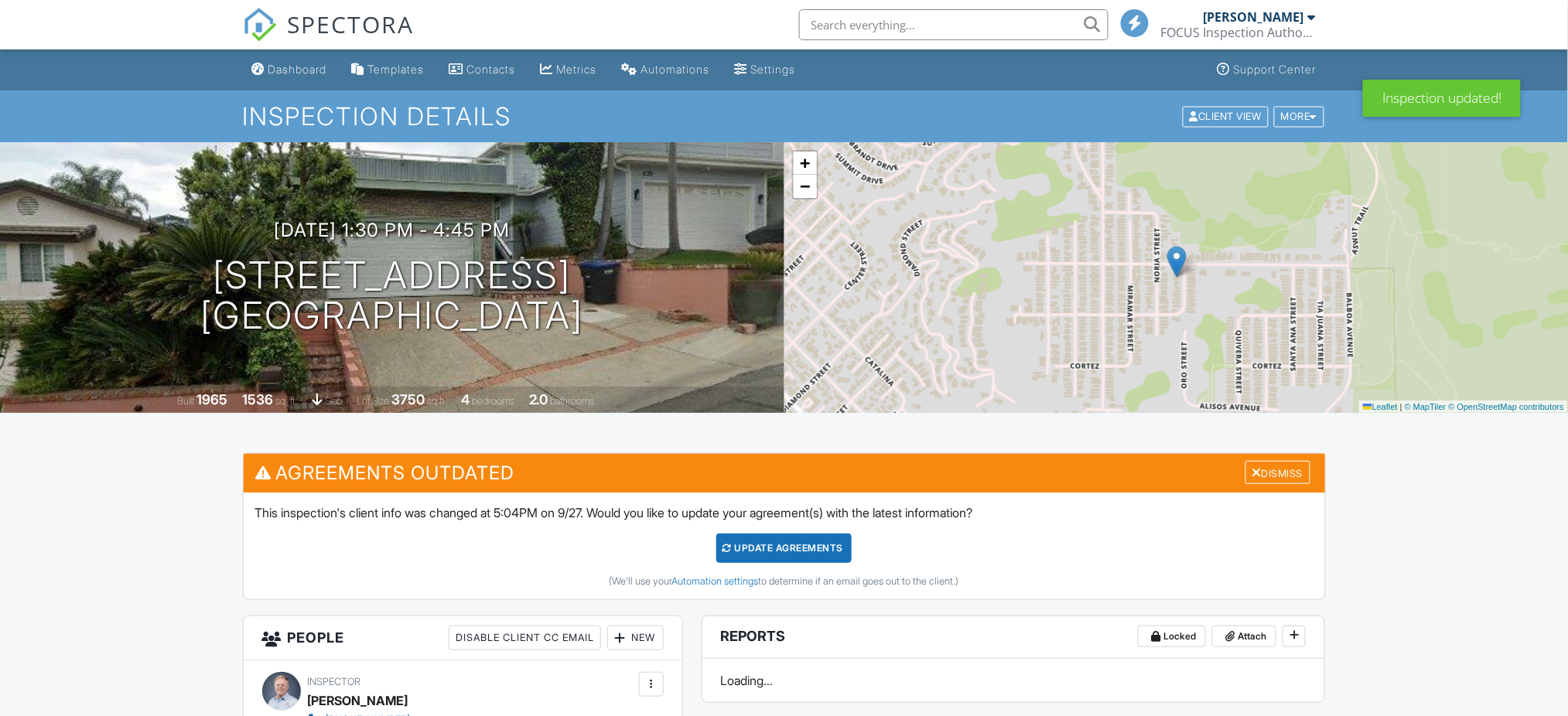
click at [775, 550] on div "Update Agreements" at bounding box center [784, 548] width 136 height 29
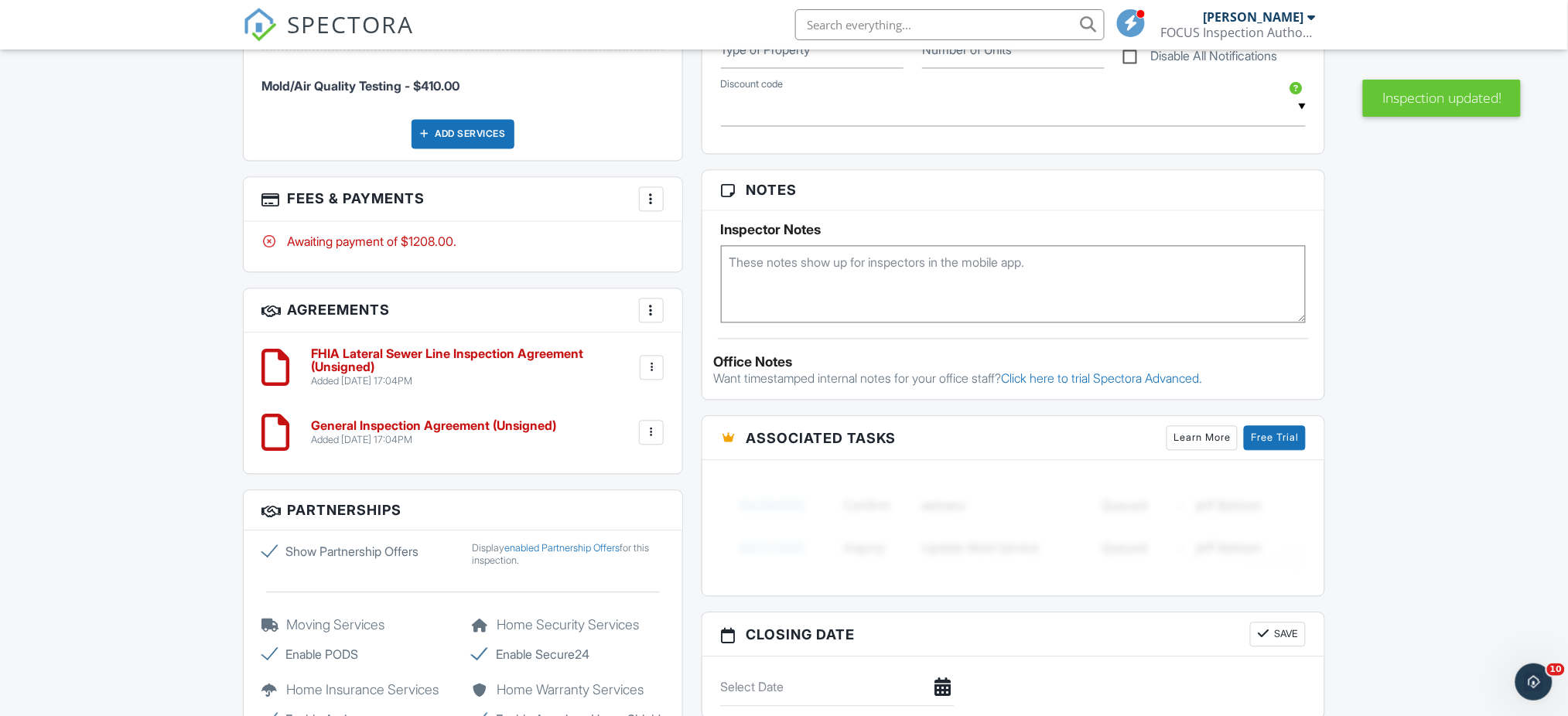
click at [650, 306] on div at bounding box center [652, 311] width 15 height 15
click at [704, 358] on li "Add Agreement" at bounding box center [743, 358] width 190 height 39
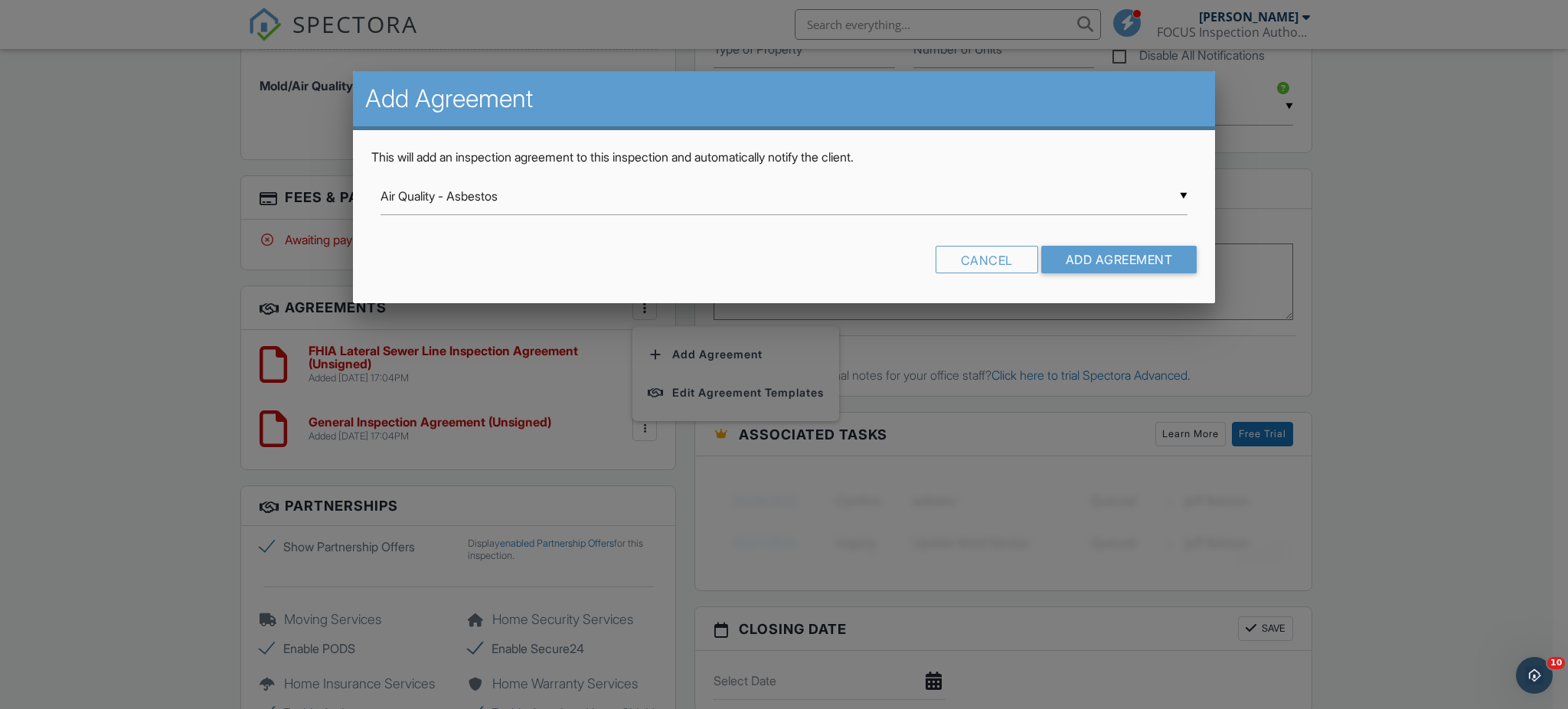
click at [1183, 193] on div "▼ Air Quality - Asbestos Air Quality - Asbestos 203K Consulting Services Agreem…" at bounding box center [784, 196] width 807 height 37
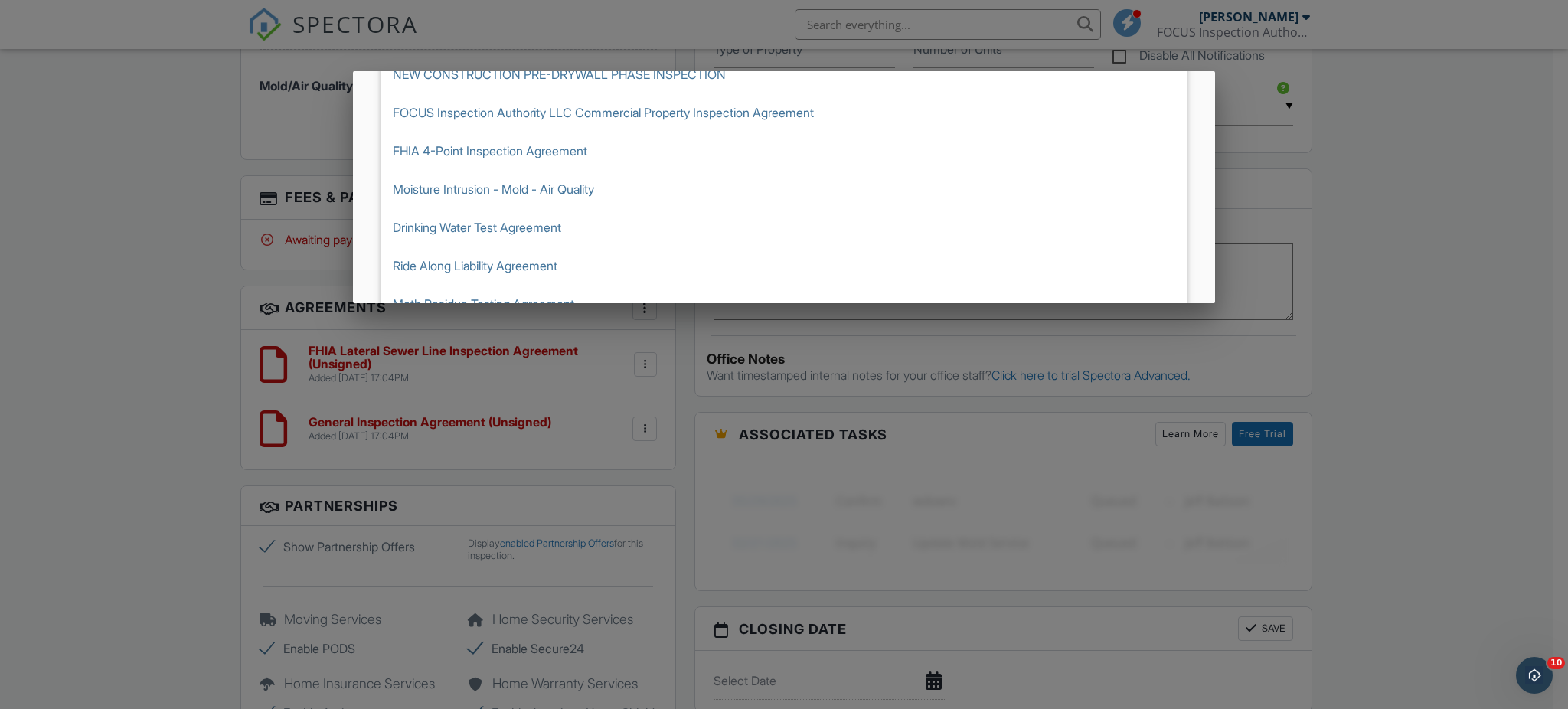
scroll to position [317, 0]
click at [455, 185] on span "Moisture Intrusion - Mold - Air Quality" at bounding box center [784, 187] width 807 height 38
type input "Moisture Intrusion - Mold - Air Quality"
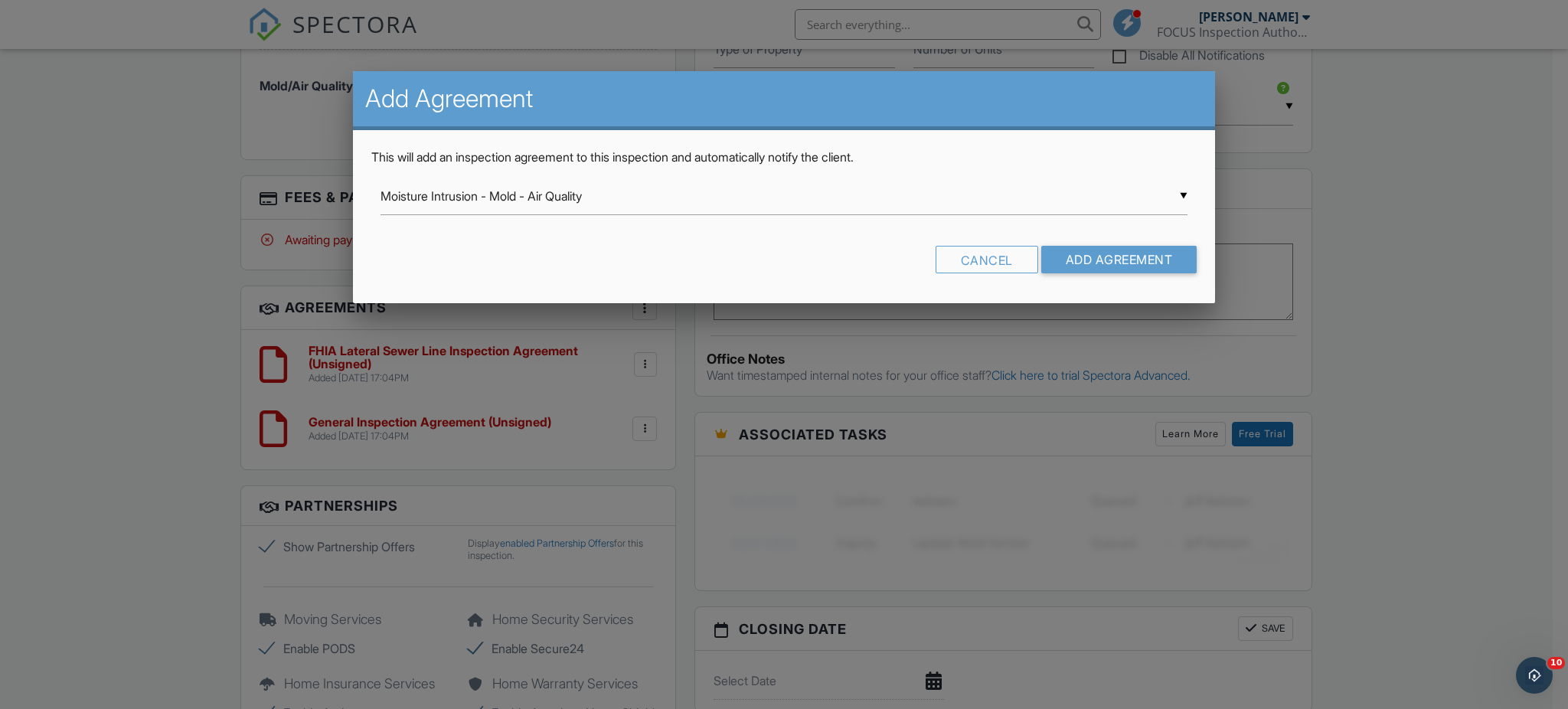
scroll to position [0, 0]
click at [1086, 254] on input "Add Agreement" at bounding box center [1119, 260] width 156 height 27
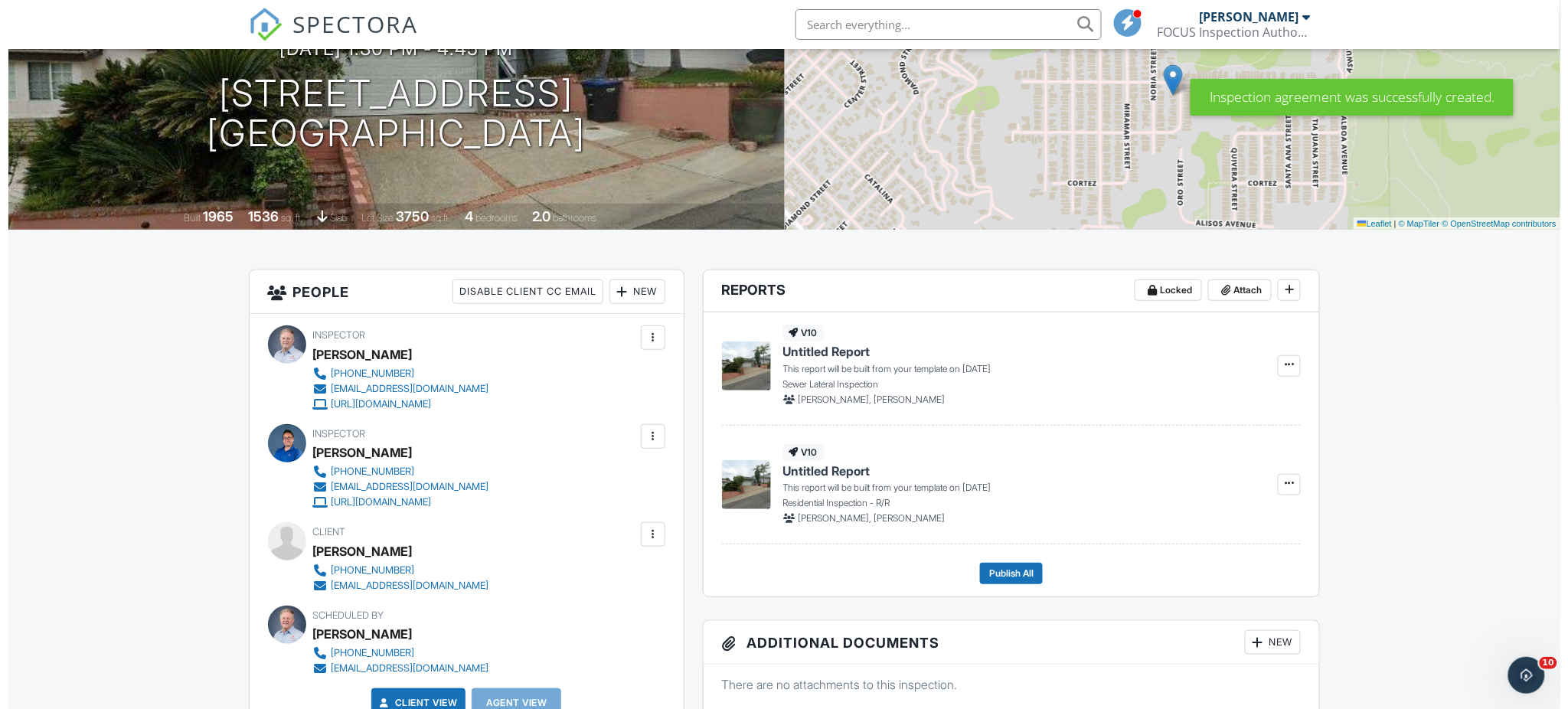
scroll to position [173, 0]
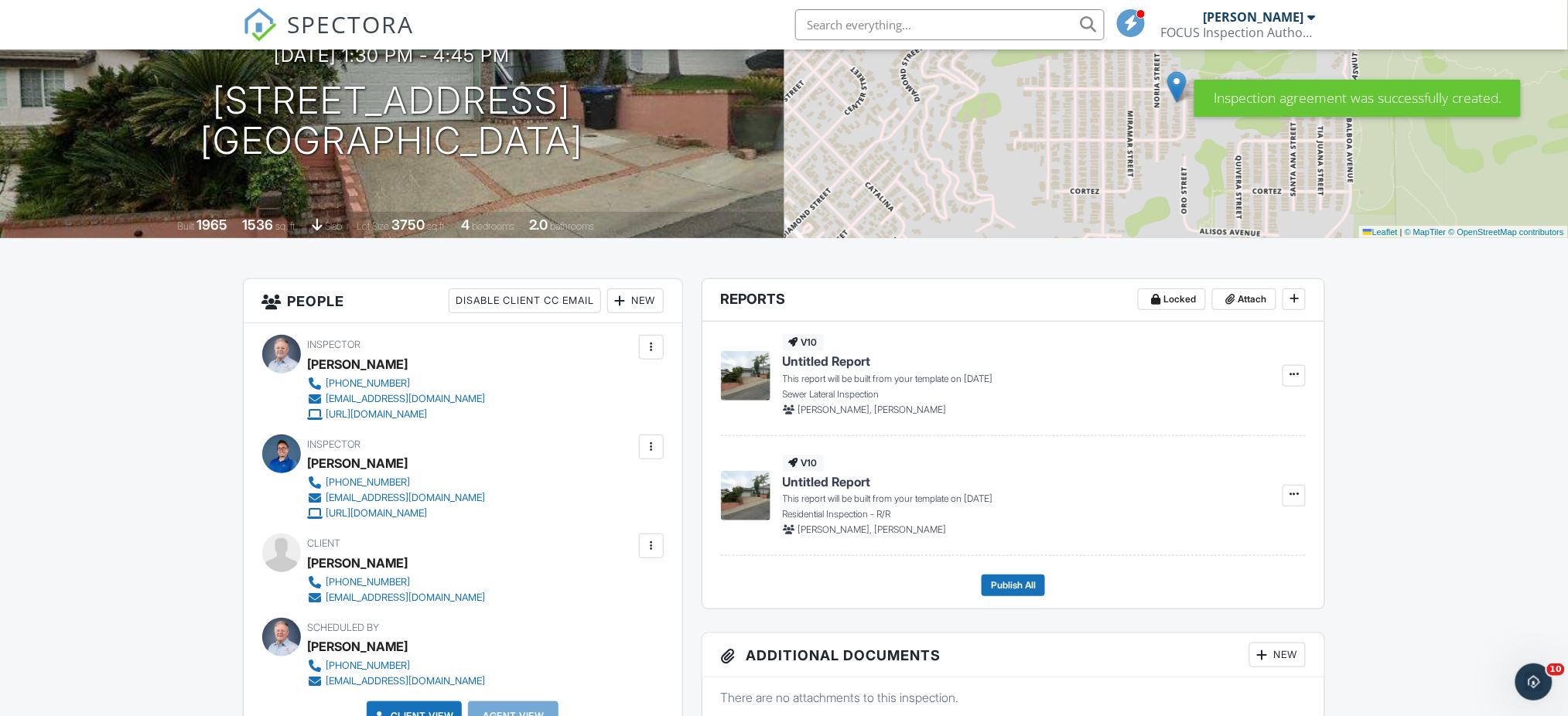
click at [628, 300] on div "New" at bounding box center [635, 301] width 56 height 25
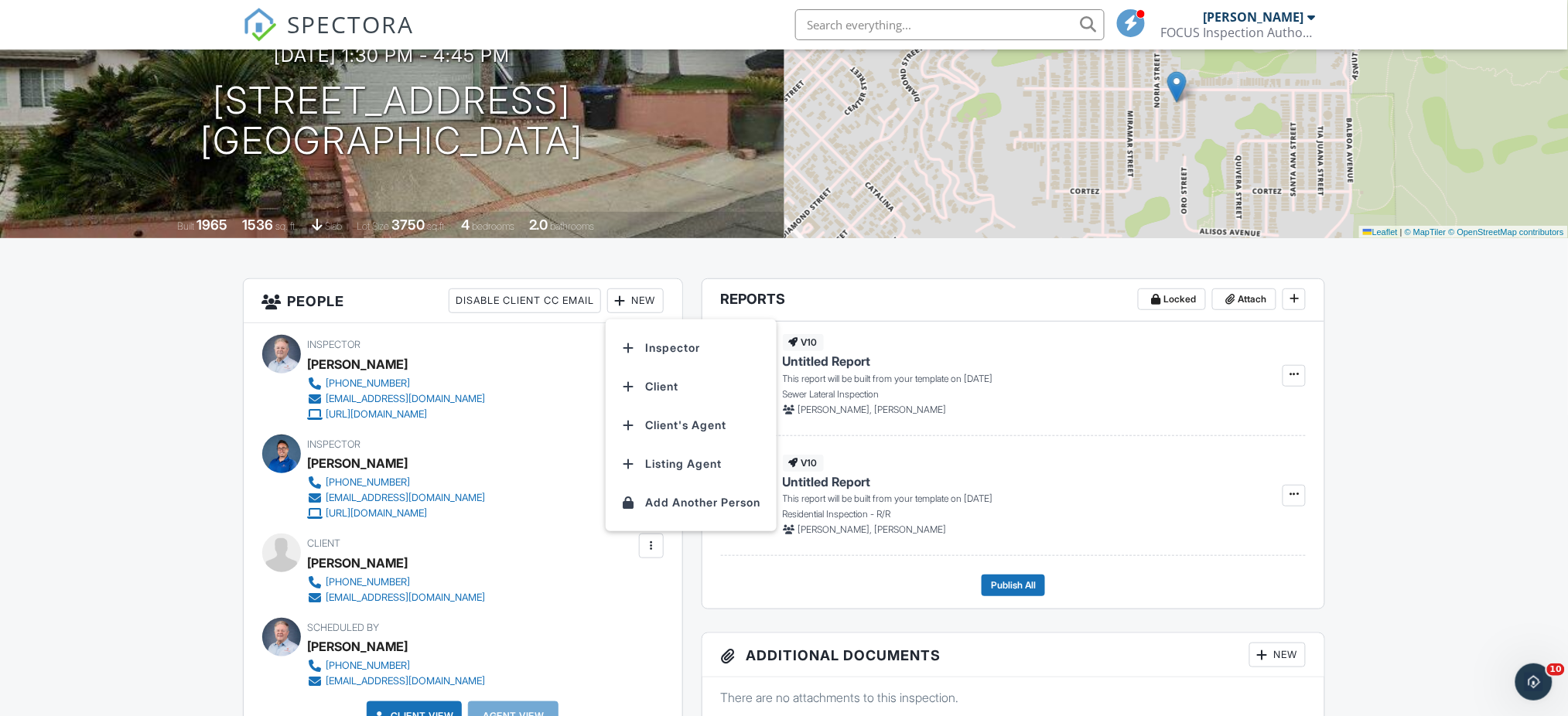
click at [664, 390] on li "Client" at bounding box center [691, 387] width 152 height 39
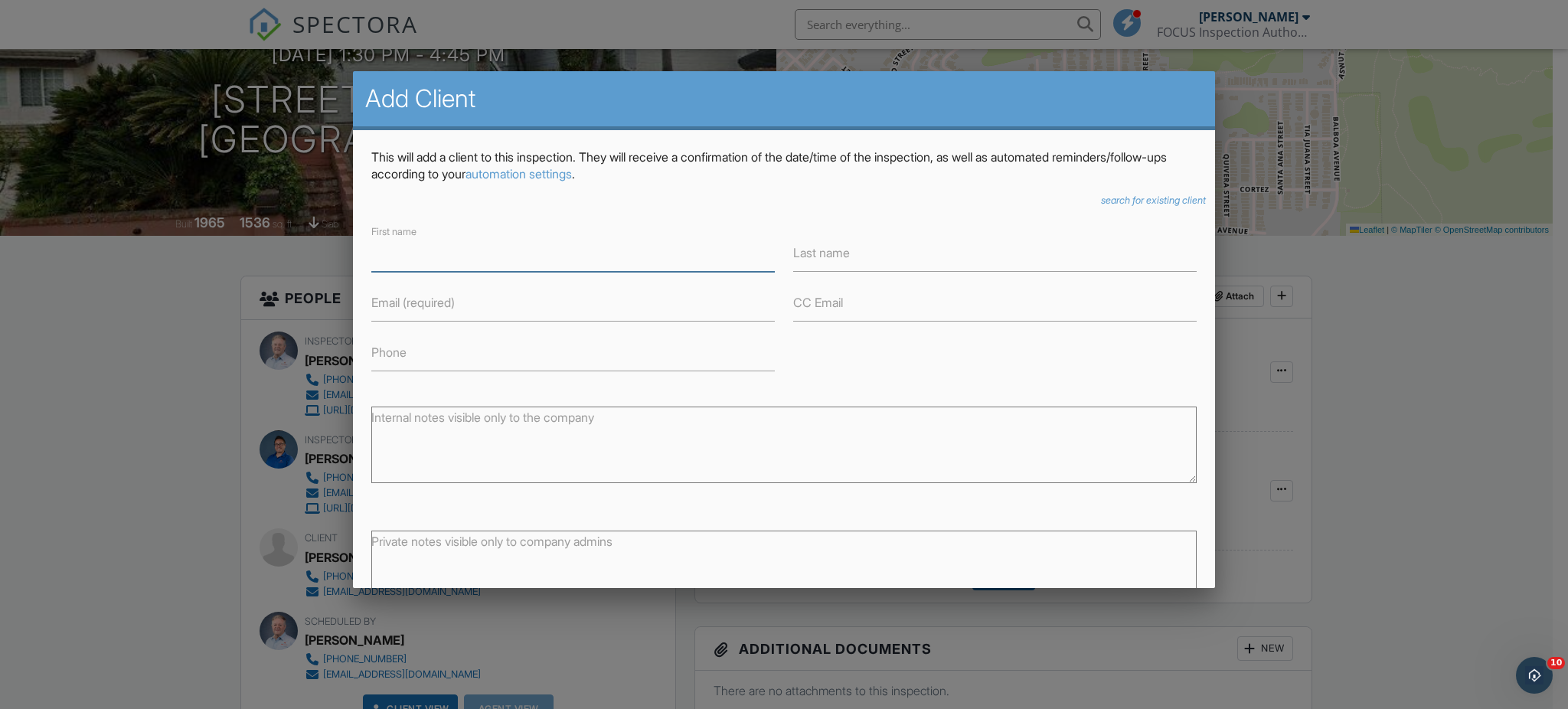
click at [635, 260] on input "First name" at bounding box center [573, 253] width 404 height 37
type input "[PERSON_NAME]"
type input "Ayati"
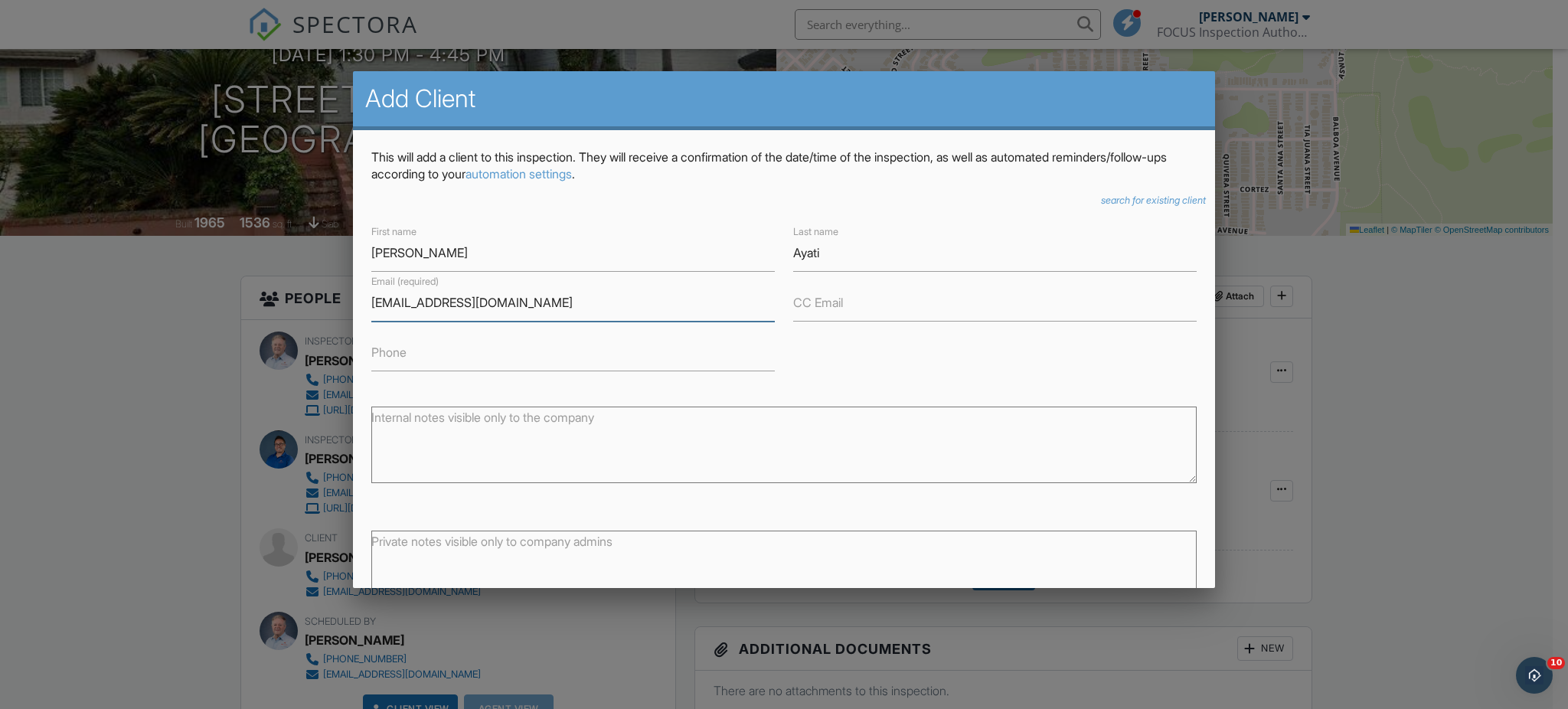
scroll to position [103, 0]
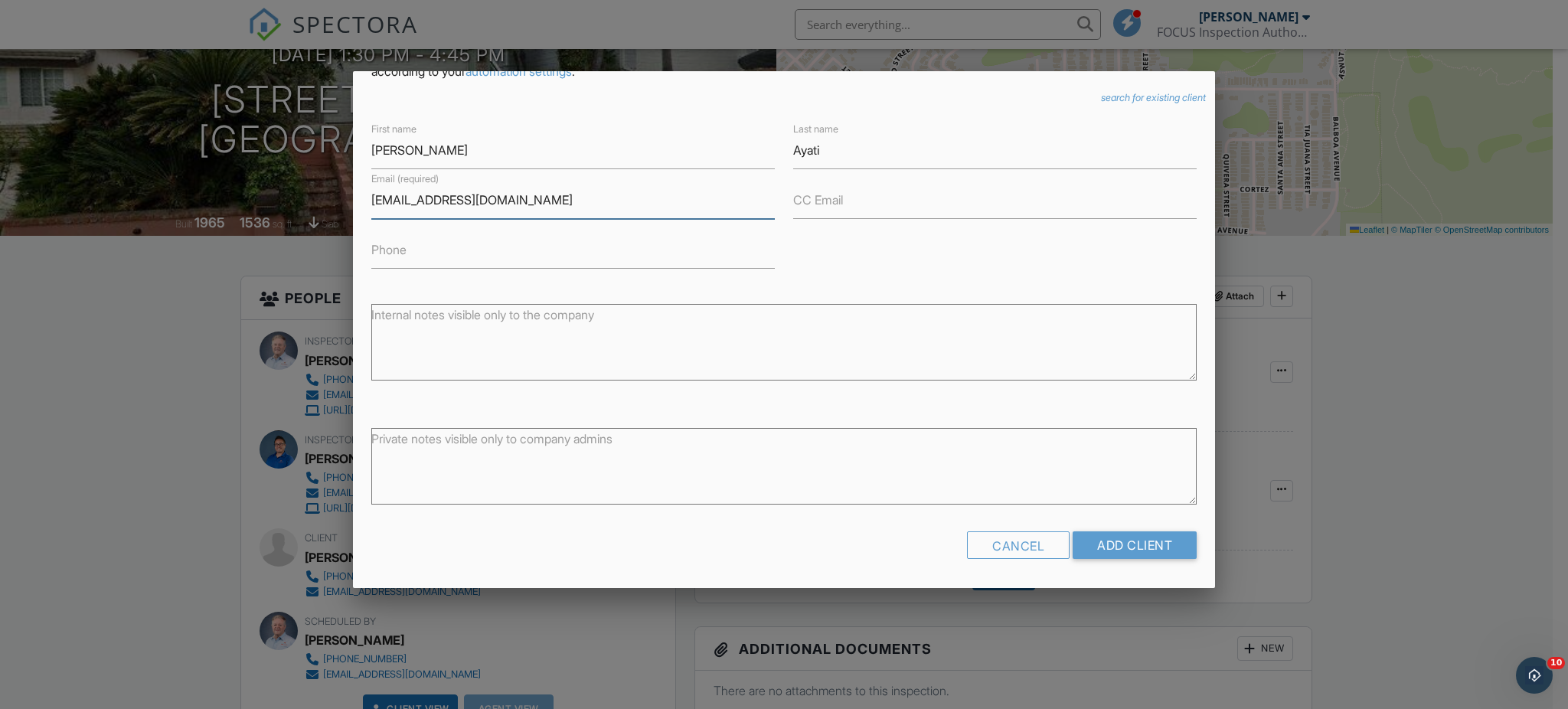
type input "[EMAIL_ADDRESS][DOMAIN_NAME]"
click at [1113, 536] on input "Add Client" at bounding box center [1135, 545] width 124 height 27
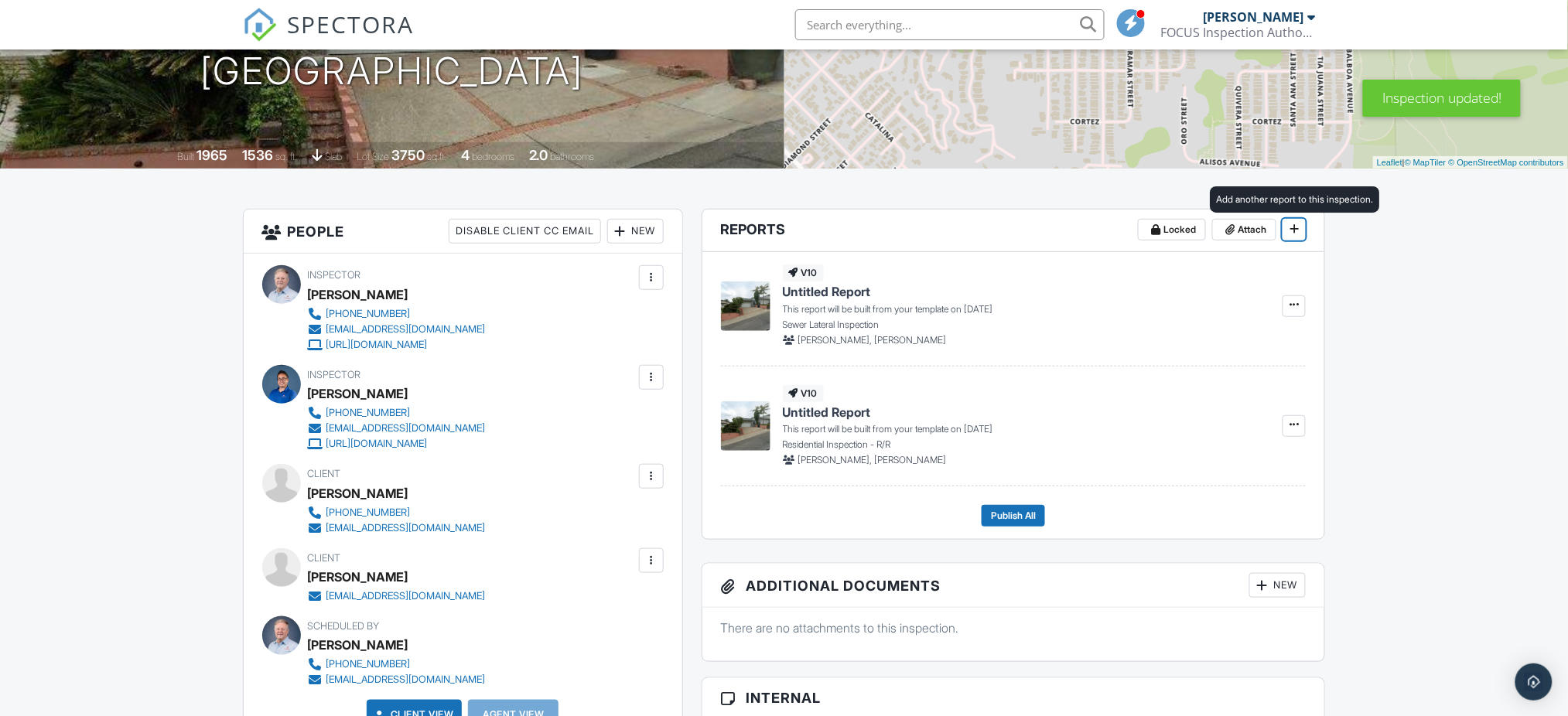
click at [1297, 224] on icon at bounding box center [1294, 229] width 9 height 11
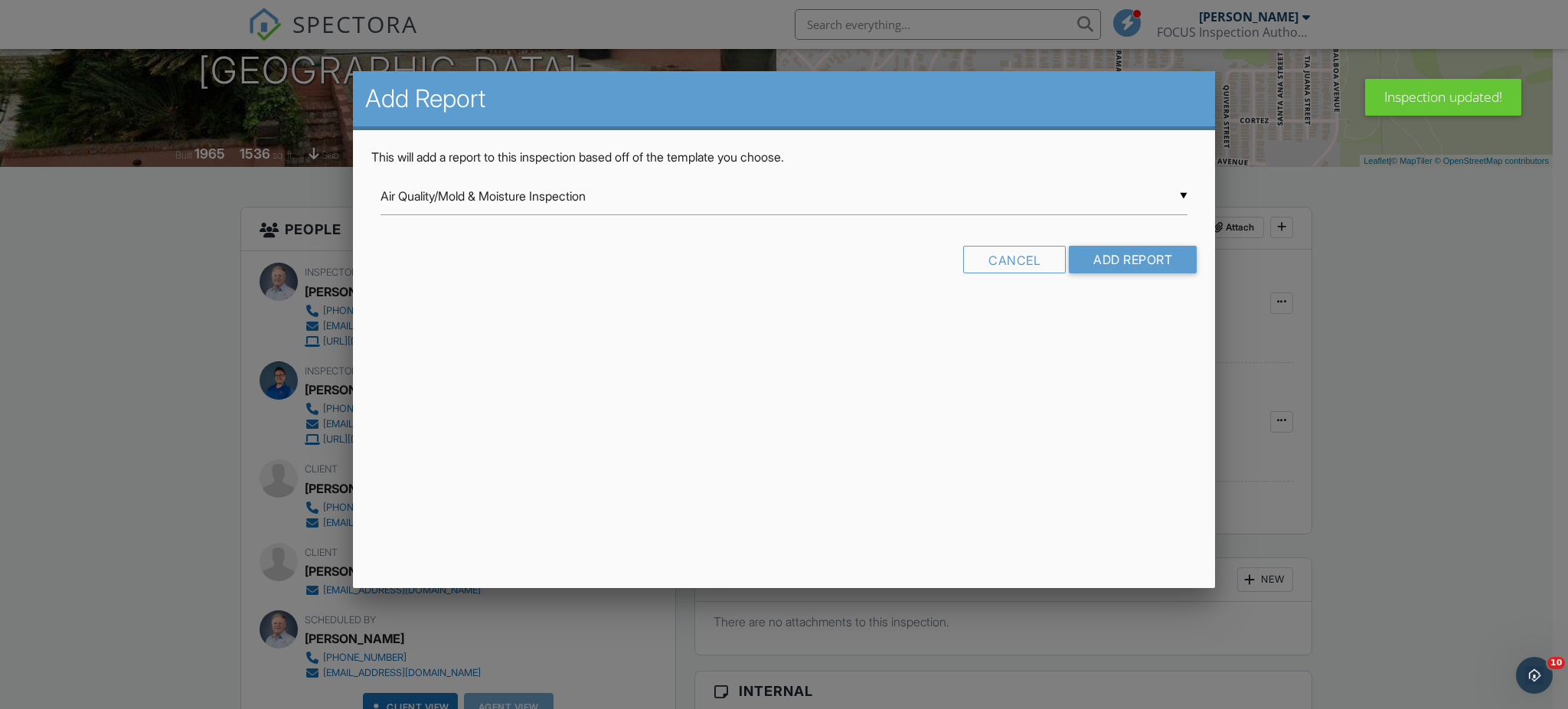
click at [1180, 192] on div "▼ Air Quality/Mold & Moisture Inspection Air Quality/Mold & Moisture Inspection…" at bounding box center [784, 196] width 807 height 37
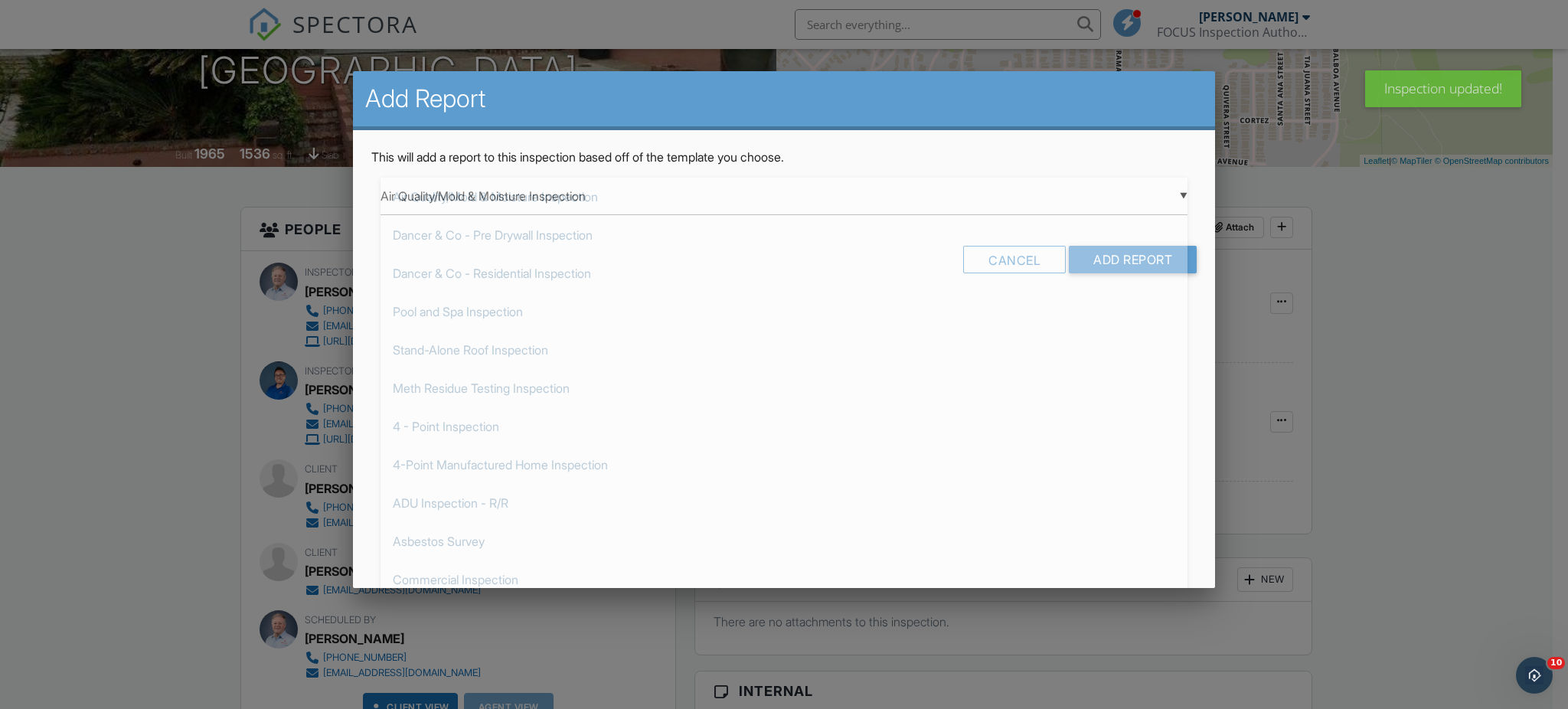
click at [507, 196] on span "Air Quality/Mold & Moisture Inspection" at bounding box center [784, 197] width 807 height 38
click at [1145, 255] on input "Add Report" at bounding box center [1133, 260] width 128 height 27
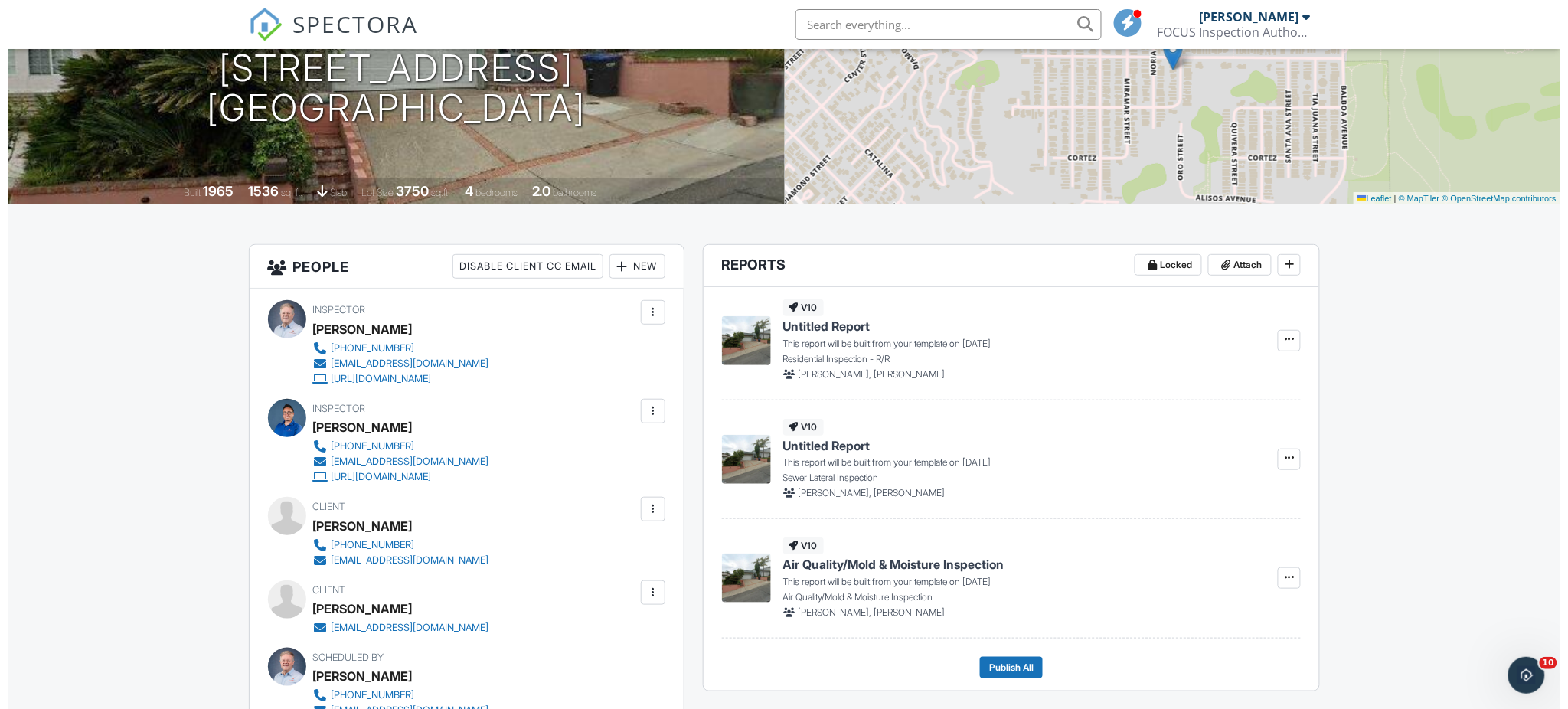
scroll to position [283, 0]
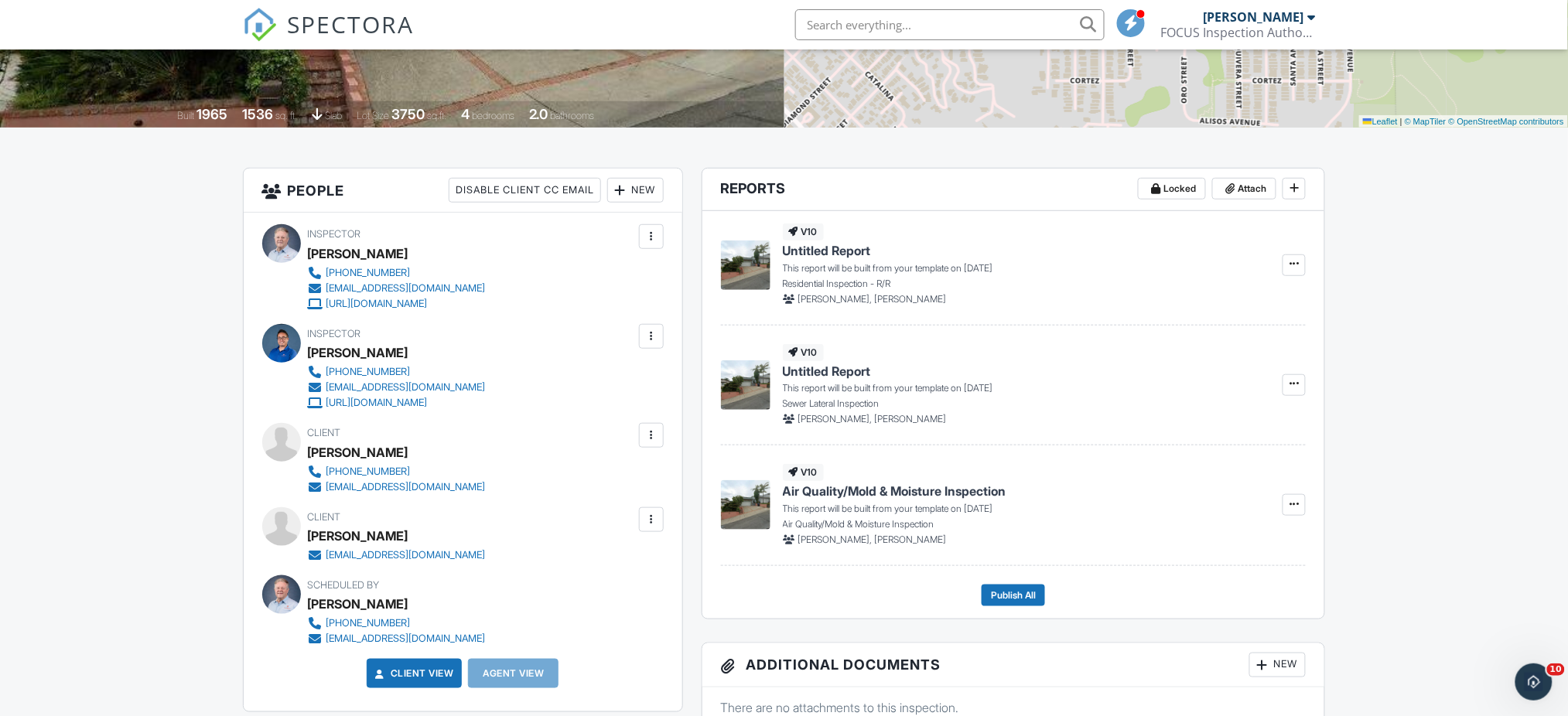
click at [627, 193] on div "New" at bounding box center [635, 190] width 56 height 25
click at [663, 276] on li "Client's Agent" at bounding box center [691, 276] width 152 height 39
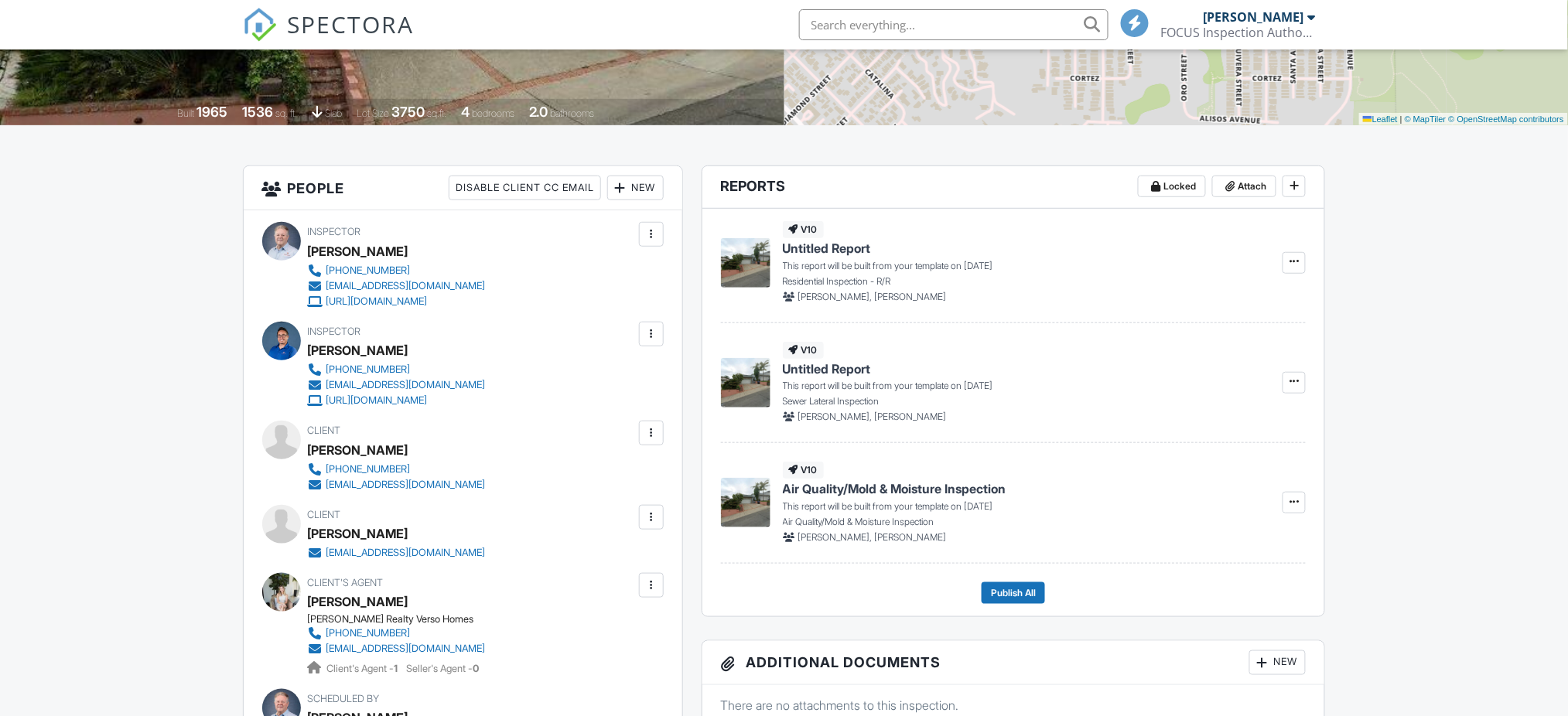
scroll to position [288, 0]
click at [627, 185] on div "New" at bounding box center [635, 188] width 56 height 25
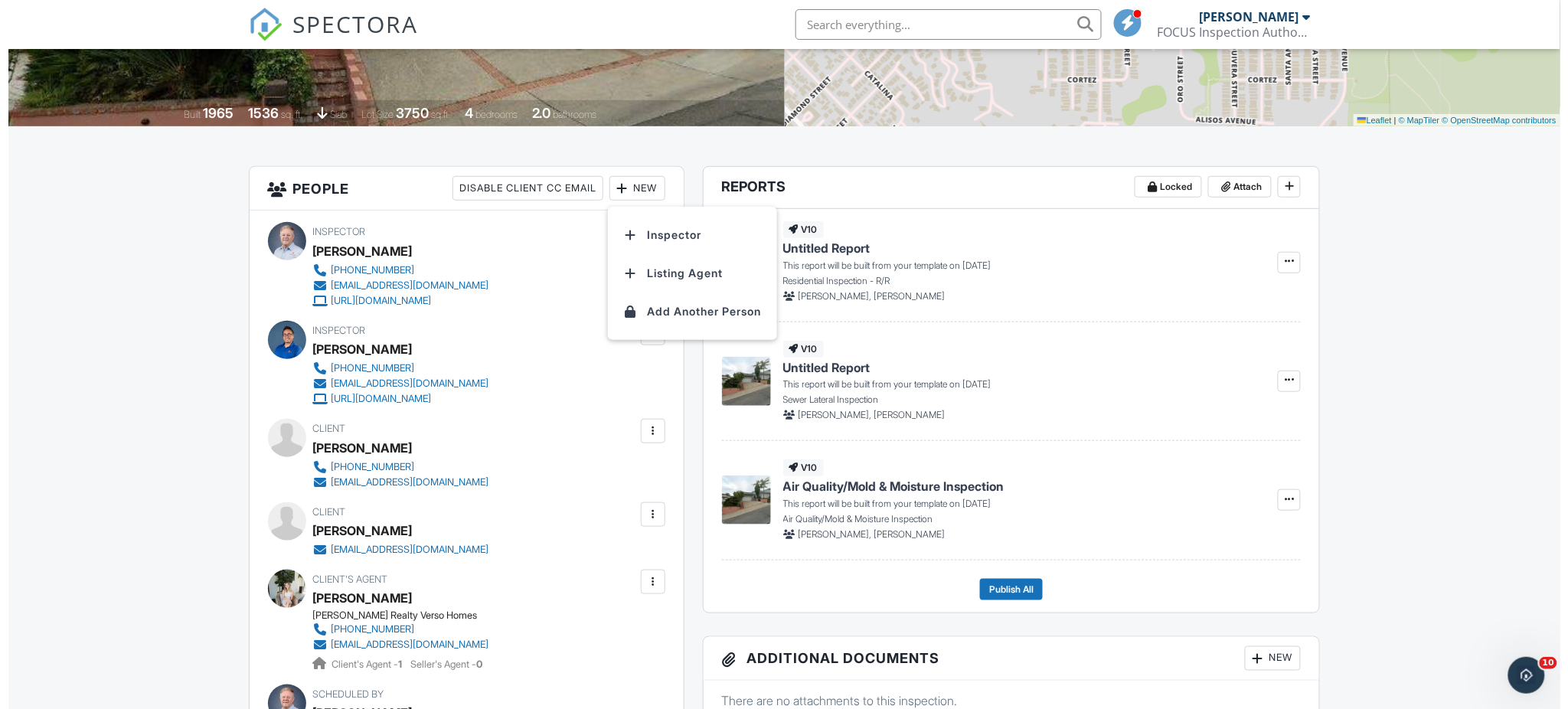
scroll to position [0, 0]
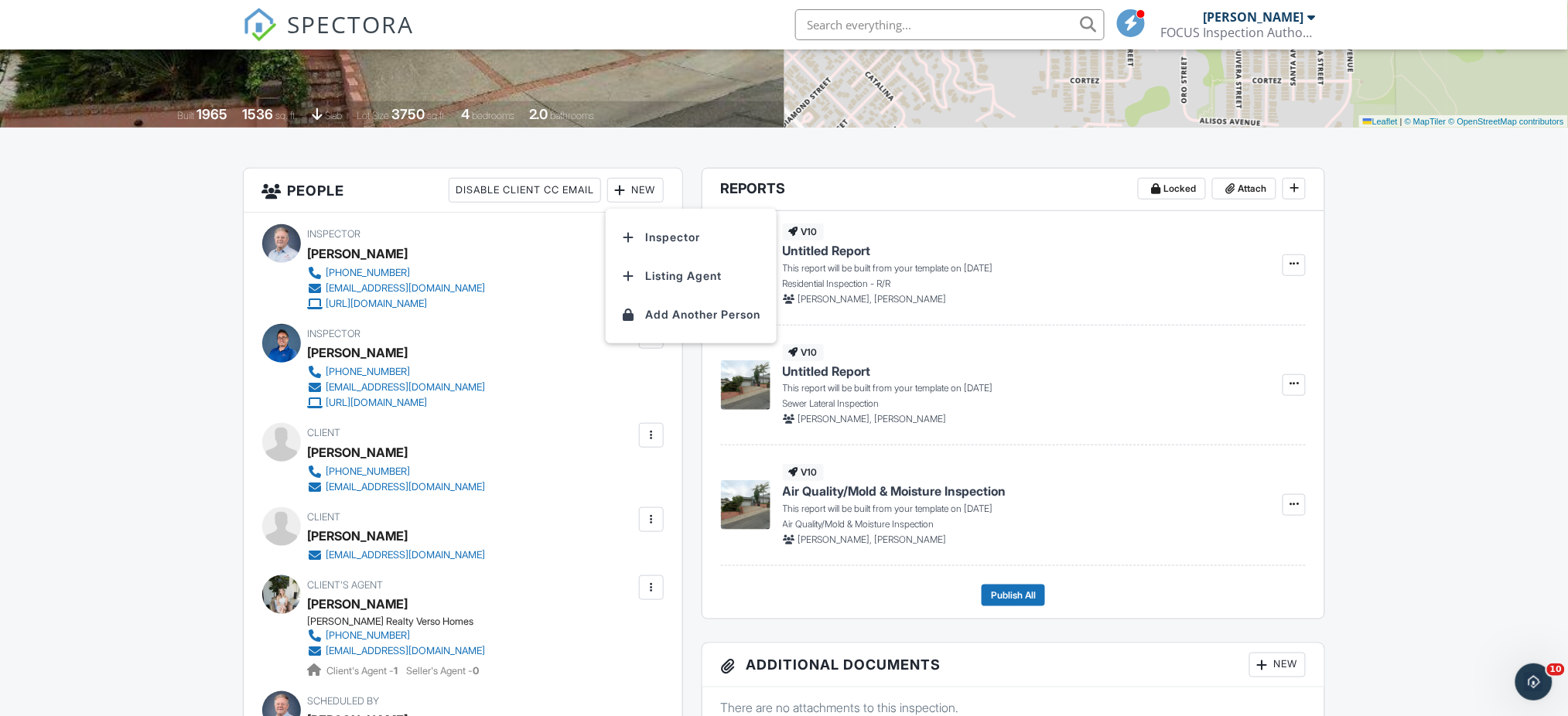
click at [670, 281] on li "Listing Agent" at bounding box center [691, 276] width 152 height 39
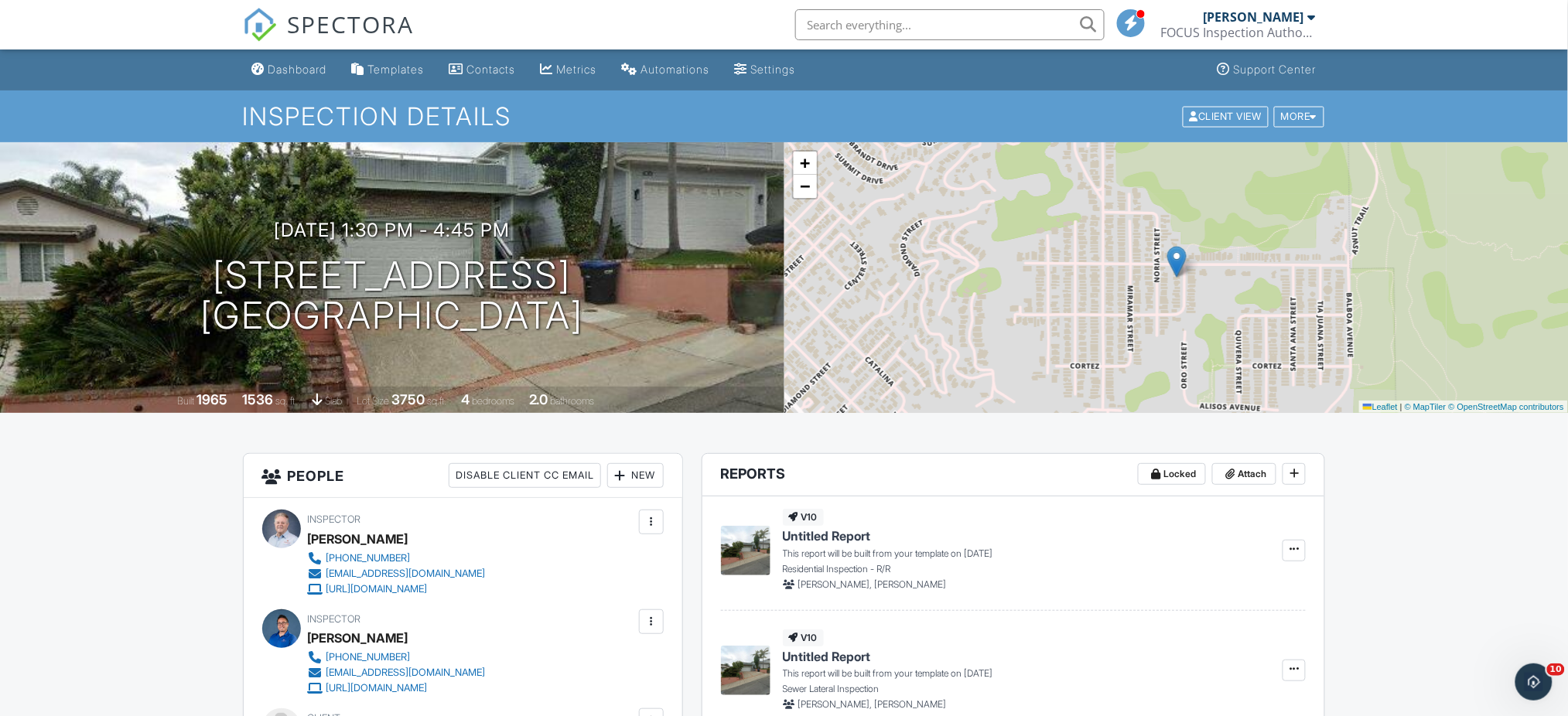
click at [297, 68] on div "Dashboard" at bounding box center [298, 70] width 59 height 13
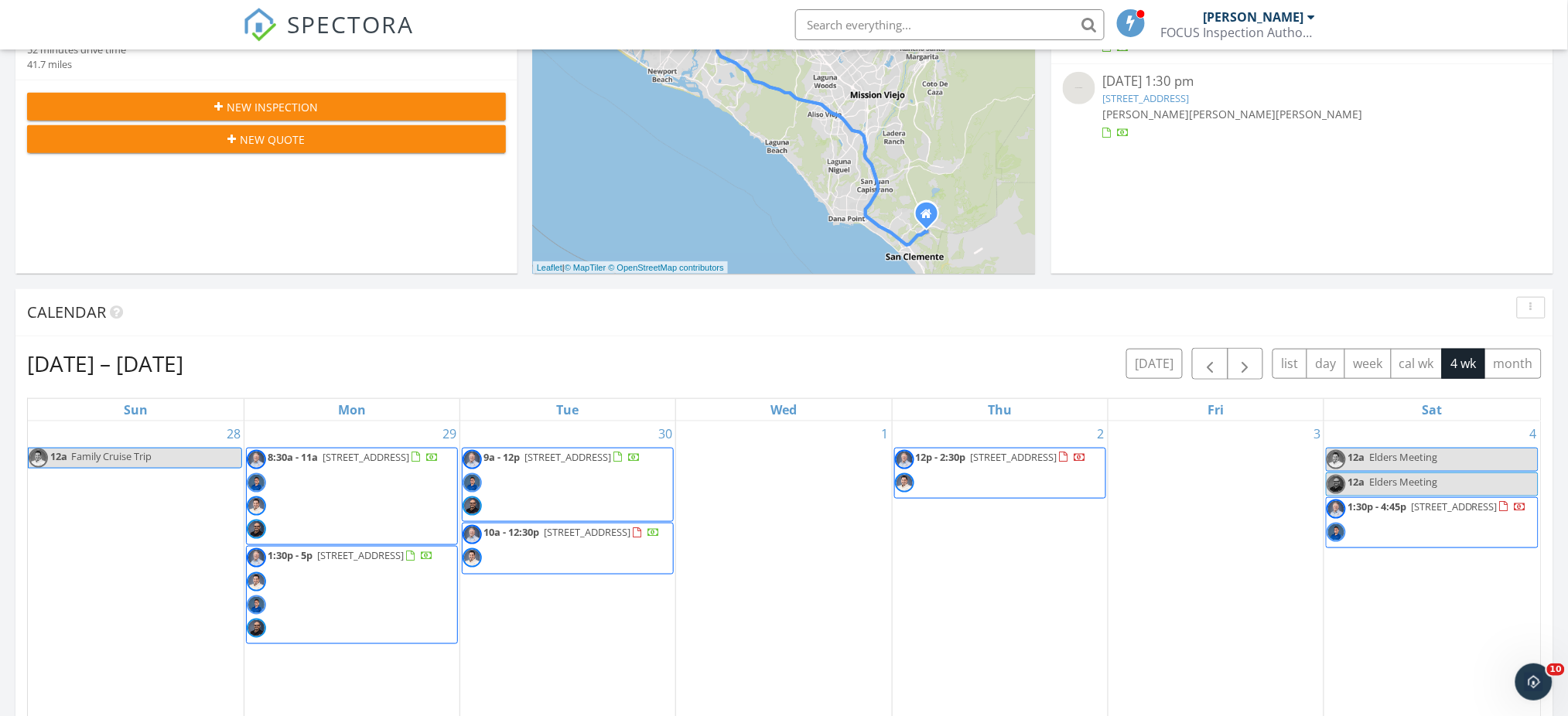
scroll to position [389, 0]
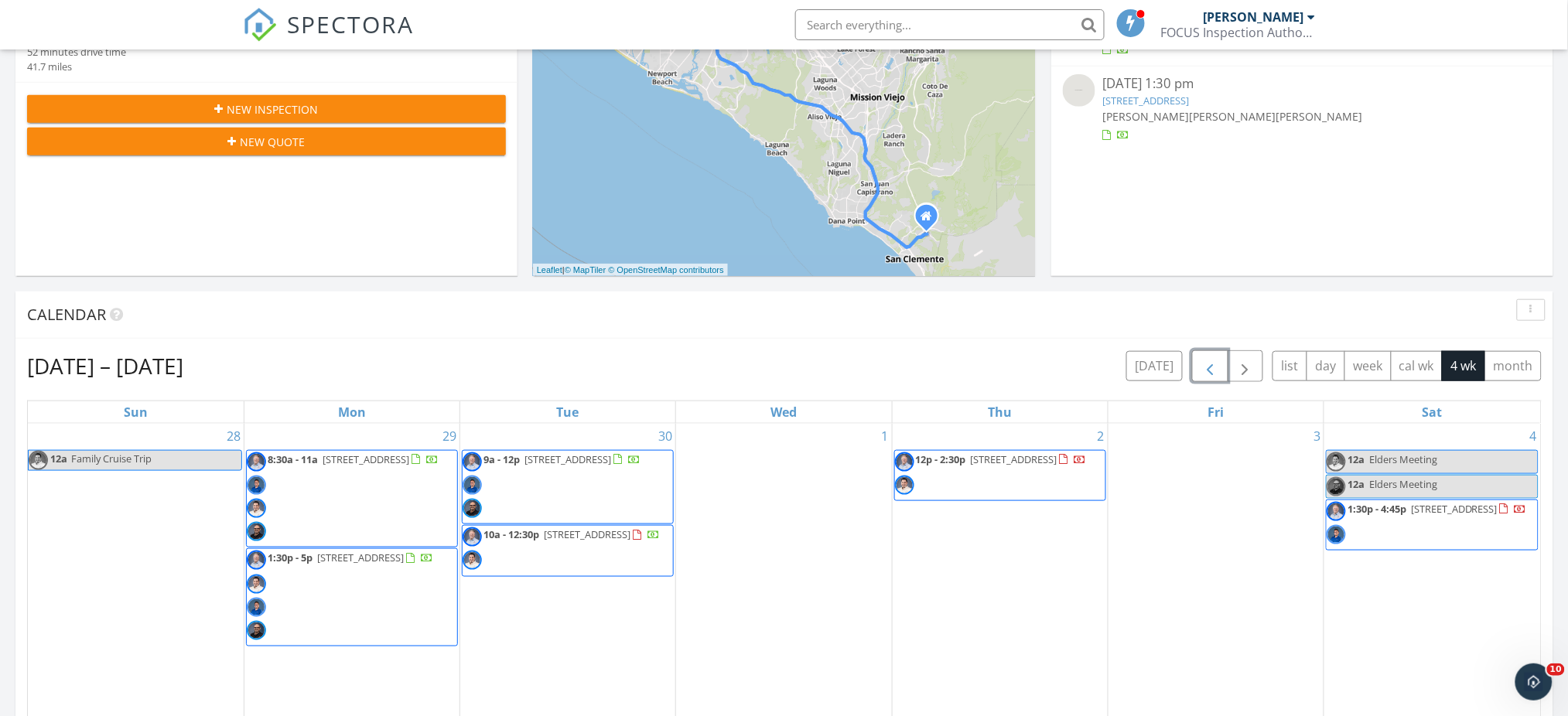
click at [1209, 363] on span "button" at bounding box center [1210, 367] width 18 height 18
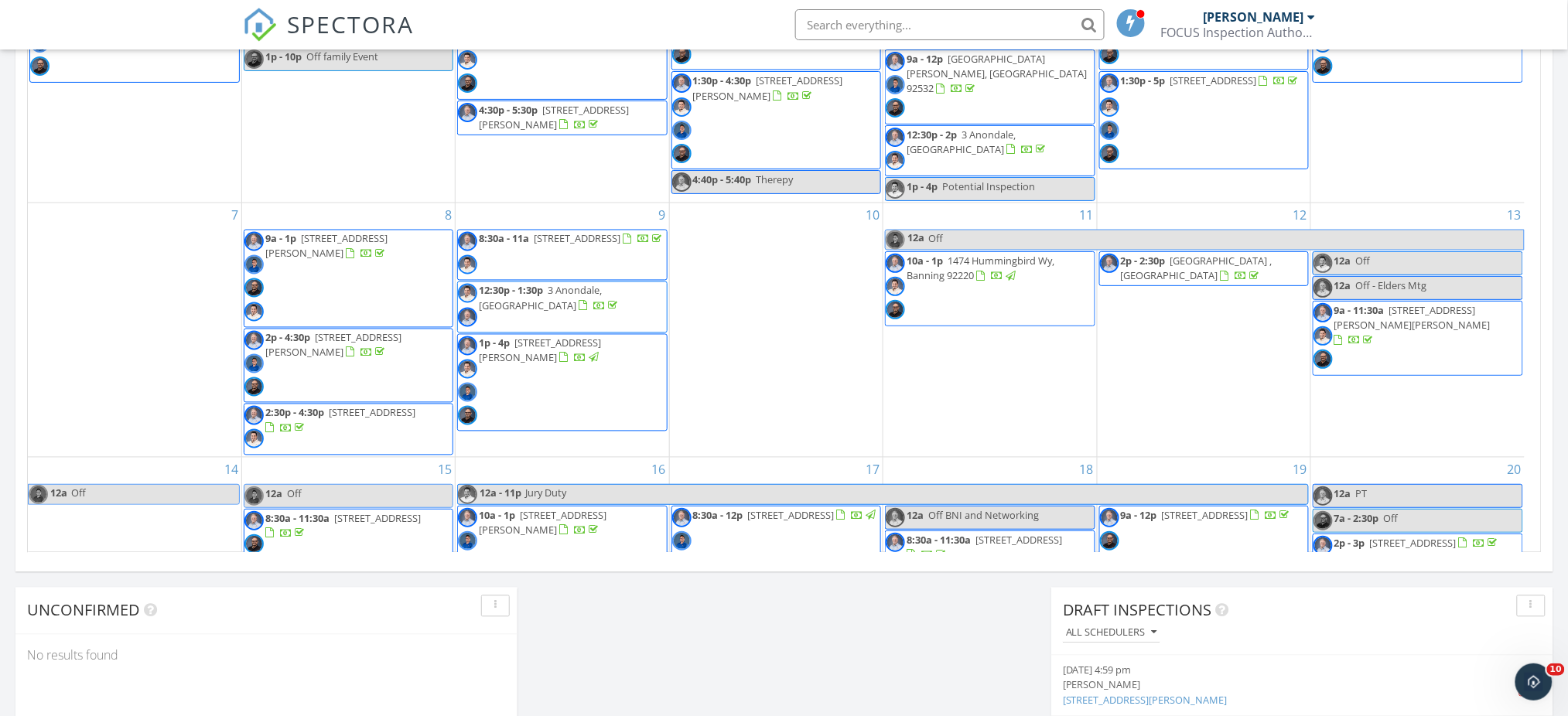
scroll to position [388, 0]
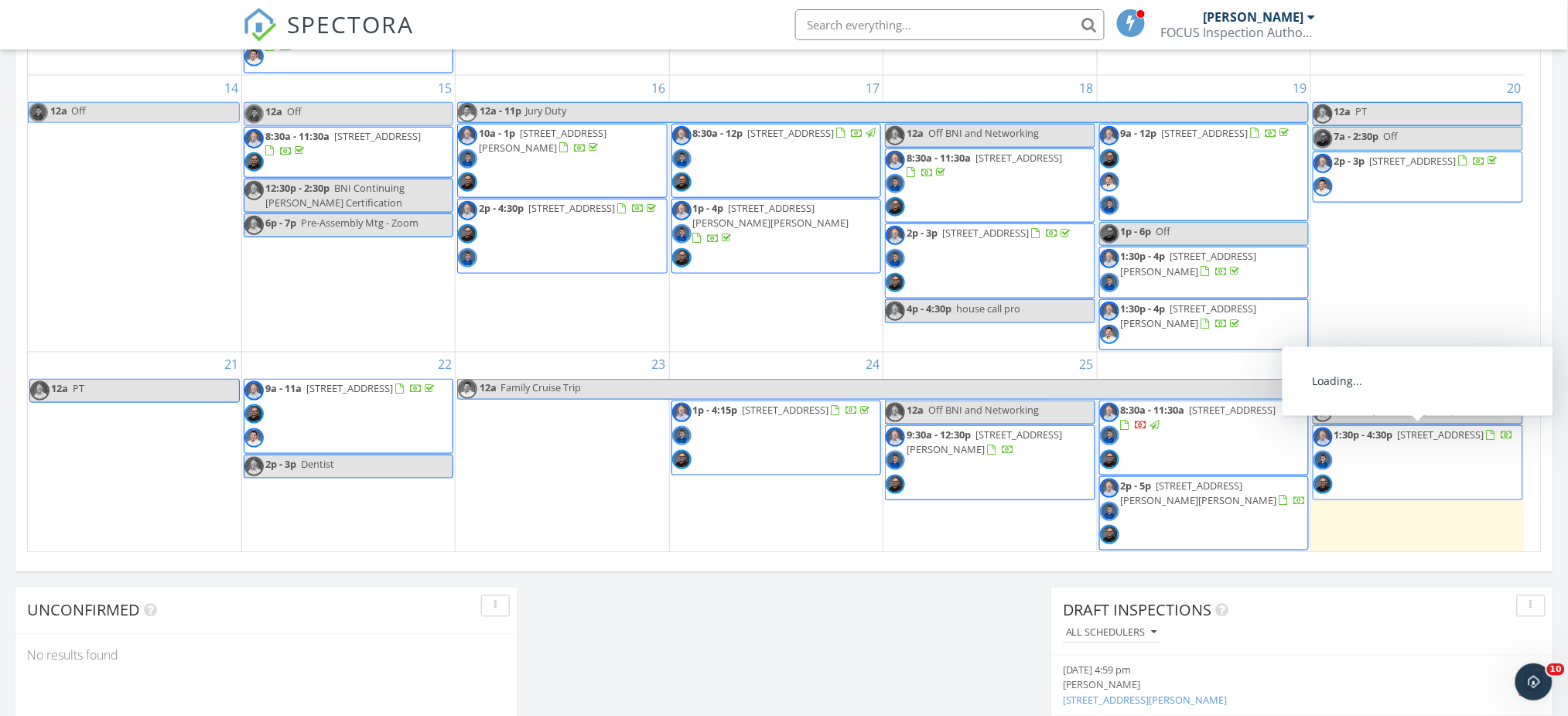
click at [1398, 441] on span "12278 Bridgewater Way, Seal Beach 90740" at bounding box center [1441, 435] width 86 height 14
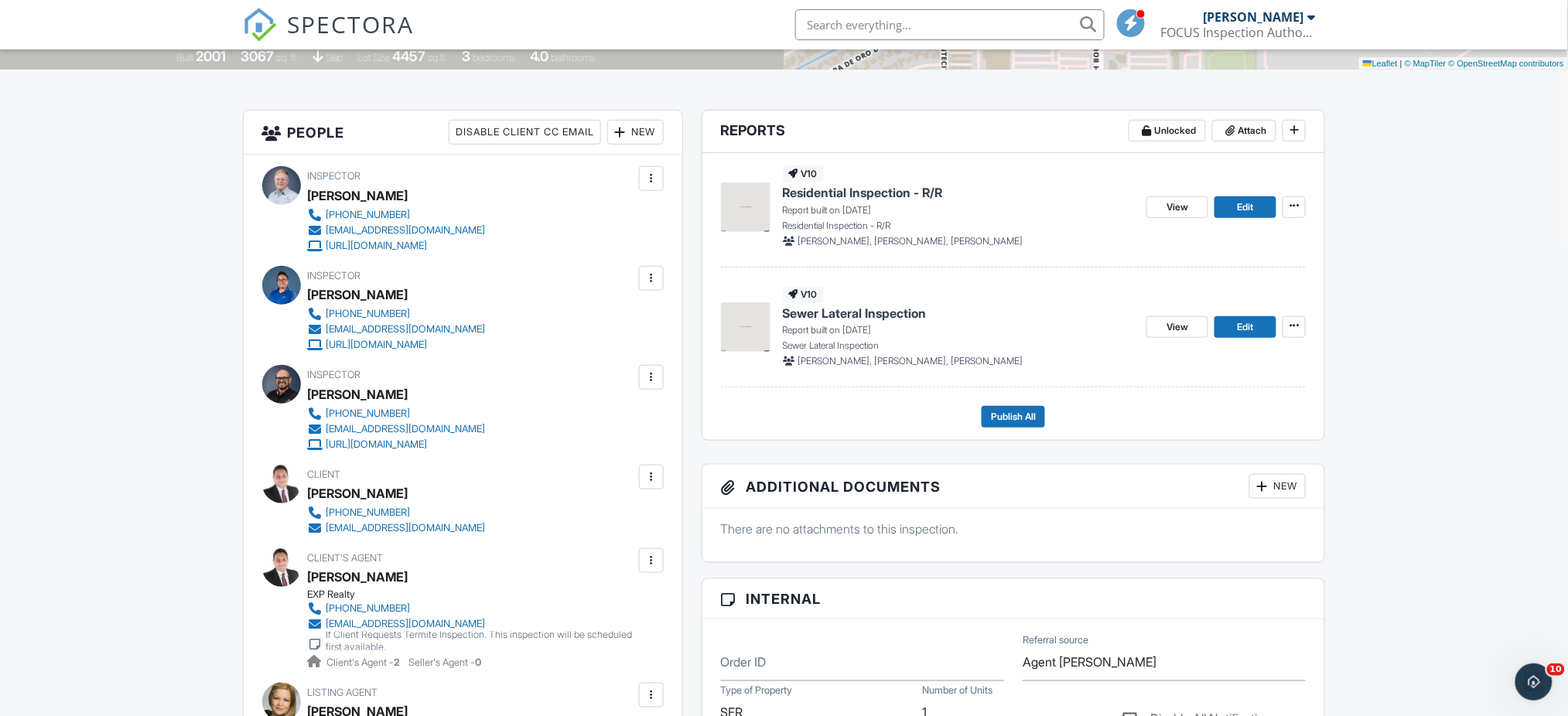
scroll to position [322, 0]
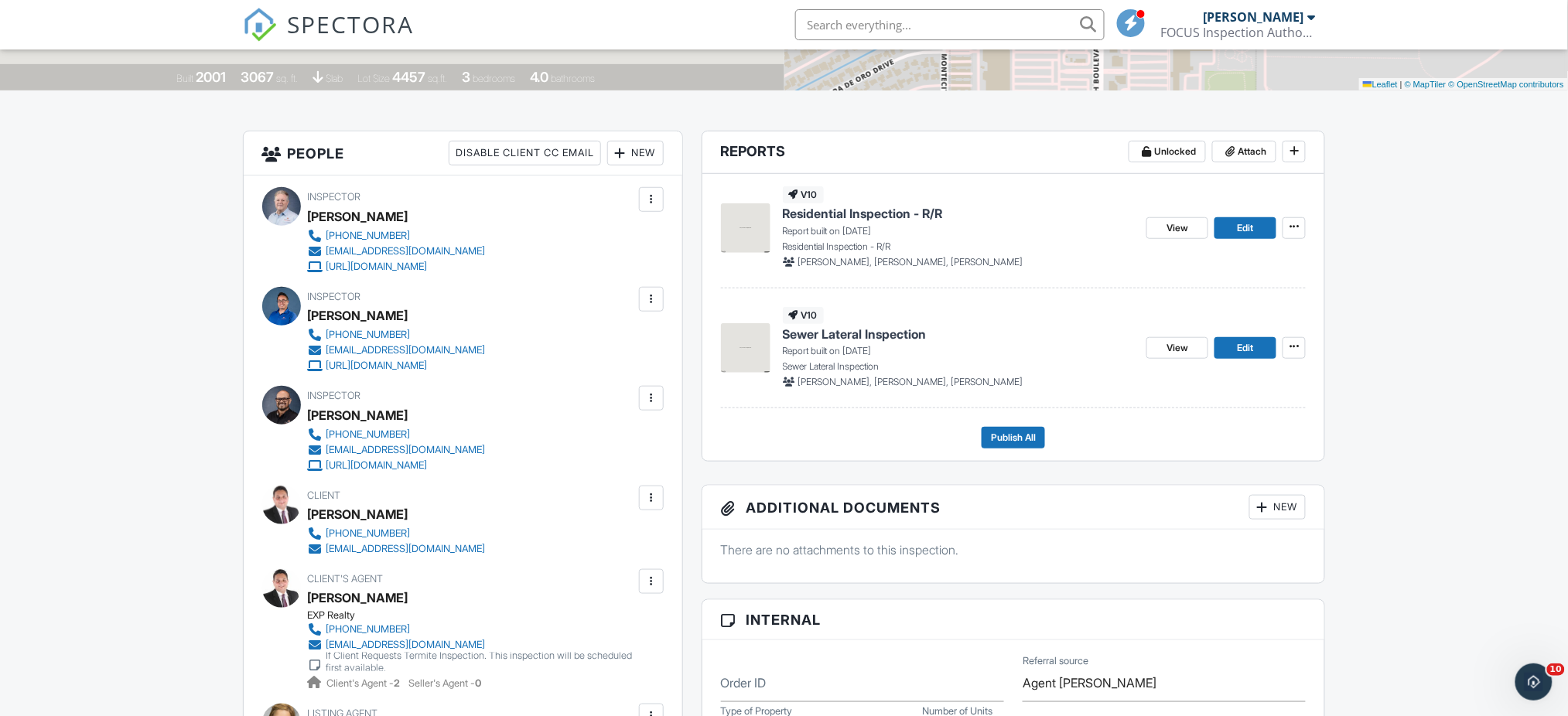
click at [850, 331] on span "Sewer Lateral Inspection" at bounding box center [855, 334] width 144 height 17
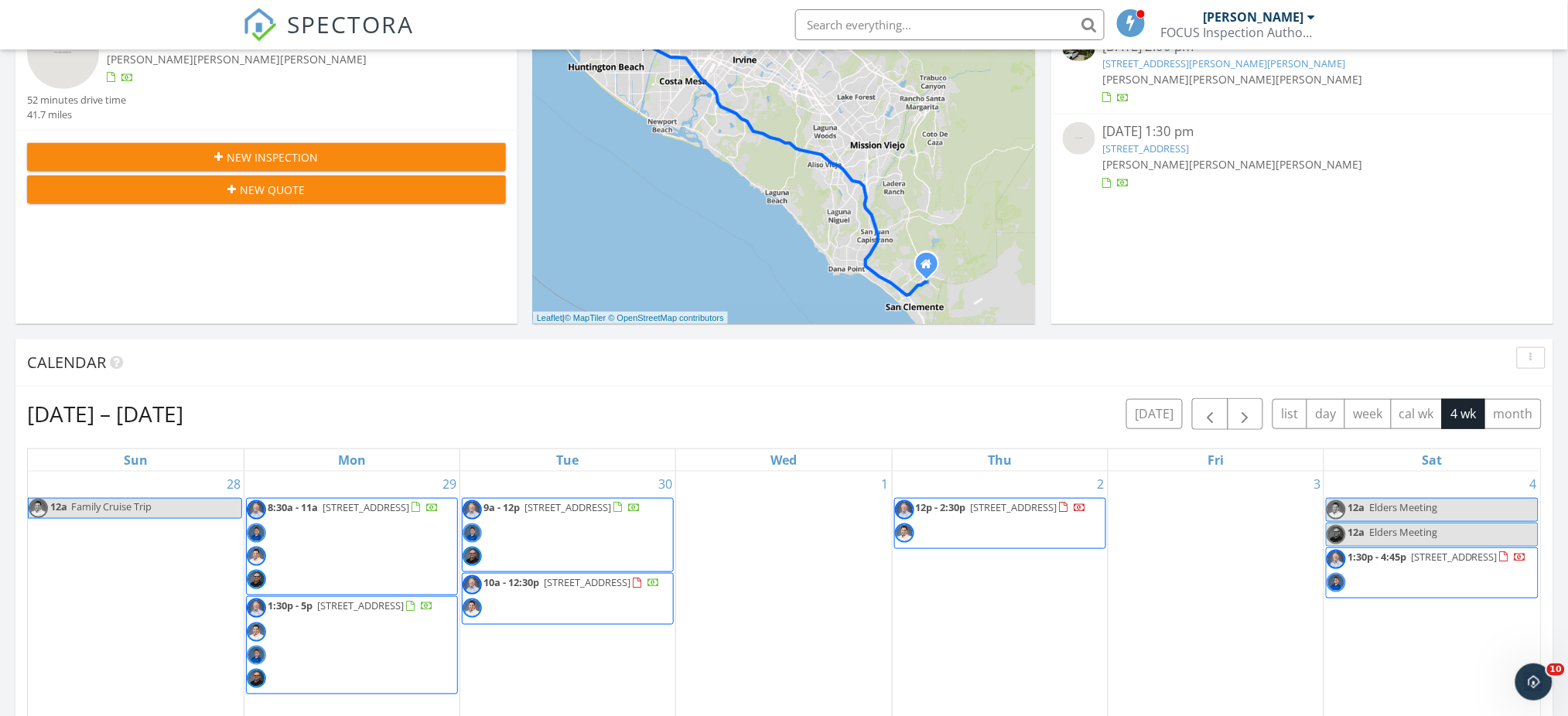
scroll to position [441, 0]
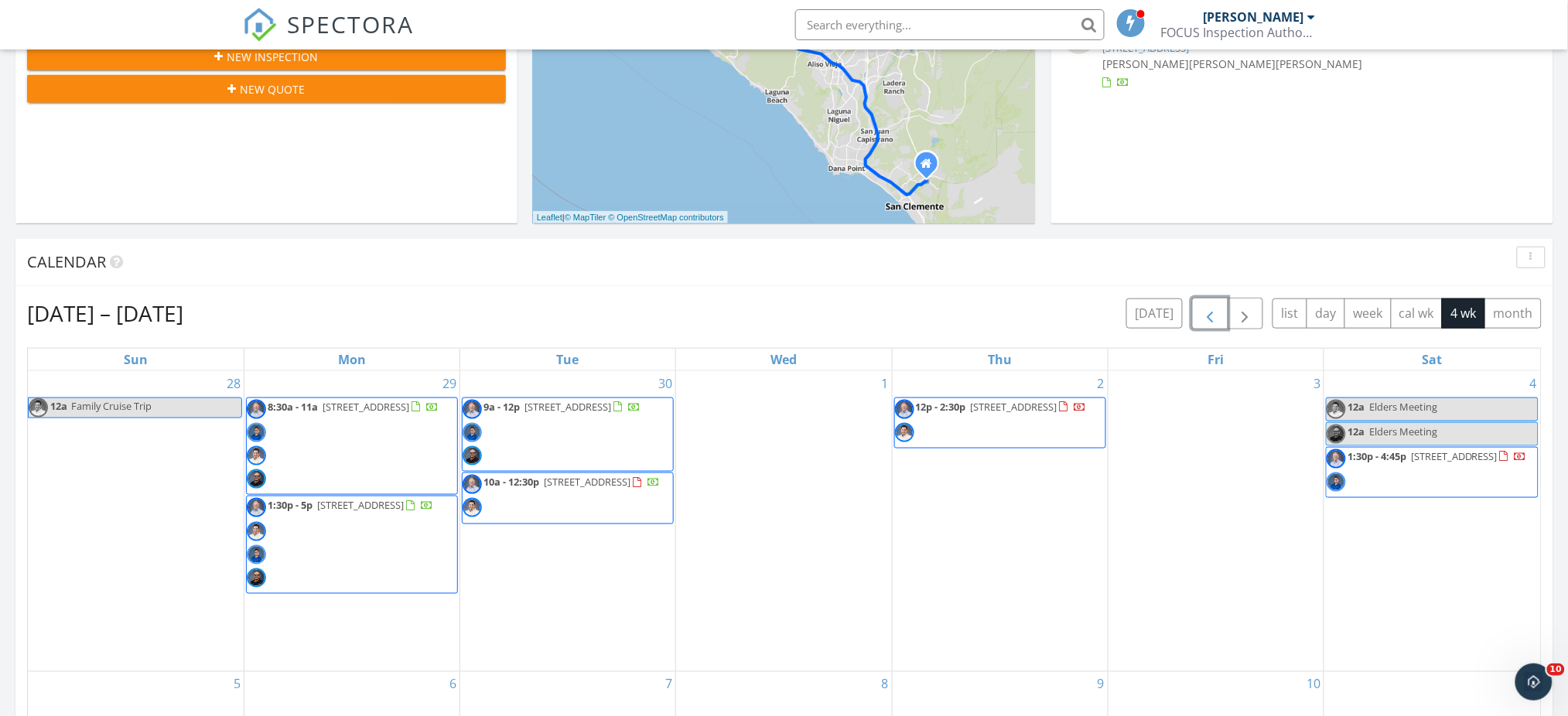
click at [1212, 306] on span "button" at bounding box center [1210, 314] width 18 height 18
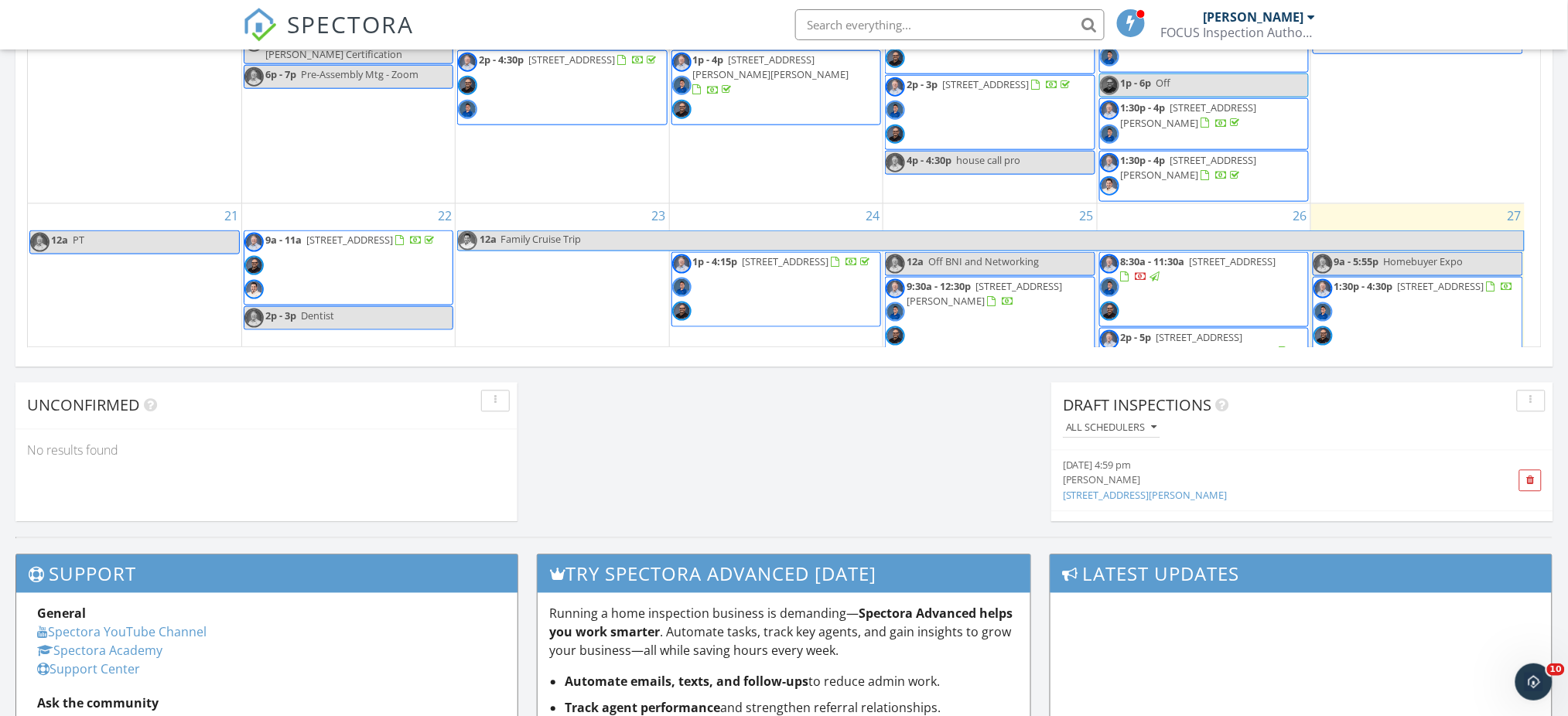
scroll to position [388, 0]
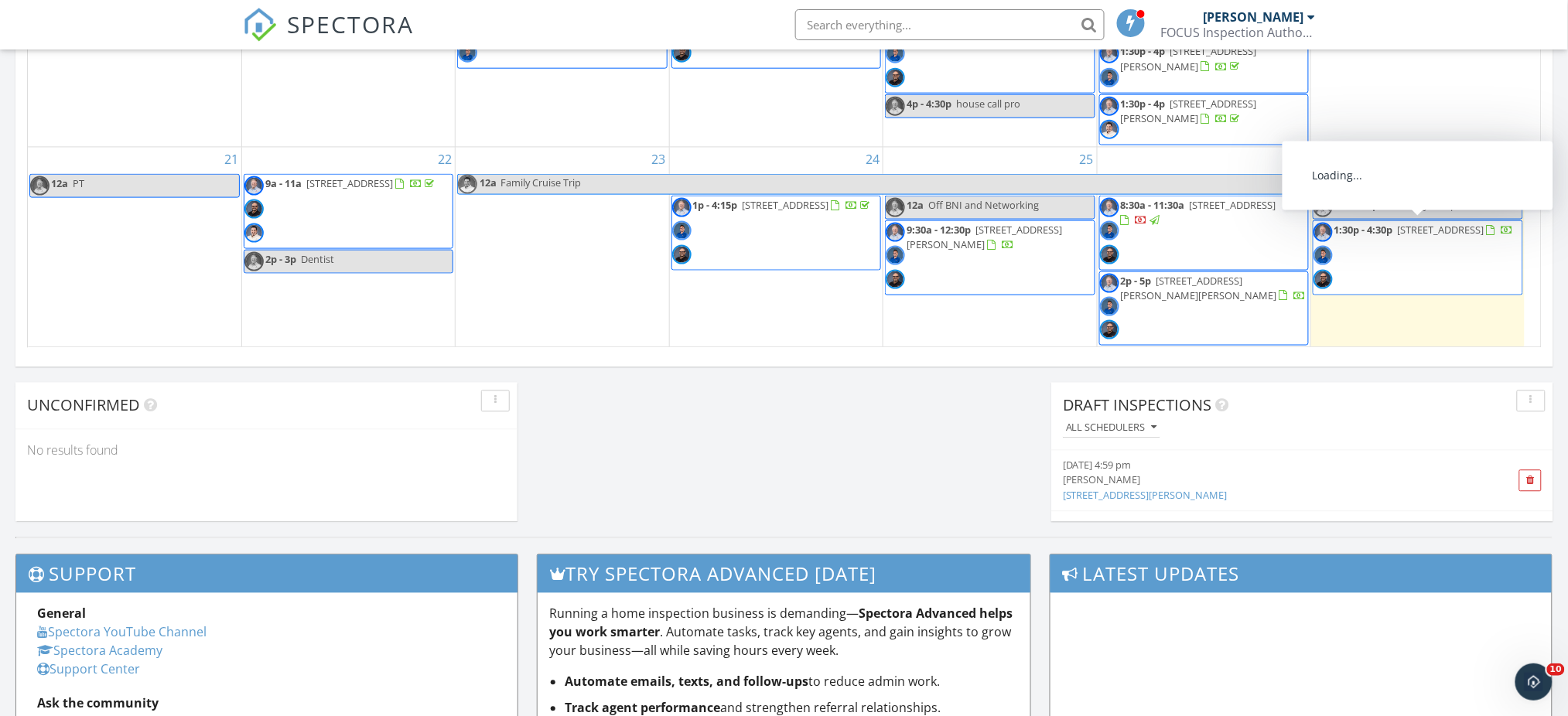
click at [1370, 251] on span "1:30p - 4:30p [STREET_ADDRESS]" at bounding box center [1414, 257] width 200 height 70
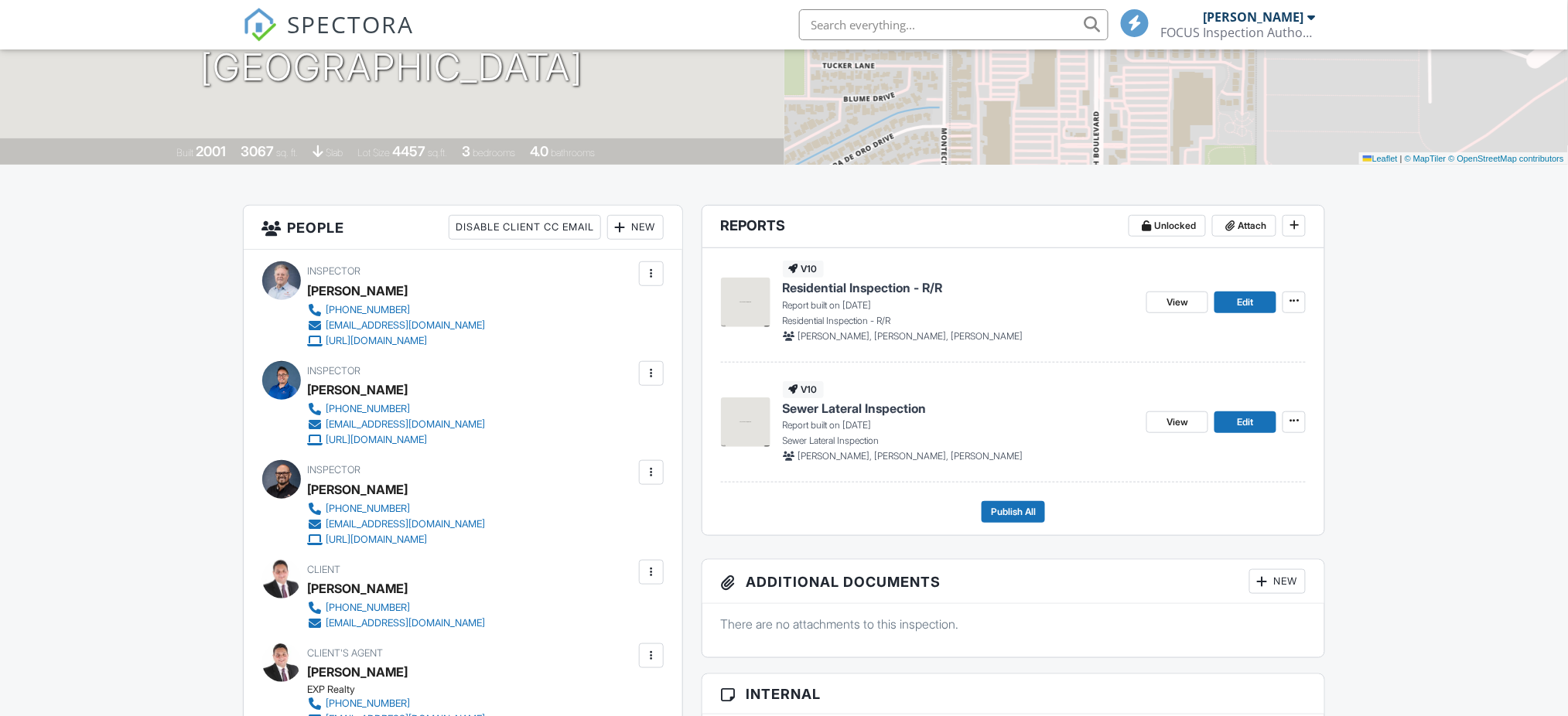
click at [848, 286] on span "Residential Inspection - R/R" at bounding box center [863, 287] width 160 height 17
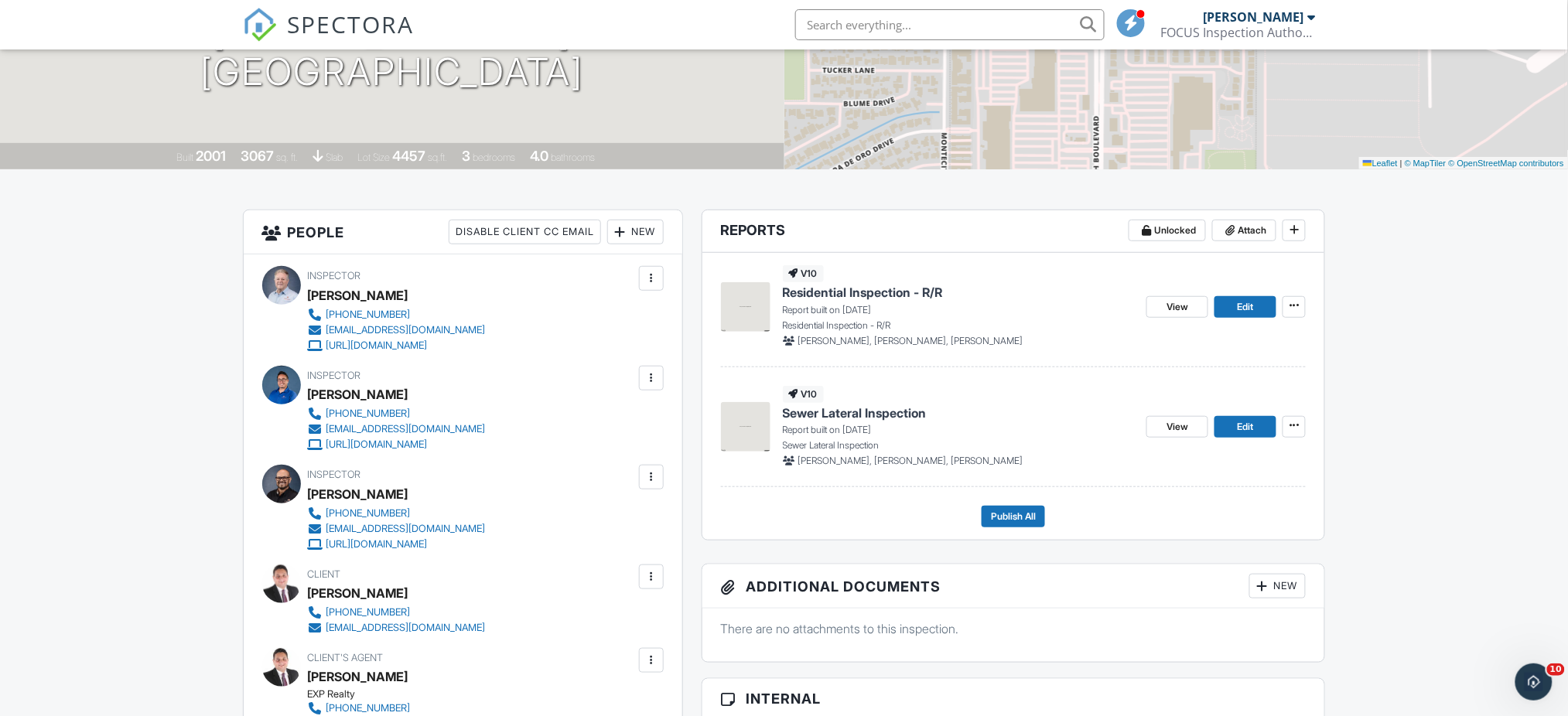
scroll to position [252, 0]
